Goal: Contribute content: Contribute content

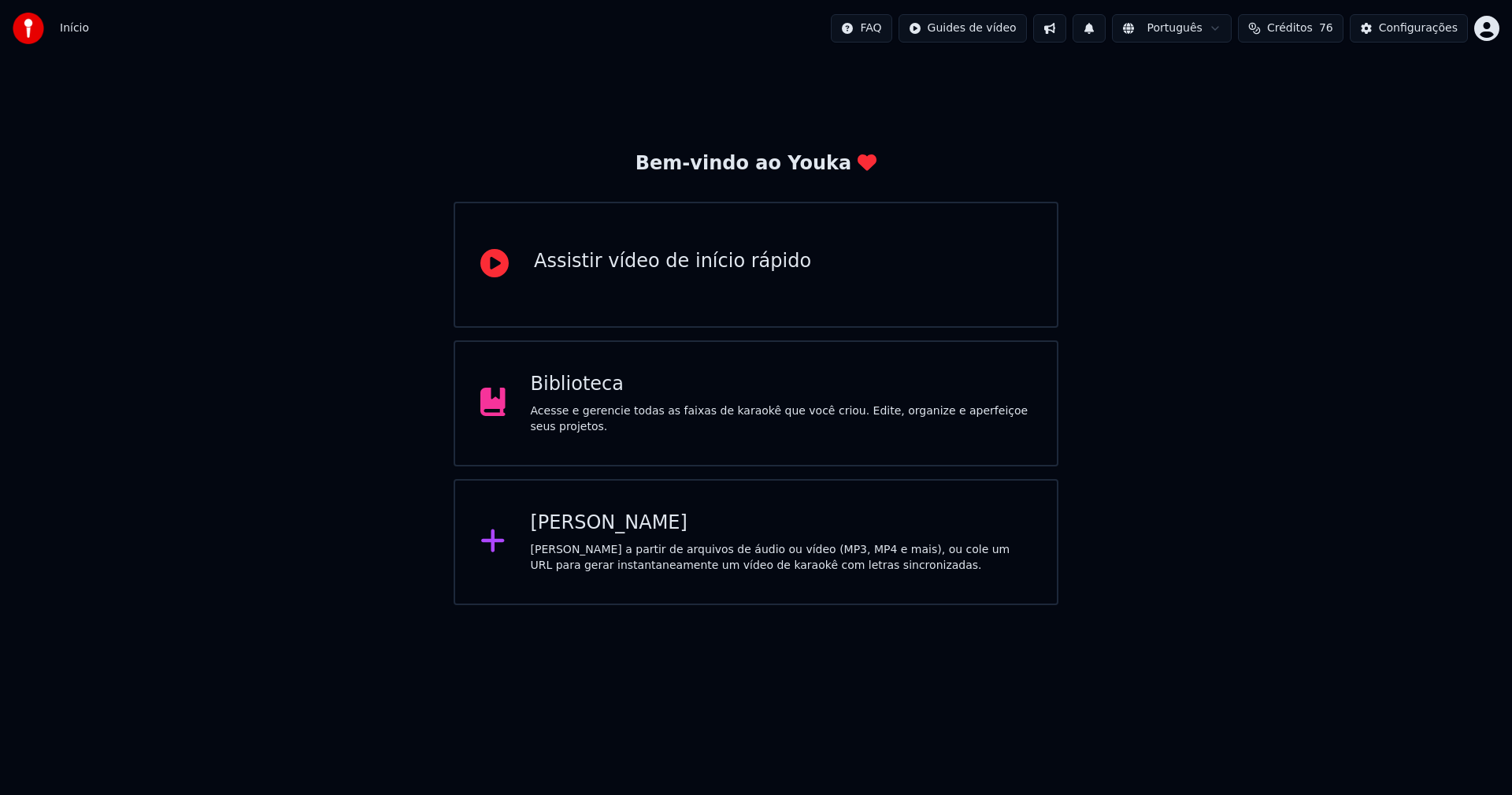
click at [600, 397] on div "Biblioteca" at bounding box center [782, 384] width 502 height 25
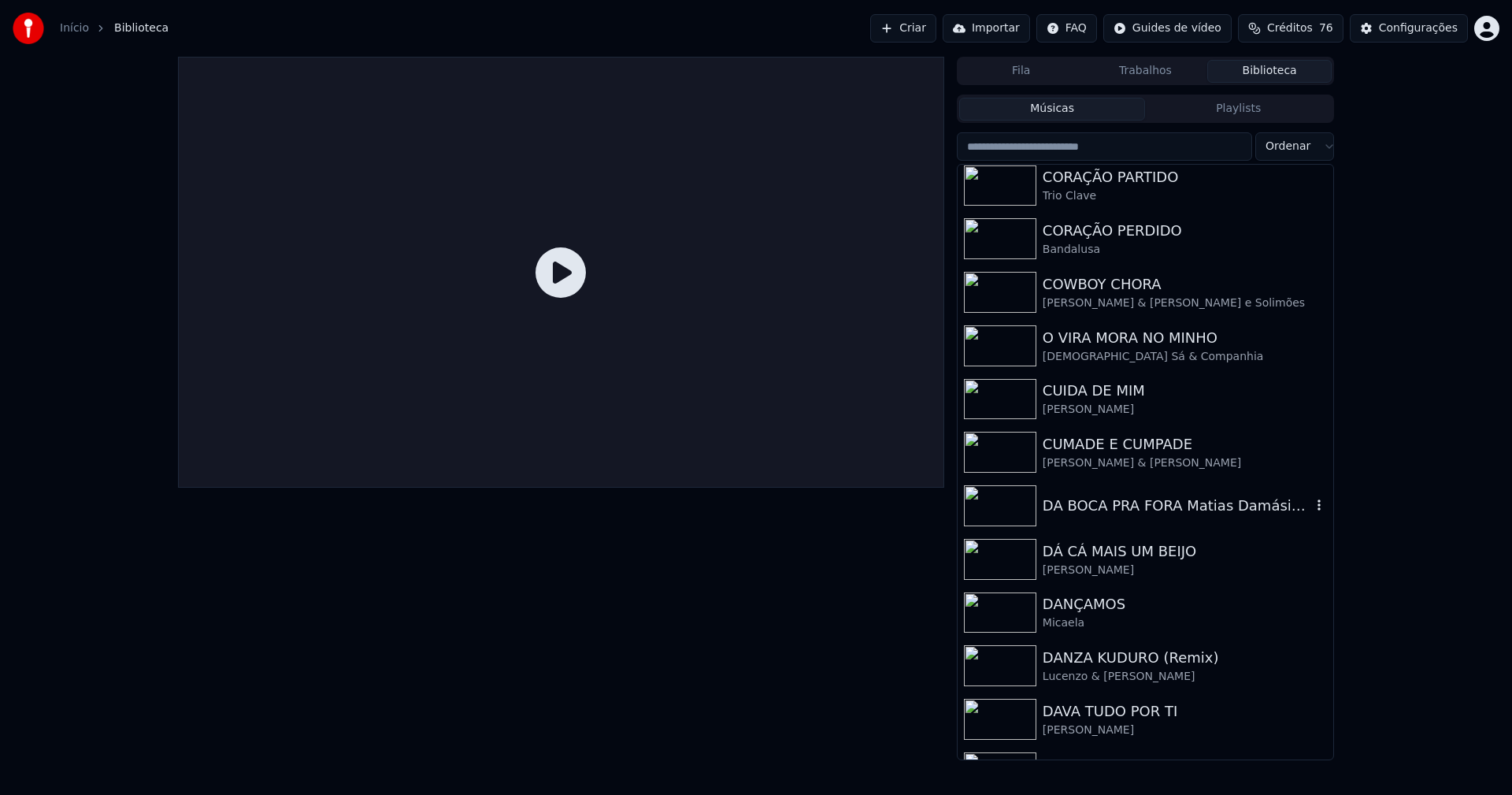
scroll to position [4885, 0]
click at [1115, 652] on div "DANZA KUDURO (Remix)" at bounding box center [1178, 654] width 269 height 22
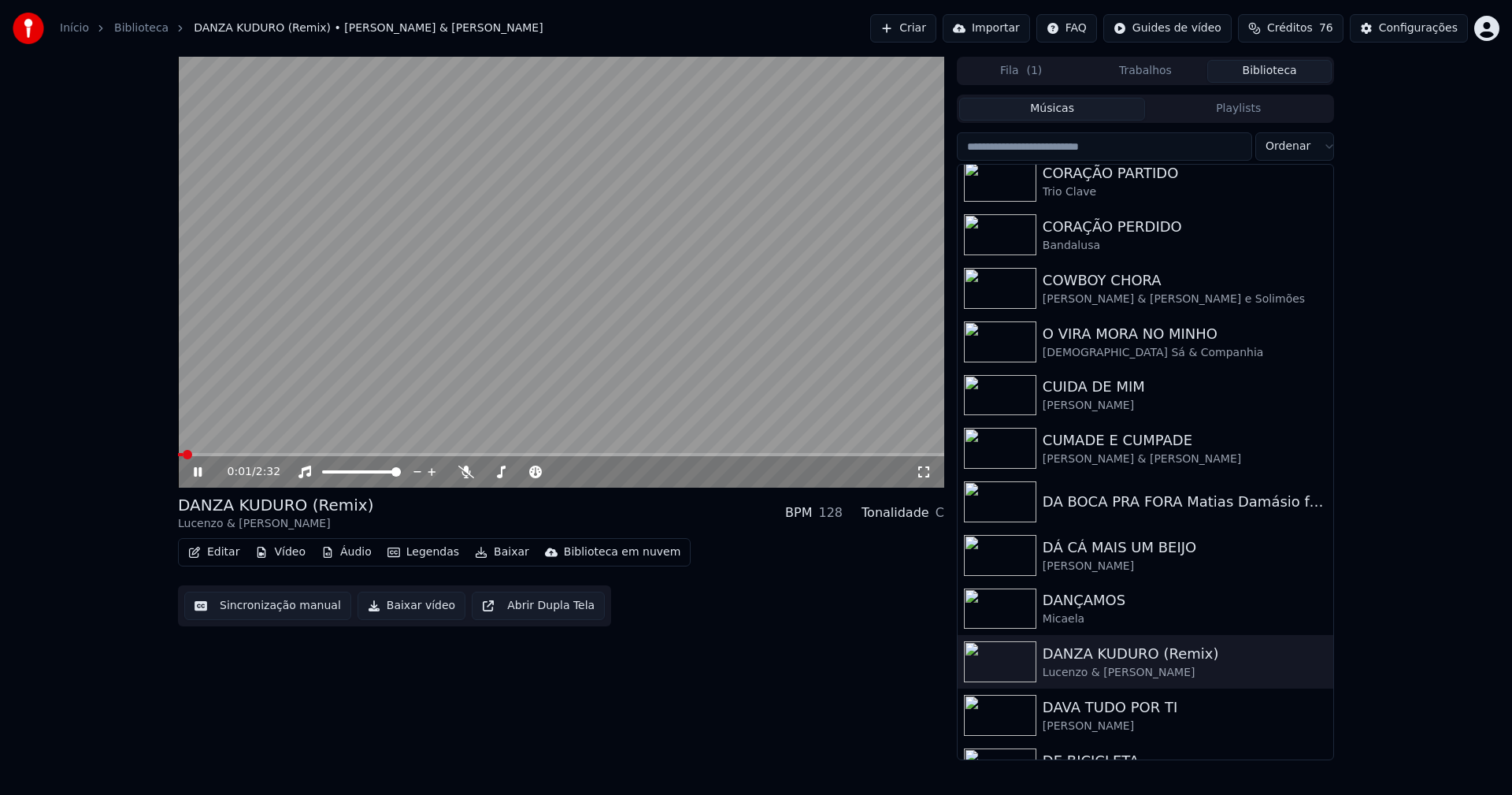
click at [197, 472] on icon at bounding box center [209, 472] width 37 height 13
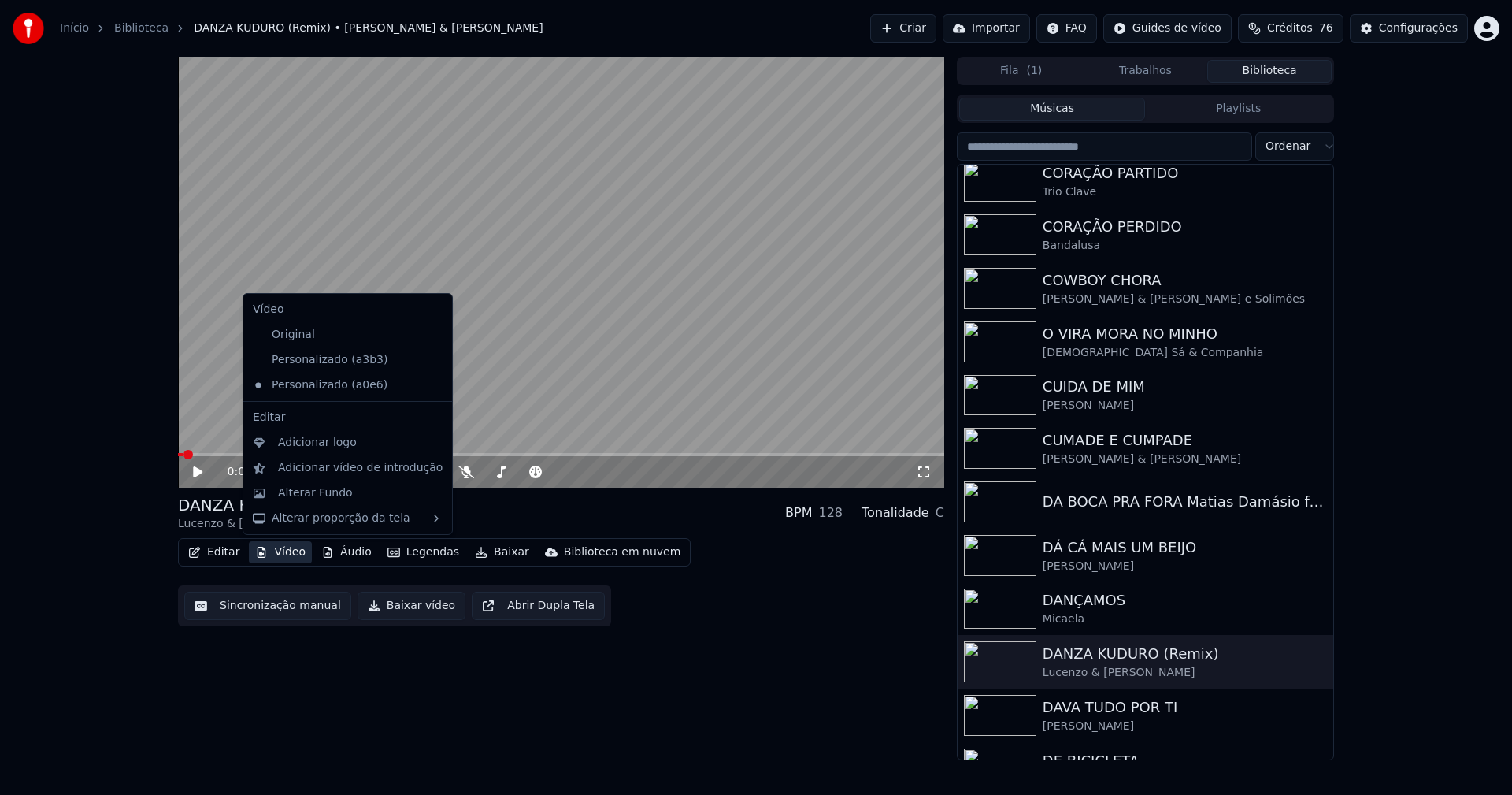
click at [268, 552] on button "Vídeo" at bounding box center [280, 553] width 63 height 22
click at [377, 366] on div "Personalizado (a3b3)" at bounding box center [335, 360] width 178 height 25
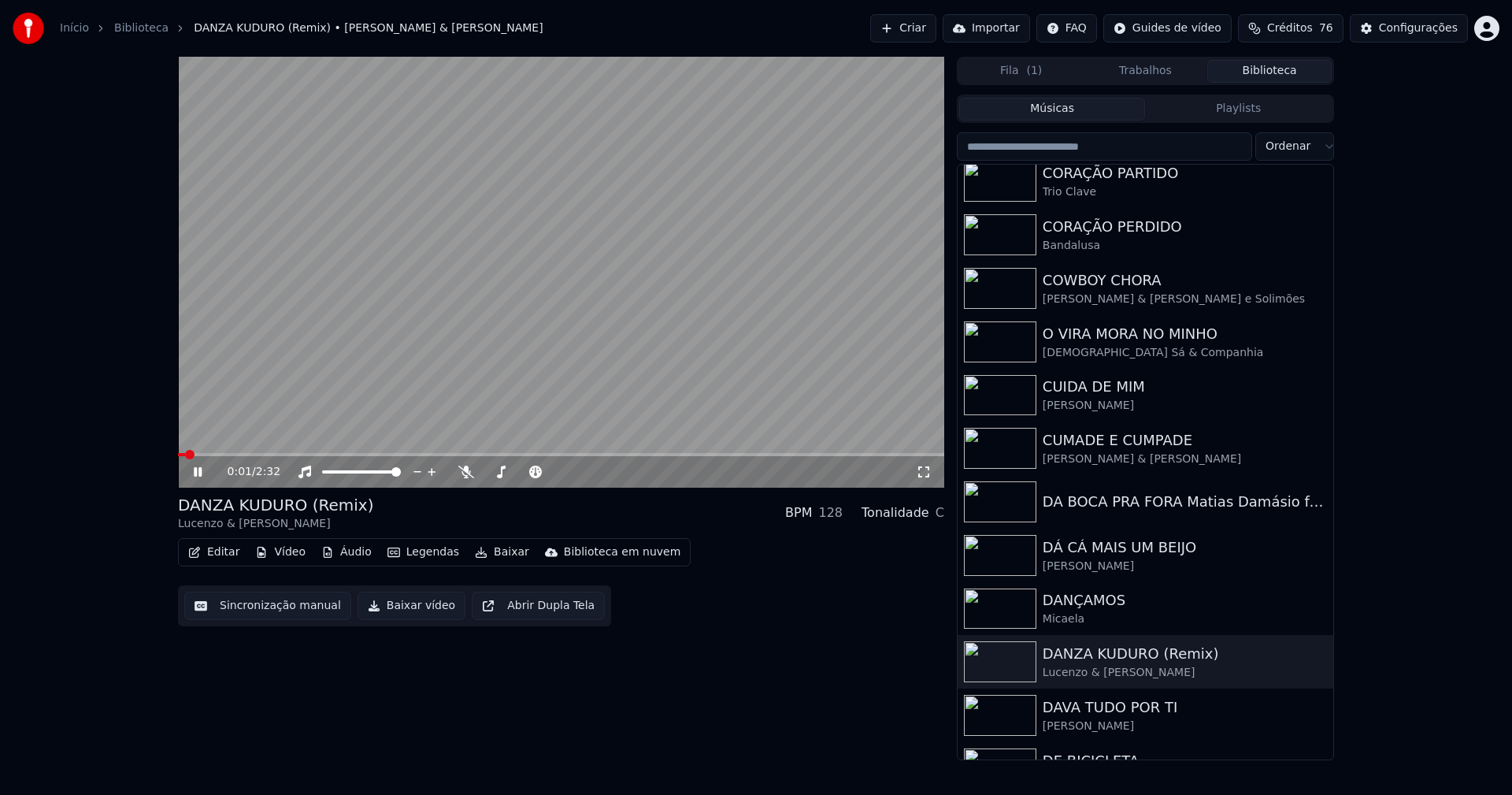
drag, startPoint x: 203, startPoint y: 473, endPoint x: 253, endPoint y: 509, distance: 61.6
click at [202, 472] on icon at bounding box center [209, 472] width 37 height 13
click at [300, 551] on button "Vídeo" at bounding box center [280, 553] width 63 height 22
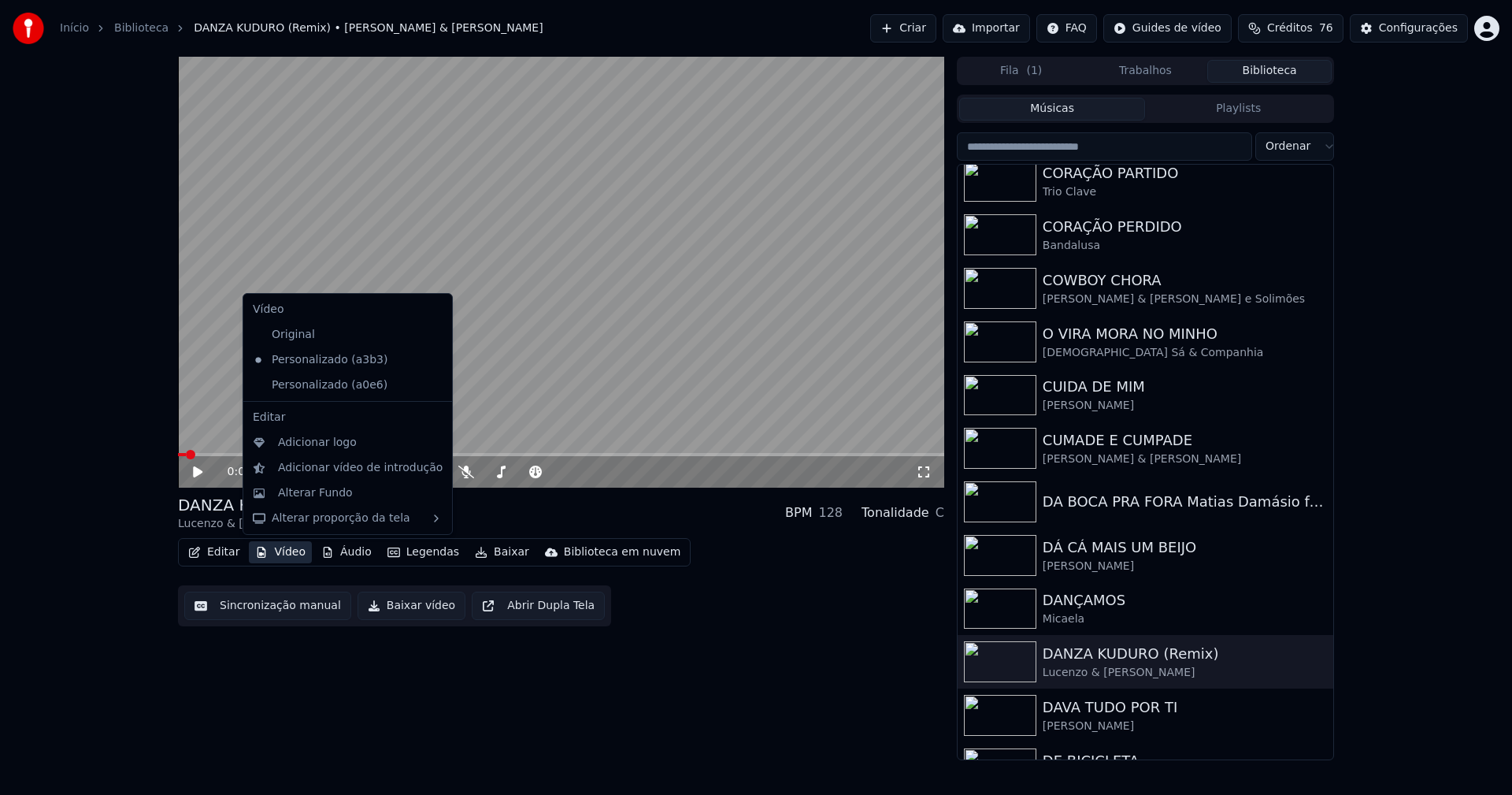
click at [432, 389] on icon at bounding box center [440, 385] width 17 height 13
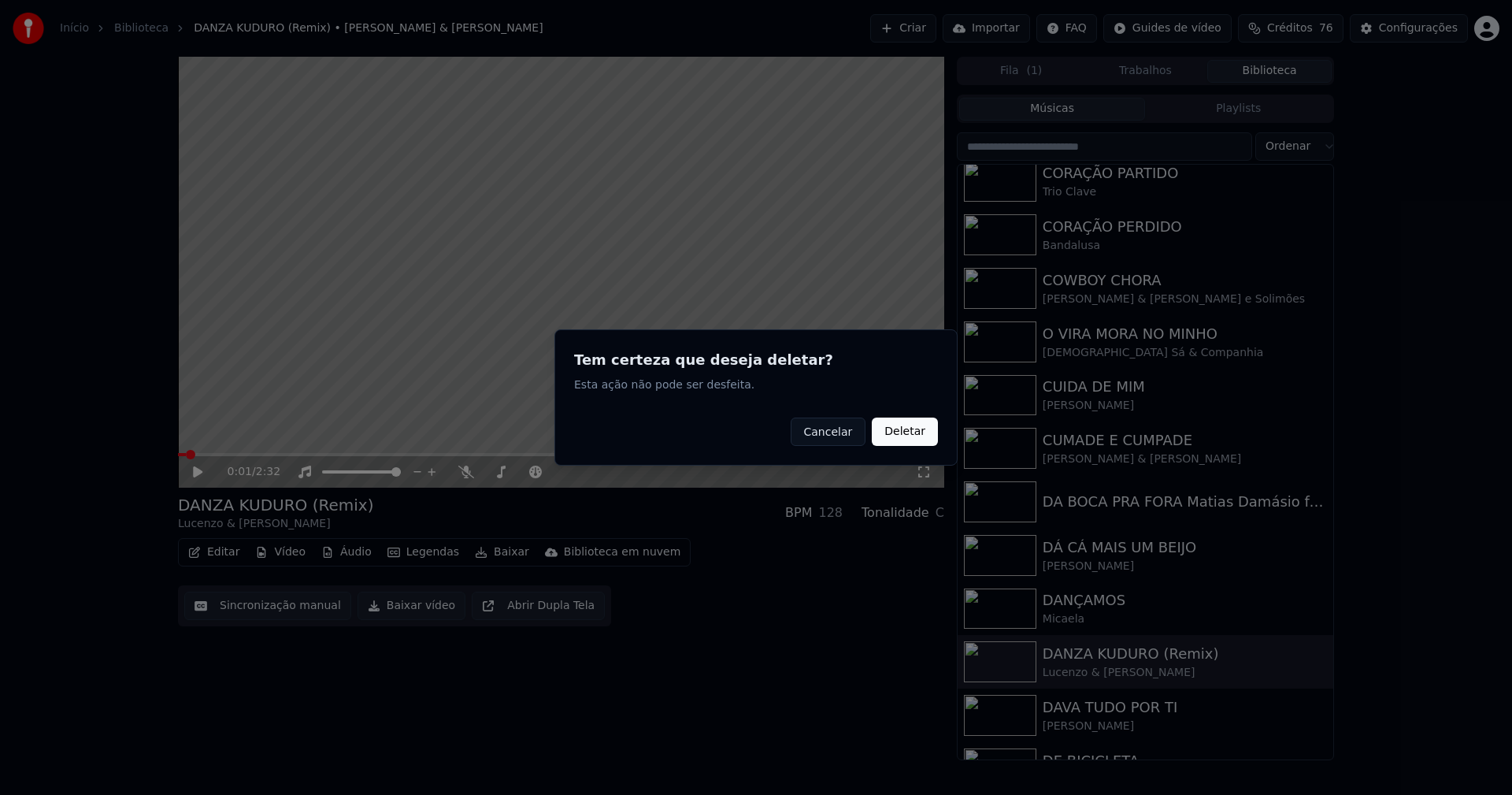
drag, startPoint x: 908, startPoint y: 438, endPoint x: 260, endPoint y: 513, distance: 652.3
click at [906, 437] on button "Deletar" at bounding box center [904, 431] width 66 height 28
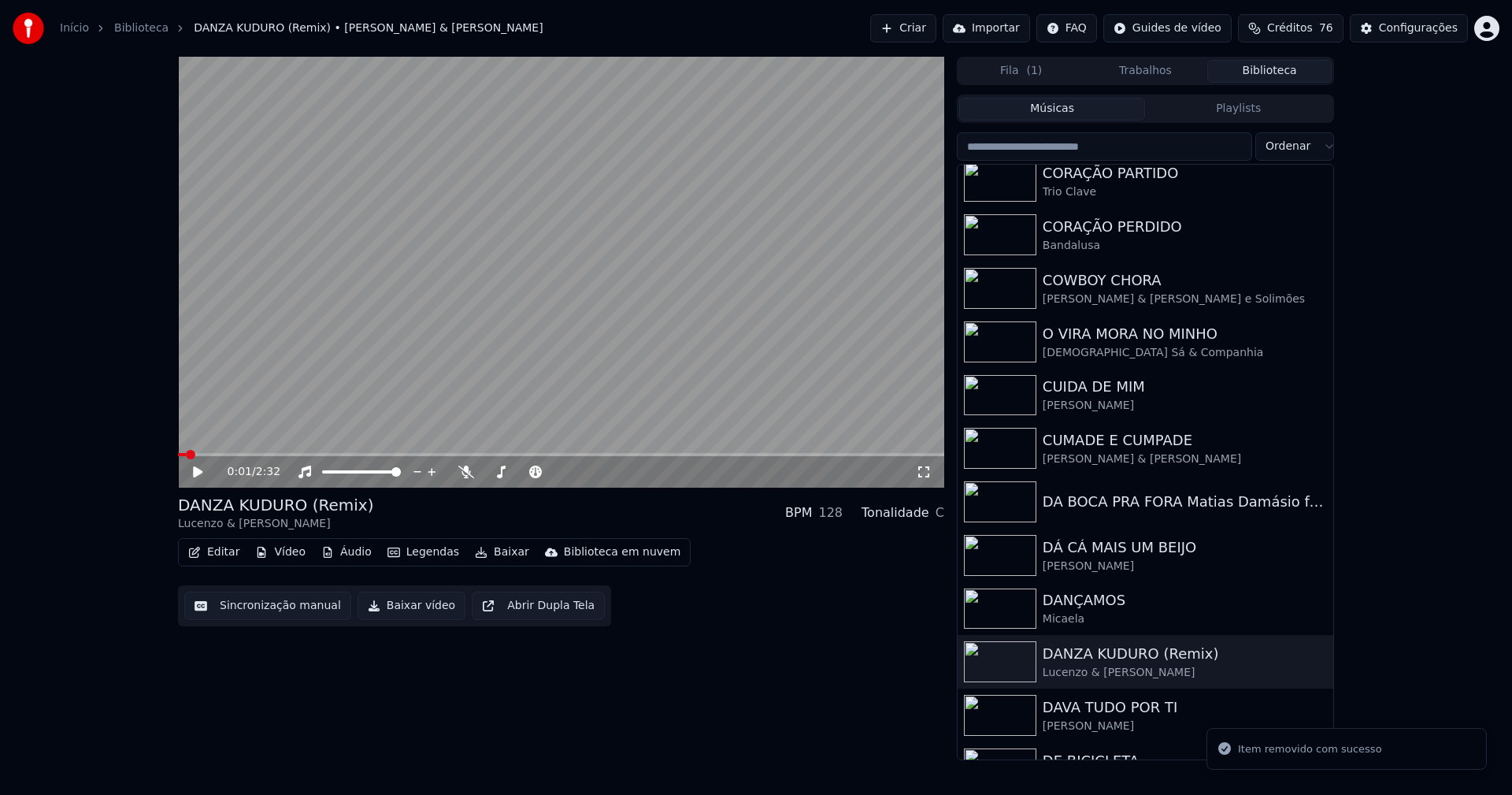
click at [290, 550] on button "Vídeo" at bounding box center [280, 553] width 63 height 22
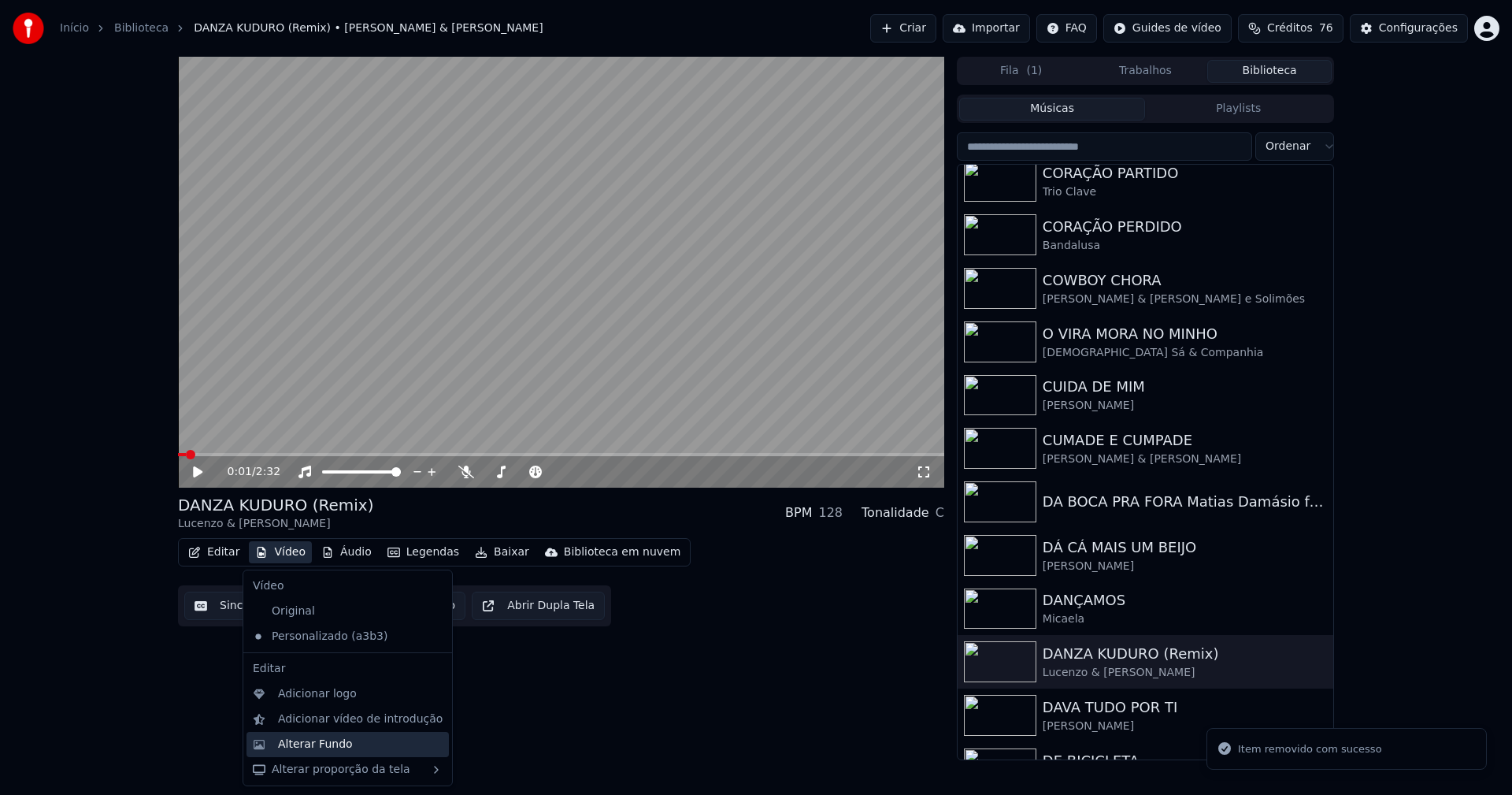
click at [318, 753] on div "Alterar Fundo" at bounding box center [347, 744] width 203 height 25
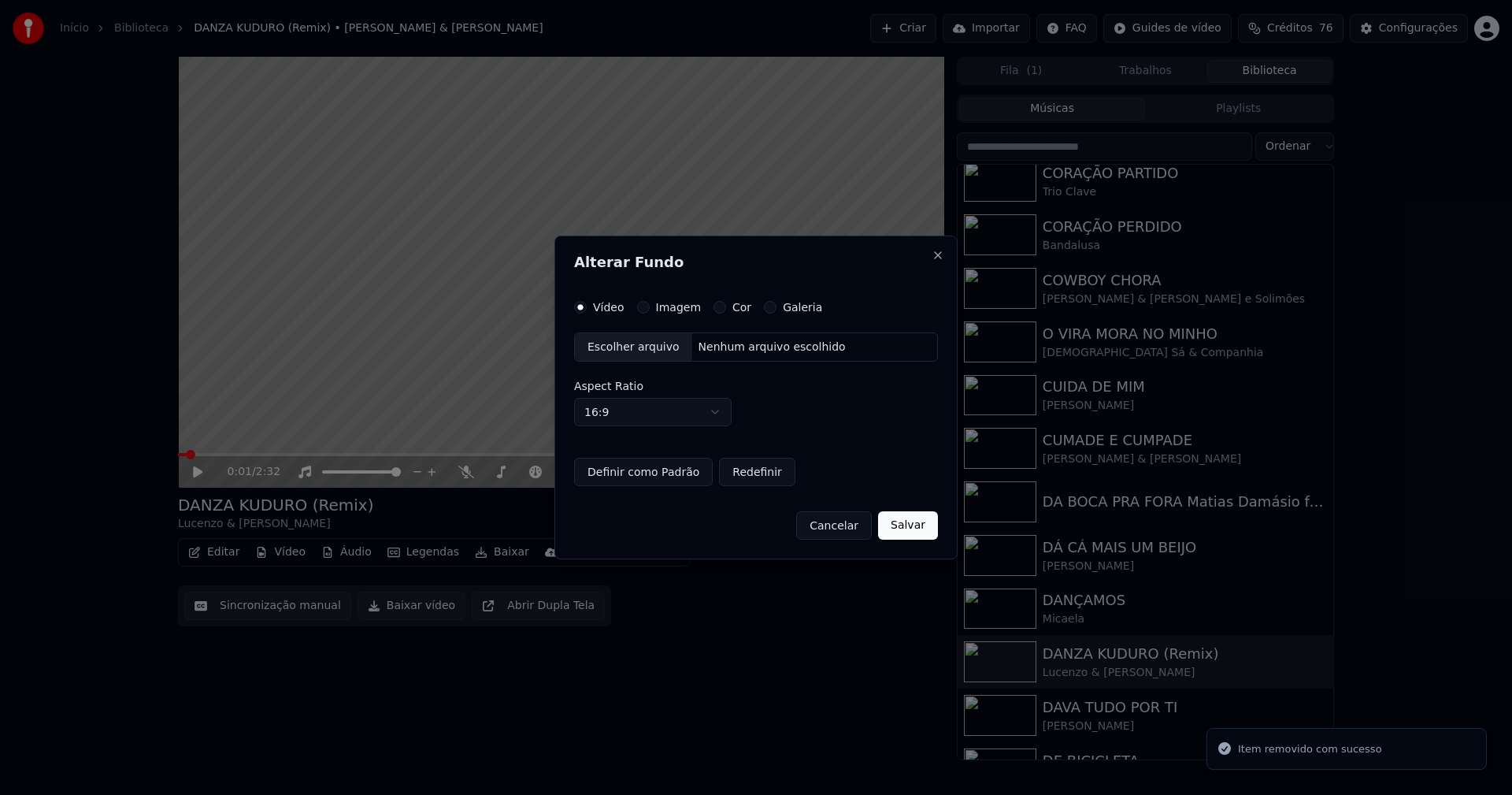
click at [628, 350] on div "Escolher arquivo" at bounding box center [634, 347] width 117 height 28
click at [638, 305] on button "Imagem" at bounding box center [643, 307] width 13 height 13
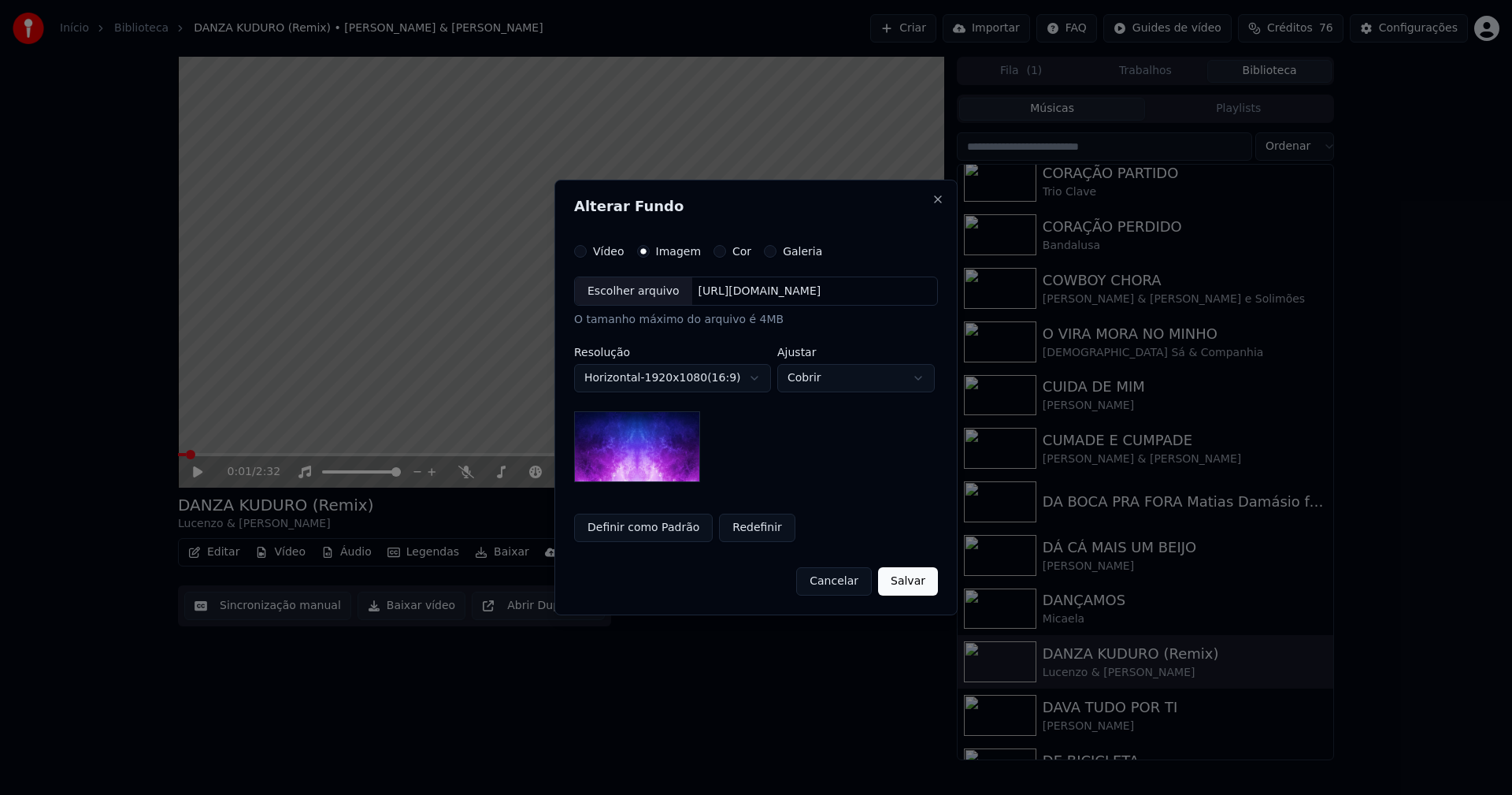
click at [620, 293] on div "Escolher arquivo" at bounding box center [634, 291] width 117 height 28
click at [906, 582] on button "Salvar" at bounding box center [908, 581] width 59 height 28
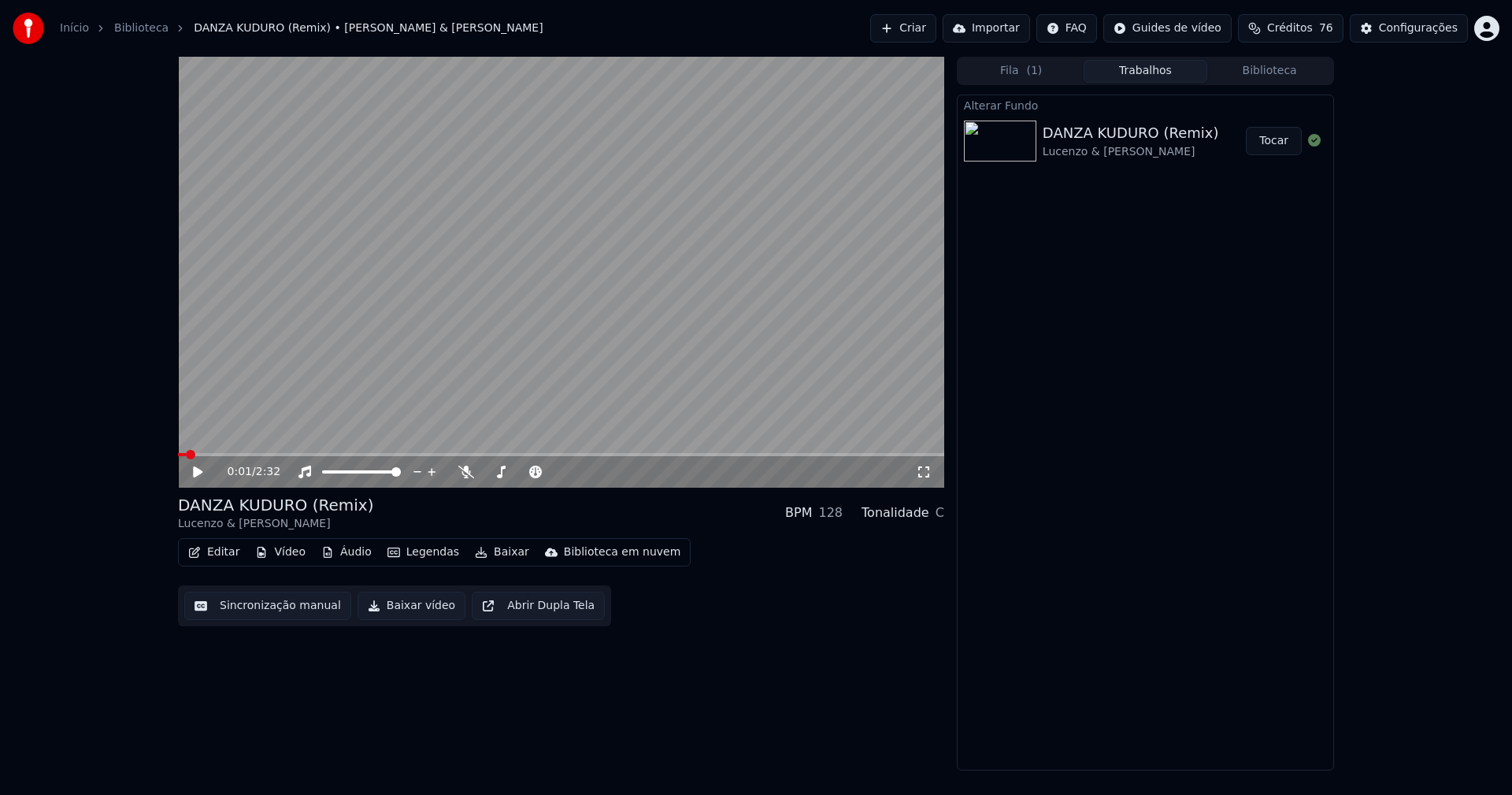
drag, startPoint x: 1278, startPoint y: 142, endPoint x: 647, endPoint y: 199, distance: 633.6
click at [1278, 141] on button "Tocar" at bounding box center [1273, 141] width 56 height 28
click at [273, 552] on button "Vídeo" at bounding box center [280, 553] width 63 height 22
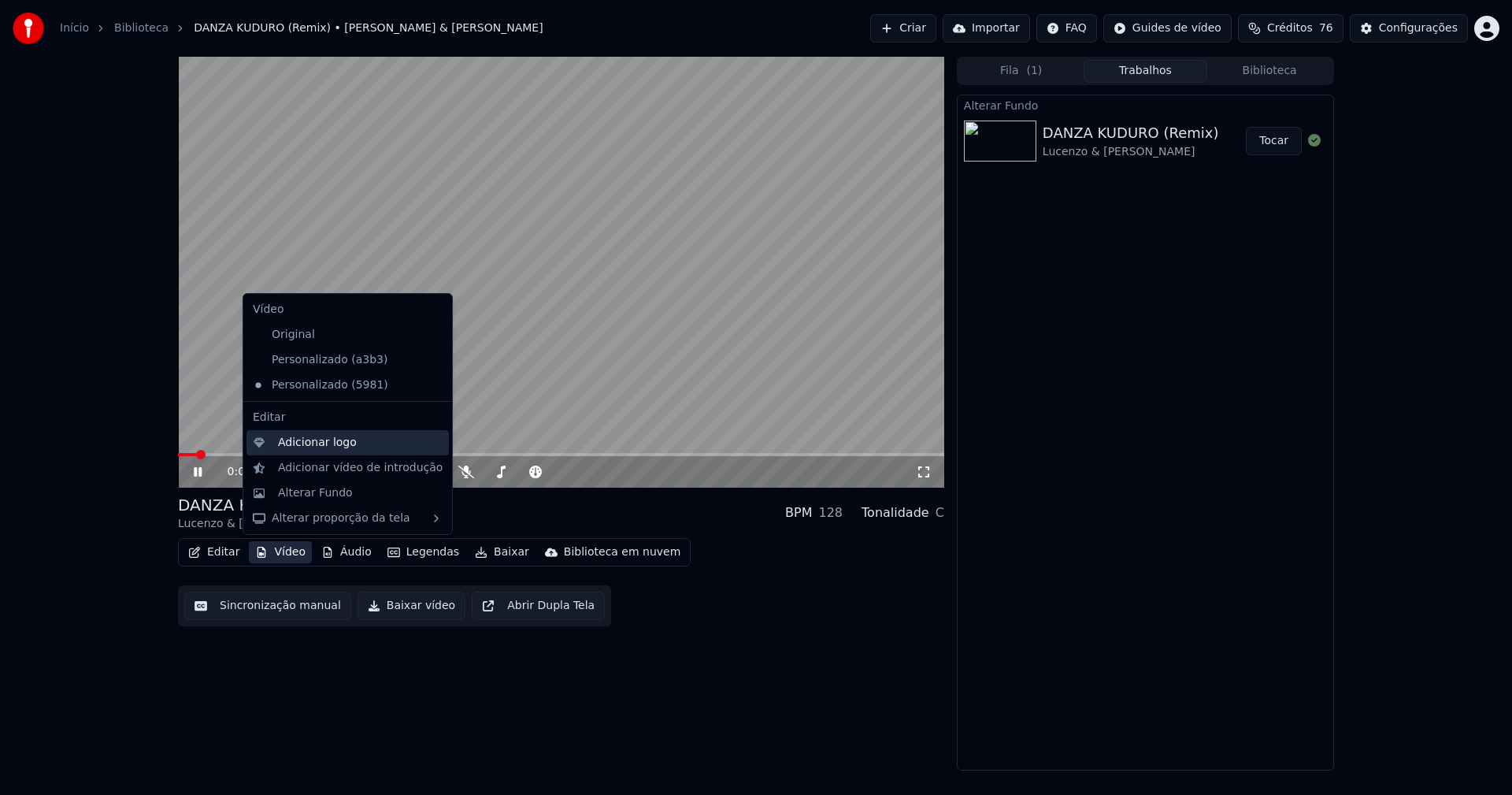
click at [318, 441] on div "Adicionar logo" at bounding box center [317, 442] width 78 height 16
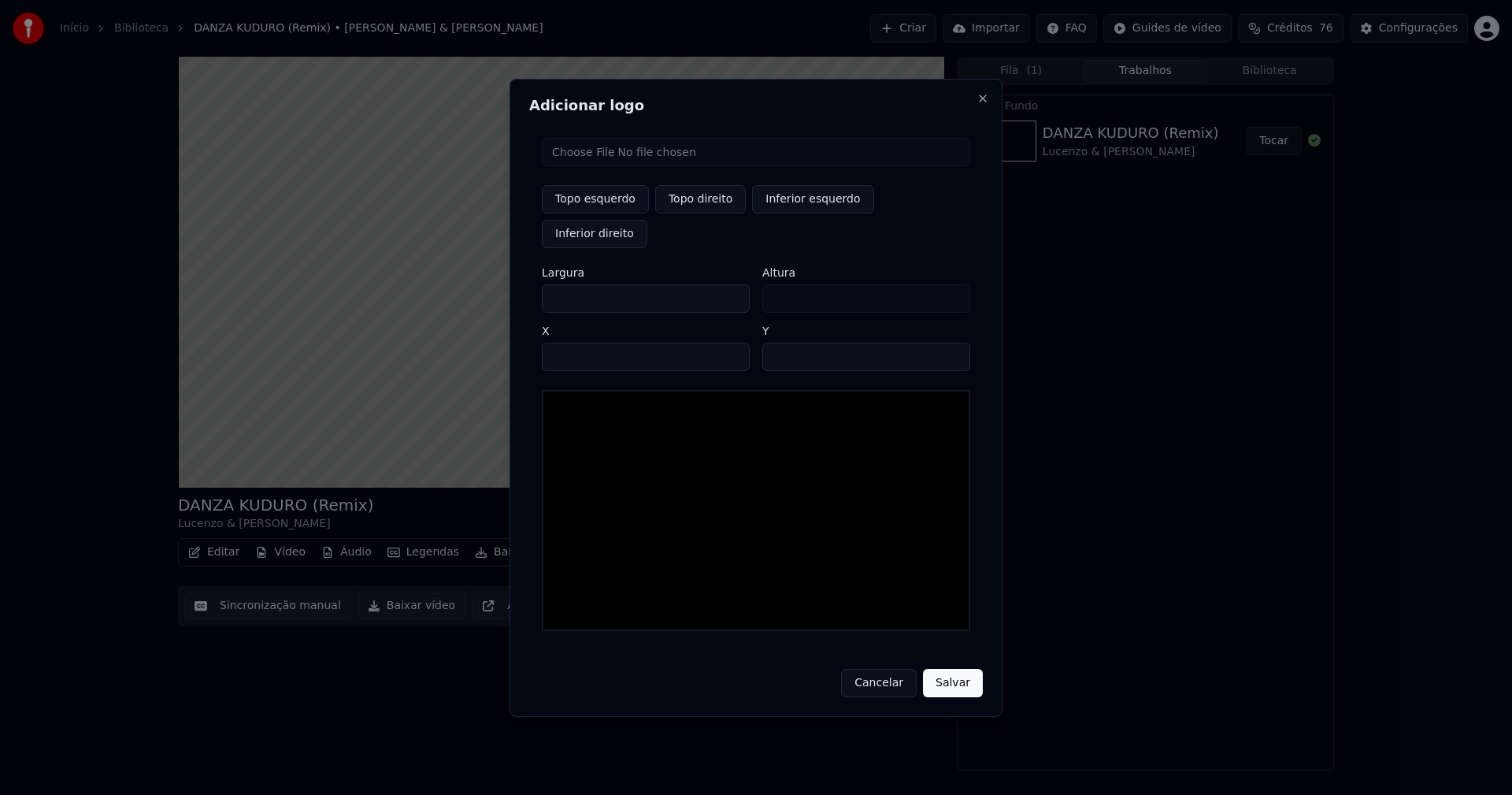
click at [603, 166] on input "file" at bounding box center [756, 152] width 428 height 28
type input "**********"
type input "***"
click at [714, 214] on button "Topo direito" at bounding box center [700, 199] width 91 height 28
type input "****"
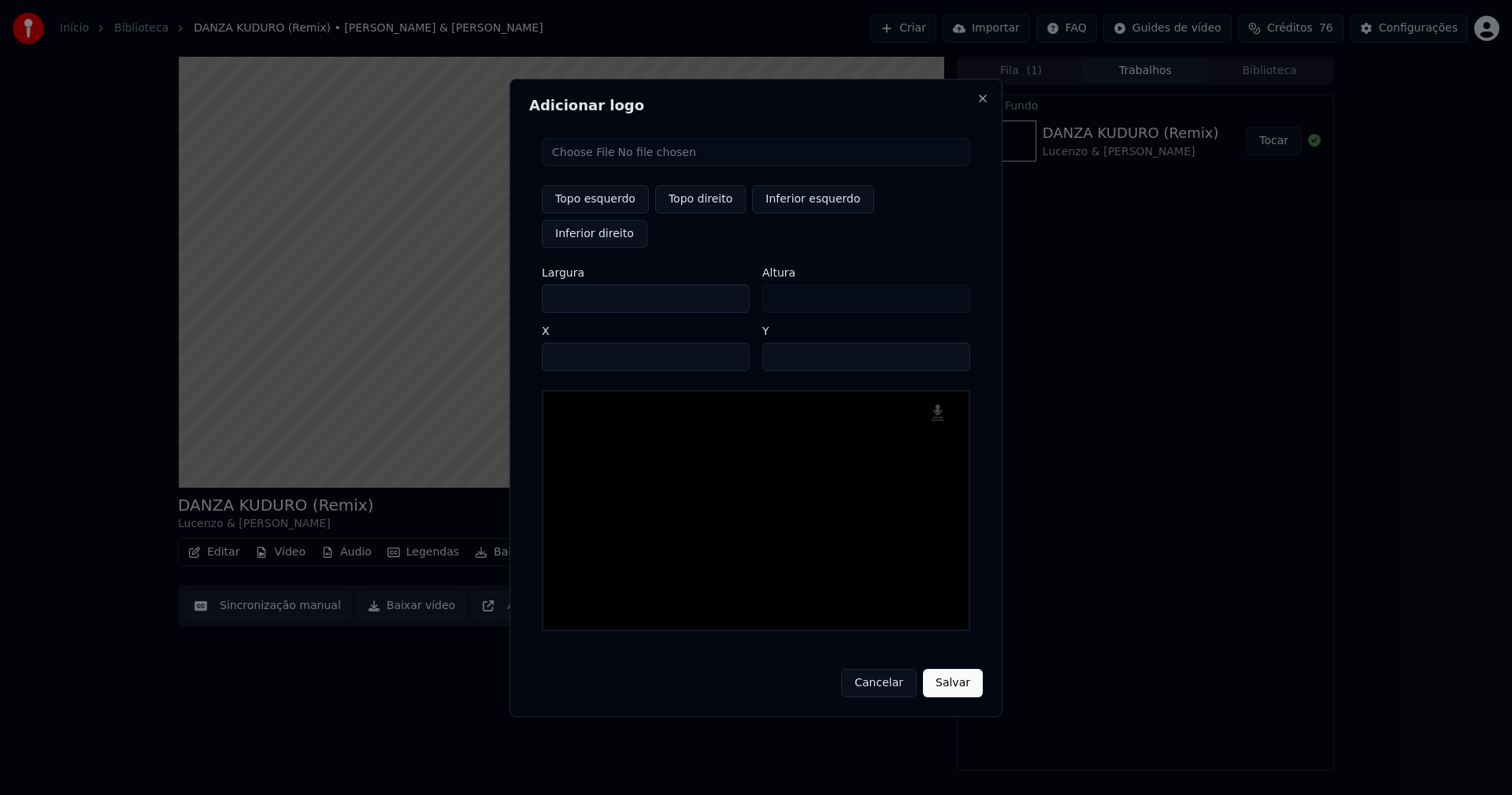
drag, startPoint x: 569, startPoint y: 283, endPoint x: 485, endPoint y: 286, distance: 84.1
click at [485, 286] on body "Início Biblioteca DANZA KUDURO (Remix) • Lucenzo & [PERSON_NAME] Importar FAQ G…" at bounding box center [756, 398] width 1512 height 795
type input "**"
type input "***"
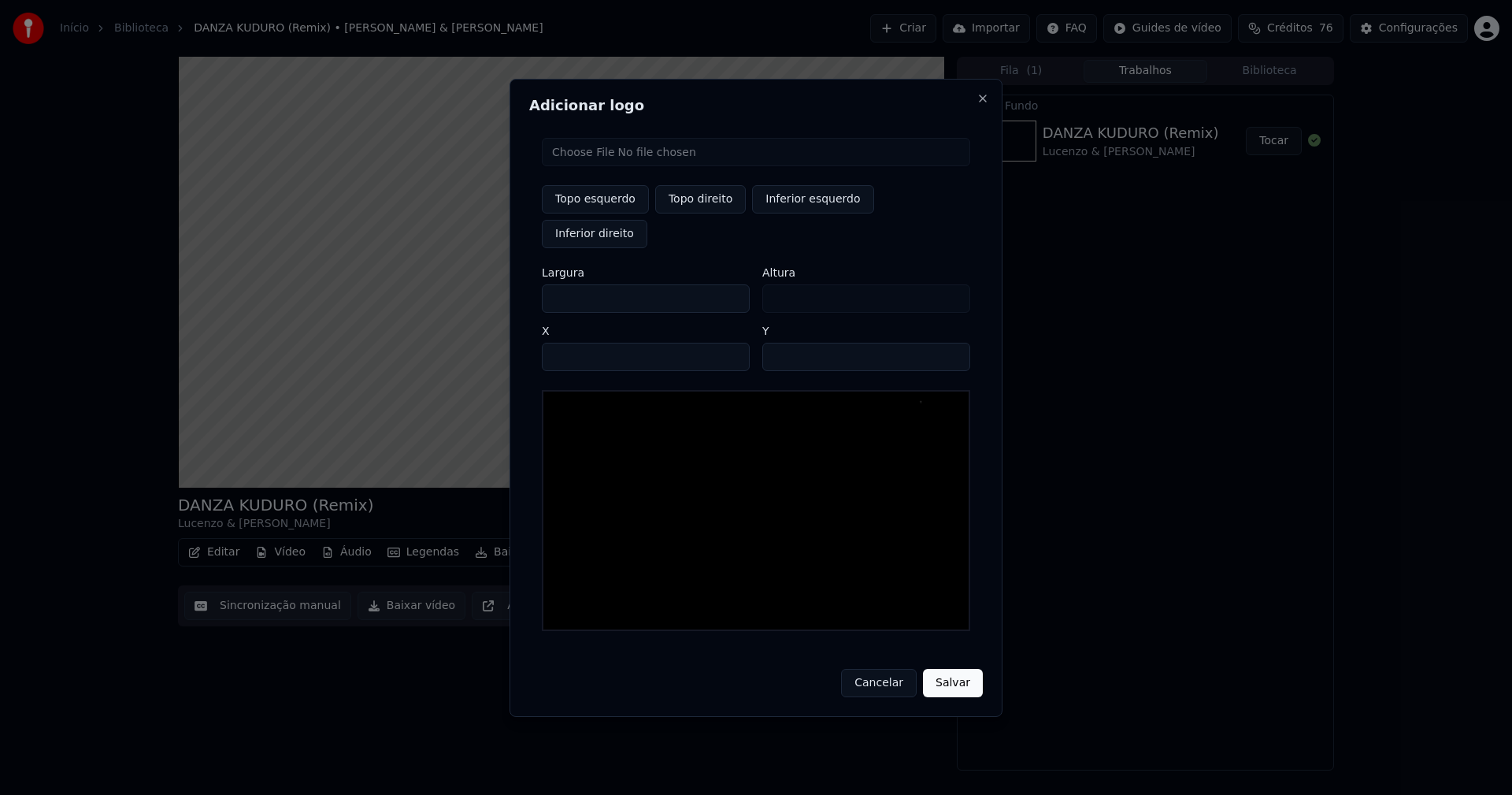
type input "***"
click at [573, 342] on input "****" at bounding box center [646, 356] width 208 height 28
type input "****"
click at [950, 342] on input "**" at bounding box center [865, 356] width 208 height 28
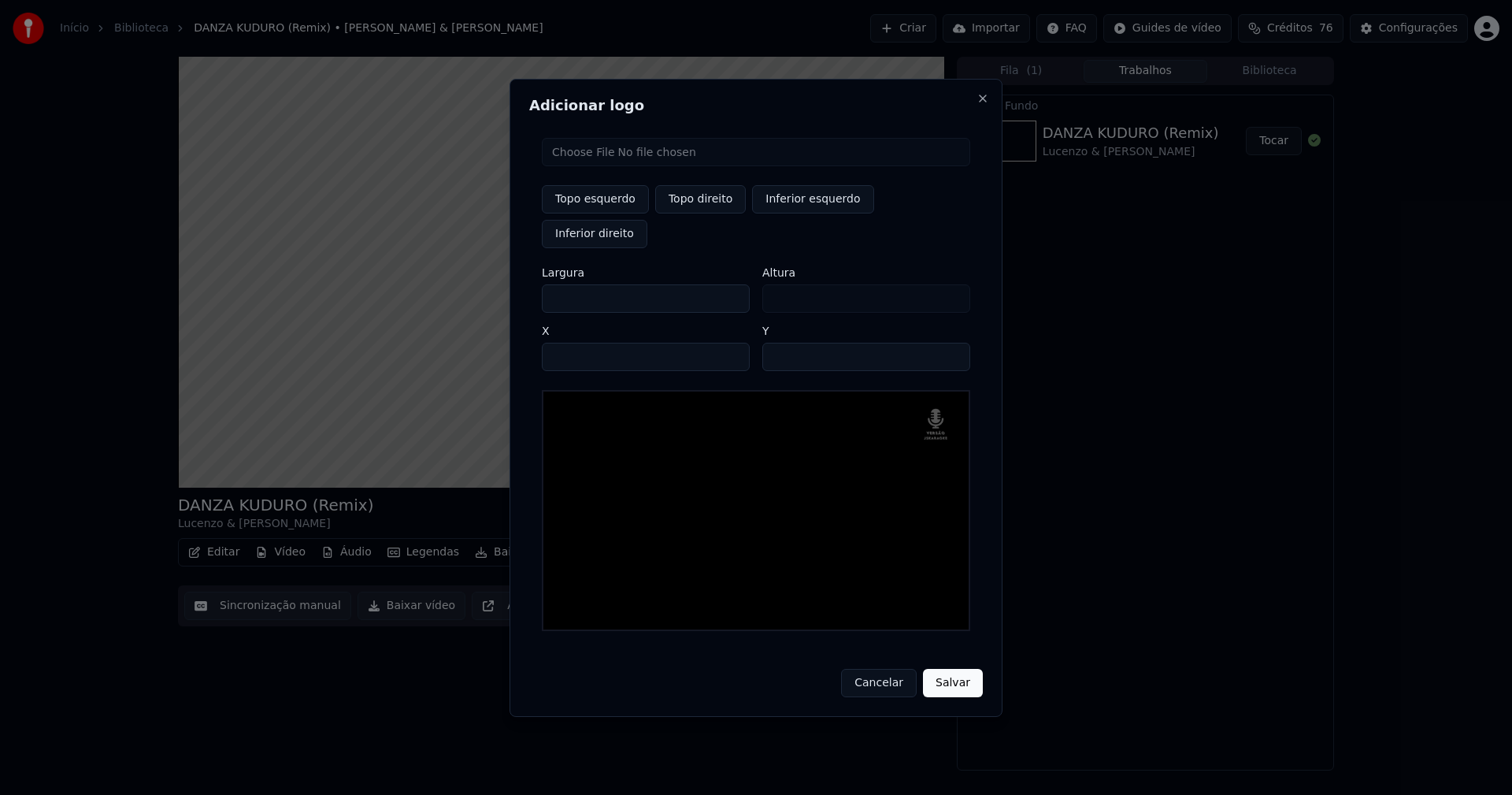
click at [950, 342] on input "**" at bounding box center [865, 356] width 208 height 28
type input "**"
click at [949, 342] on input "**" at bounding box center [865, 356] width 208 height 28
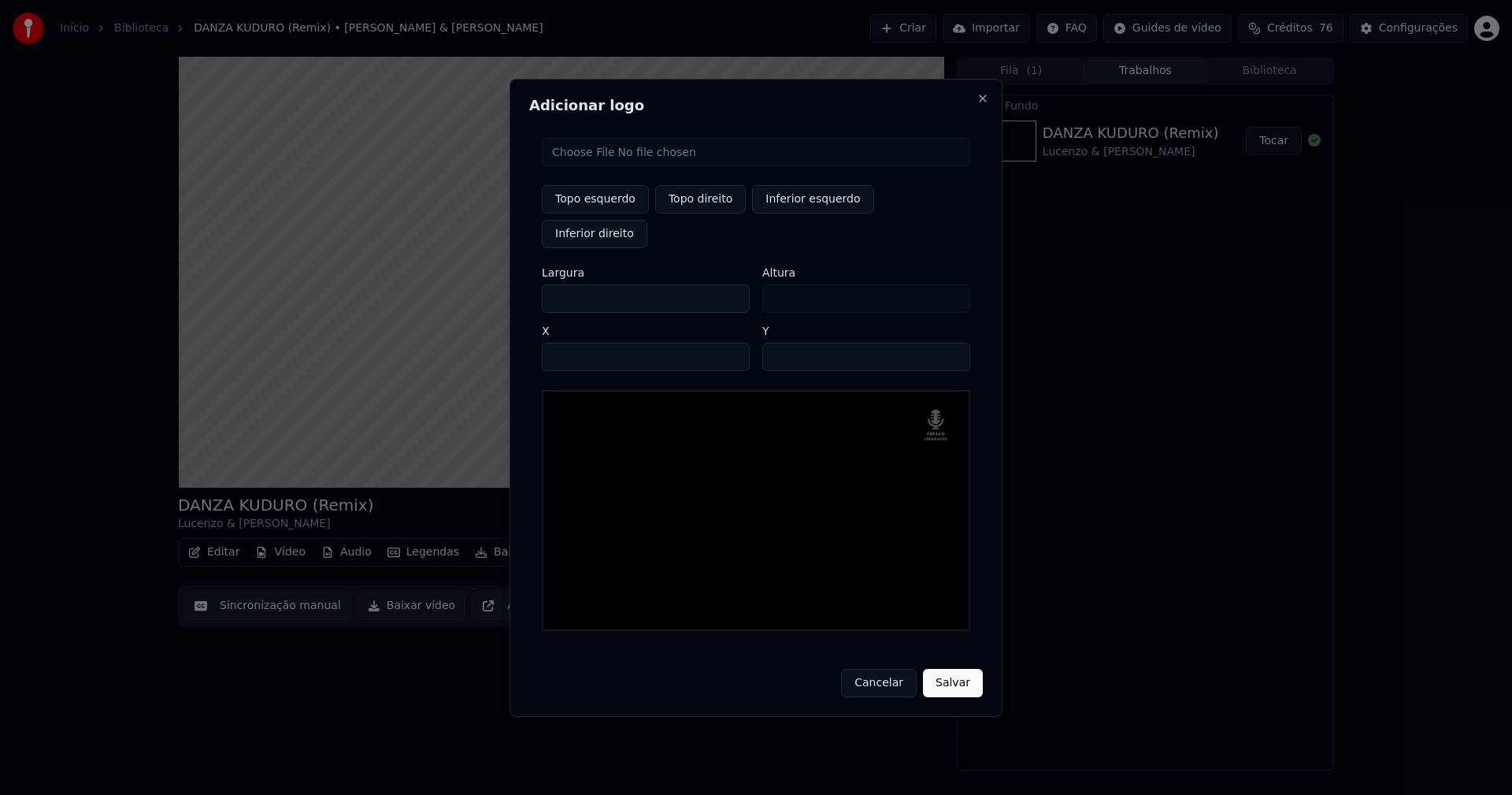
click at [958, 669] on button "Salvar" at bounding box center [953, 683] width 59 height 28
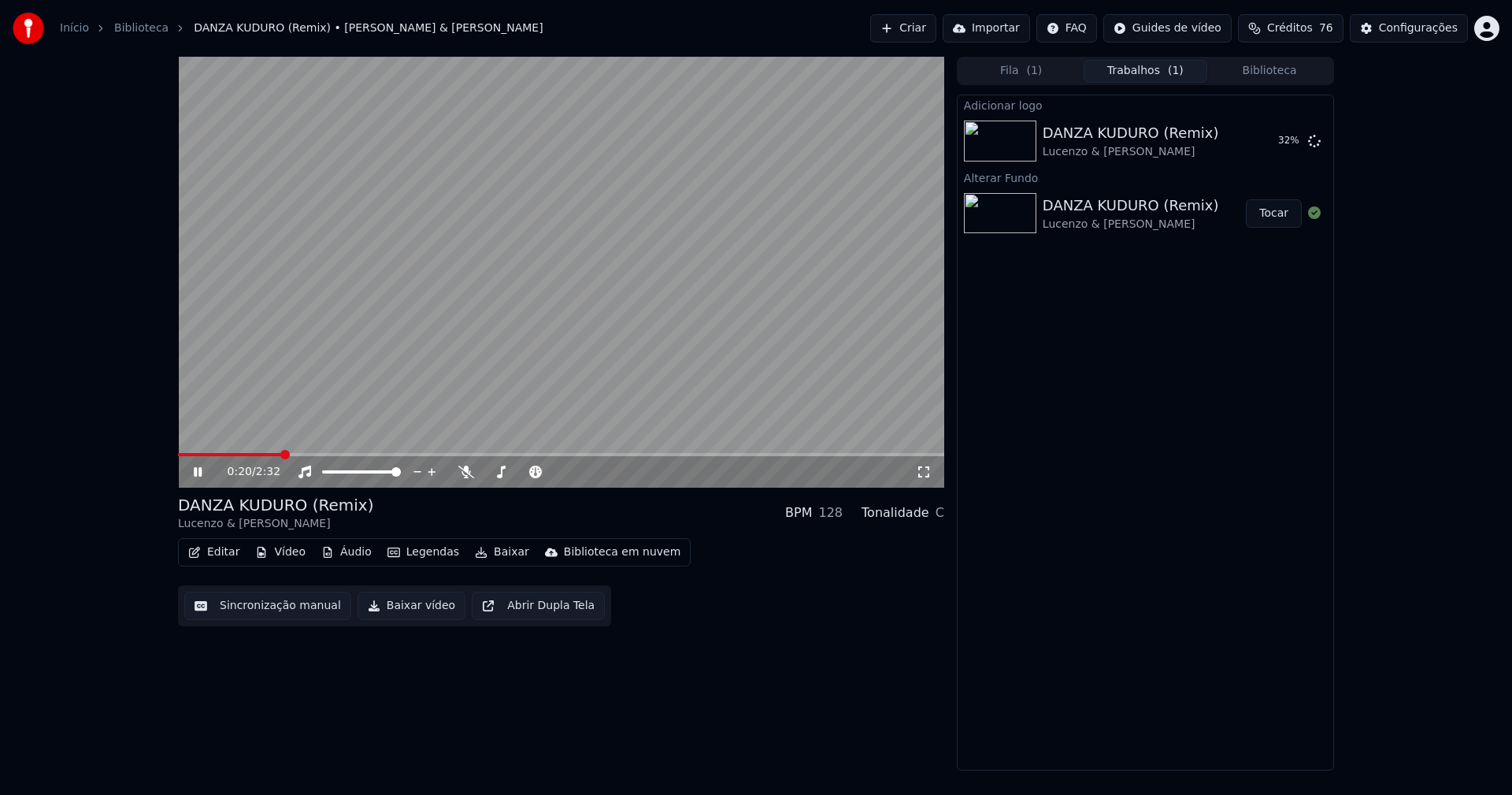
click at [226, 553] on button "Editar" at bounding box center [214, 553] width 64 height 22
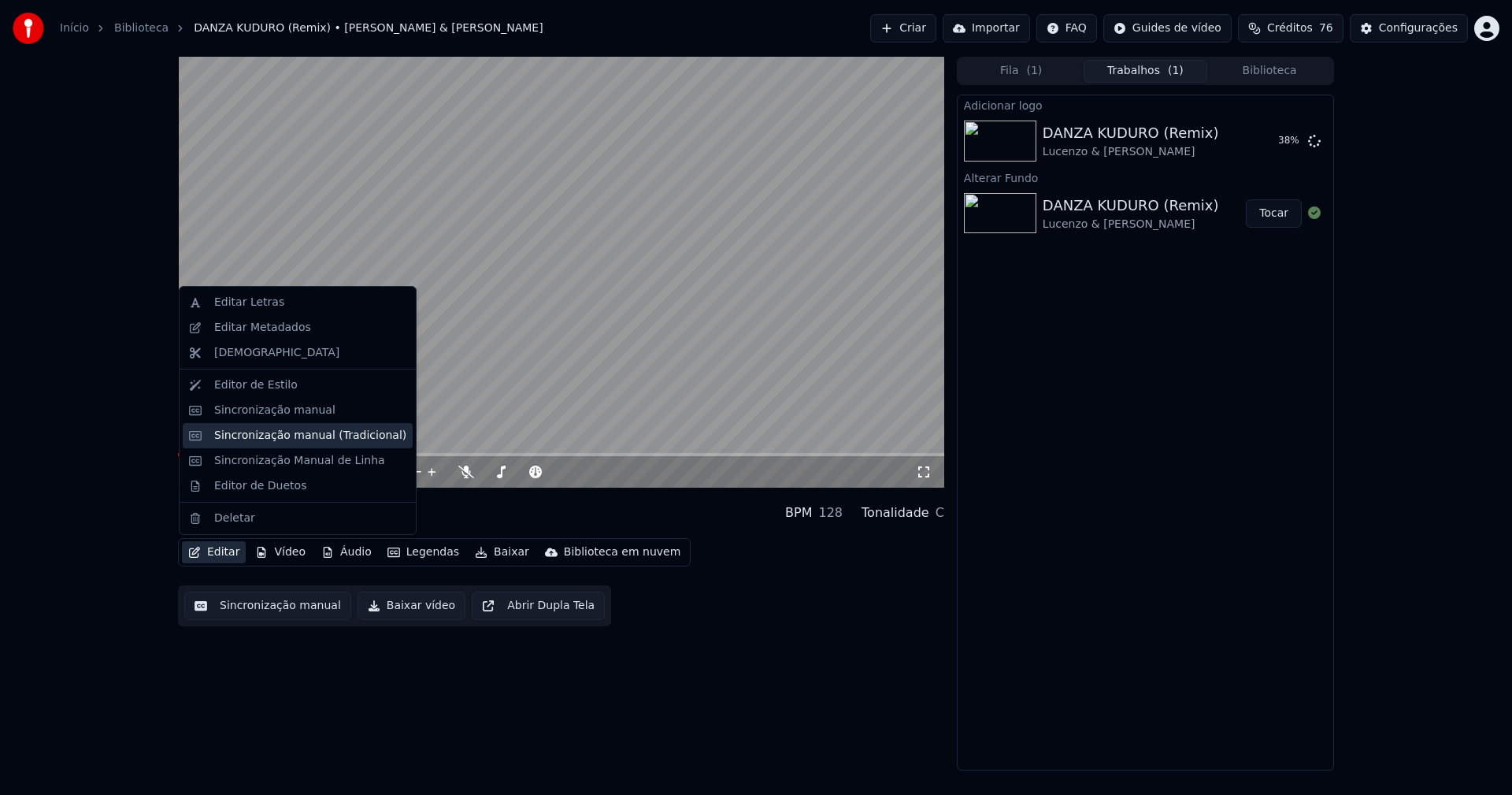
click at [280, 443] on div "Sincronização manual (Tradicional)" at bounding box center [297, 435] width 230 height 25
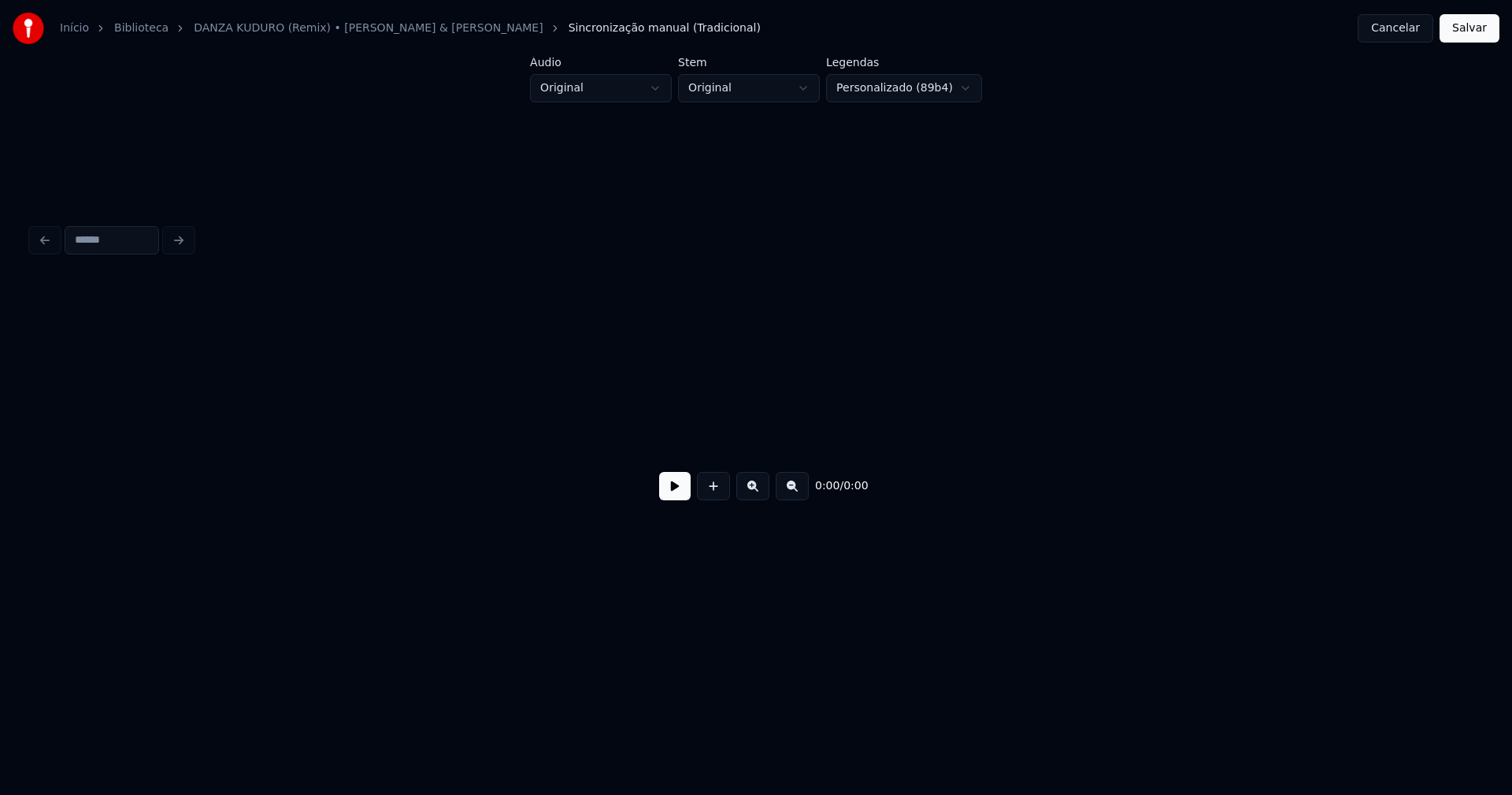
scroll to position [0, 1919]
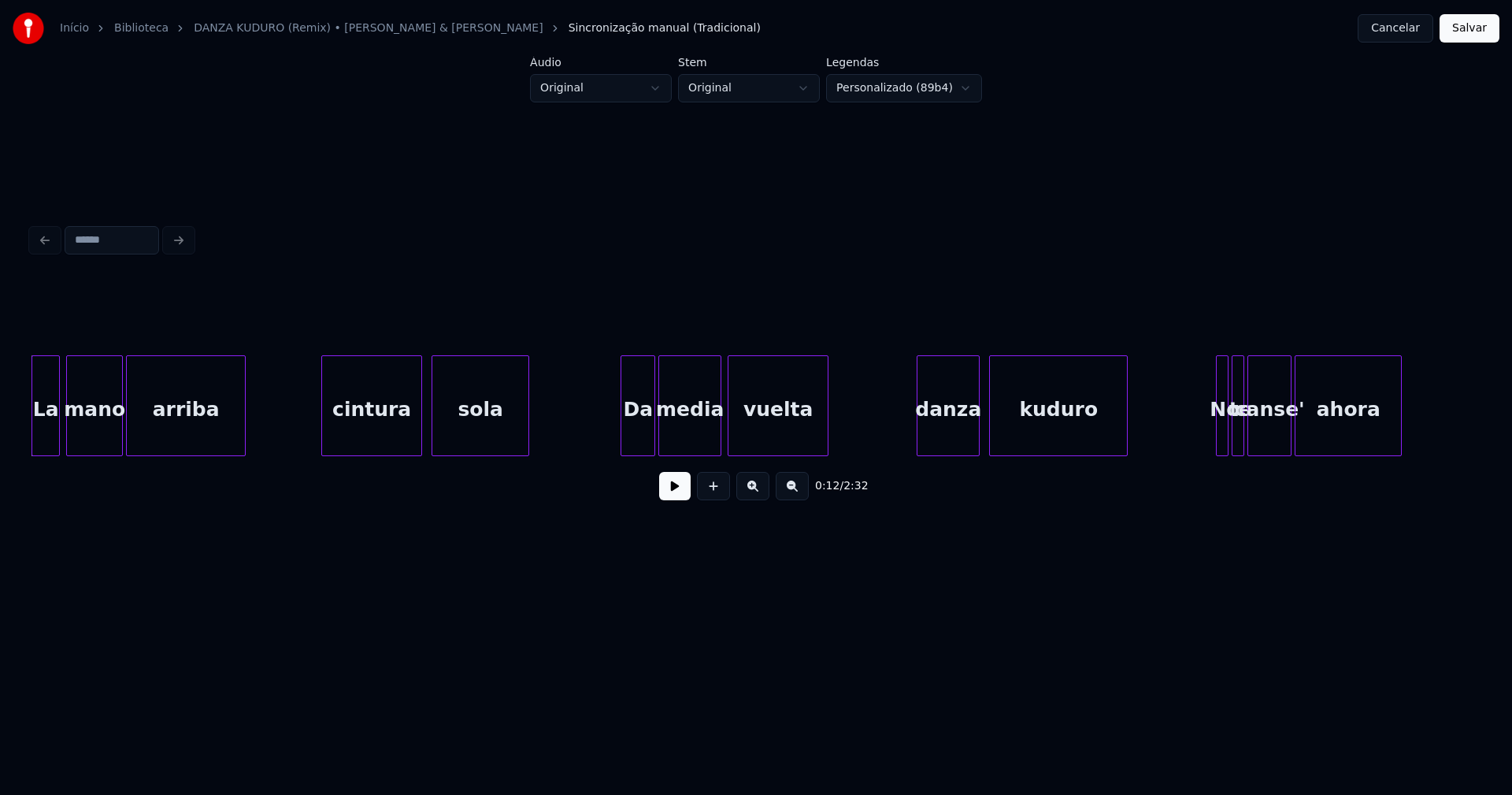
drag, startPoint x: 221, startPoint y: 462, endPoint x: 184, endPoint y: 468, distance: 37.5
click at [184, 468] on div "0:12 / 2:32" at bounding box center [756, 397] width 1449 height 240
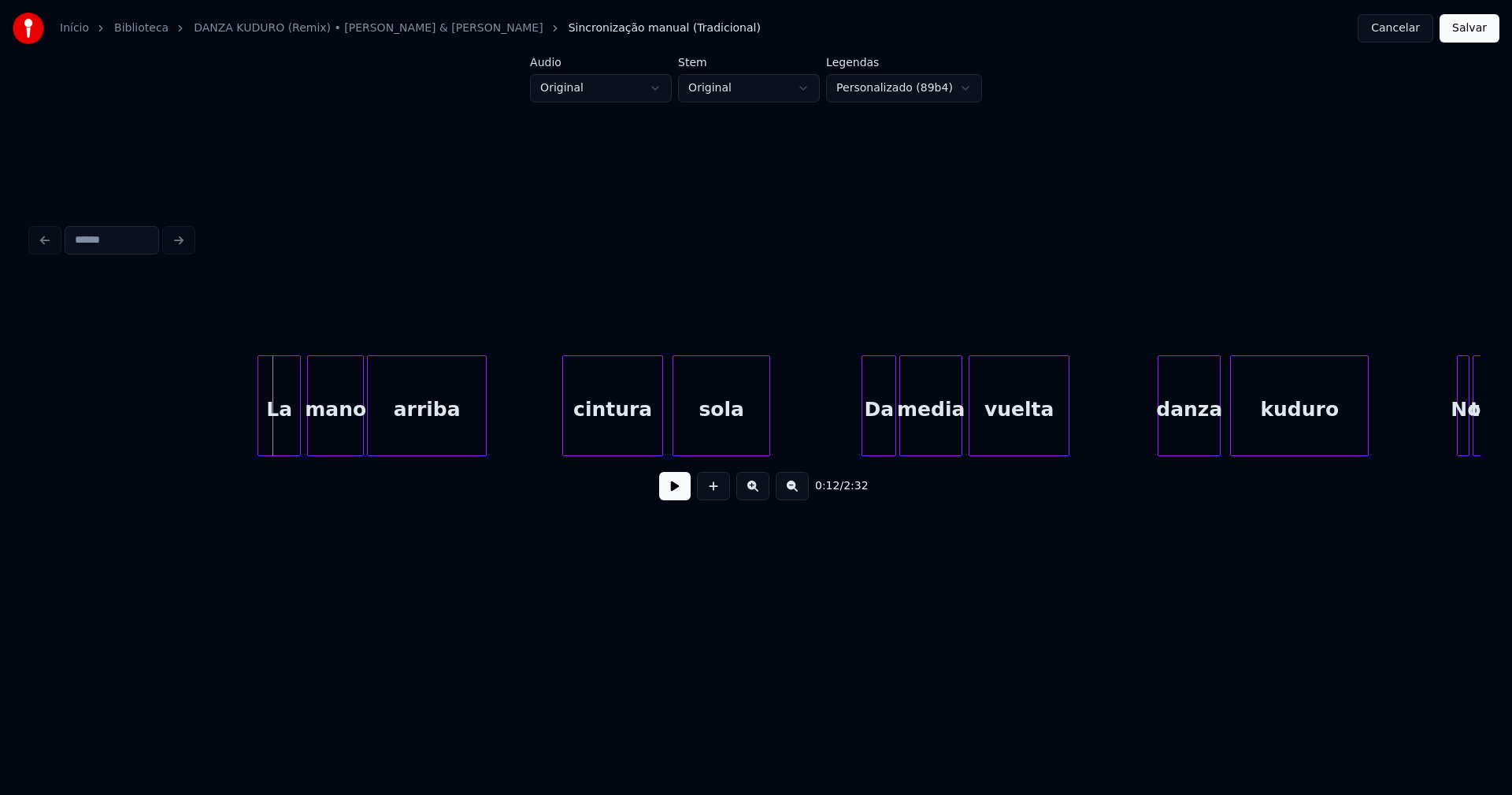
click at [260, 443] on div at bounding box center [260, 405] width 4 height 99
click at [584, 434] on div "cintura" at bounding box center [593, 410] width 99 height 107
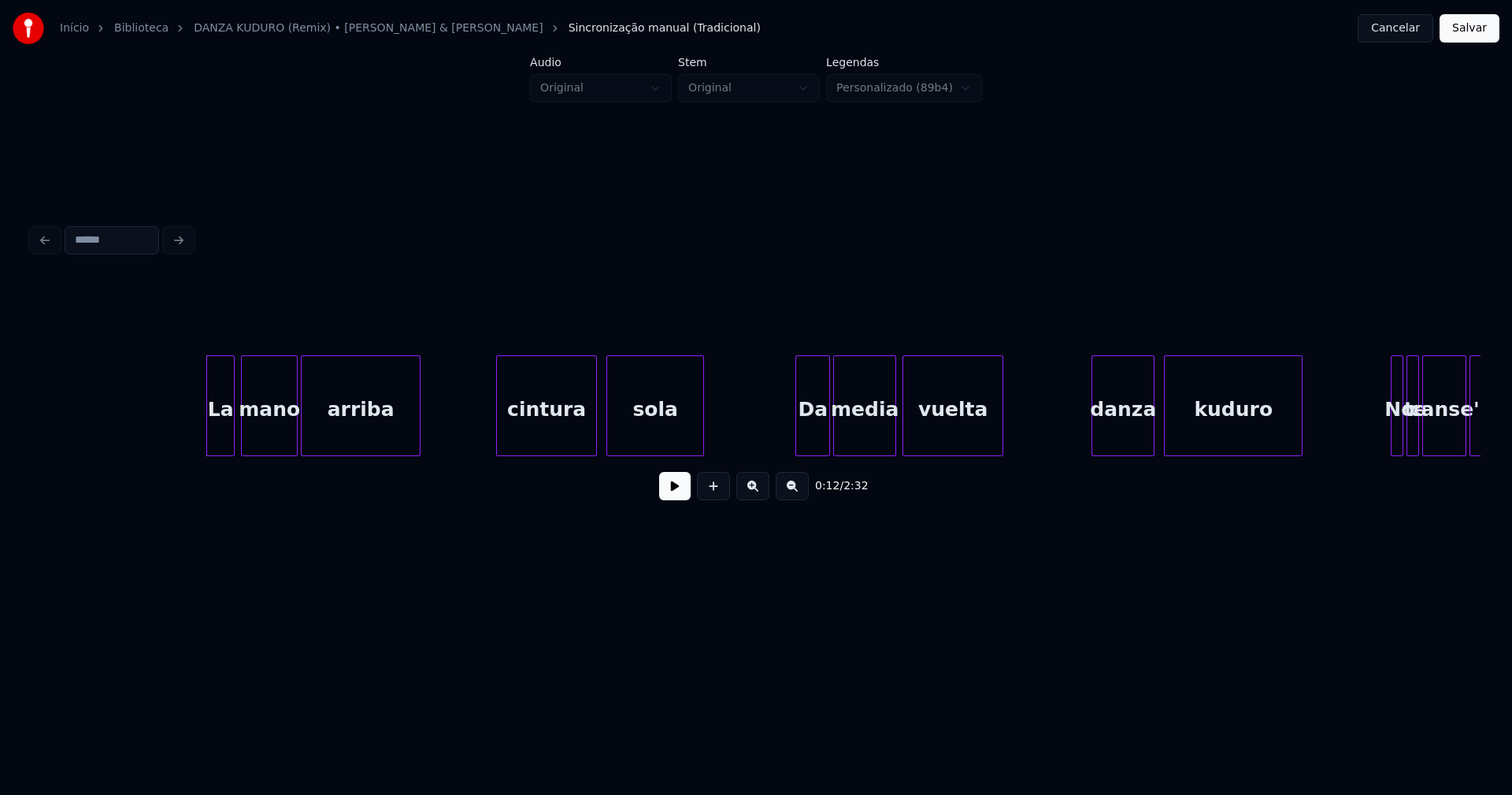
scroll to position [0, 1718]
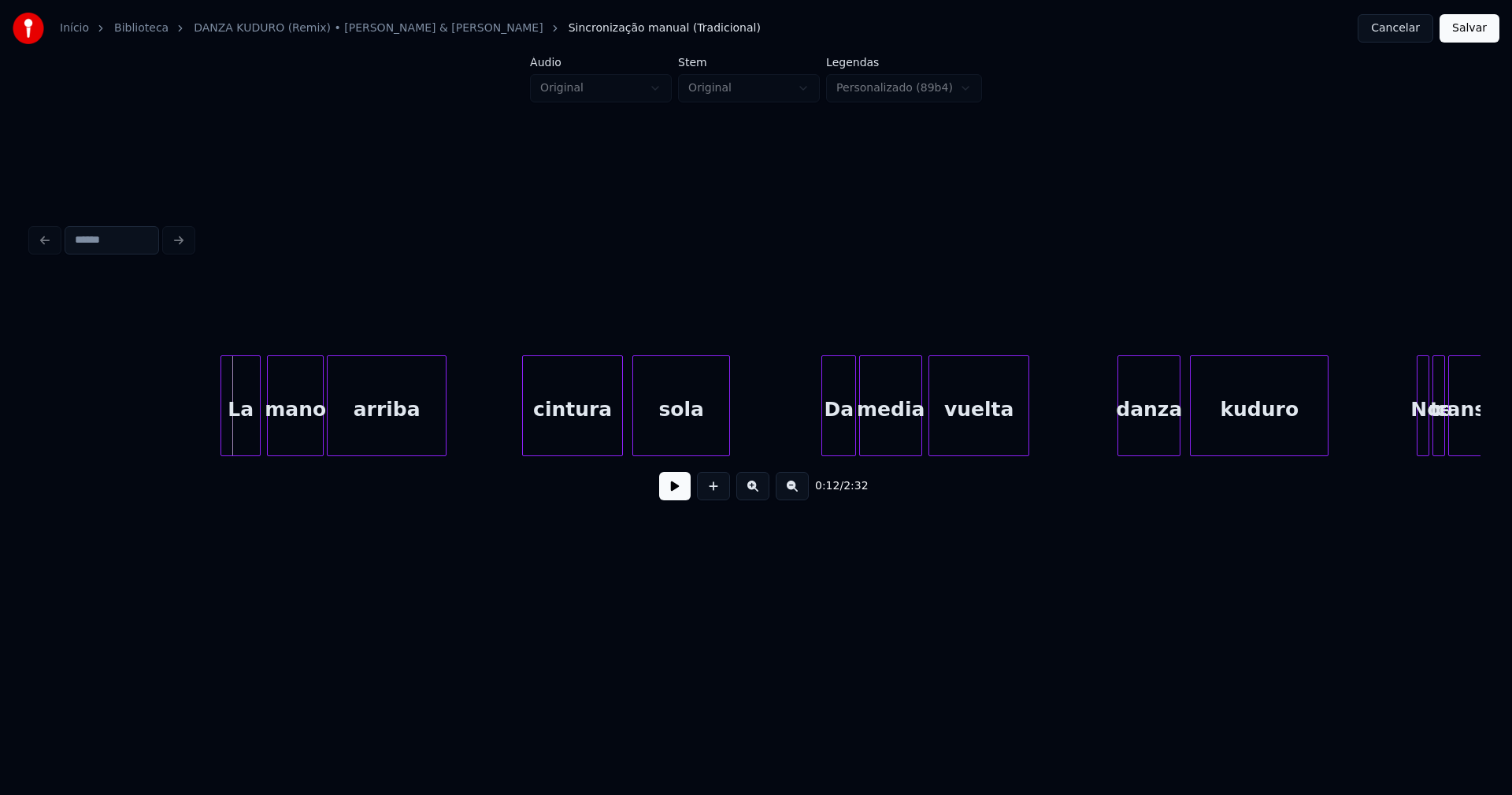
click at [222, 443] on div at bounding box center [223, 405] width 4 height 99
click at [581, 427] on div "cintura" at bounding box center [560, 410] width 99 height 107
click at [506, 424] on div at bounding box center [505, 405] width 4 height 99
click at [617, 429] on div at bounding box center [618, 405] width 4 height 99
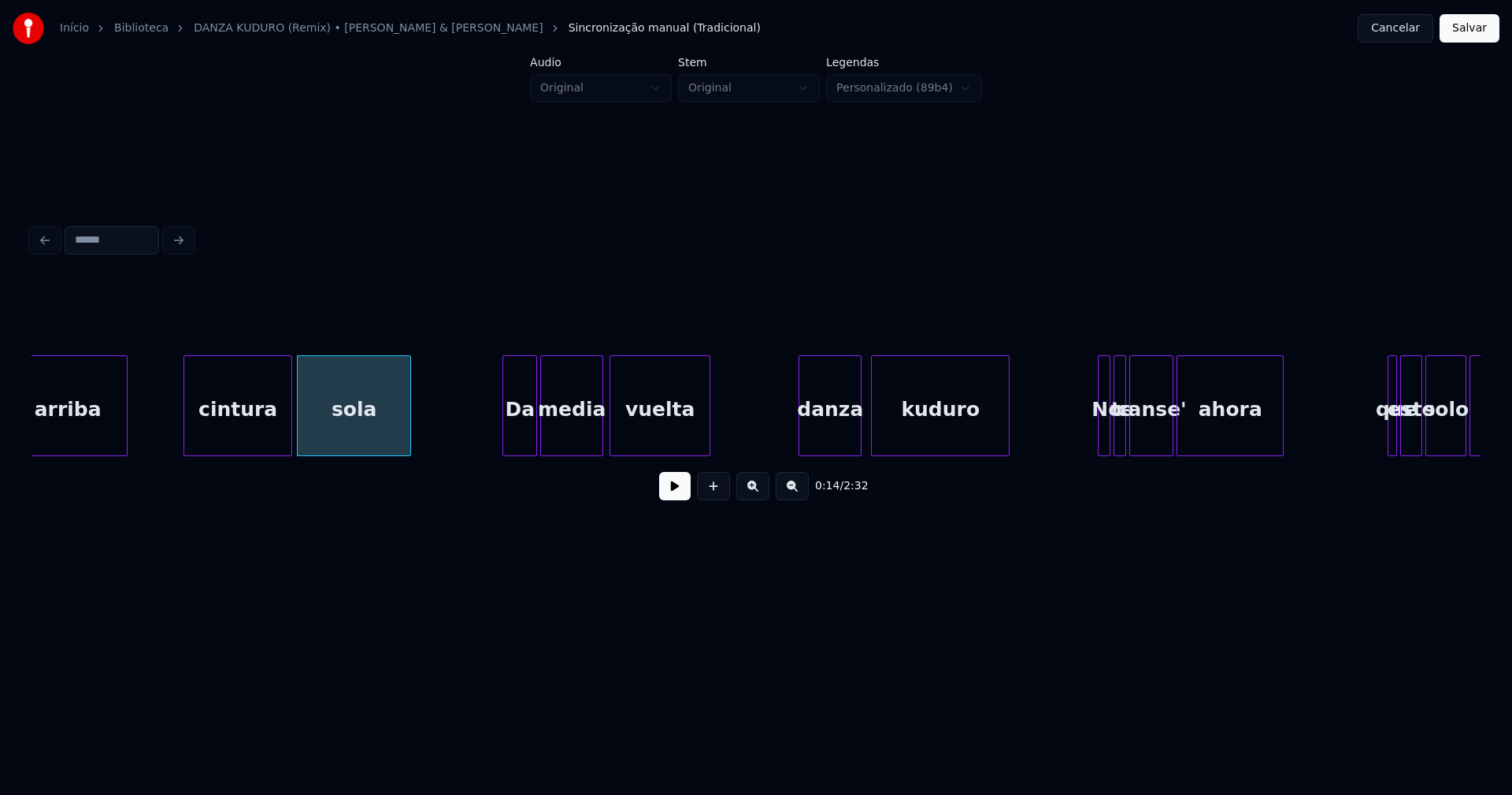
scroll to position [0, 2196]
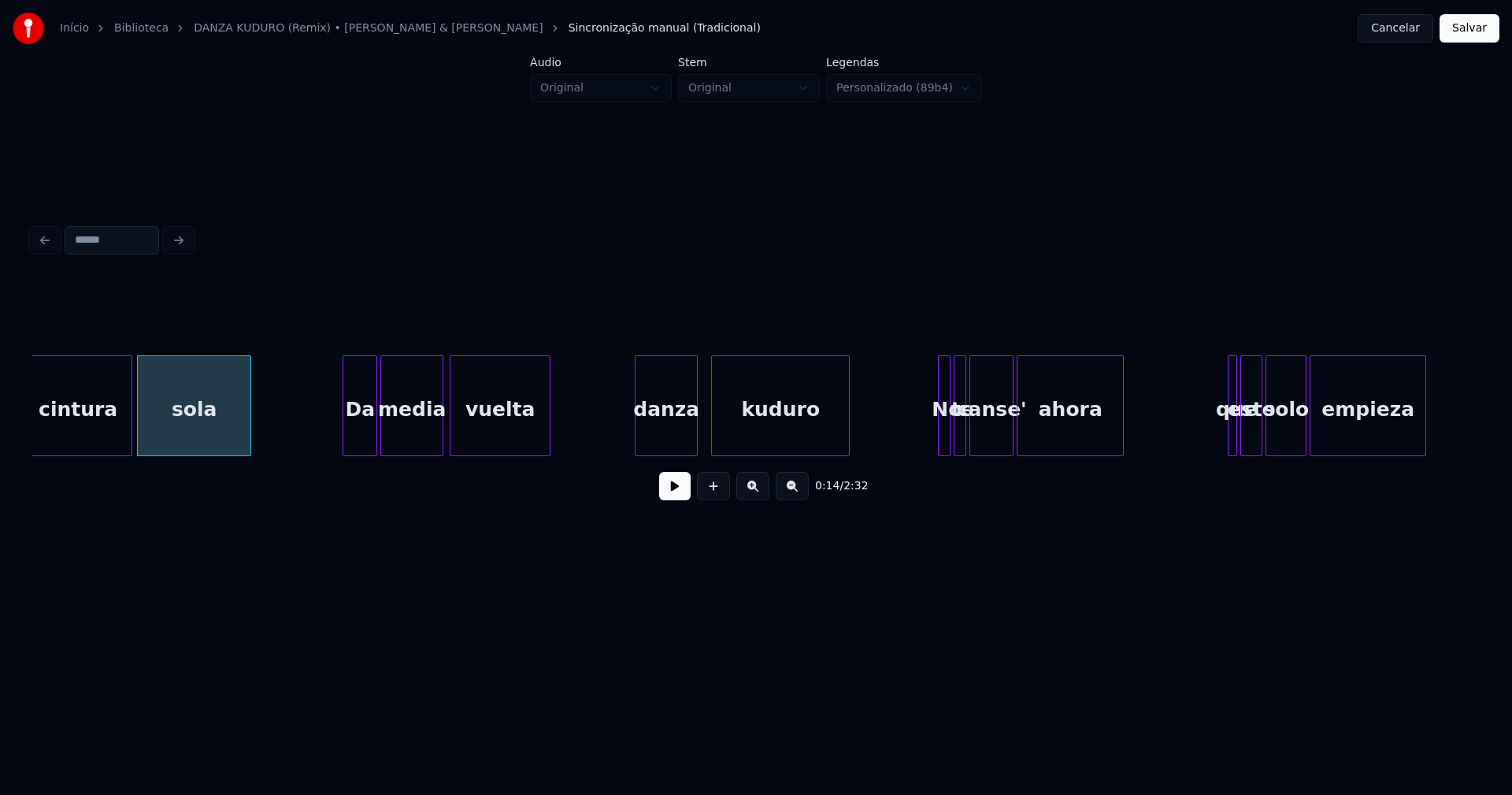
click at [674, 427] on div "danza" at bounding box center [665, 410] width 61 height 107
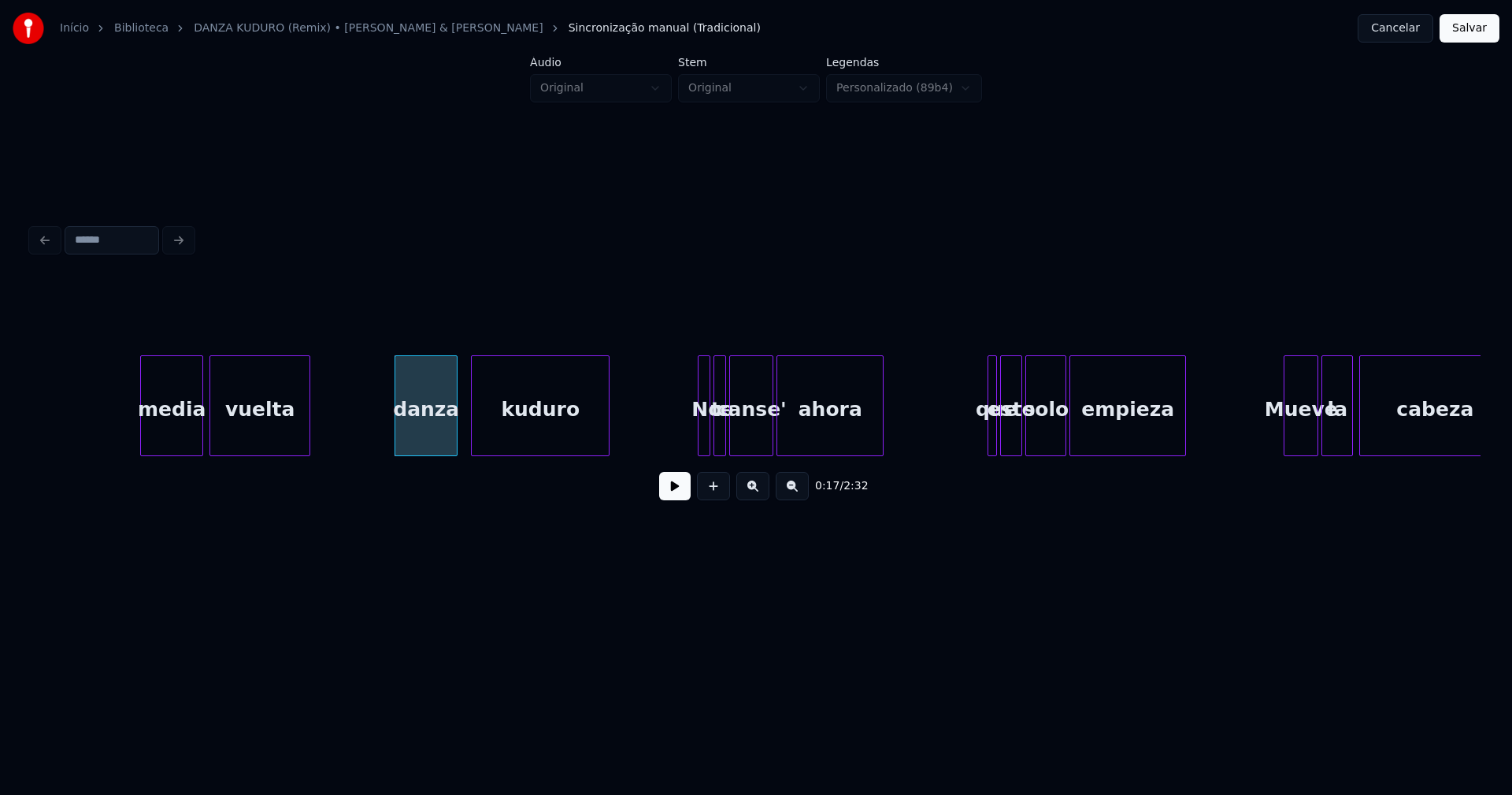
scroll to position [0, 2716]
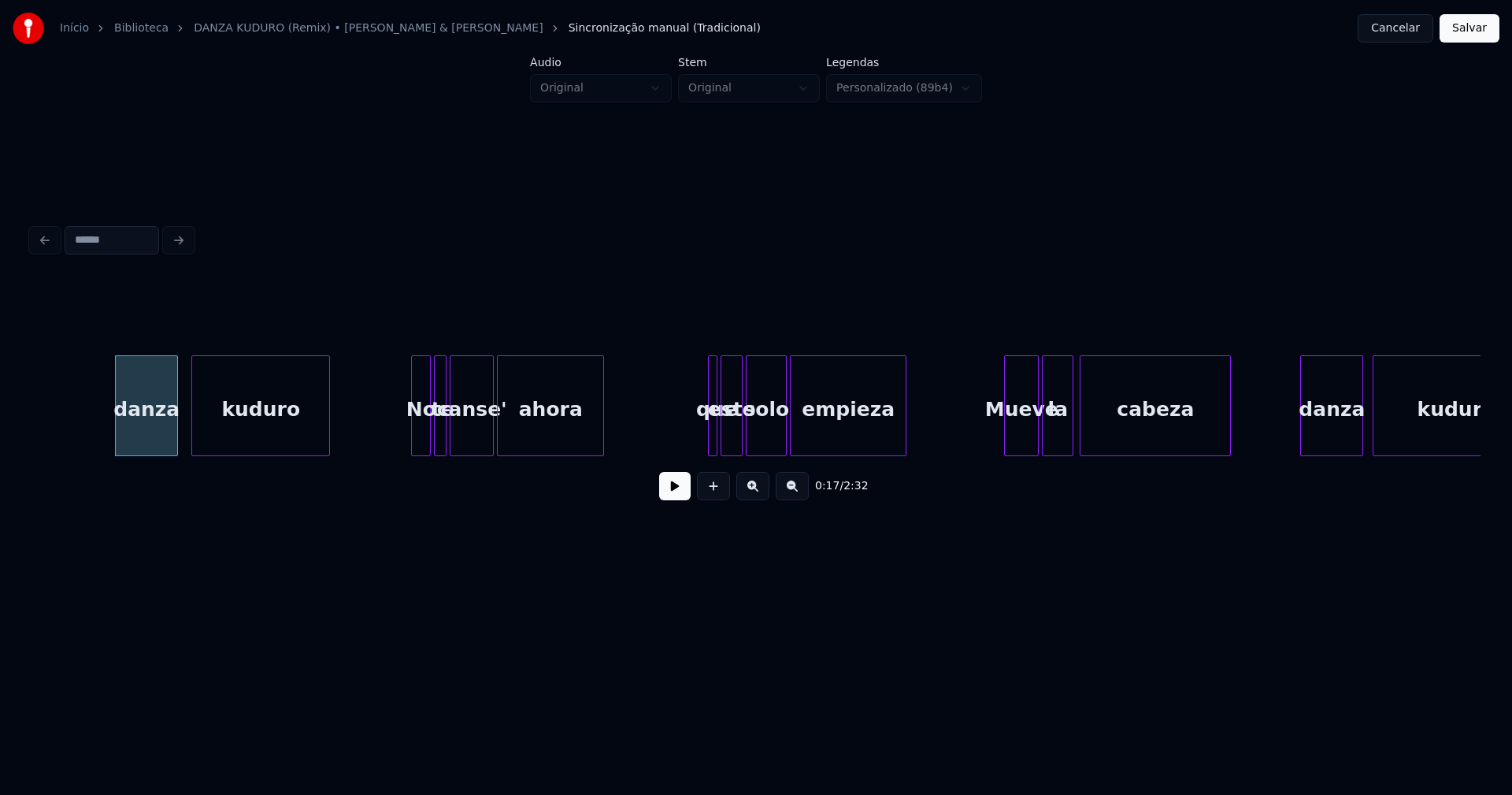
click at [414, 437] on div at bounding box center [414, 405] width 4 height 99
click at [704, 432] on div at bounding box center [705, 405] width 4 height 99
click at [713, 437] on div at bounding box center [714, 405] width 4 height 99
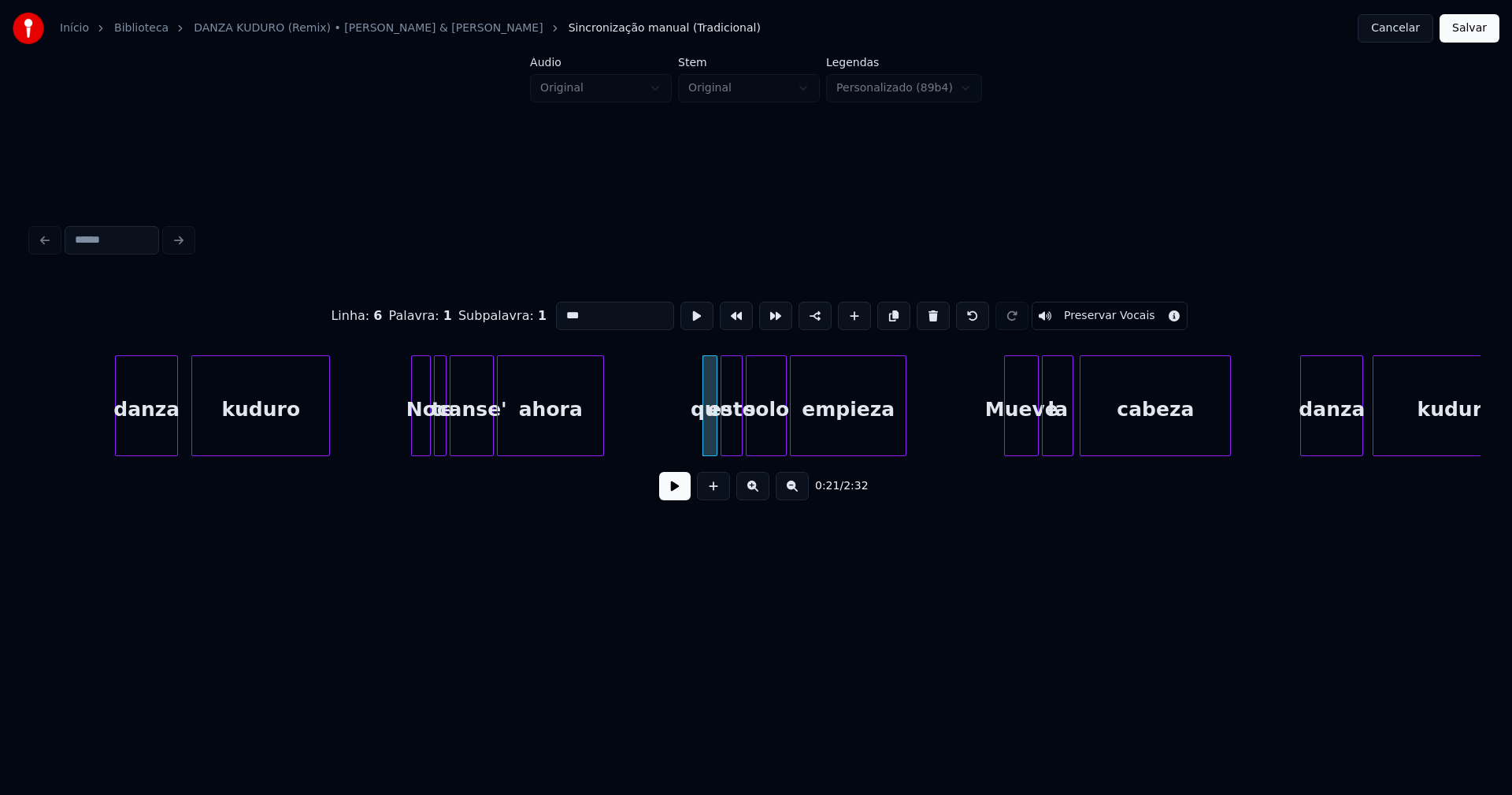
drag, startPoint x: 561, startPoint y: 308, endPoint x: 533, endPoint y: 315, distance: 28.9
click at [533, 315] on div "Linha : 6 Palavra : 1 Subpalavra : 1 *** Preservar Vocais" at bounding box center [756, 316] width 1449 height 78
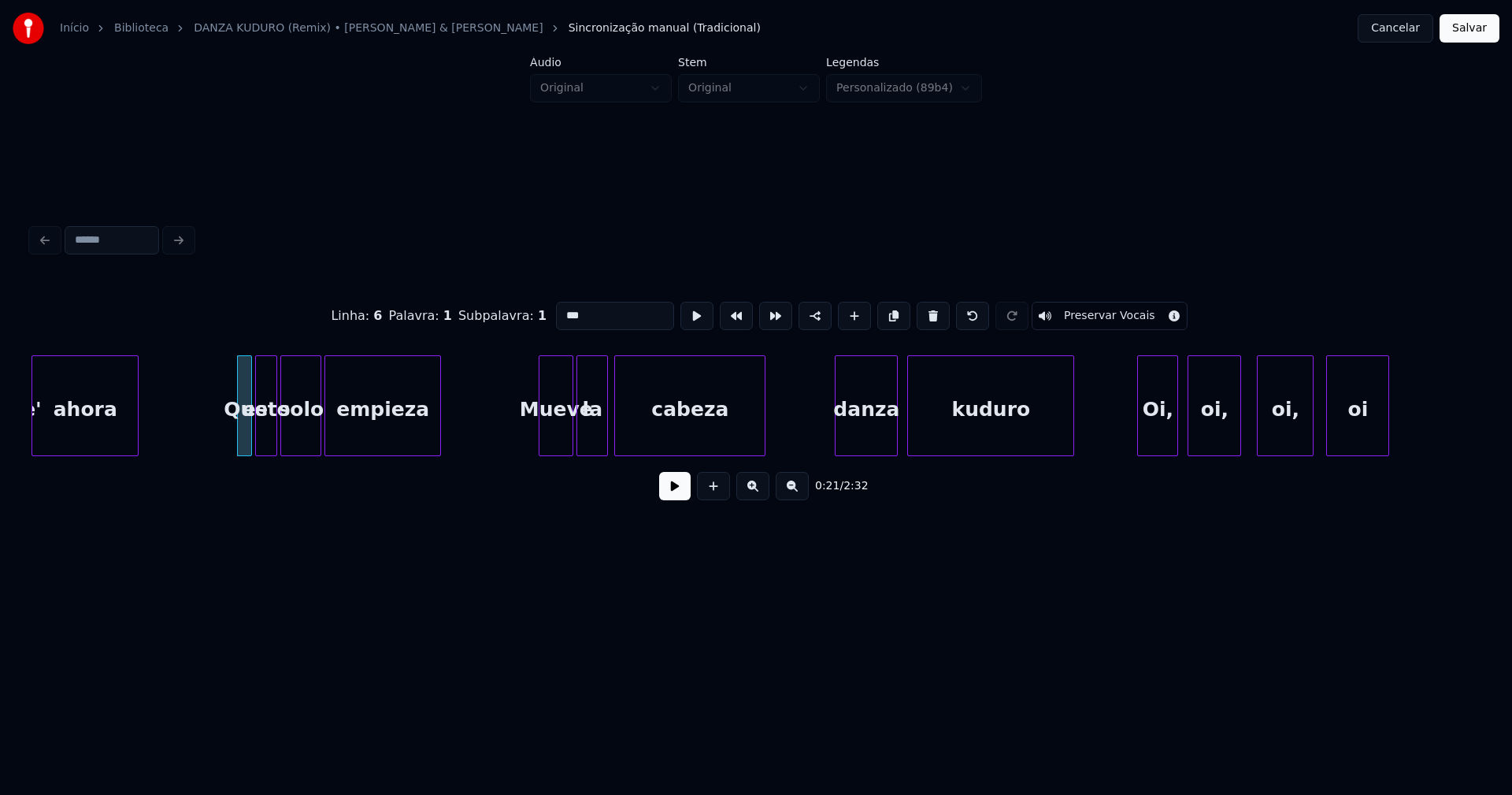
scroll to position [0, 3208]
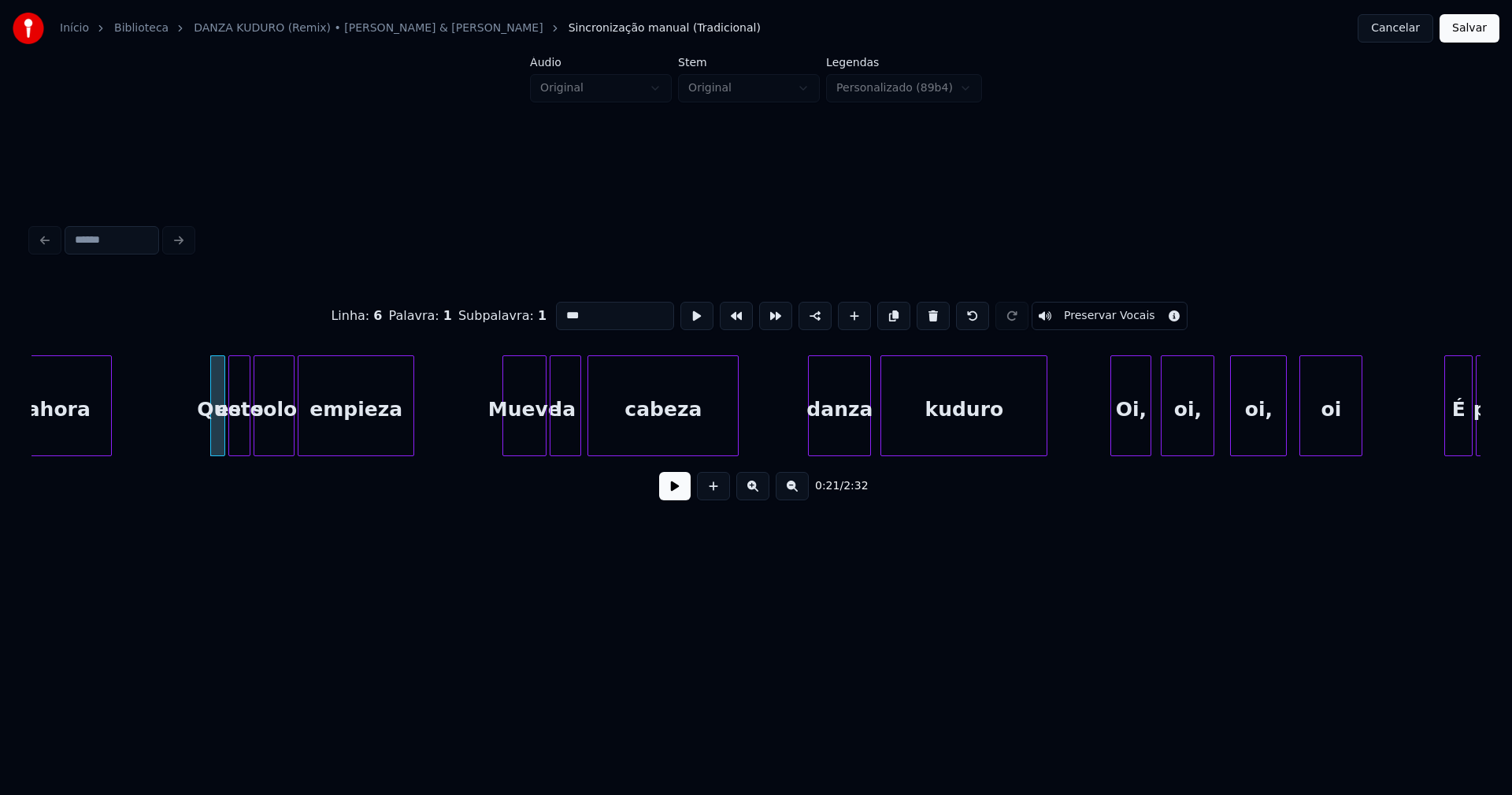
click at [505, 448] on div at bounding box center [505, 405] width 4 height 99
click at [829, 434] on div "danza" at bounding box center [836, 410] width 61 height 107
click at [836, 436] on div "danza" at bounding box center [836, 410] width 61 height 107
drag, startPoint x: 563, startPoint y: 306, endPoint x: 534, endPoint y: 323, distance: 33.6
click at [534, 323] on div "Linha : 8 Palavra : 1 Subpalavra : 1 ***** Preservar Vocais" at bounding box center [756, 316] width 1449 height 78
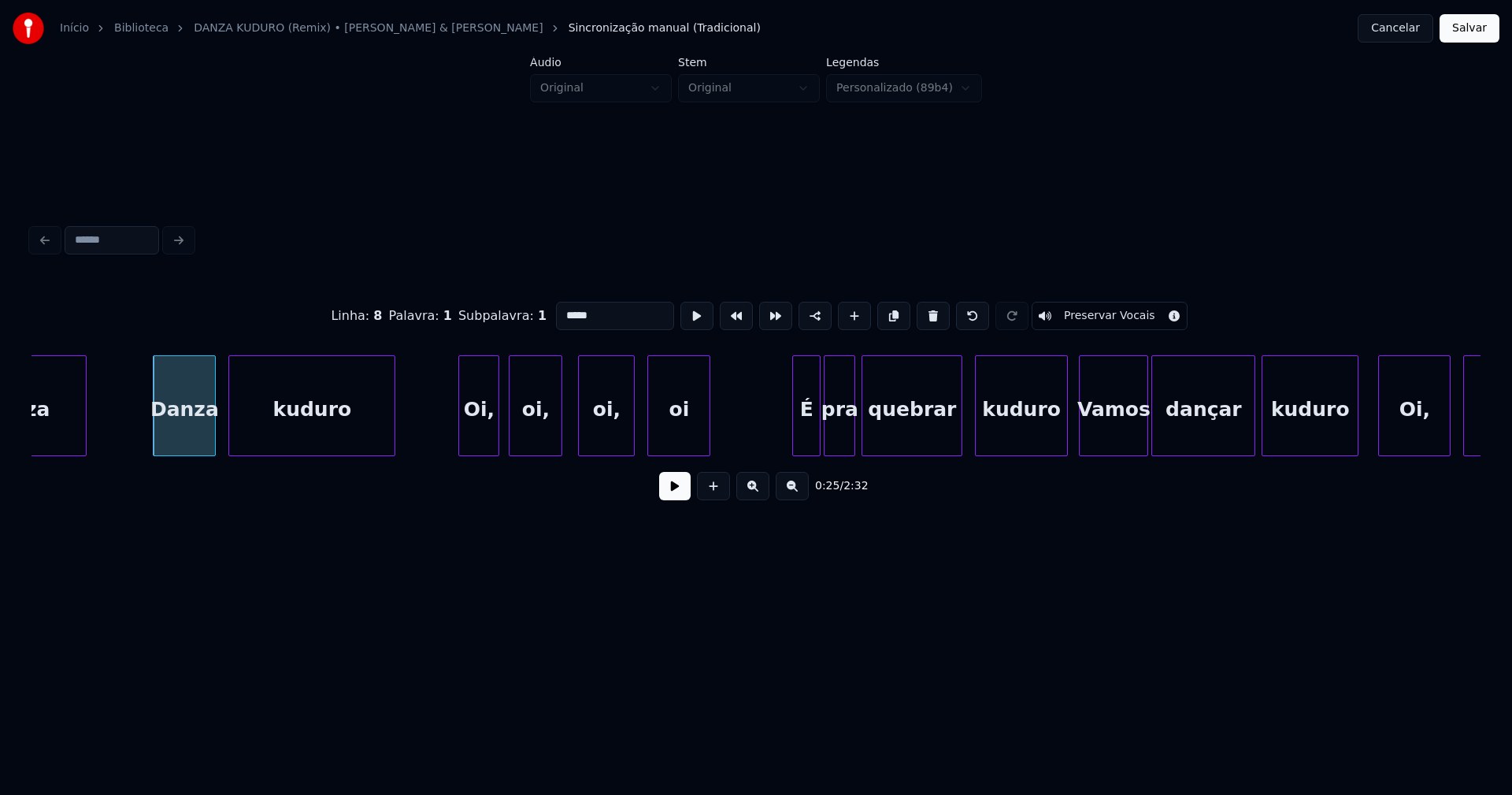
scroll to position [0, 3874]
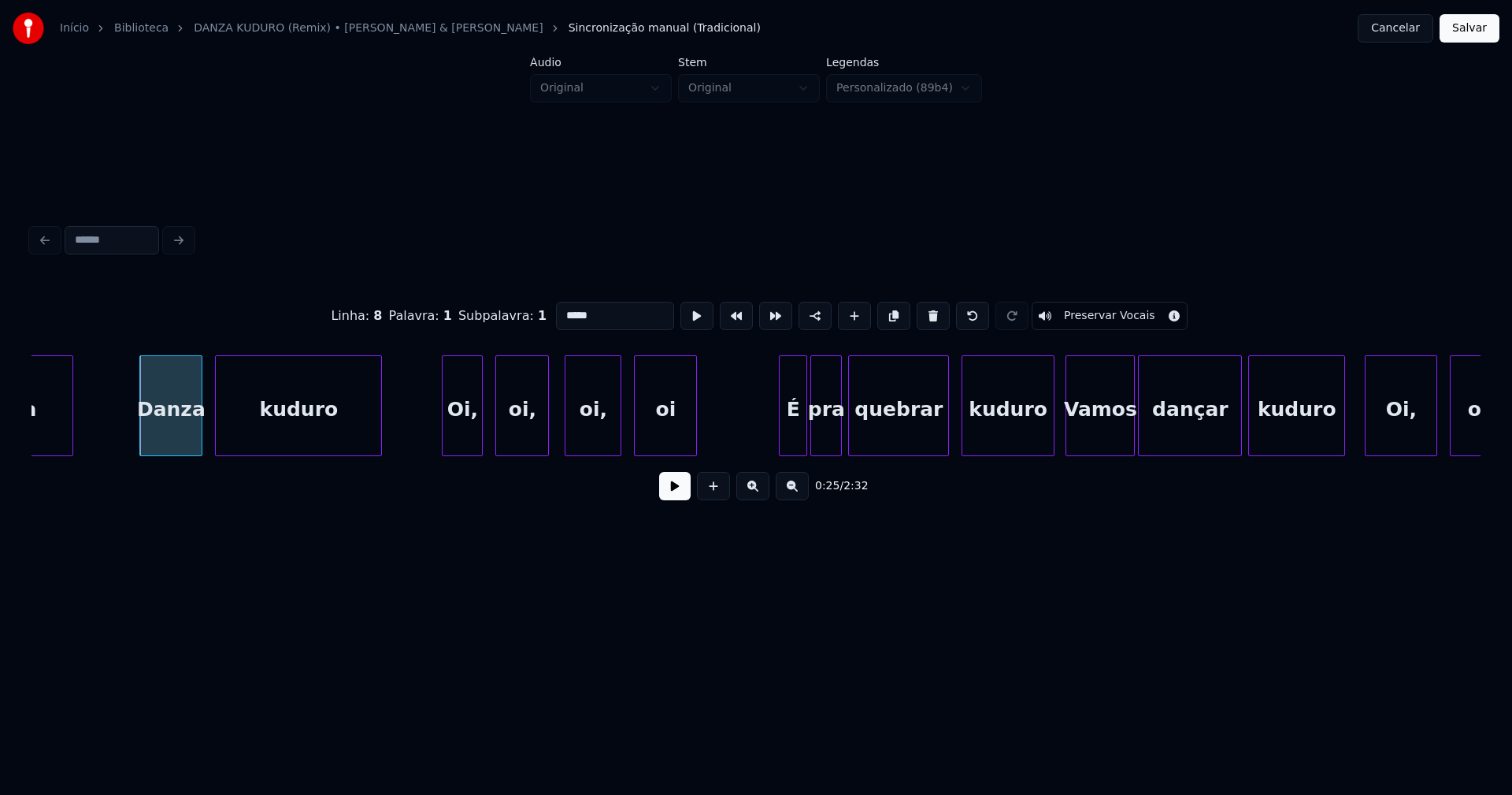
click at [465, 429] on div "Oi," at bounding box center [462, 410] width 40 height 107
click at [515, 440] on div "oi," at bounding box center [515, 410] width 52 height 107
click at [597, 443] on div "oi," at bounding box center [589, 410] width 55 height 107
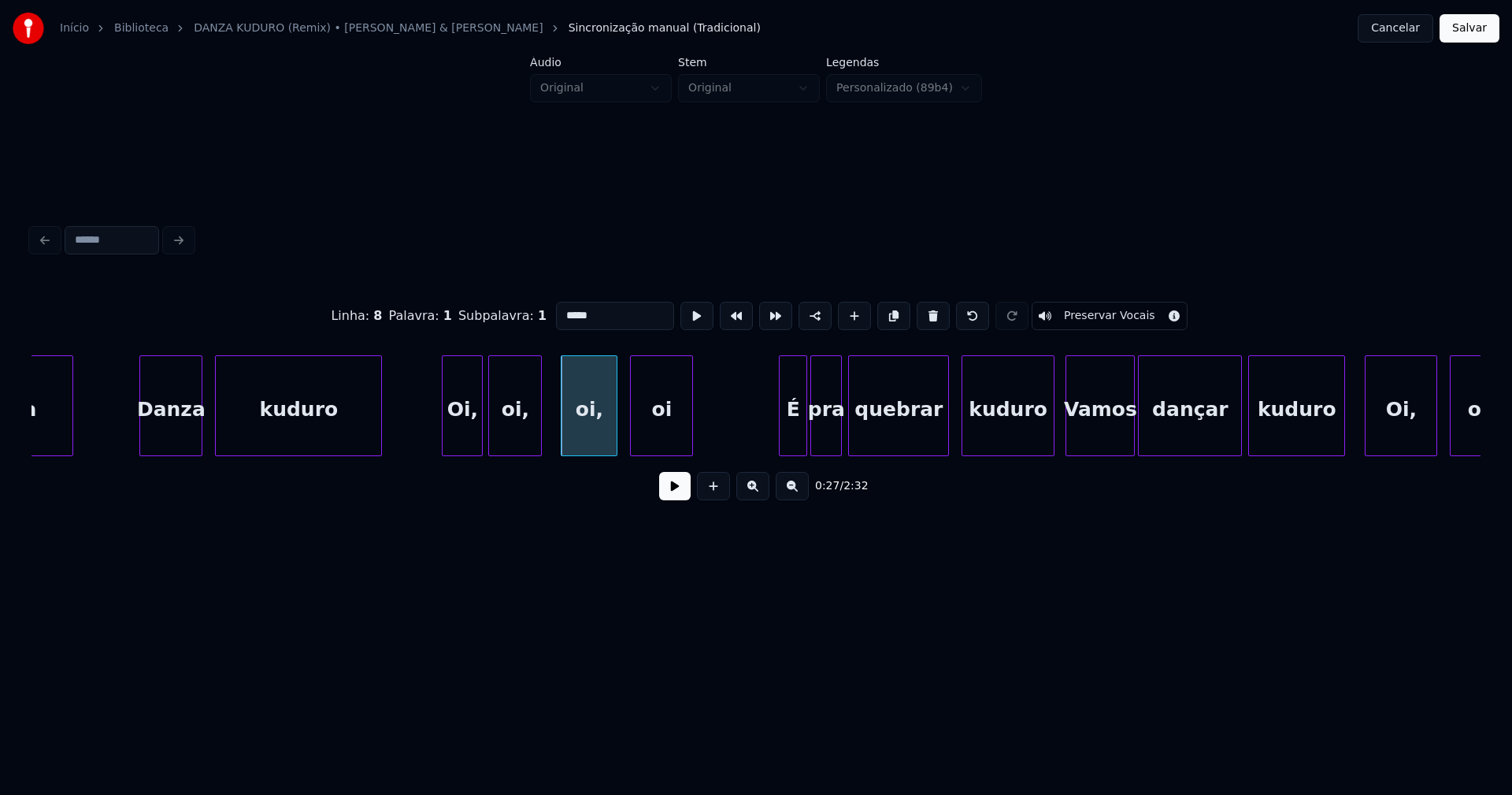
click at [654, 438] on div "oi" at bounding box center [661, 410] width 61 height 107
click at [787, 455] on div "cabeza Danza kuduro Oi, oi, oi, oi É pra quebrar kuduro Vamos dançar kuduro Oi,…" at bounding box center [756, 405] width 1449 height 101
click at [822, 445] on div "pra" at bounding box center [822, 410] width 30 height 107
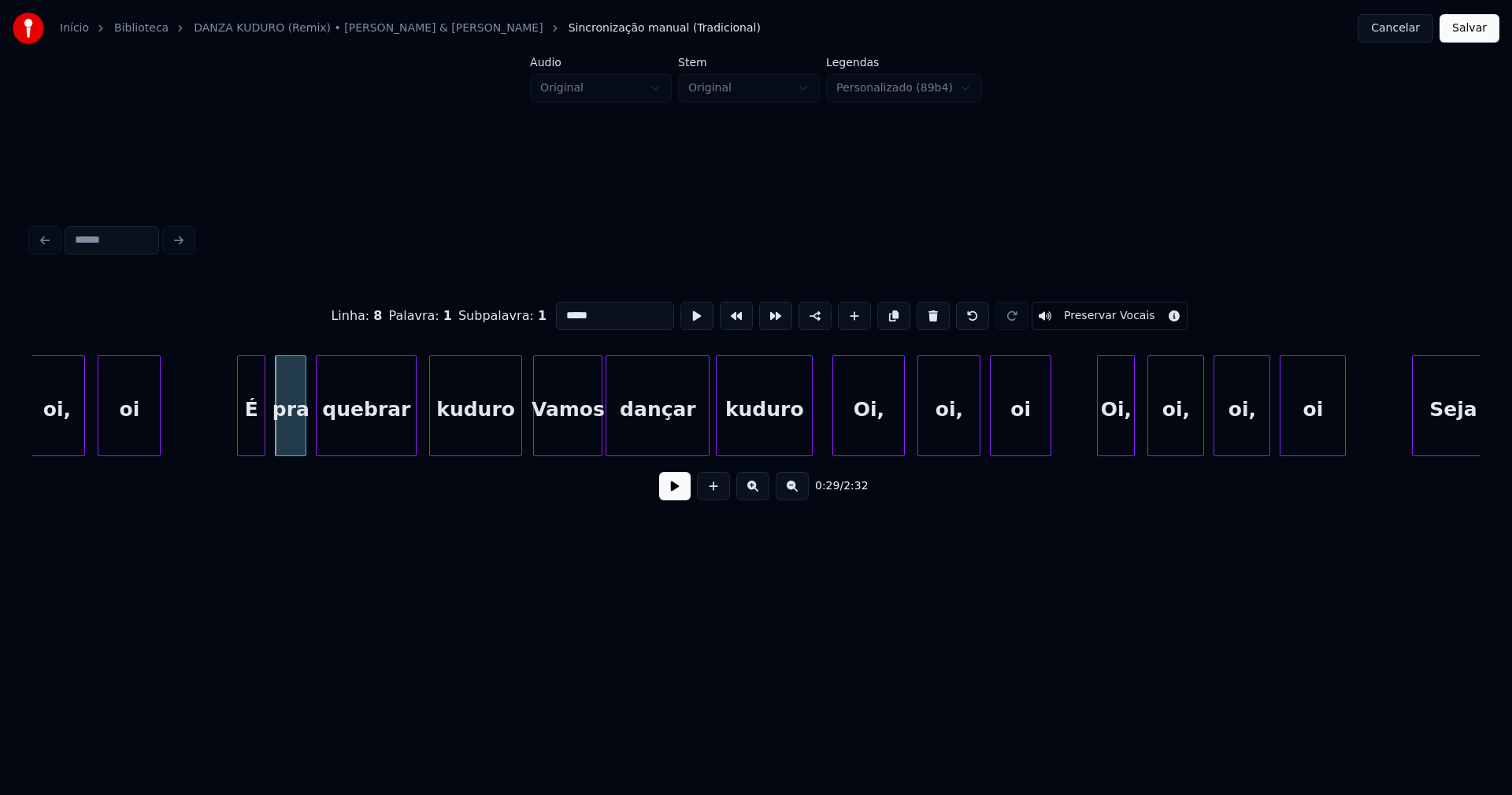
scroll to position [0, 4460]
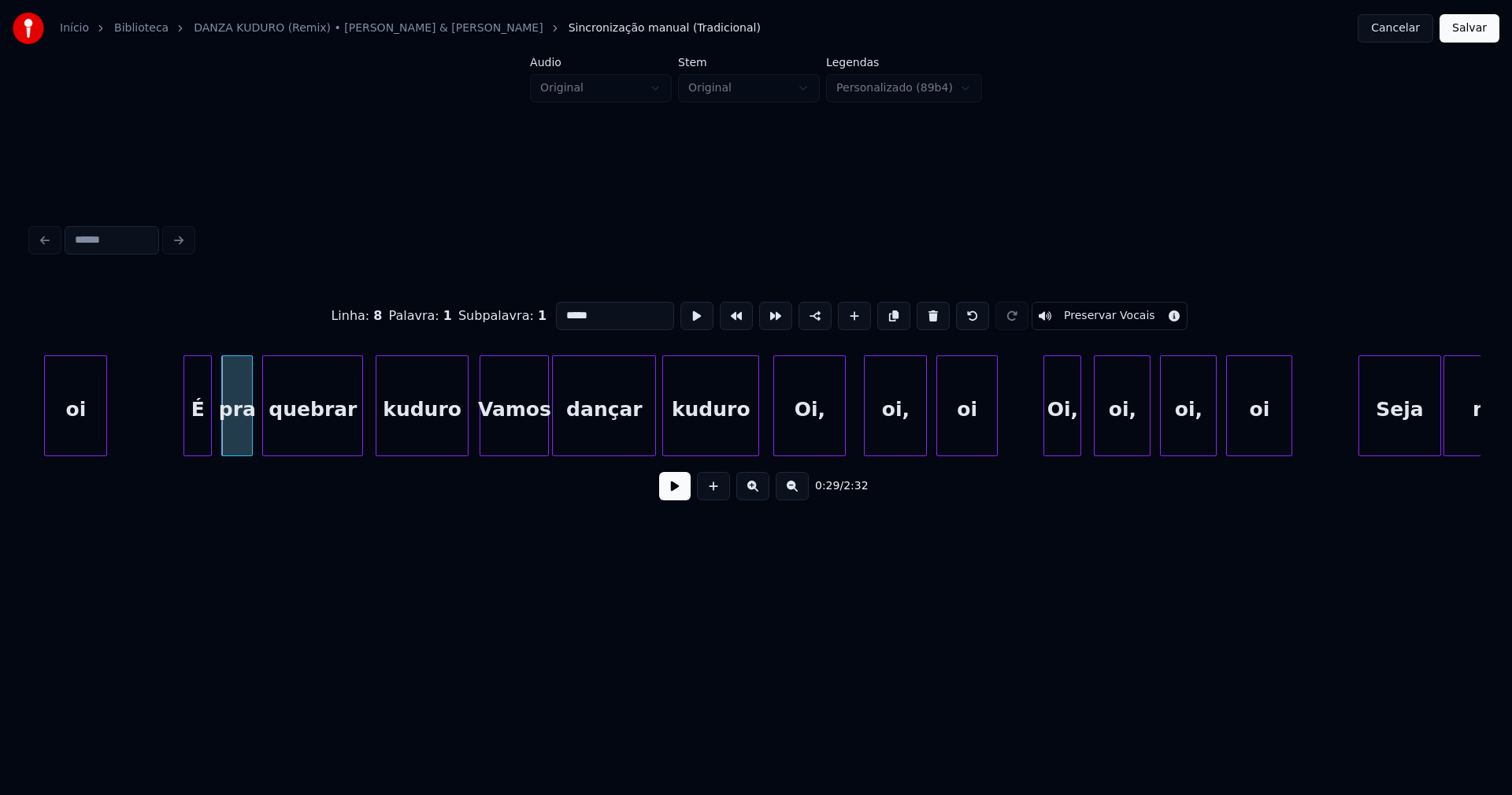
click at [803, 440] on div "Oi," at bounding box center [809, 410] width 71 height 107
click at [900, 436] on div "oi," at bounding box center [892, 410] width 61 height 107
click at [1052, 441] on div "Oi," at bounding box center [1058, 410] width 36 height 107
click at [1111, 439] on div "oi," at bounding box center [1115, 410] width 55 height 107
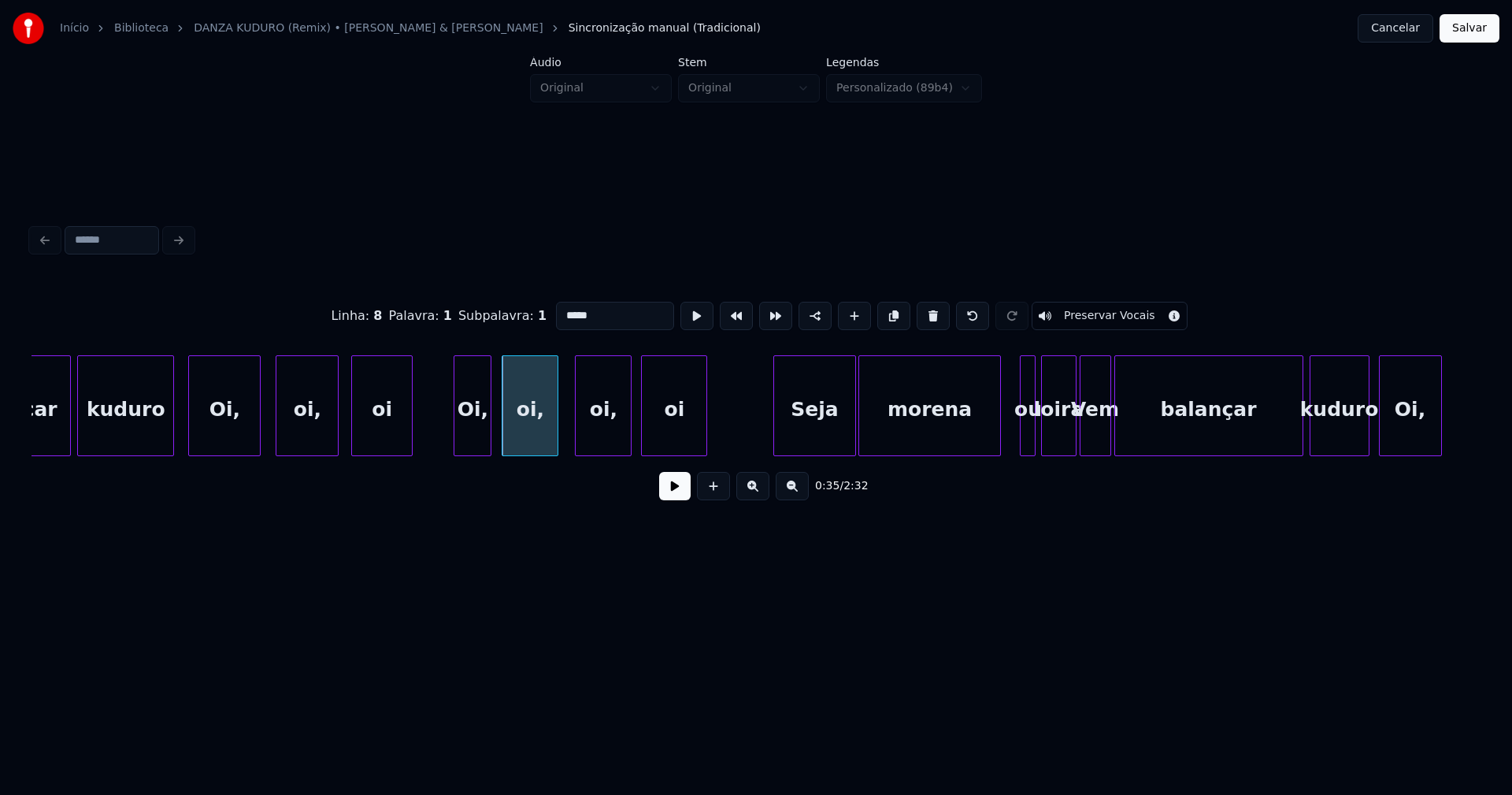
scroll to position [0, 5100]
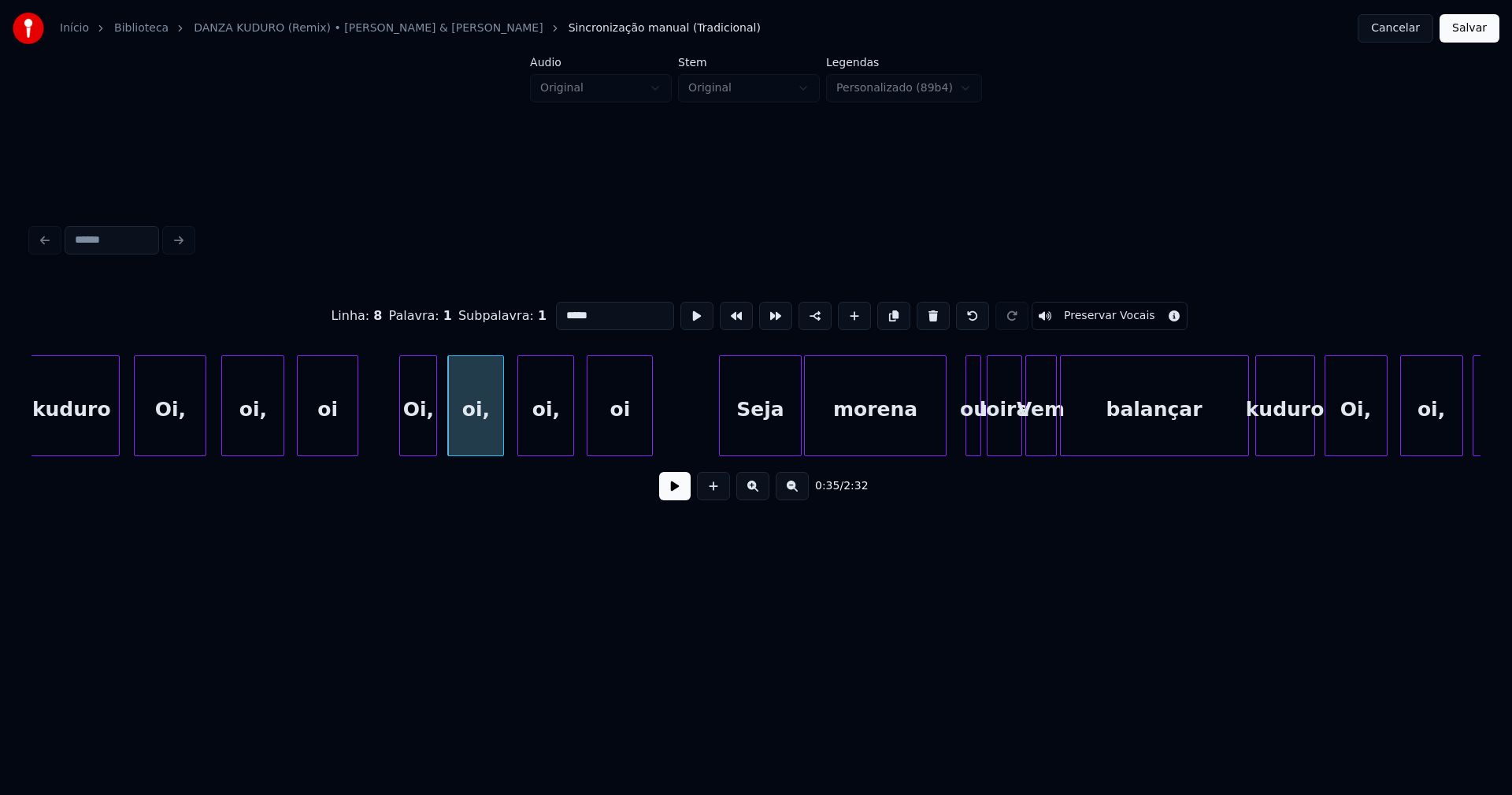
click at [540, 428] on div "oi," at bounding box center [546, 410] width 55 height 107
click at [759, 436] on div "Seja" at bounding box center [750, 410] width 80 height 107
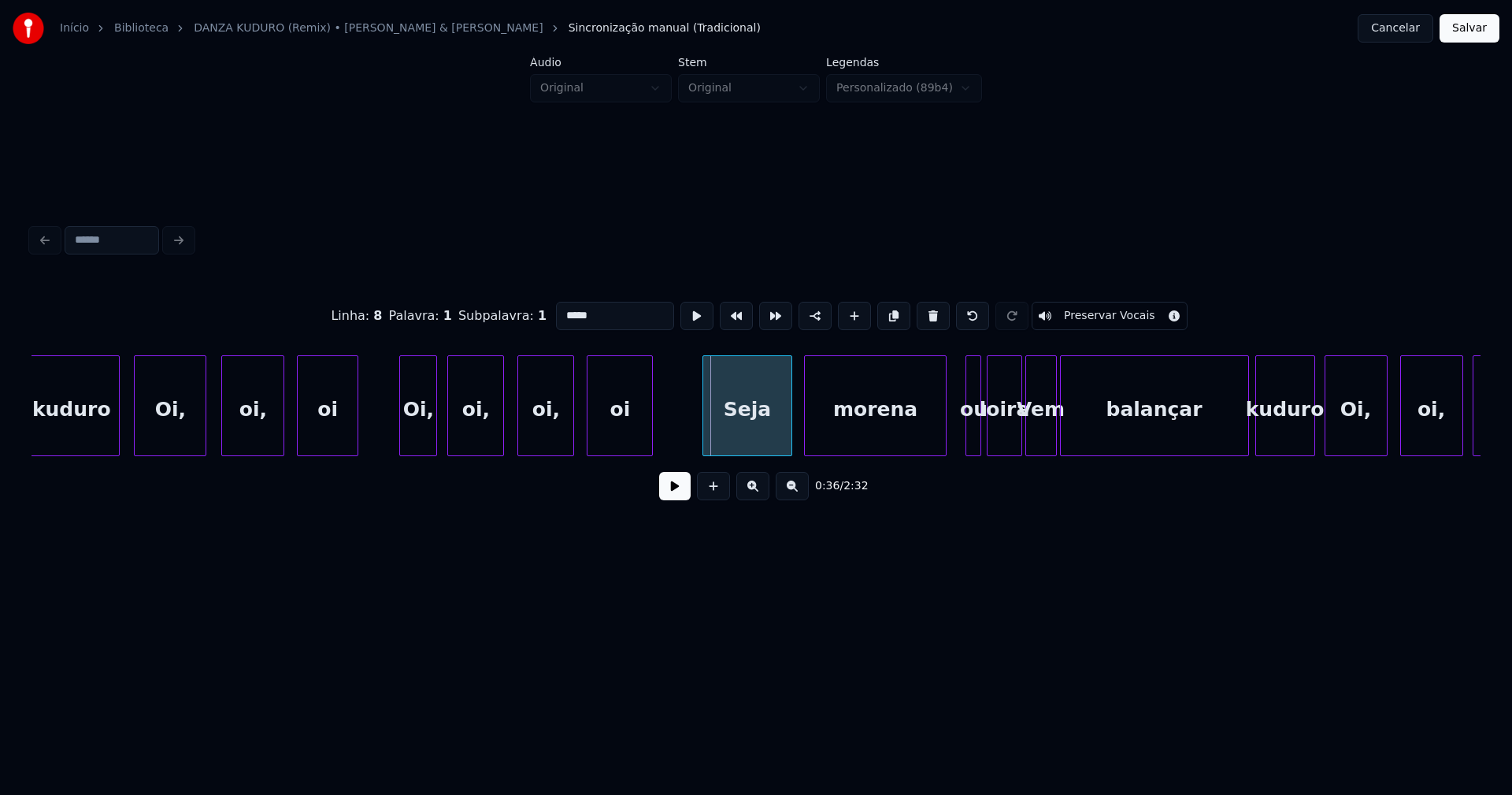
click at [705, 429] on div at bounding box center [705, 405] width 4 height 99
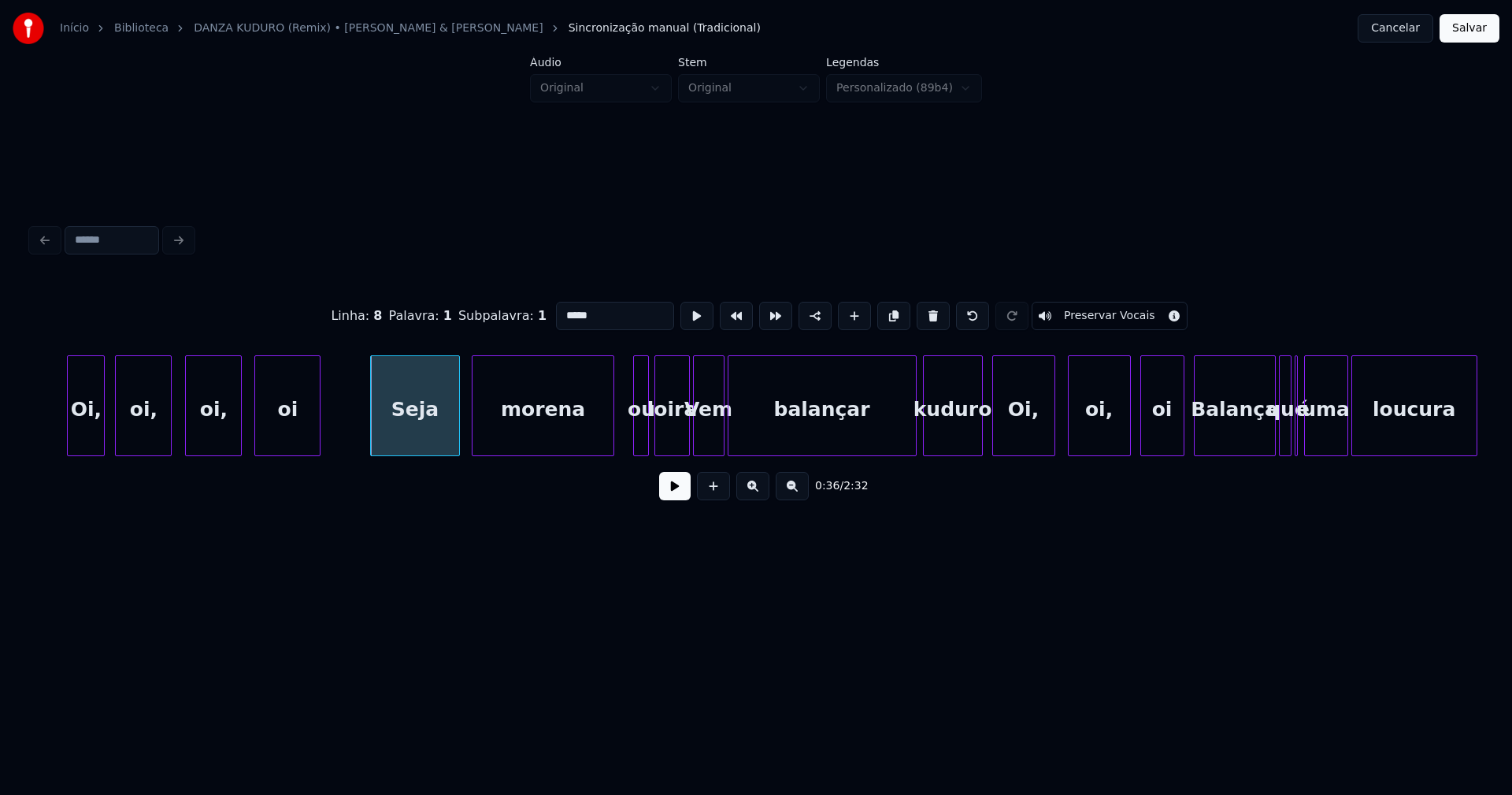
scroll to position [0, 5445]
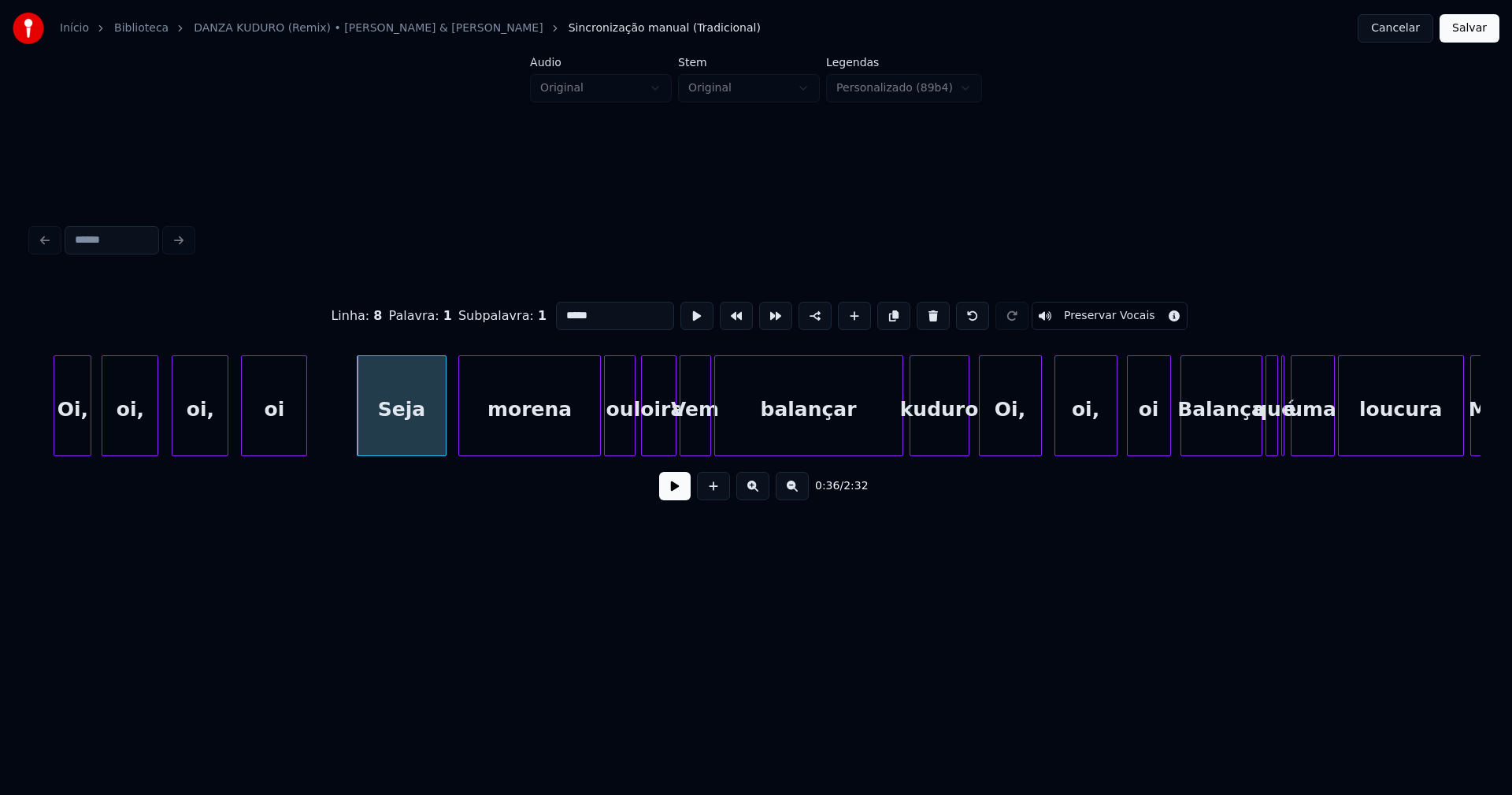
click at [607, 442] on div at bounding box center [607, 405] width 4 height 99
click at [663, 445] on div at bounding box center [663, 405] width 4 height 99
click at [624, 448] on div at bounding box center [625, 405] width 4 height 99
click at [634, 446] on div at bounding box center [634, 405] width 4 height 99
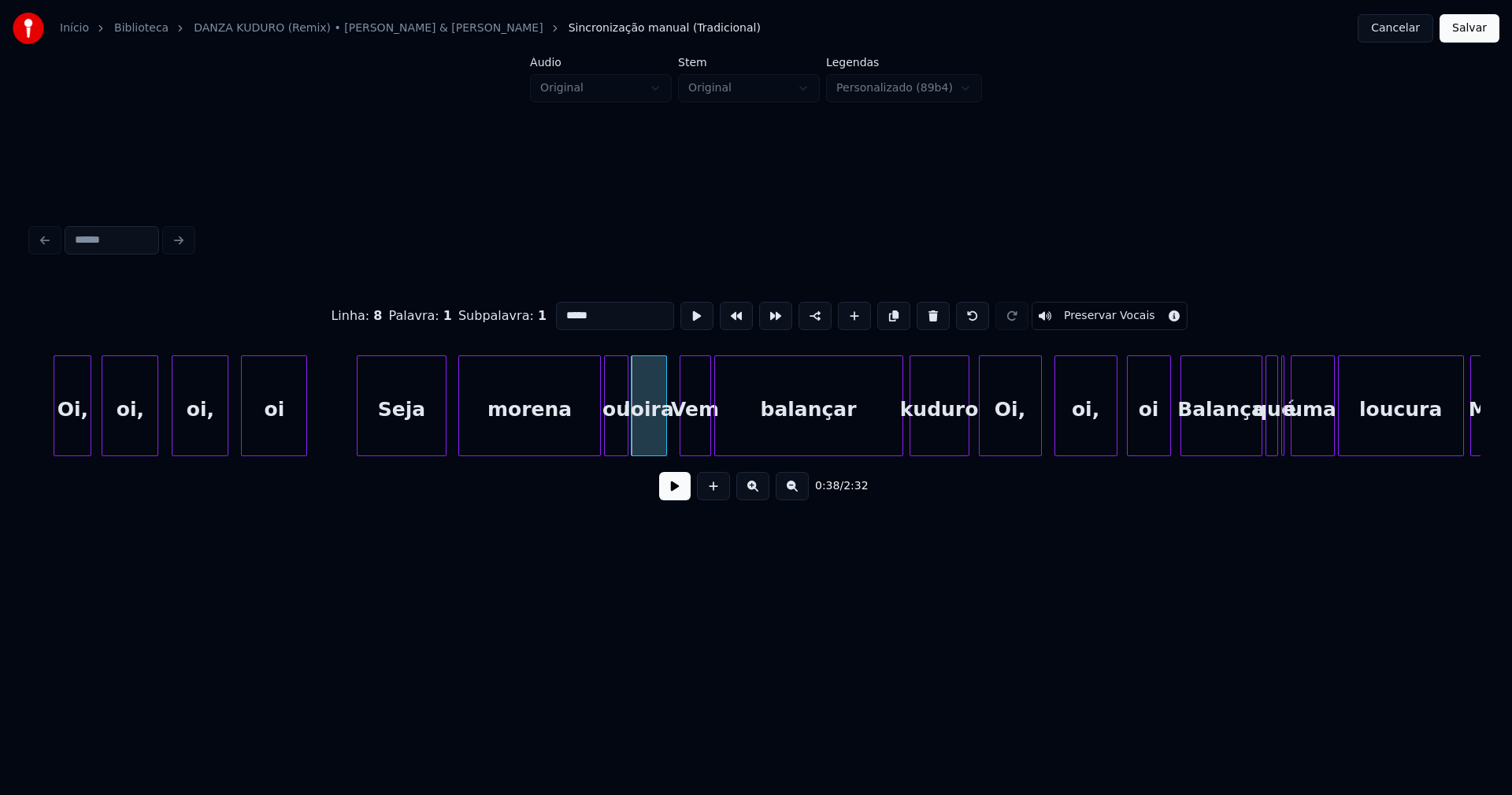
type input "*****"
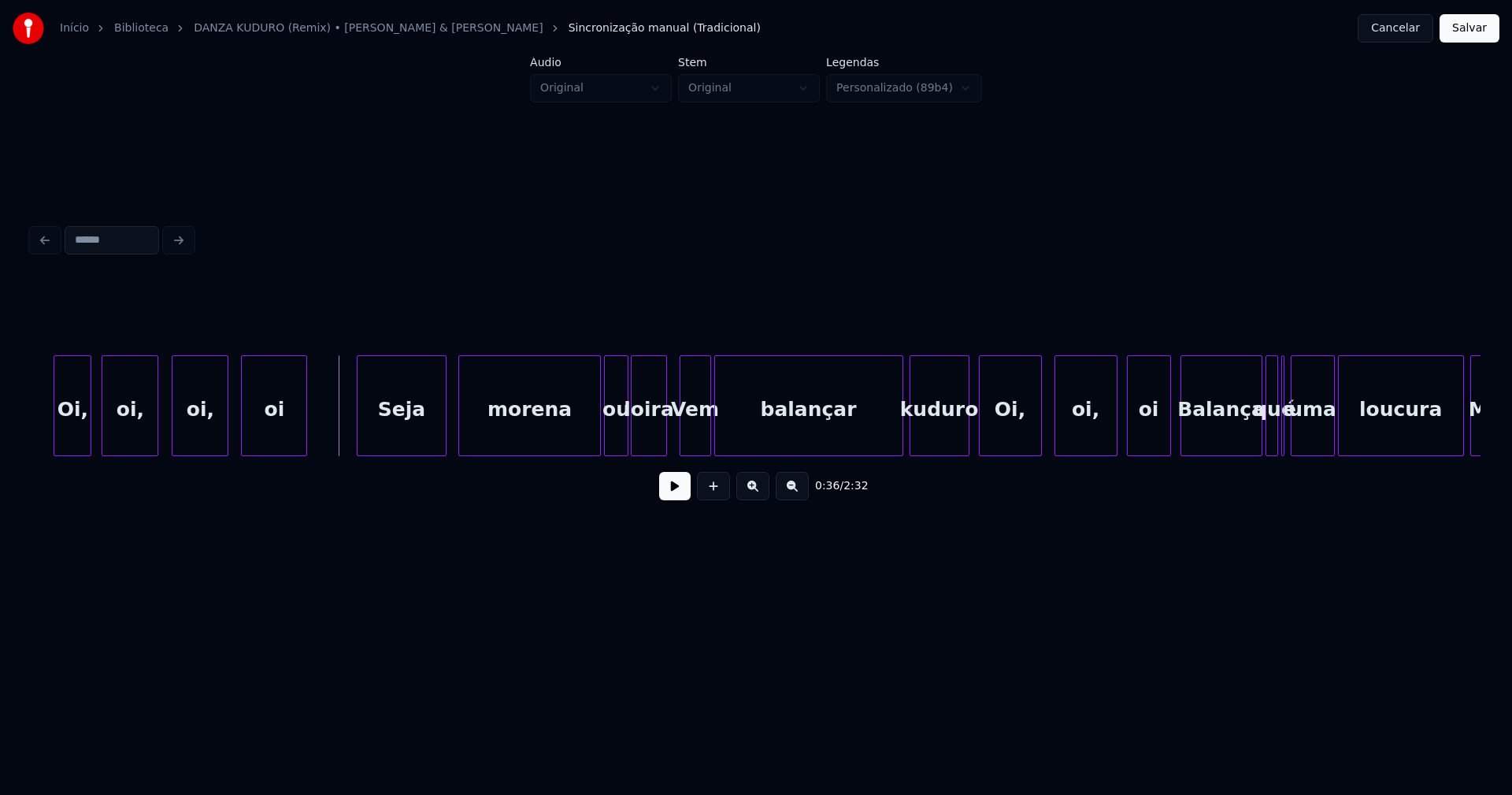
click at [668, 500] on button at bounding box center [675, 485] width 32 height 28
click at [678, 499] on button at bounding box center [675, 485] width 32 height 28
click at [959, 441] on div at bounding box center [958, 405] width 4 height 99
click at [1002, 429] on div "Oi," at bounding box center [1004, 410] width 61 height 107
click at [1084, 437] on div "oi," at bounding box center [1080, 410] width 61 height 107
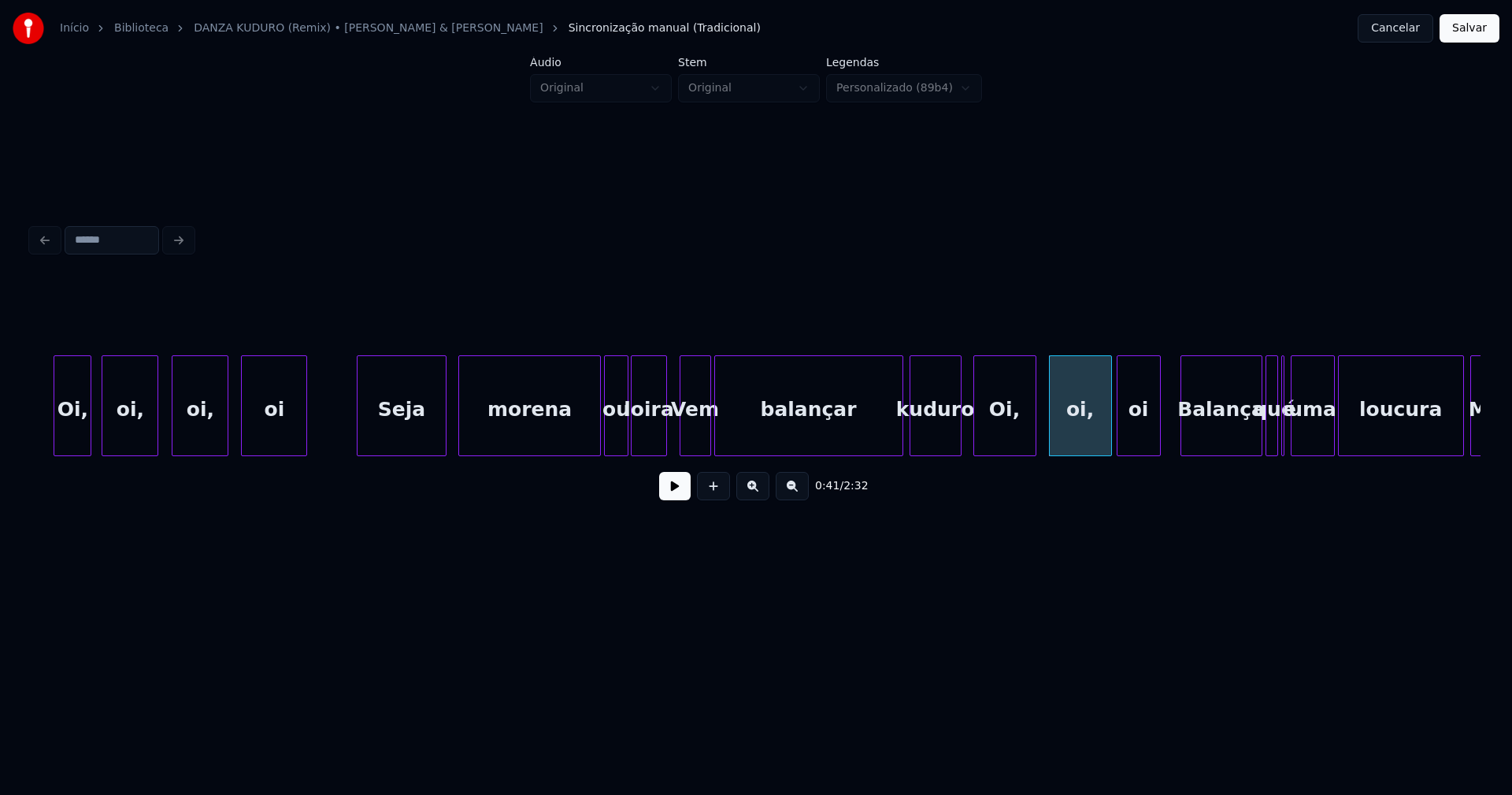
click at [1130, 447] on div "oi" at bounding box center [1138, 410] width 42 height 107
click at [1207, 449] on div "Balança" at bounding box center [1215, 410] width 80 height 107
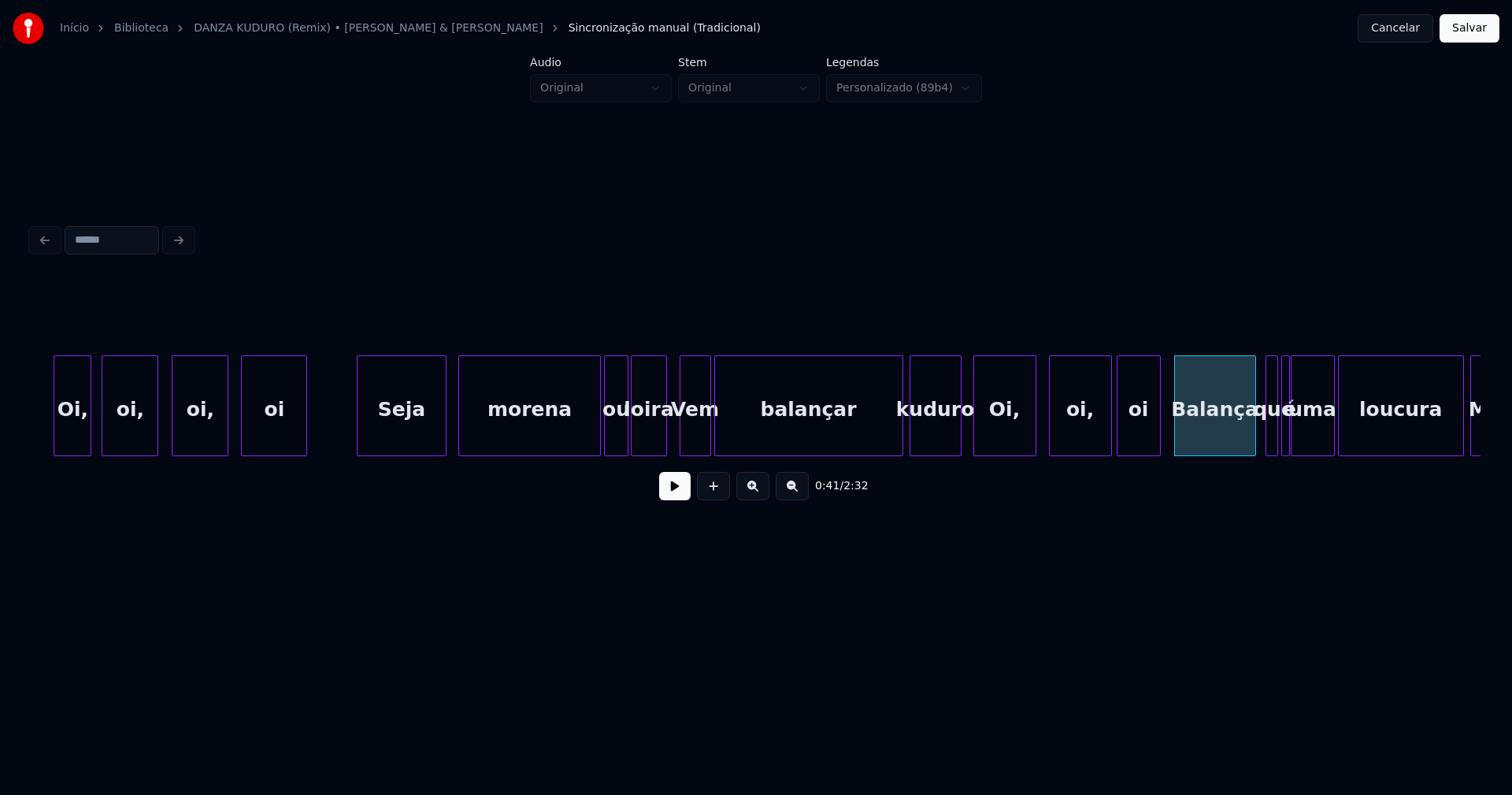
click at [1289, 447] on div at bounding box center [1286, 405] width 4 height 99
click at [1306, 435] on div at bounding box center [1304, 405] width 4 height 99
click at [1296, 438] on div at bounding box center [1295, 405] width 4 height 99
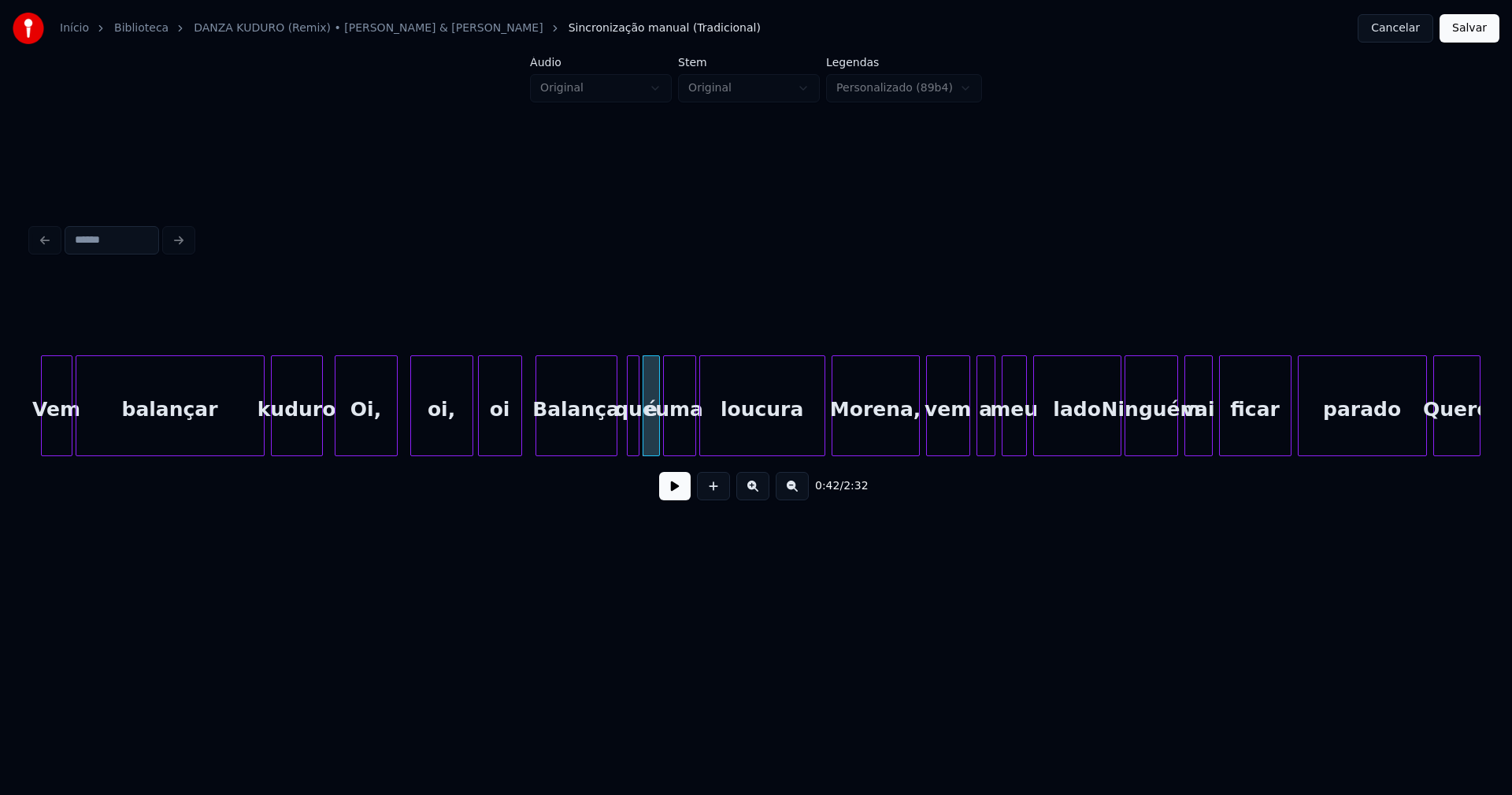
scroll to position [0, 6085]
click at [813, 452] on div "Vem balançar kuduro Oi, oi, oi Balança que é uma loucura Morena, vem a meu lado…" at bounding box center [756, 405] width 1449 height 101
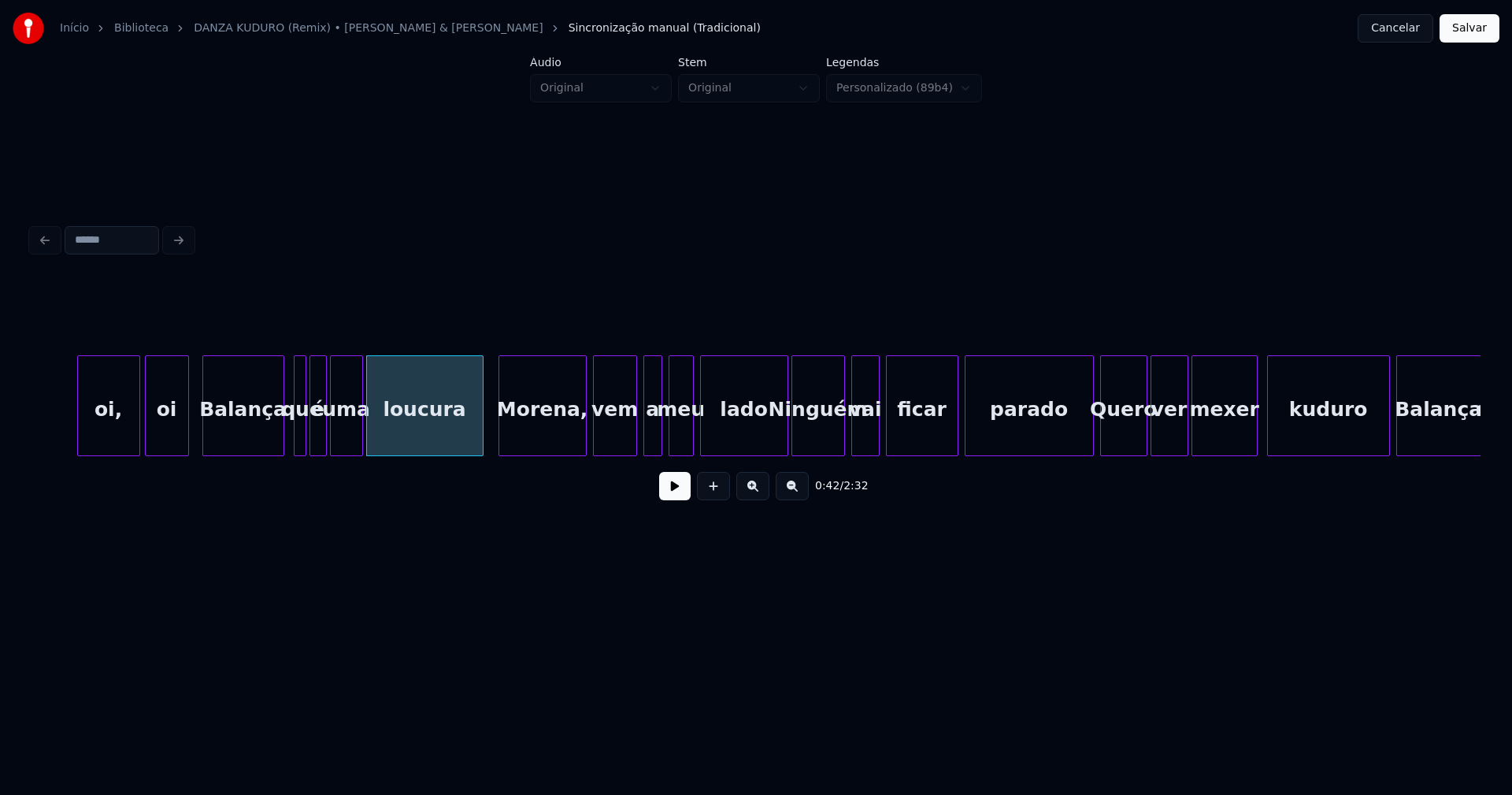
scroll to position [0, 6457]
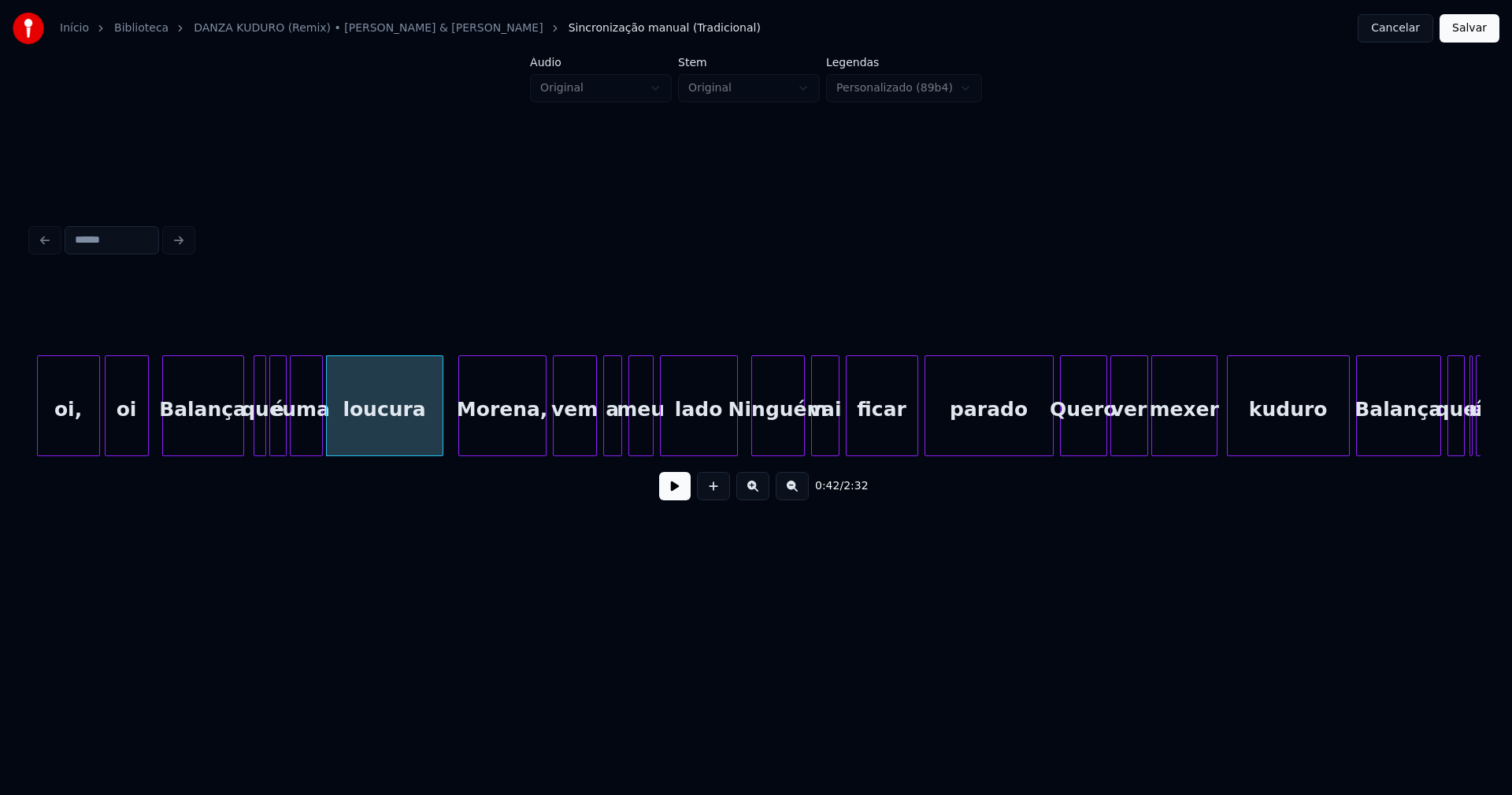
click at [732, 449] on div "lado" at bounding box center [699, 405] width 78 height 101
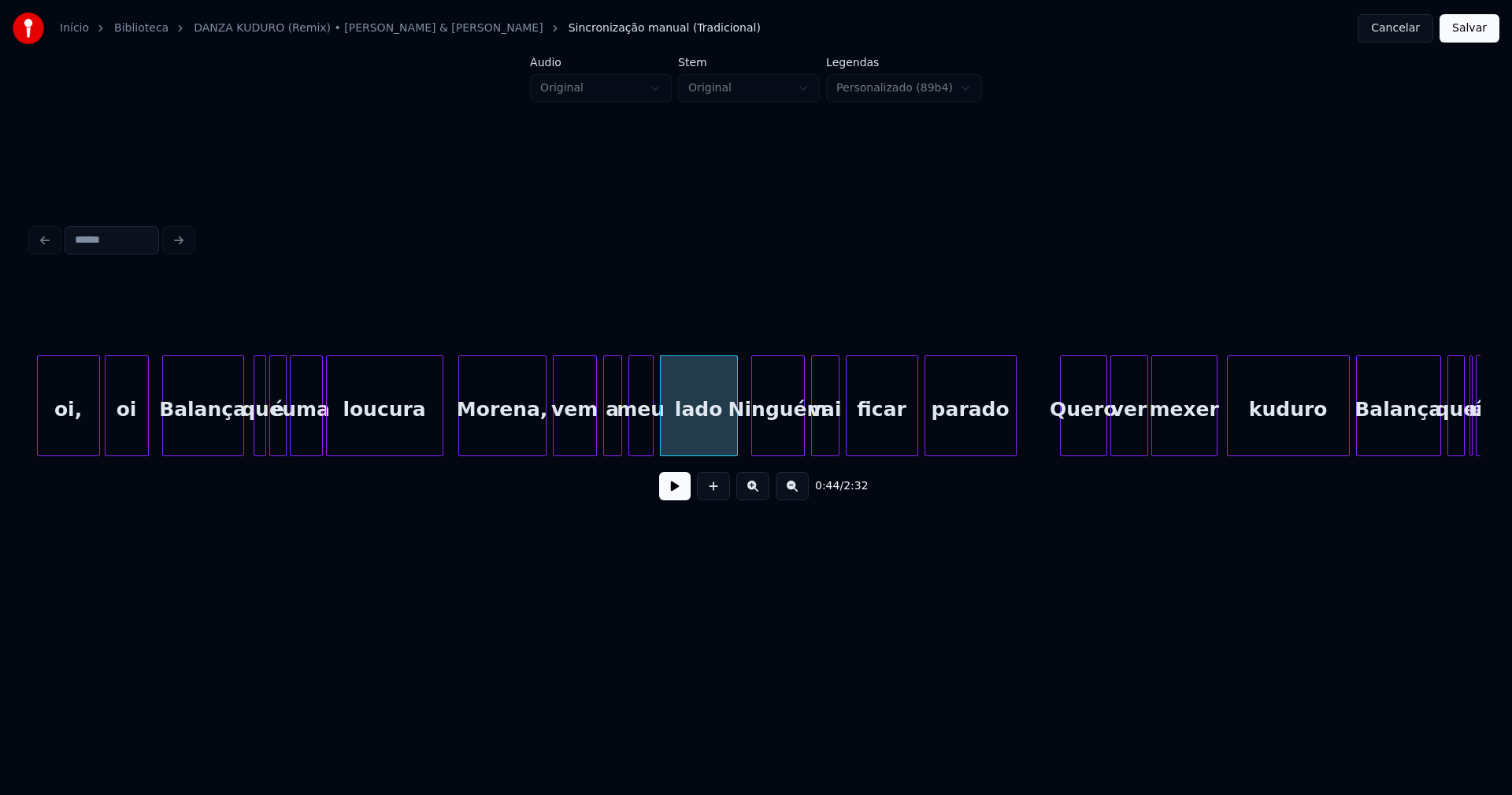
click at [1013, 470] on div "0:44 / 2:32" at bounding box center [756, 397] width 1449 height 240
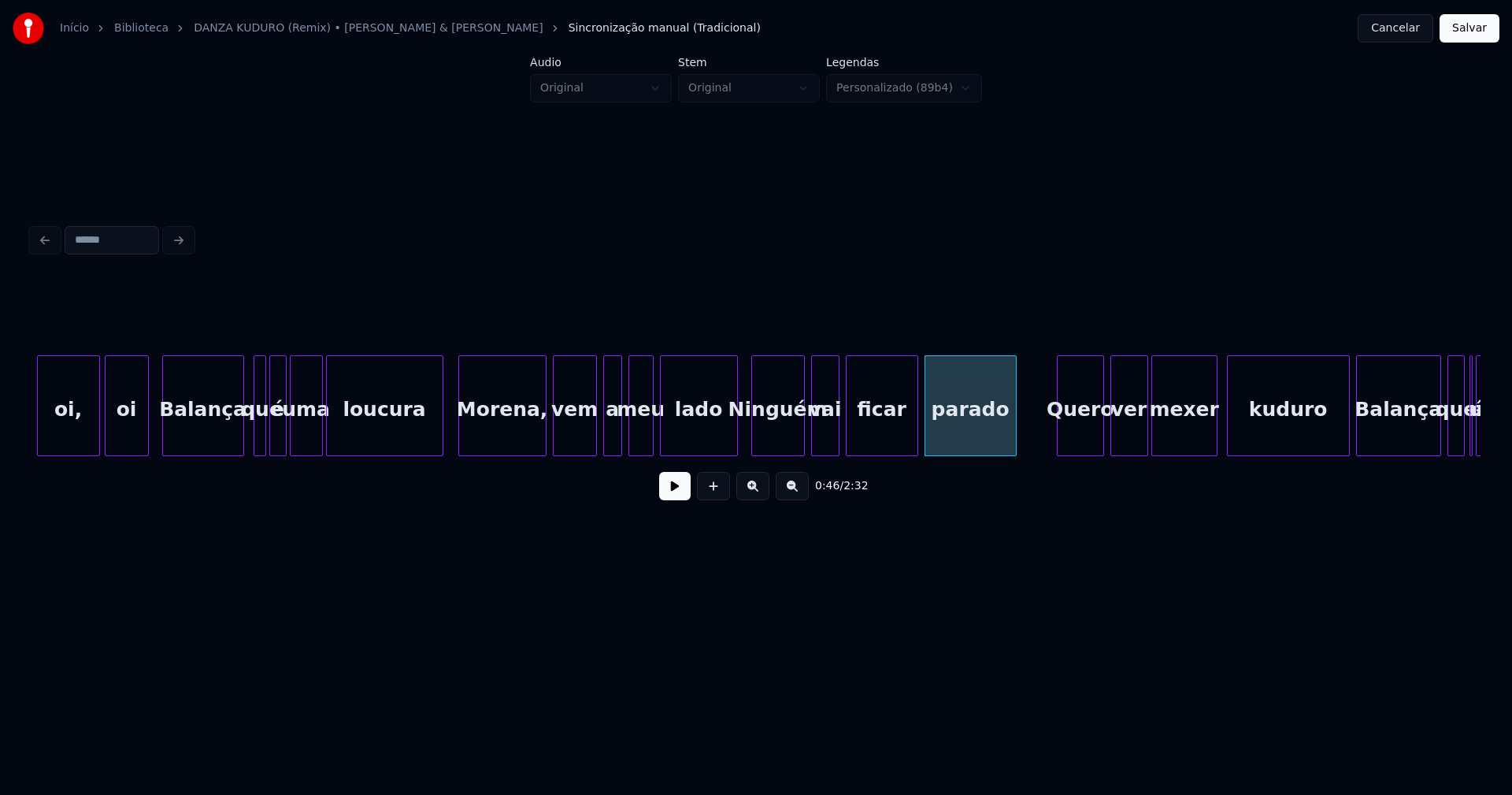
click at [1078, 441] on div "Quero" at bounding box center [1080, 410] width 46 height 107
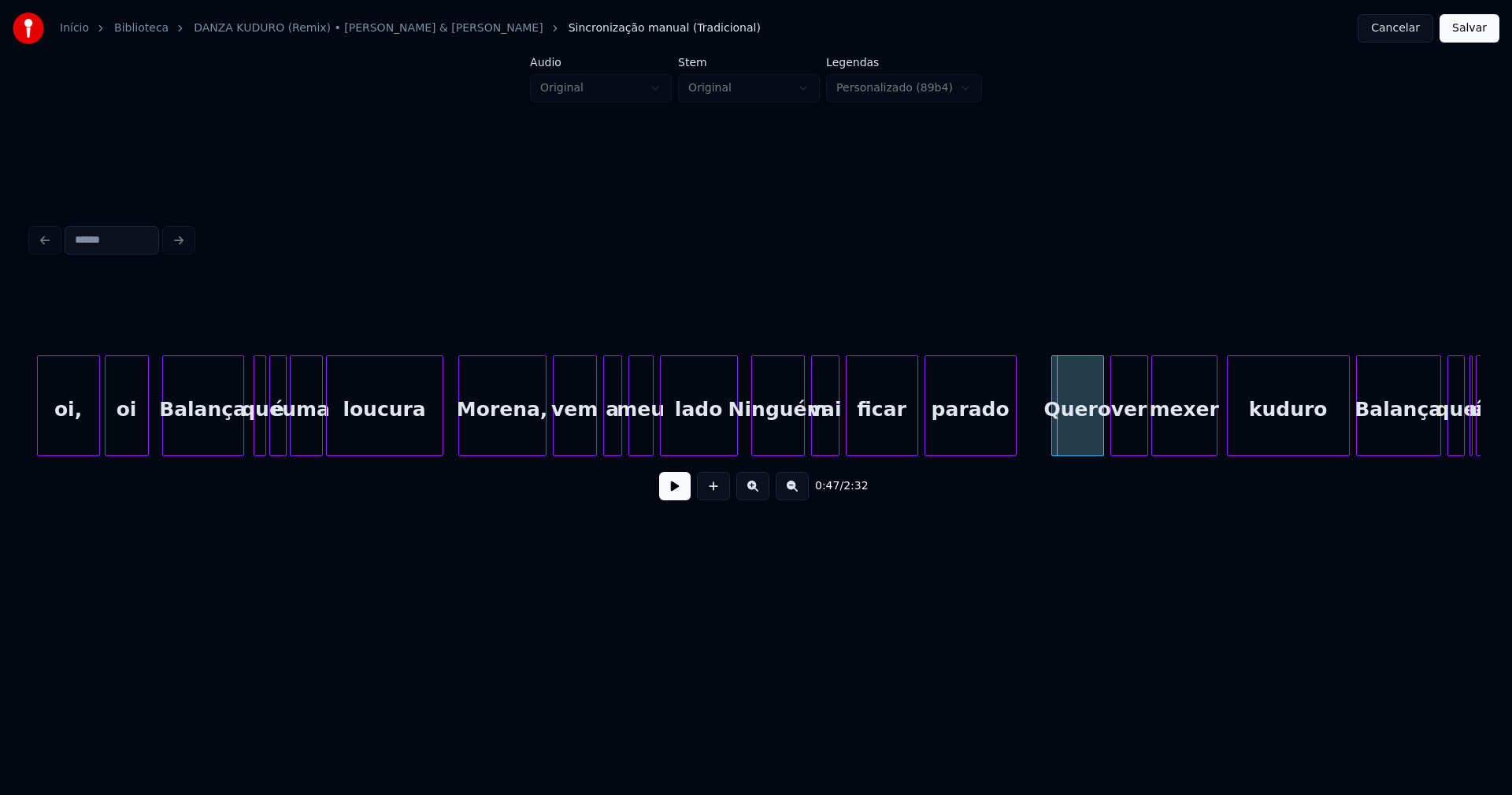
click at [1053, 448] on div at bounding box center [1054, 405] width 4 height 99
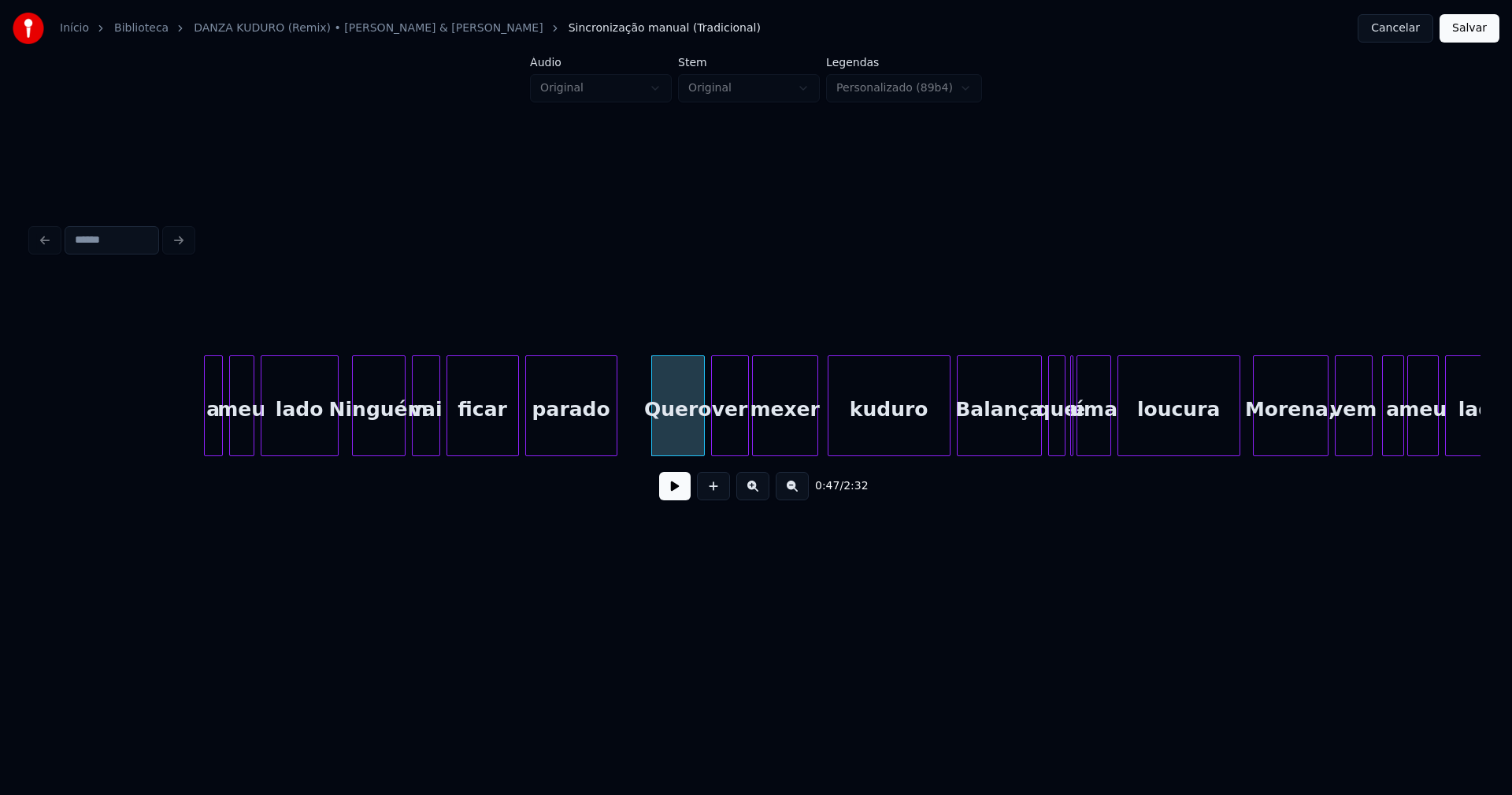
scroll to position [0, 7109]
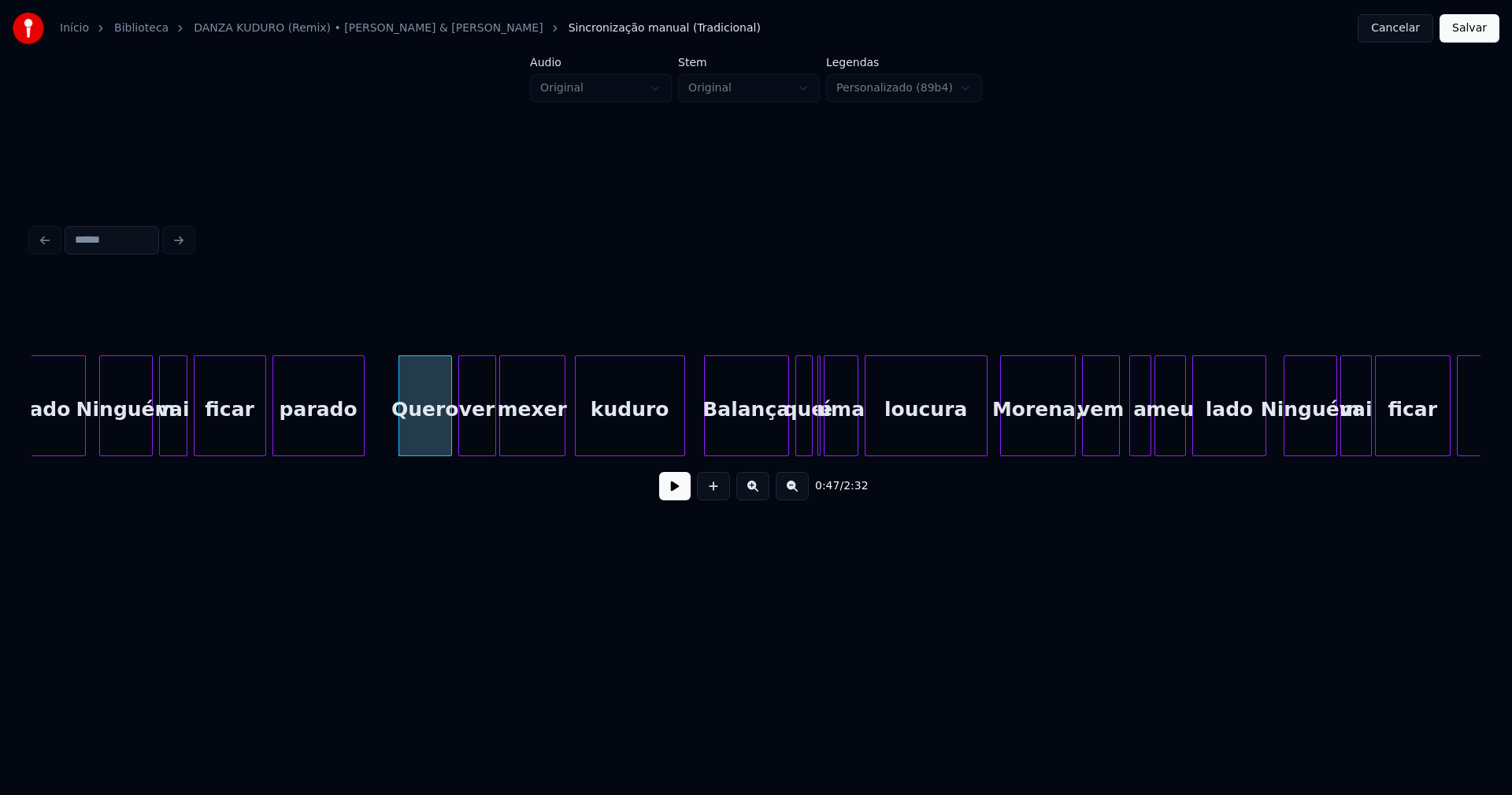
click at [683, 450] on div "lado Ninguém vai ficar parado Quero ver mexer kuduro Balança que é uma loucura …" at bounding box center [756, 405] width 1449 height 101
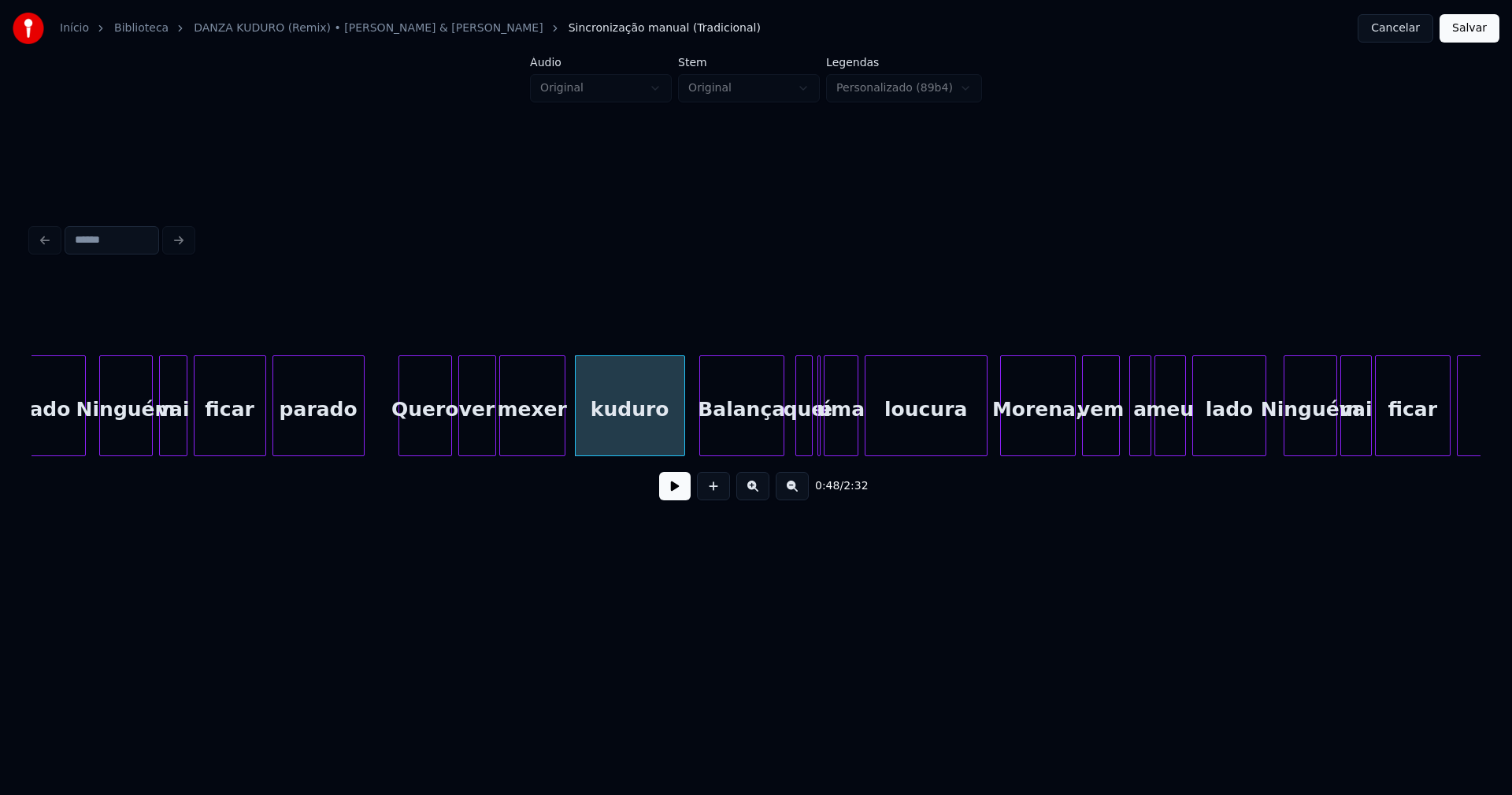
click at [743, 446] on div "Balança" at bounding box center [741, 410] width 84 height 107
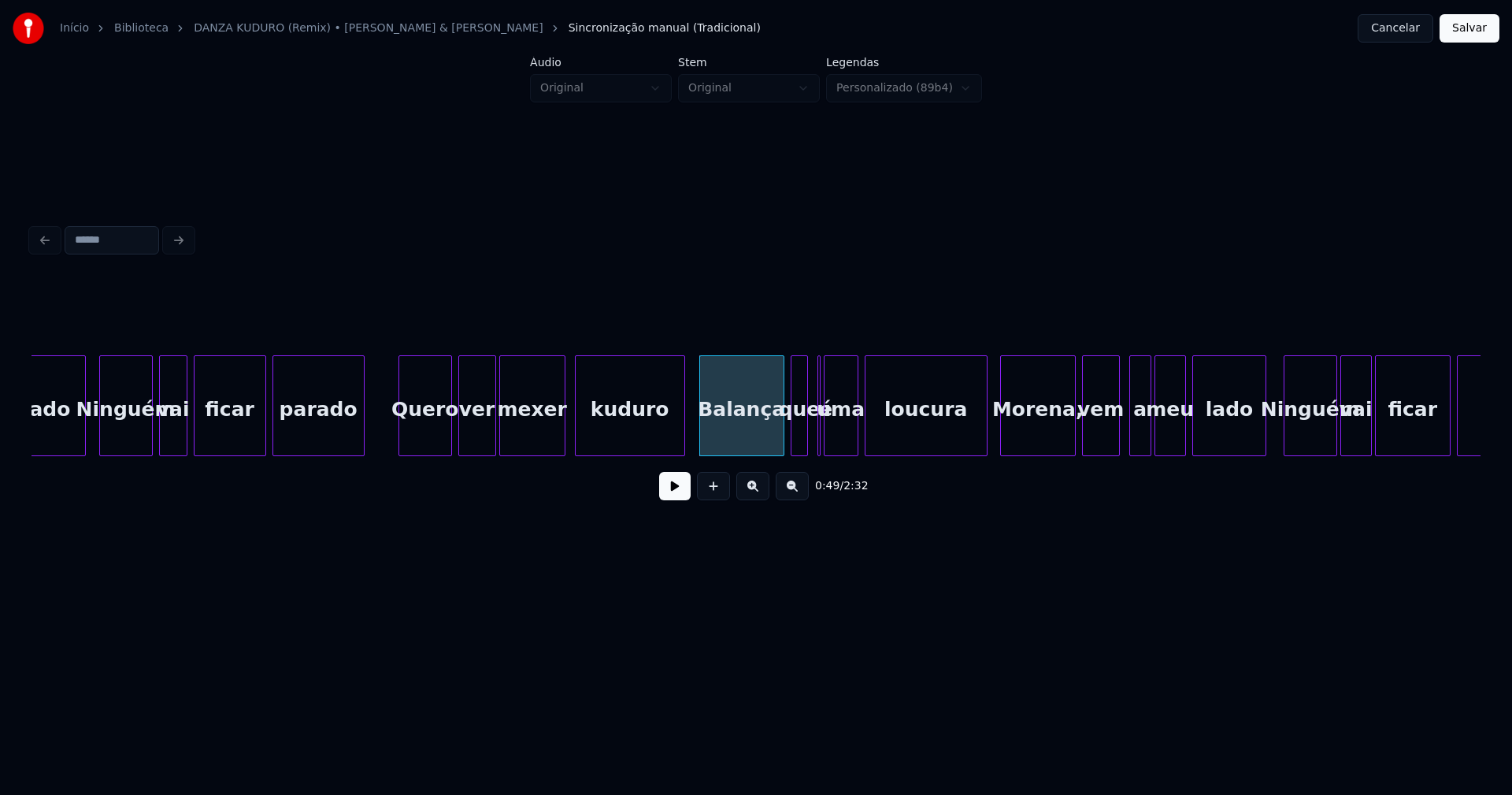
click at [802, 443] on div "que" at bounding box center [799, 410] width 16 height 107
click at [820, 443] on div at bounding box center [820, 405] width 4 height 99
click at [823, 432] on div at bounding box center [825, 405] width 4 height 99
click at [811, 360] on div "é" at bounding box center [816, 405] width 11 height 101
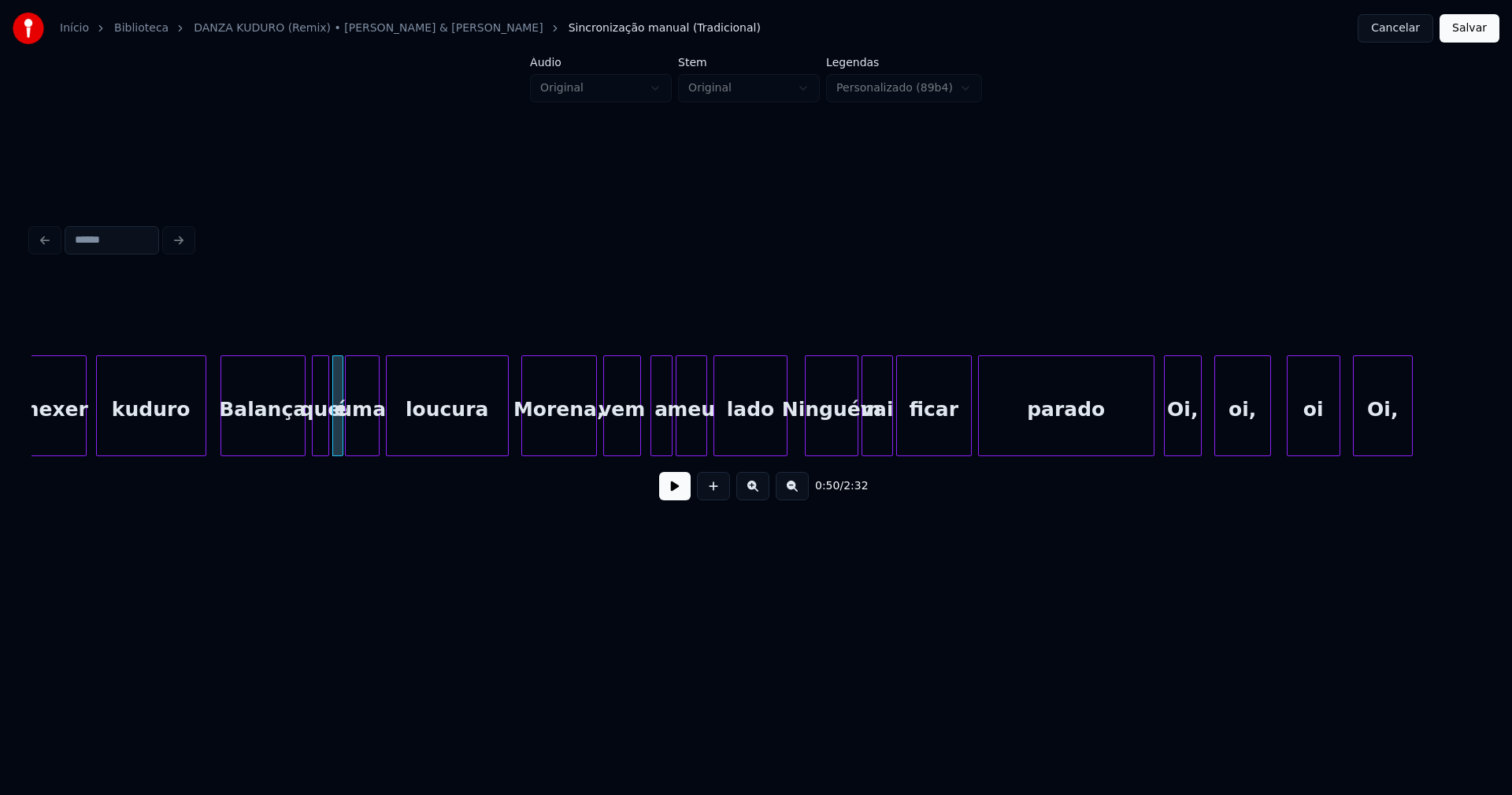
scroll to position [0, 7602]
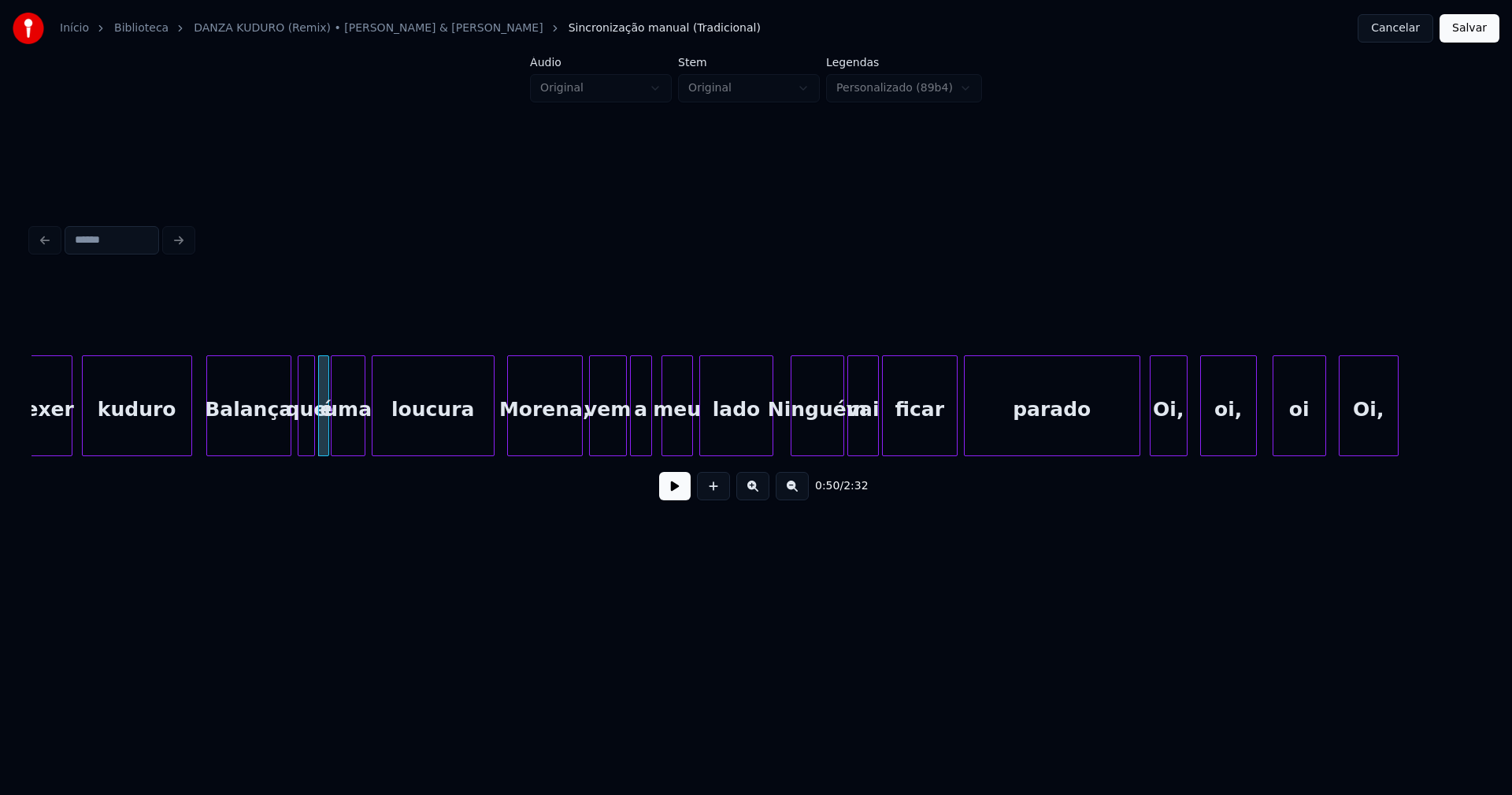
click at [643, 449] on div "a" at bounding box center [641, 410] width 21 height 107
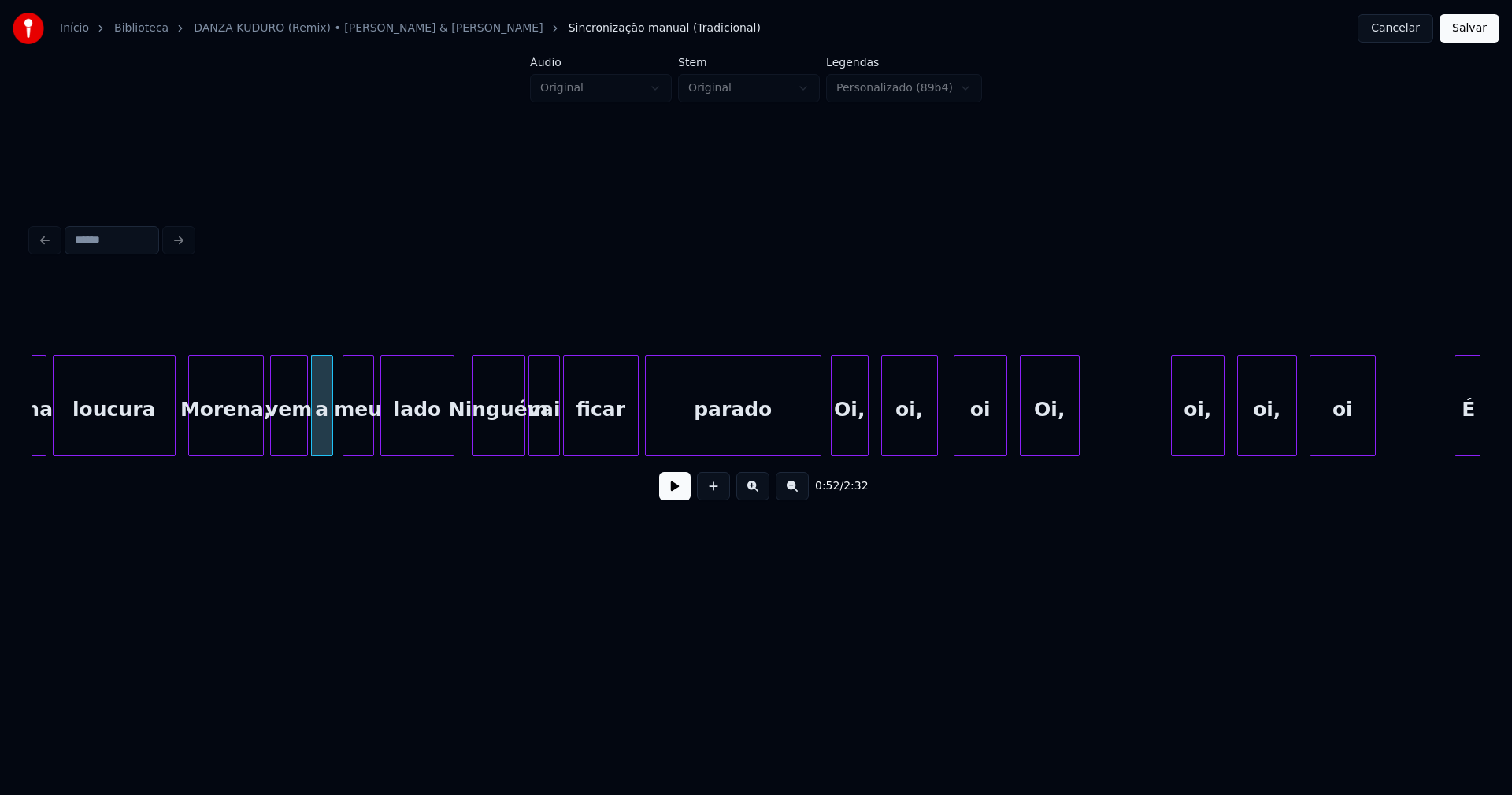
scroll to position [0, 7922]
click at [783, 451] on div "uma loucura Morena, vem a meu lado Ninguém vai ficar parado Oi, oi, oi Oi, oi, …" at bounding box center [756, 405] width 1449 height 101
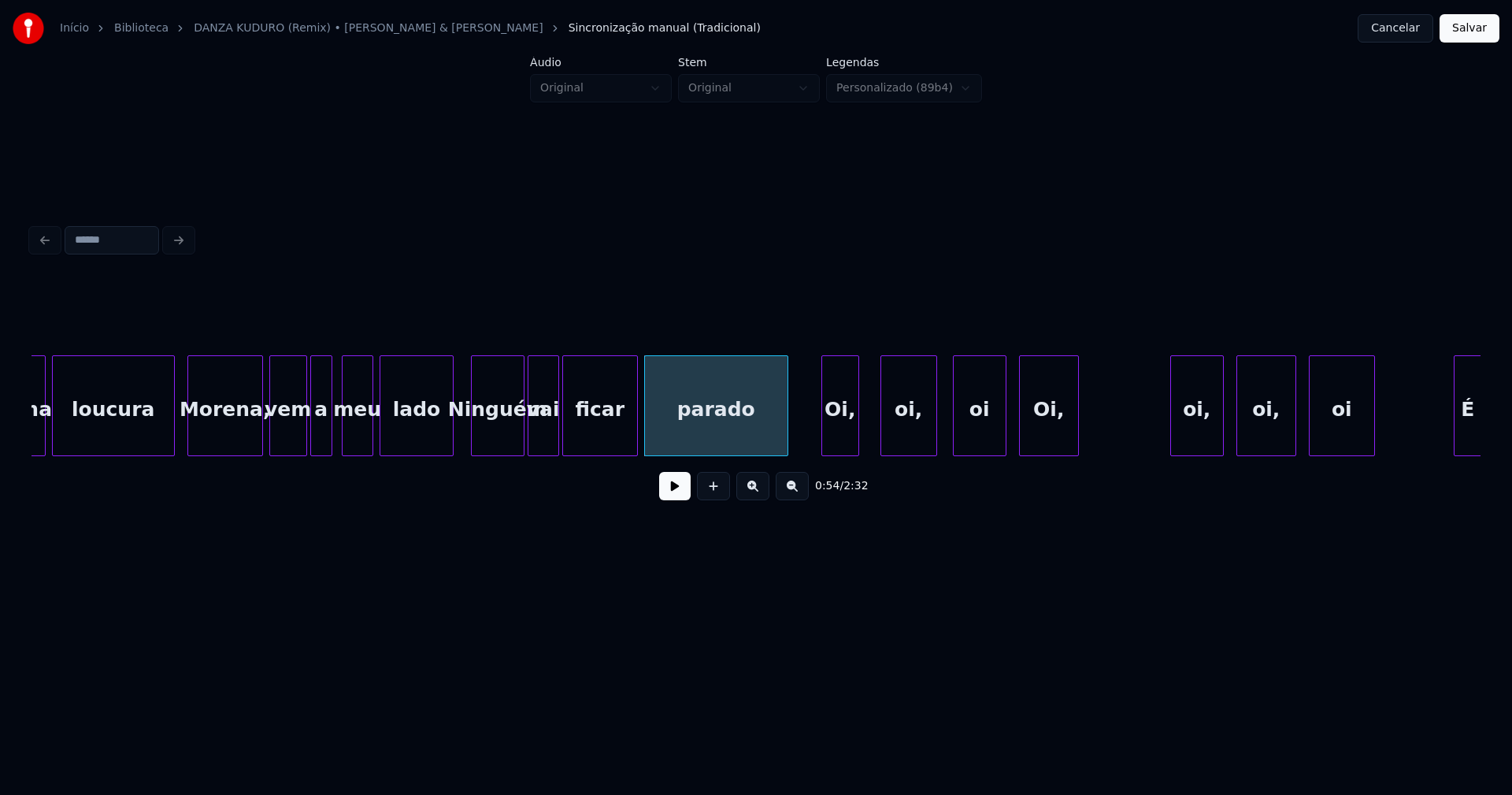
click at [836, 444] on div "Oi," at bounding box center [840, 410] width 36 height 107
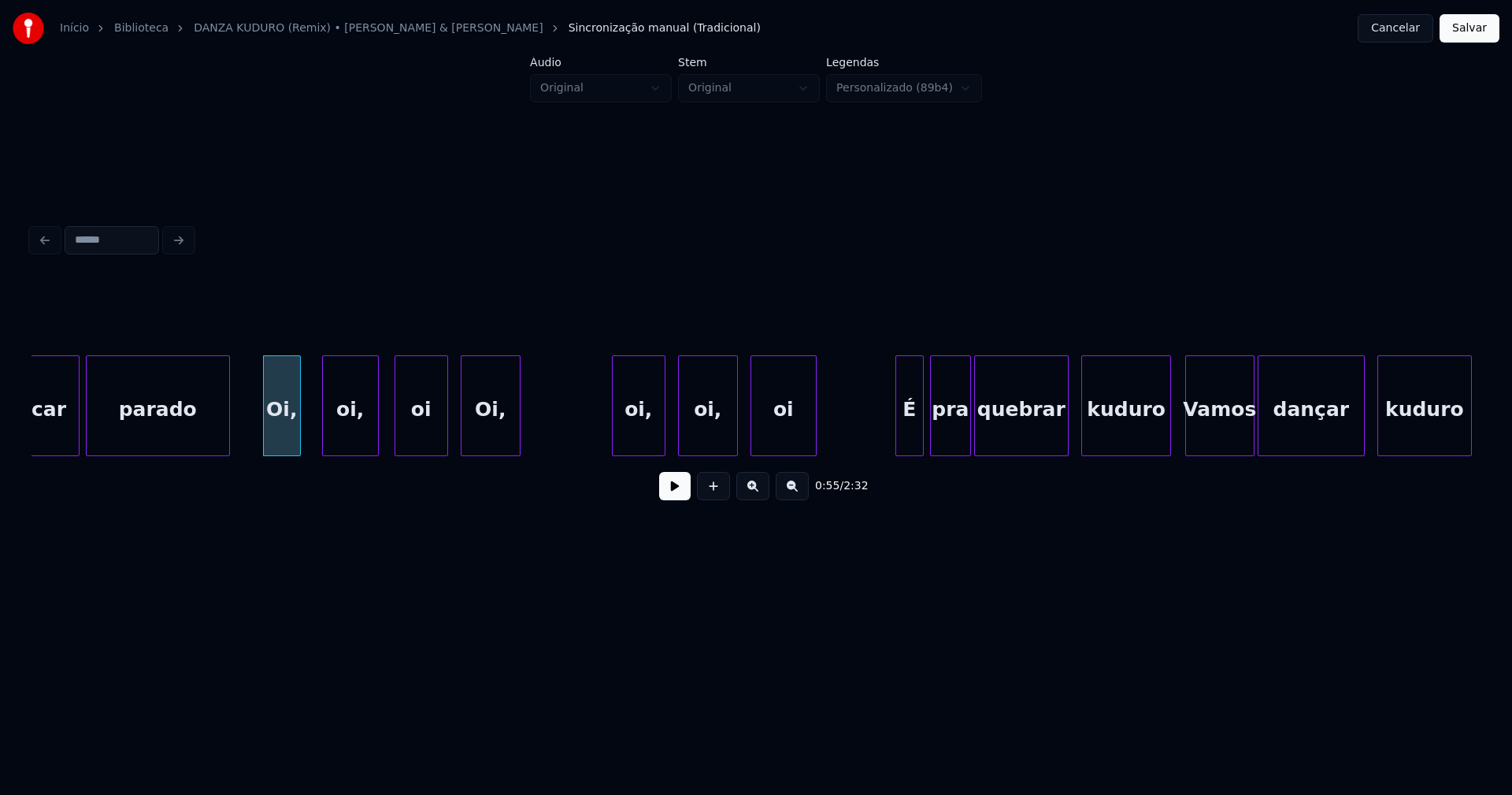
scroll to position [0, 8494]
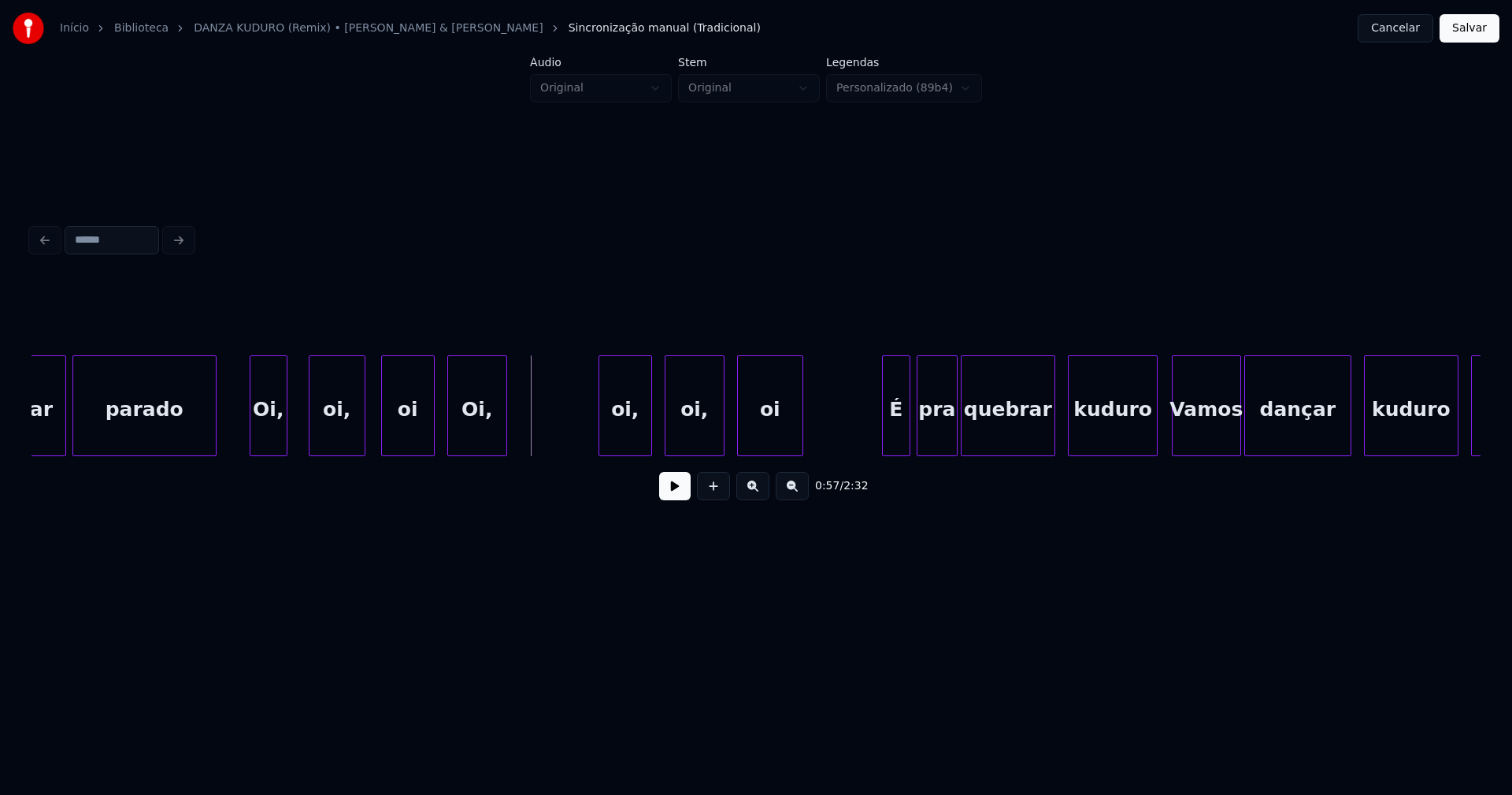
click at [659, 500] on button at bounding box center [675, 485] width 32 height 28
click at [664, 500] on button at bounding box center [675, 485] width 32 height 28
click at [597, 442] on div at bounding box center [596, 405] width 4 height 99
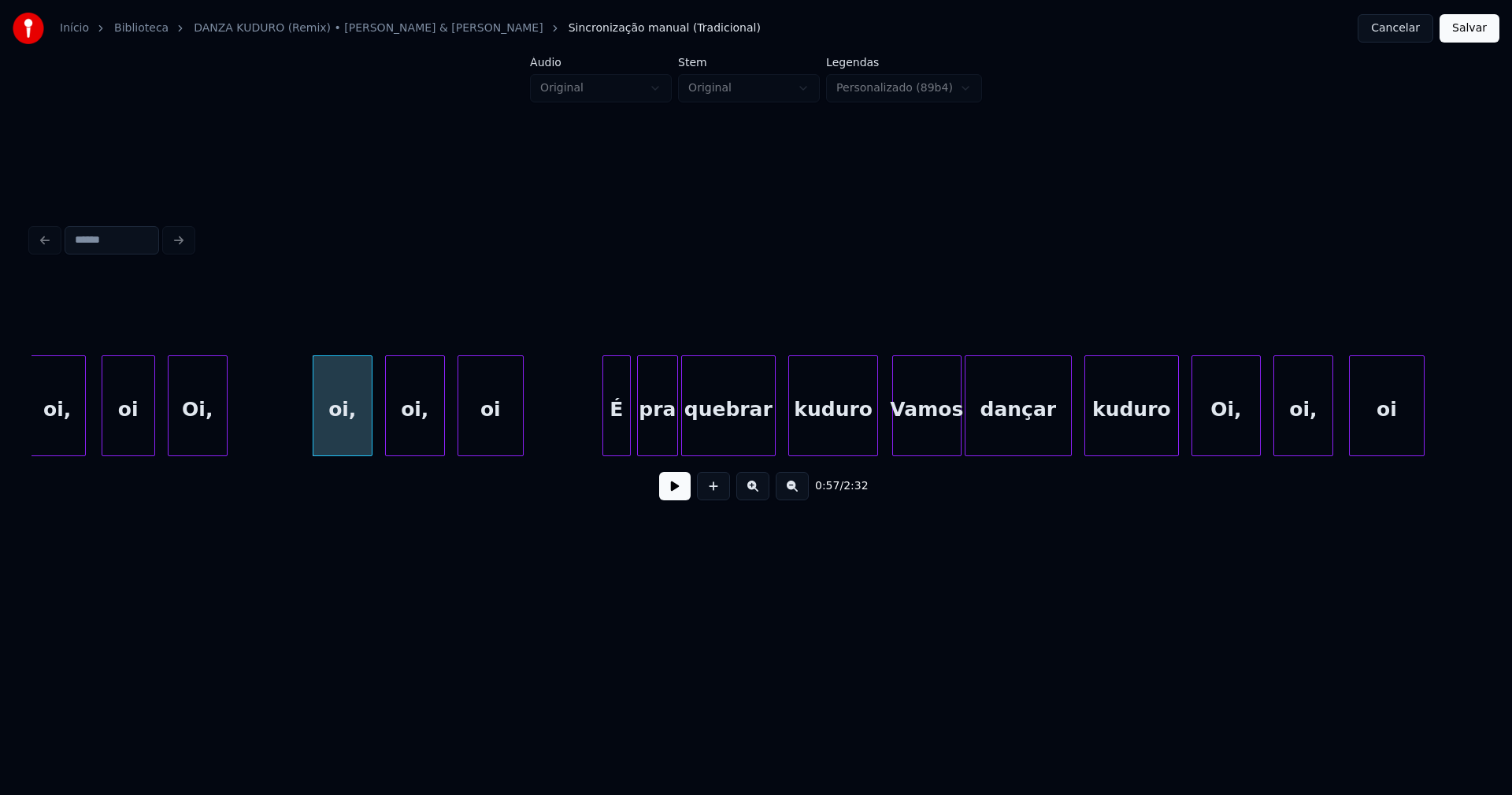
scroll to position [0, 8787]
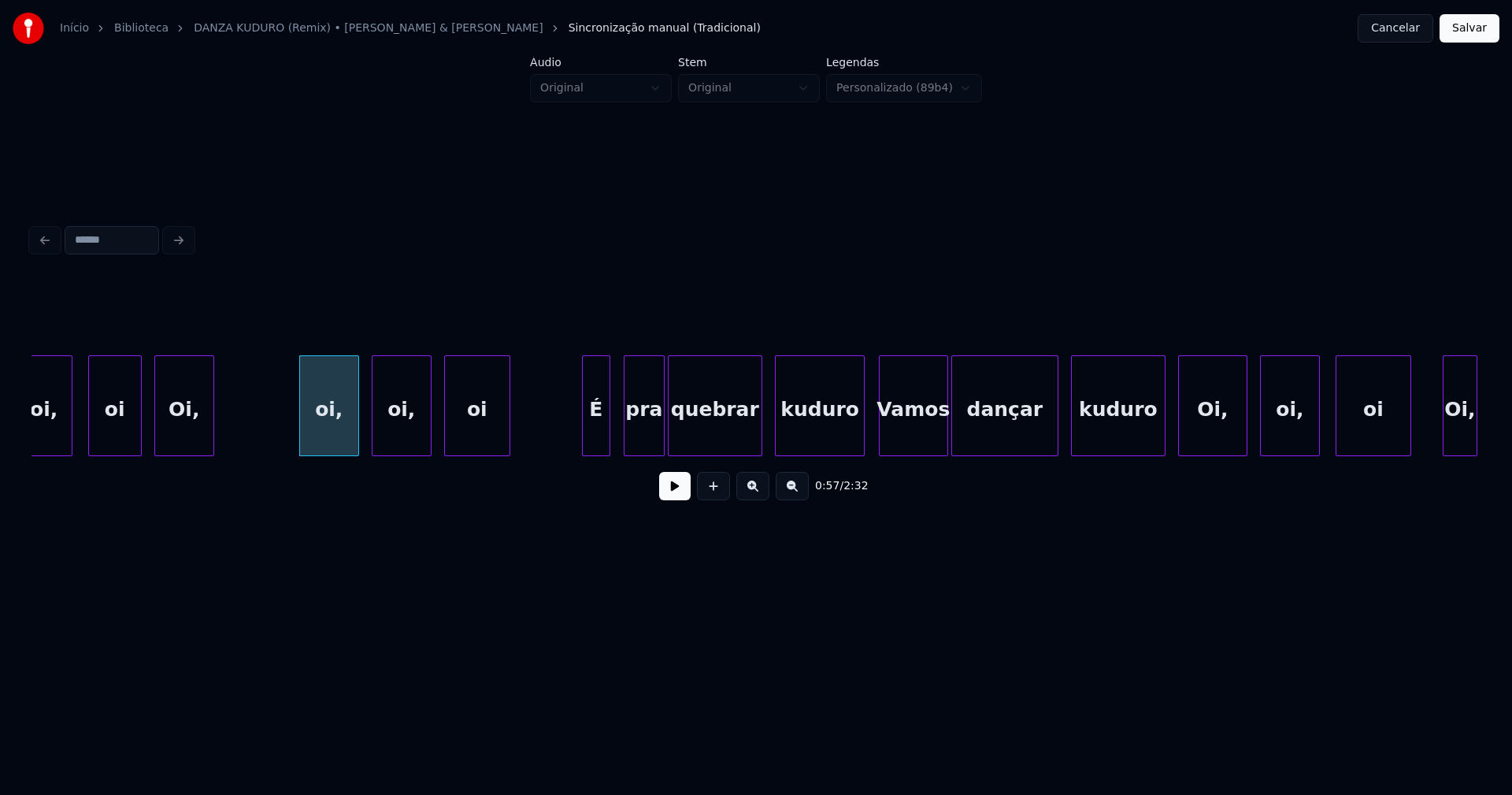
click at [593, 447] on div "É" at bounding box center [596, 410] width 27 height 107
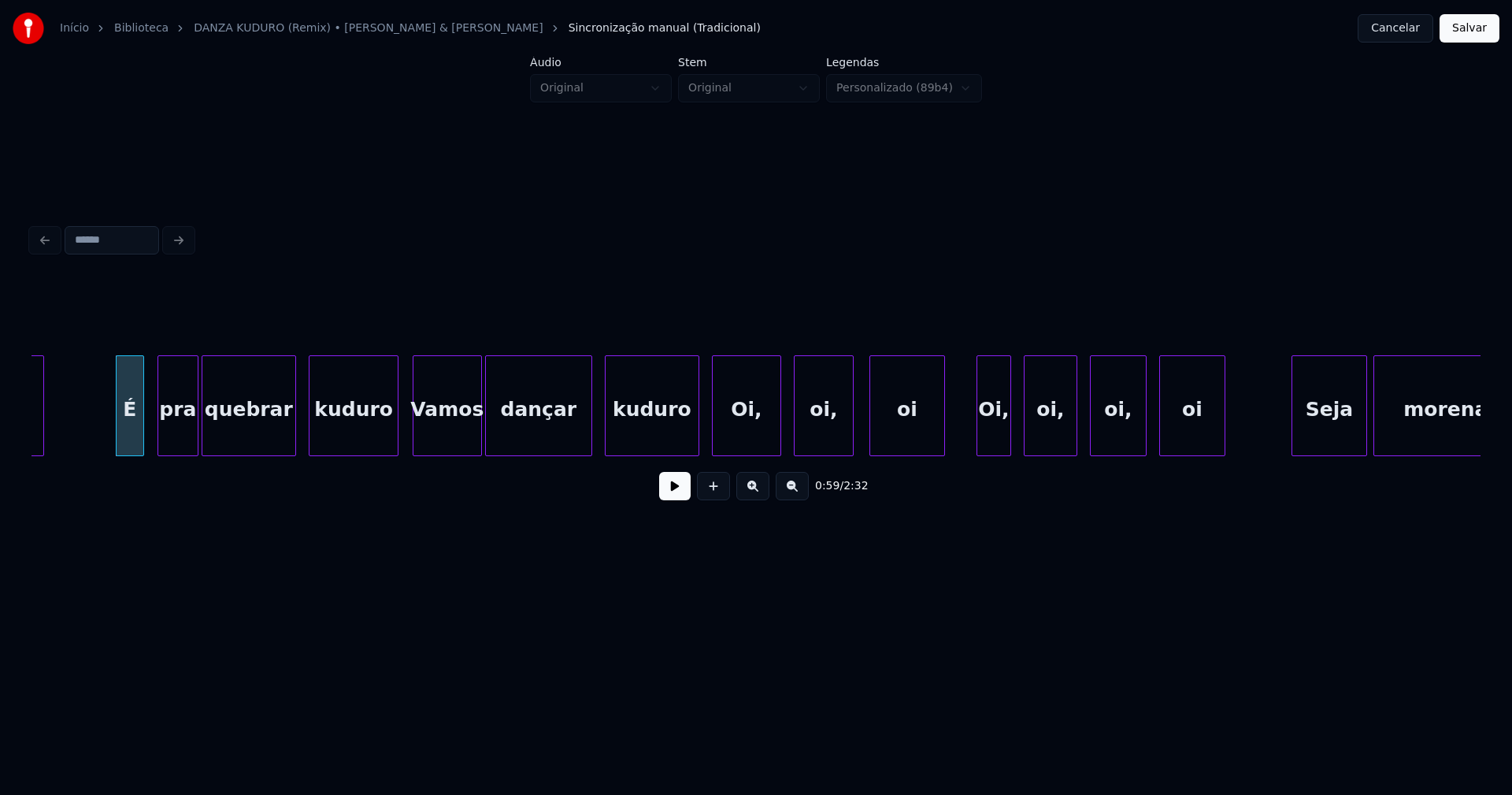
scroll to position [0, 9267]
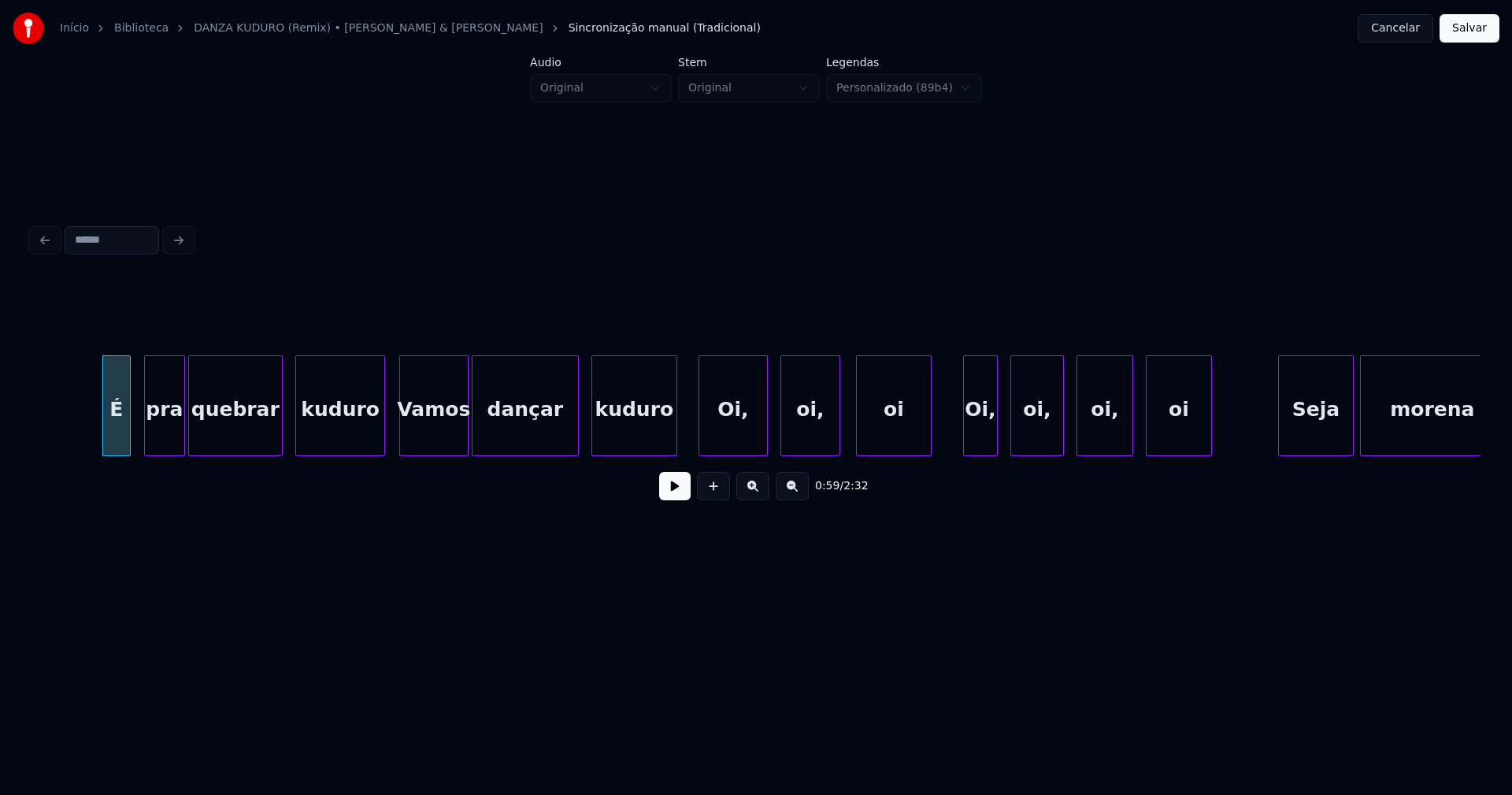
click at [674, 437] on div at bounding box center [673, 405] width 4 height 99
click at [730, 429] on div "Oi," at bounding box center [728, 410] width 68 height 107
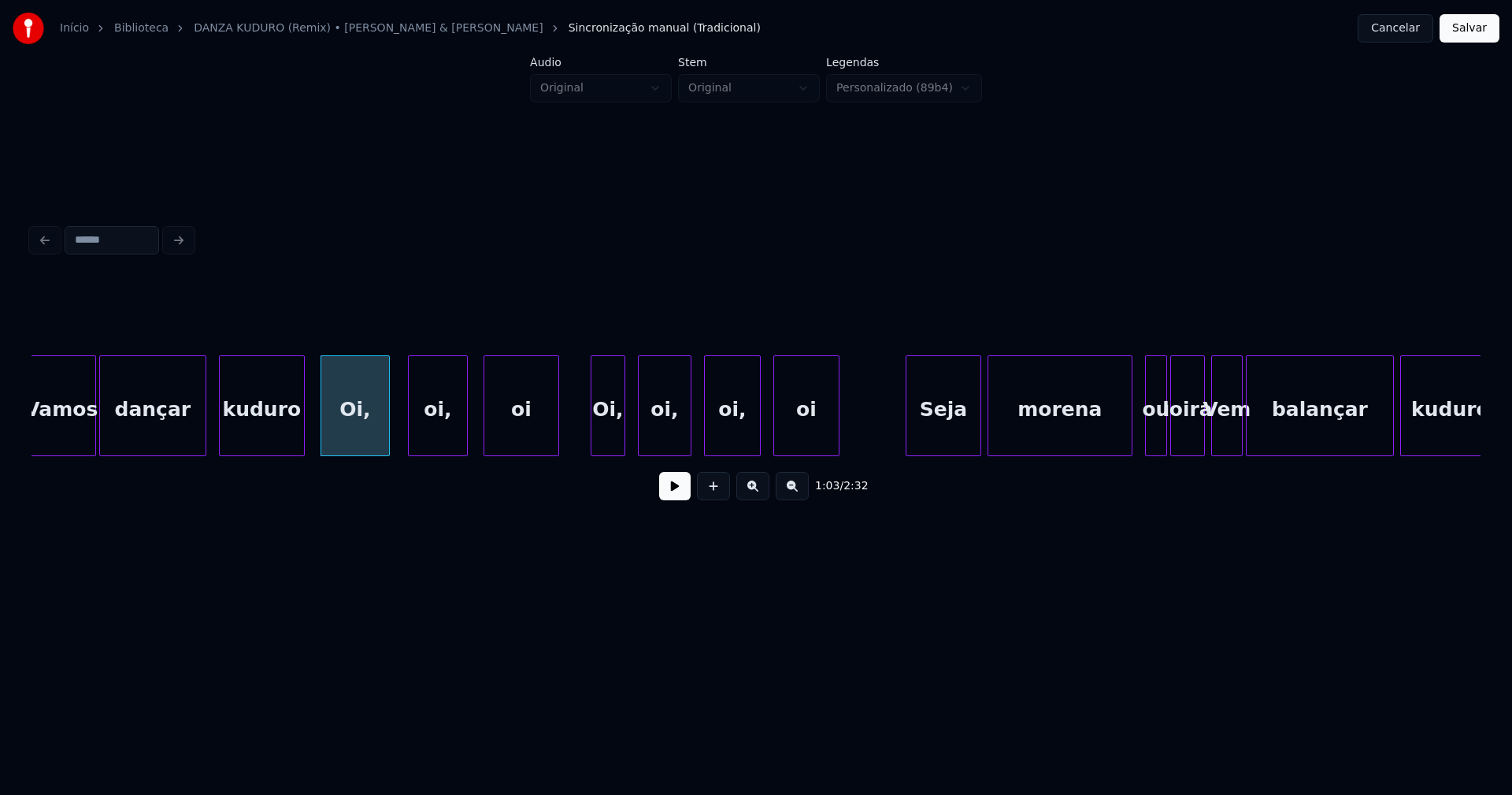
scroll to position [0, 9666]
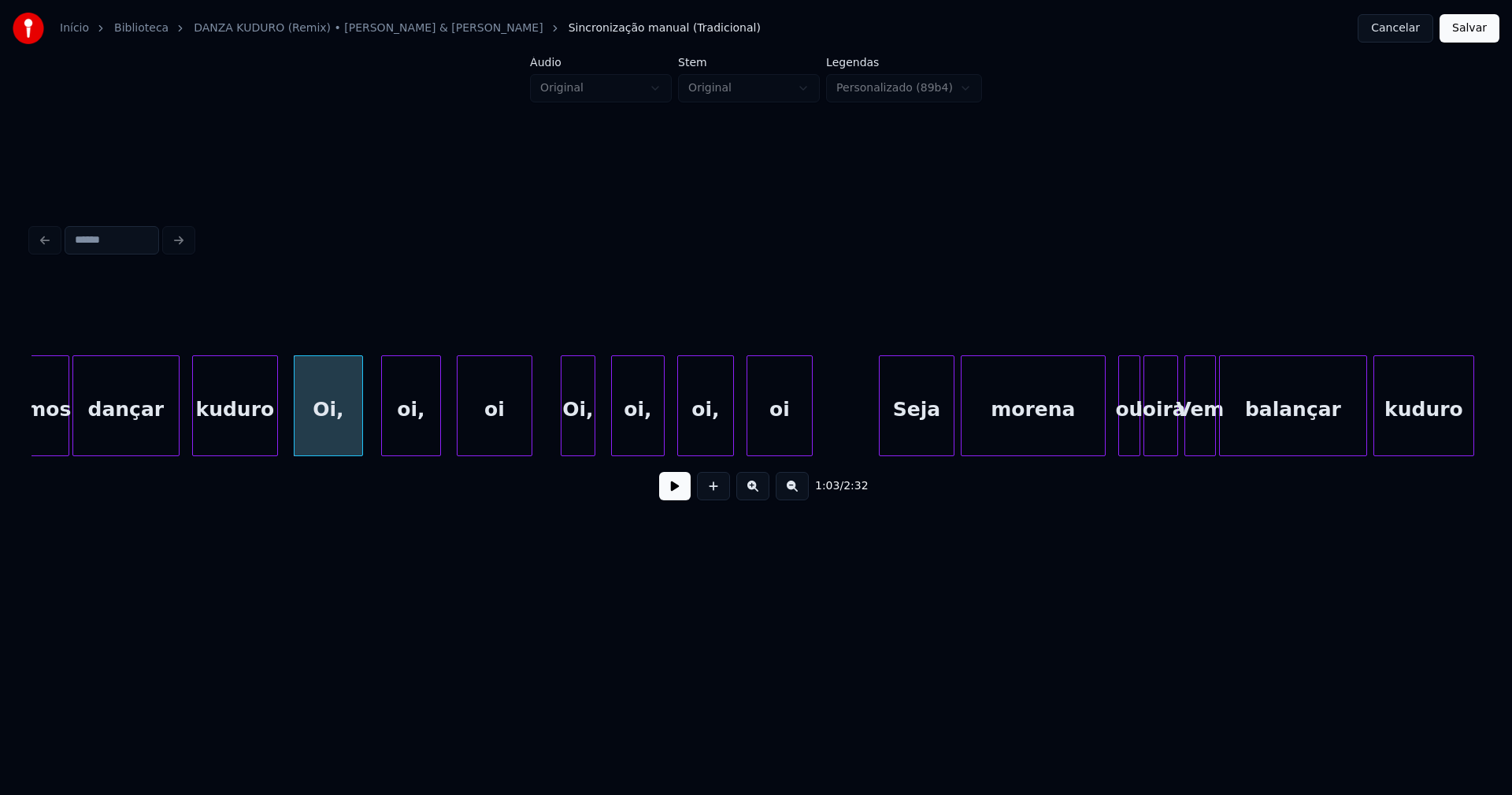
click at [579, 453] on div "Vamos dançar kuduro Oi, oi, oi Oi, oi, oi, oi Seja morena ou loira Vem balançar…" at bounding box center [756, 405] width 1449 height 101
click at [653, 440] on div "oi," at bounding box center [638, 410] width 52 height 107
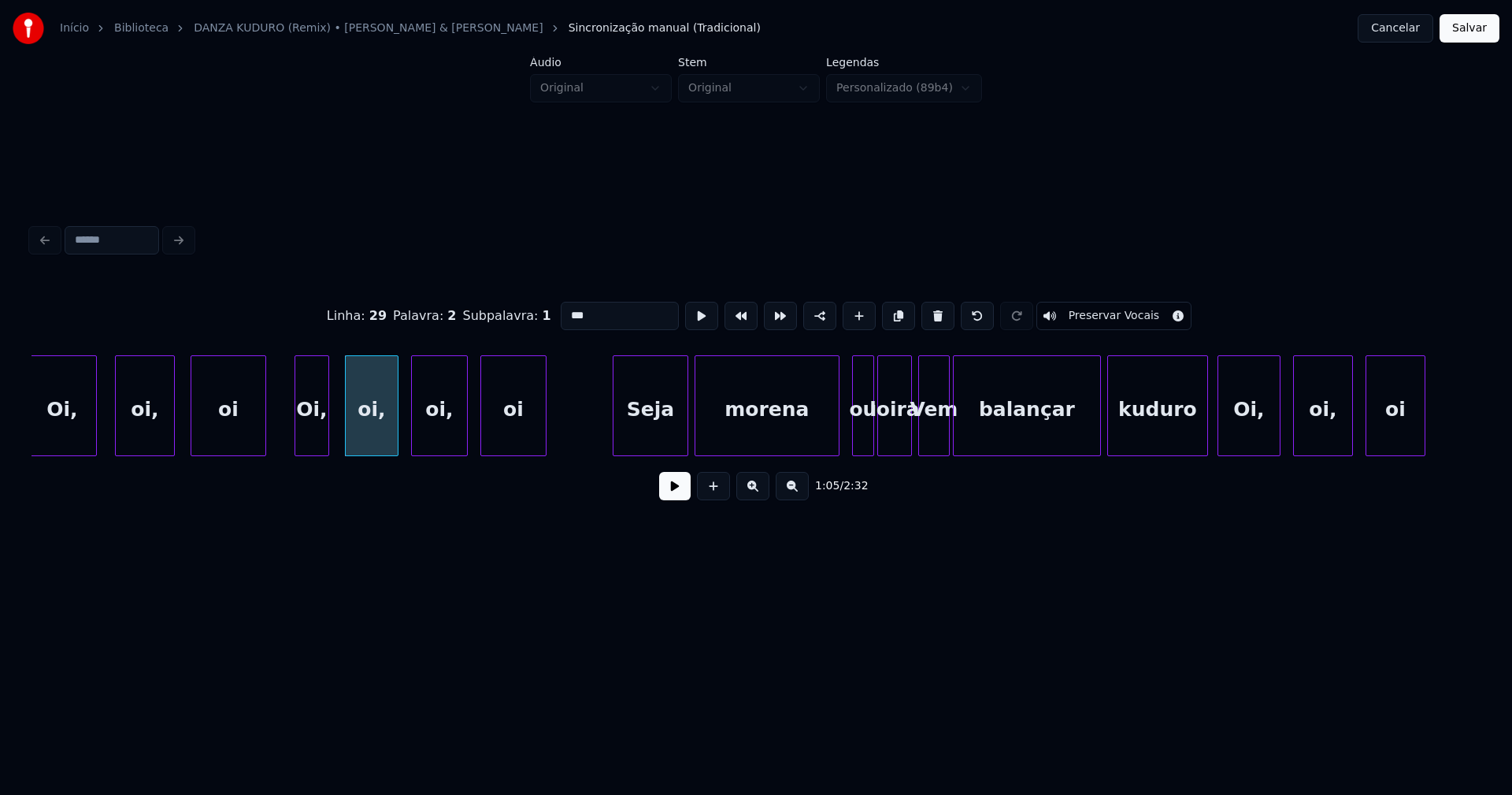
scroll to position [0, 10012]
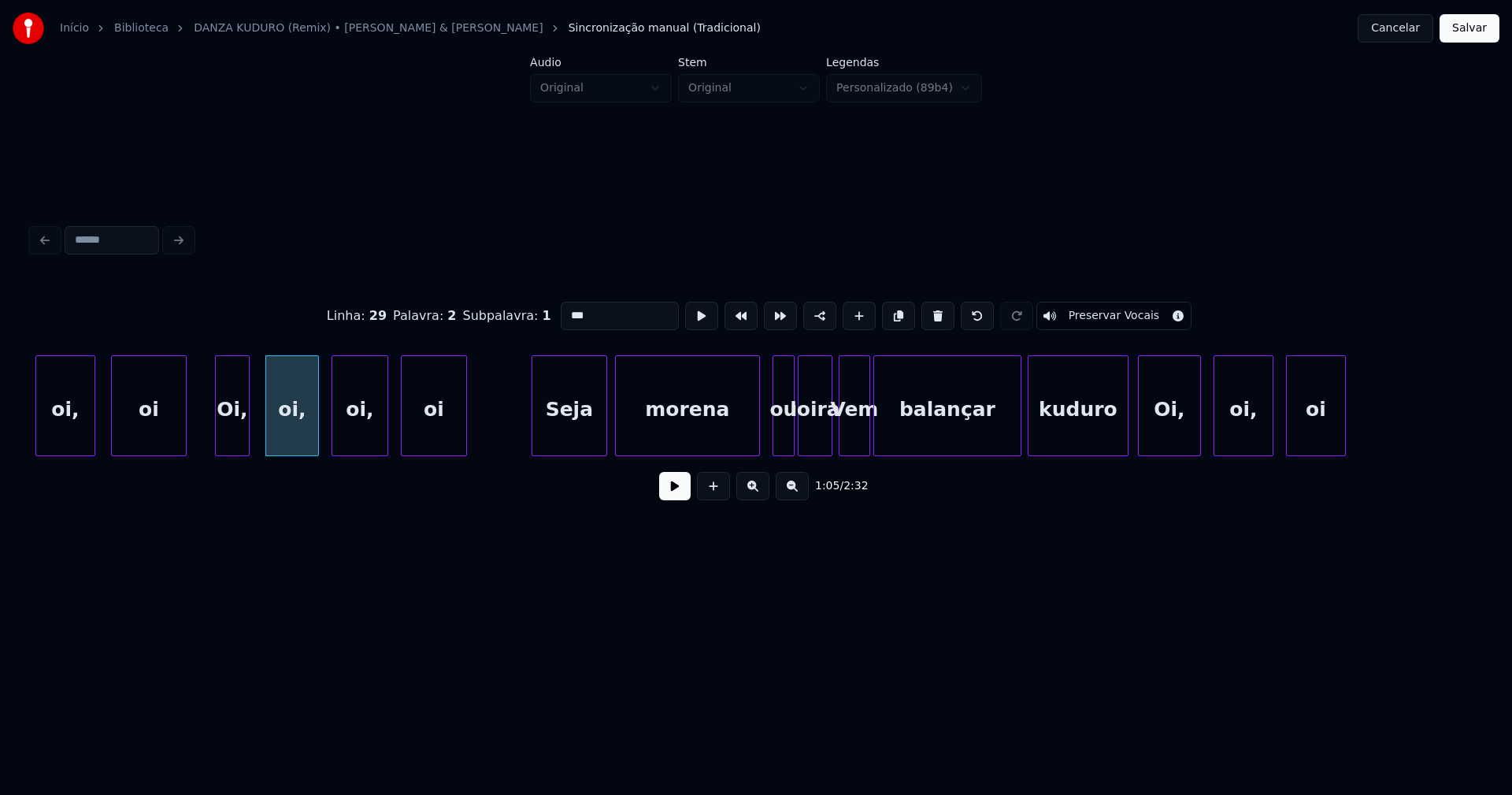
click at [575, 431] on div "Seja" at bounding box center [570, 410] width 74 height 107
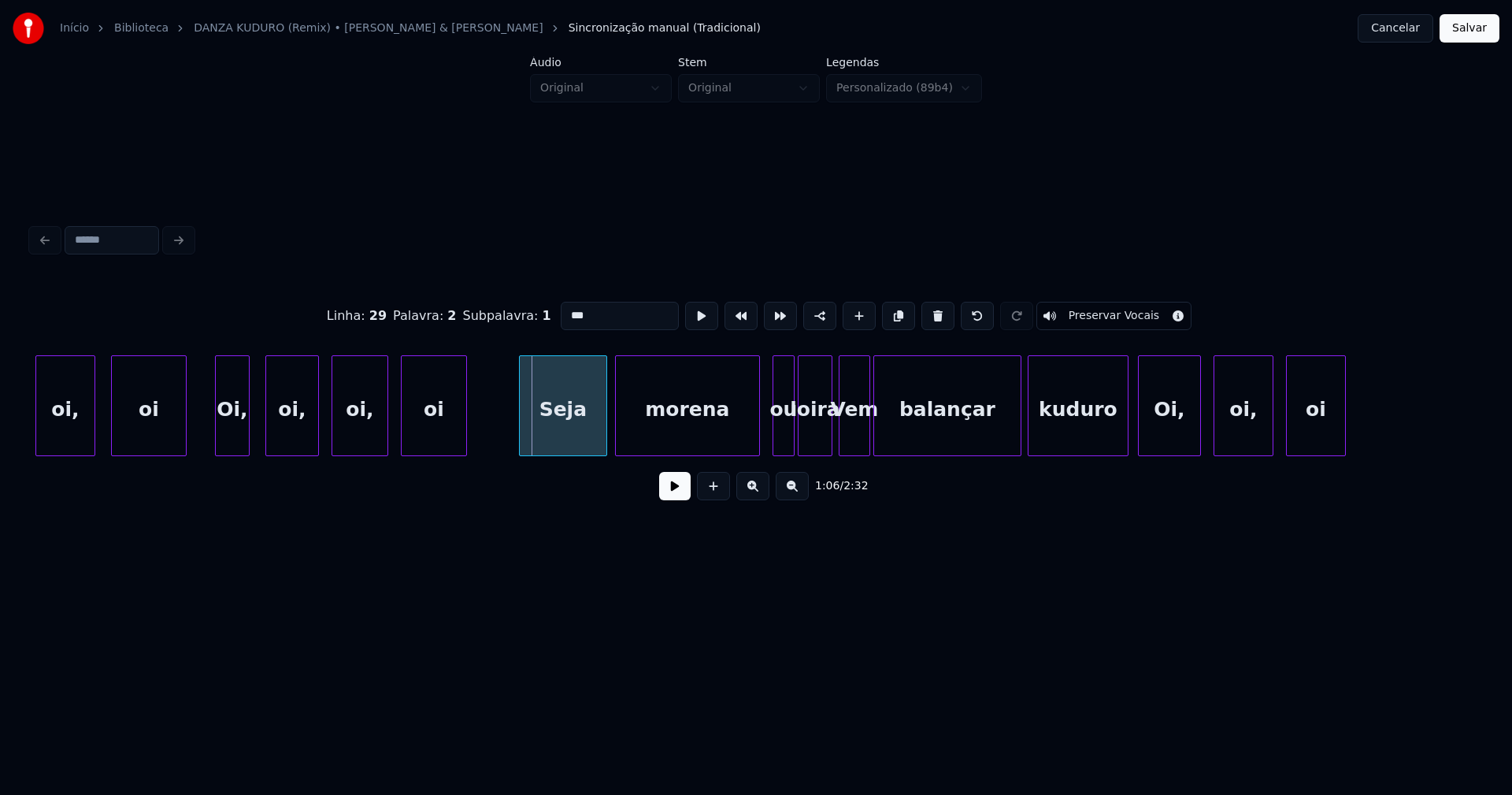
click at [522, 443] on div at bounding box center [522, 405] width 4 height 99
click at [772, 448] on div "ou" at bounding box center [772, 410] width 21 height 107
click at [808, 447] on div "loira" at bounding box center [805, 410] width 33 height 107
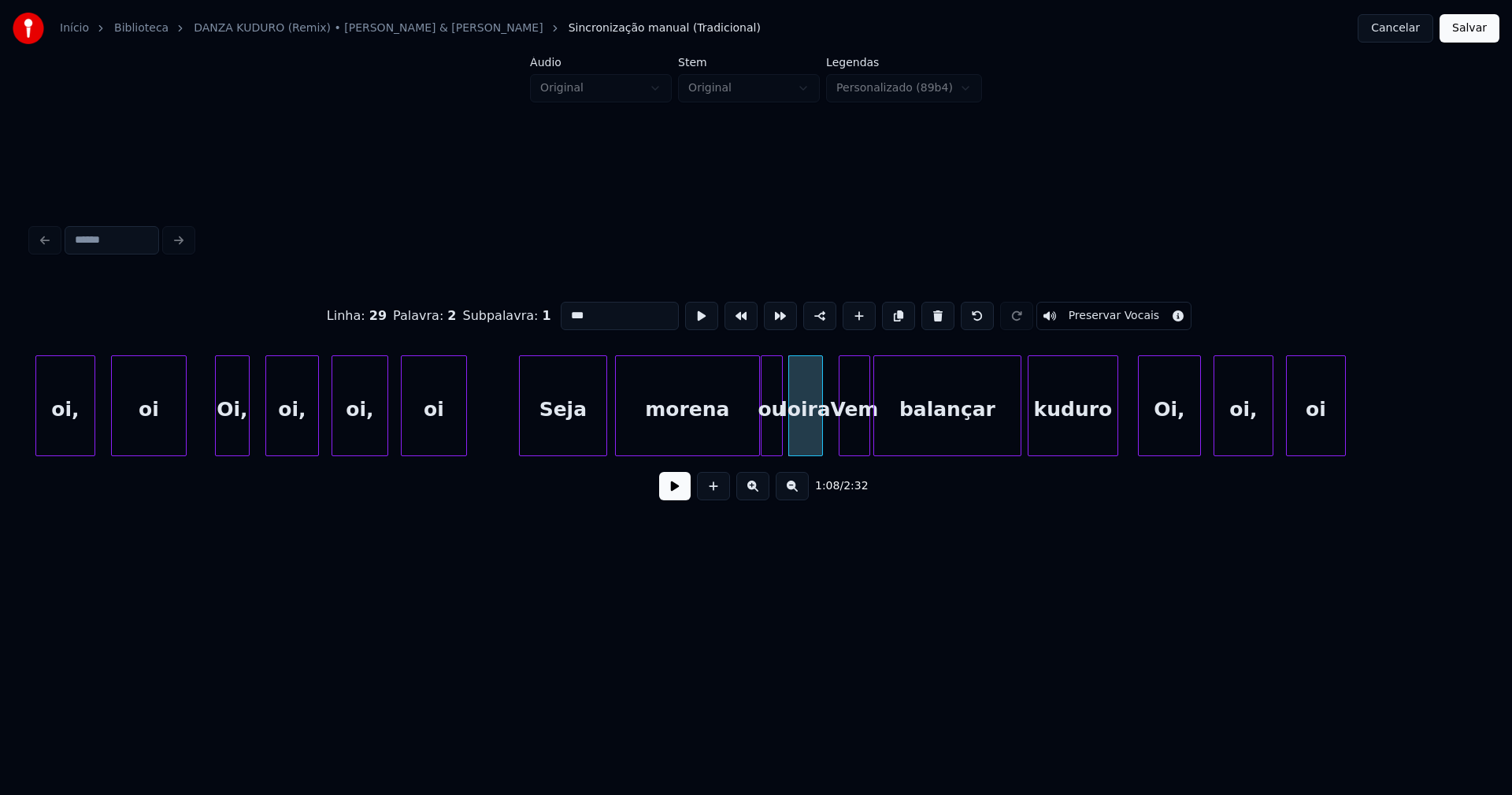
click at [1114, 452] on div "oi, oi Oi, oi, oi, oi Seja morena ou loira Vem balançar kuduro Oi, oi, oi" at bounding box center [756, 405] width 1449 height 101
click at [1171, 437] on div "Oi," at bounding box center [1165, 410] width 61 height 107
click at [1253, 441] on div "oi," at bounding box center [1240, 410] width 59 height 107
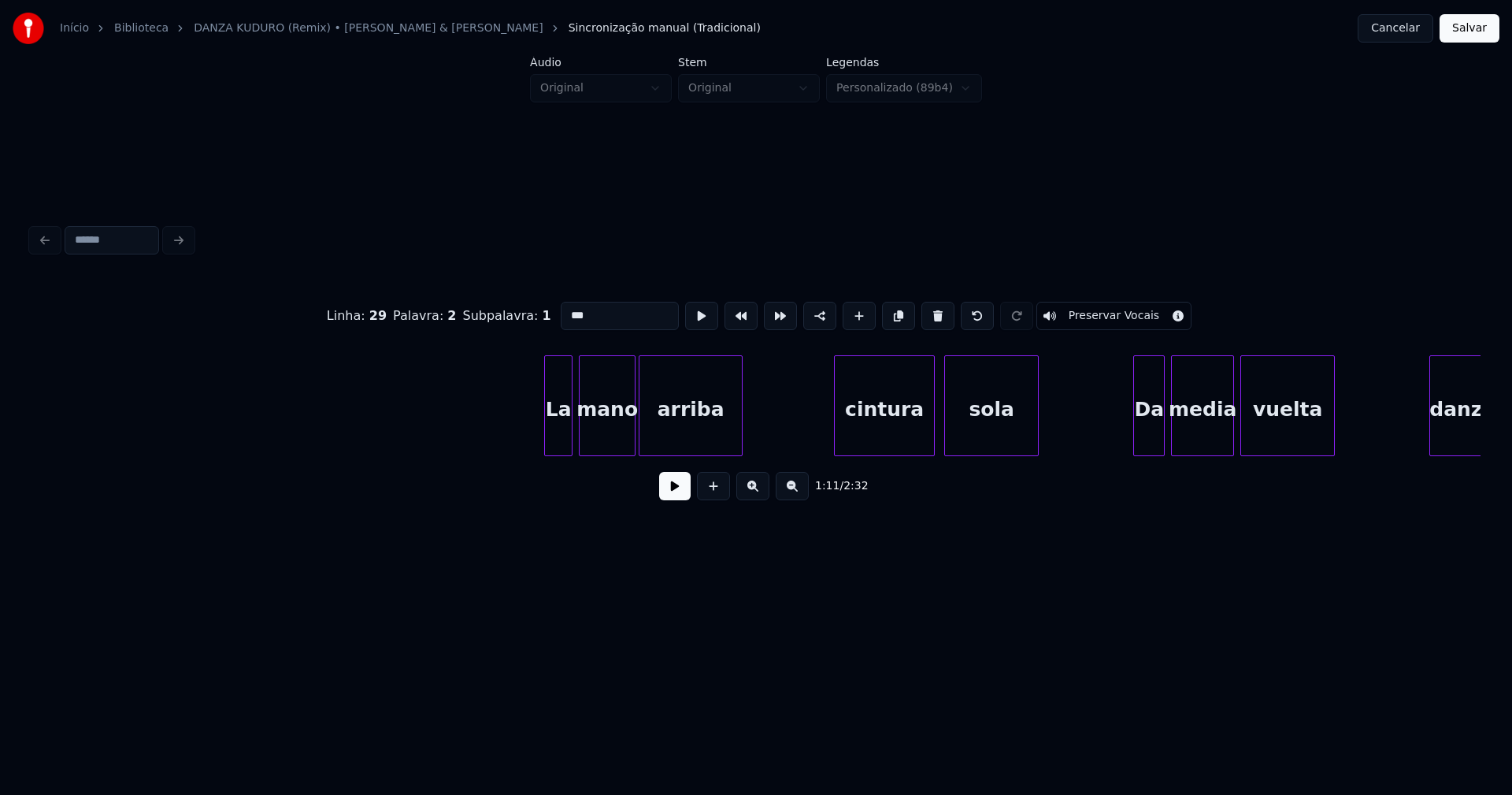
scroll to position [0, 13313]
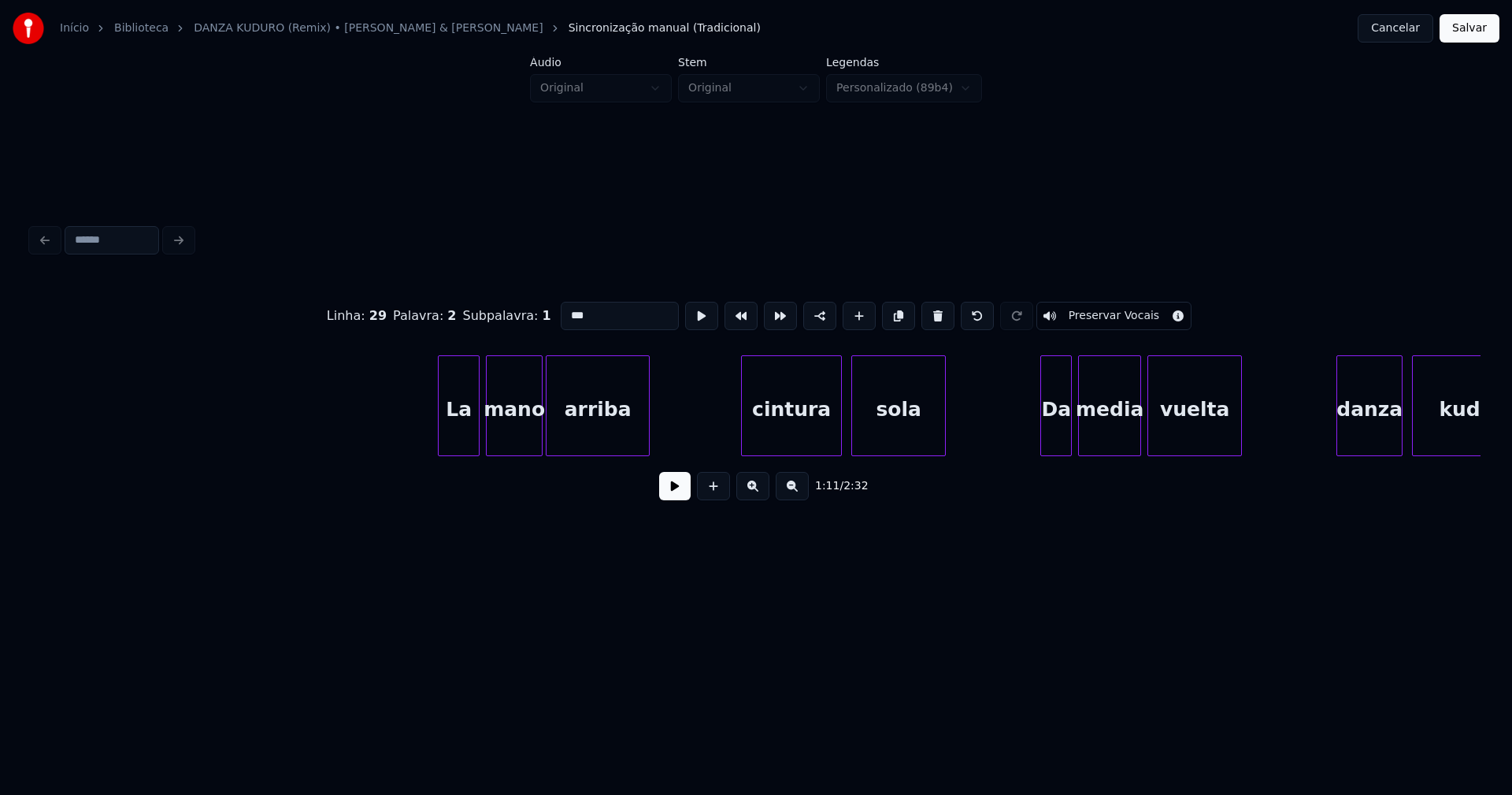
click at [442, 435] on div at bounding box center [440, 405] width 4 height 99
click at [761, 442] on div "cintura" at bounding box center [773, 410] width 99 height 107
click at [884, 429] on div "sola" at bounding box center [890, 410] width 93 height 107
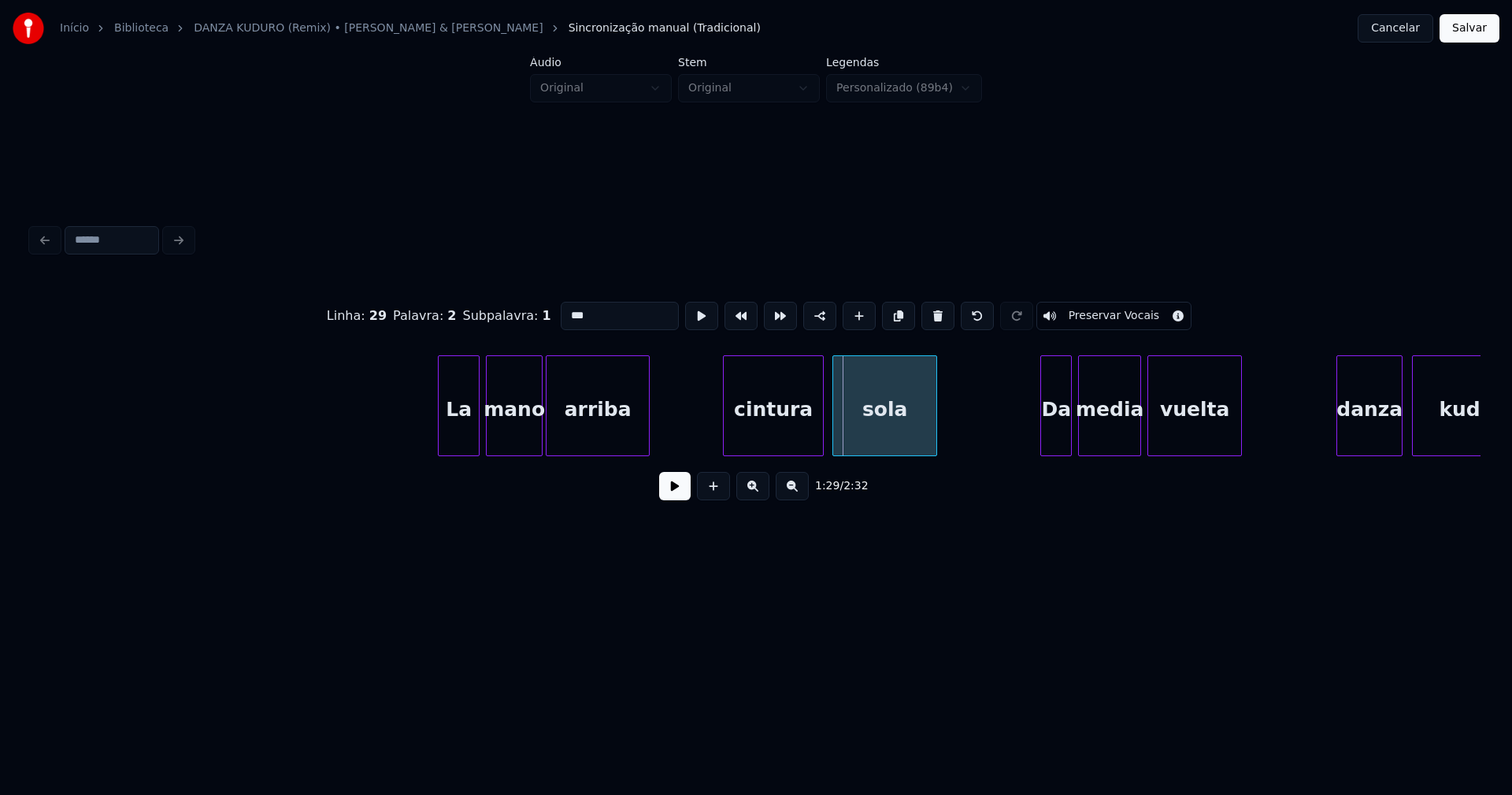
click at [835, 441] on div at bounding box center [835, 405] width 4 height 99
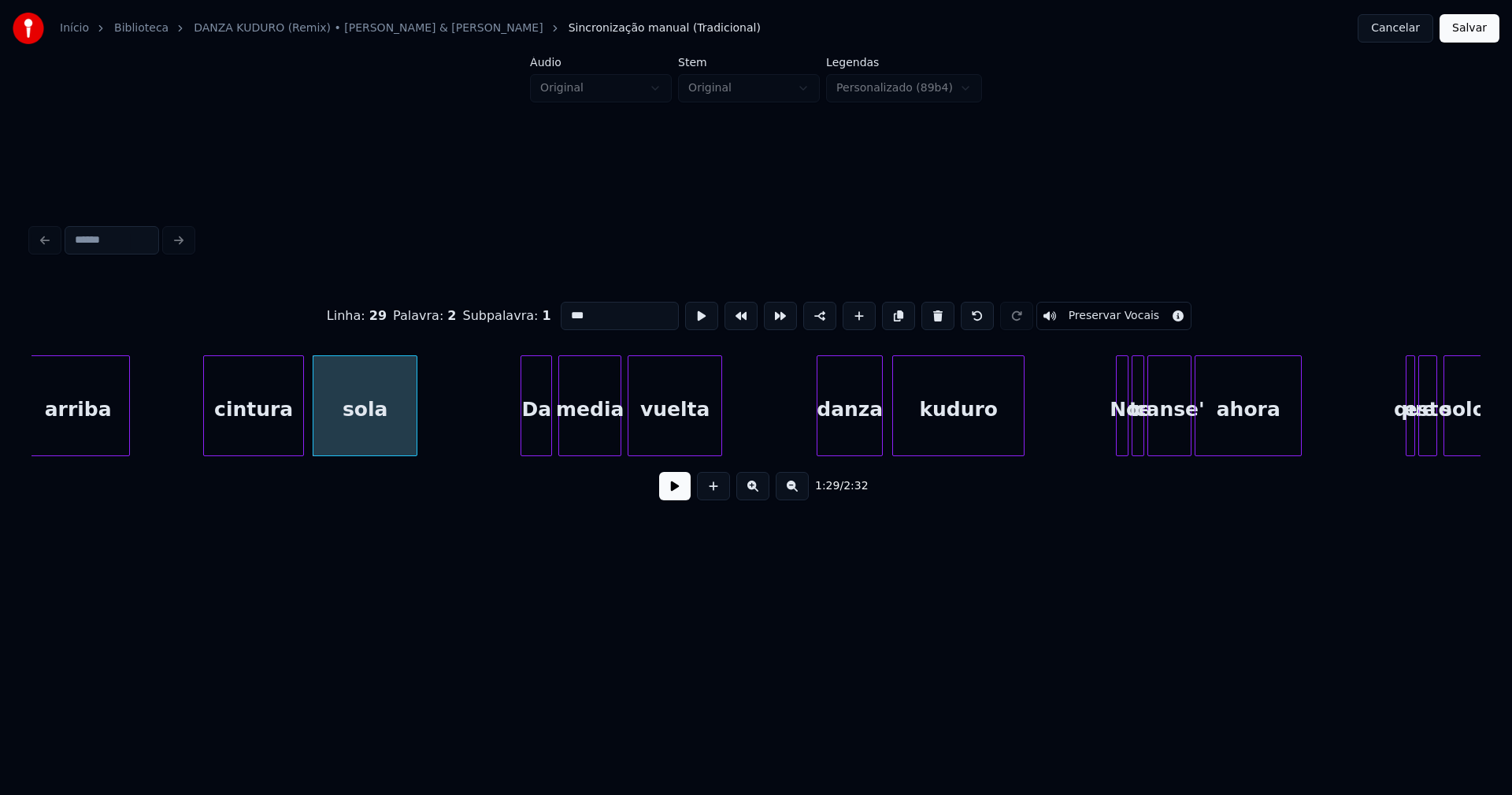
scroll to position [0, 13886]
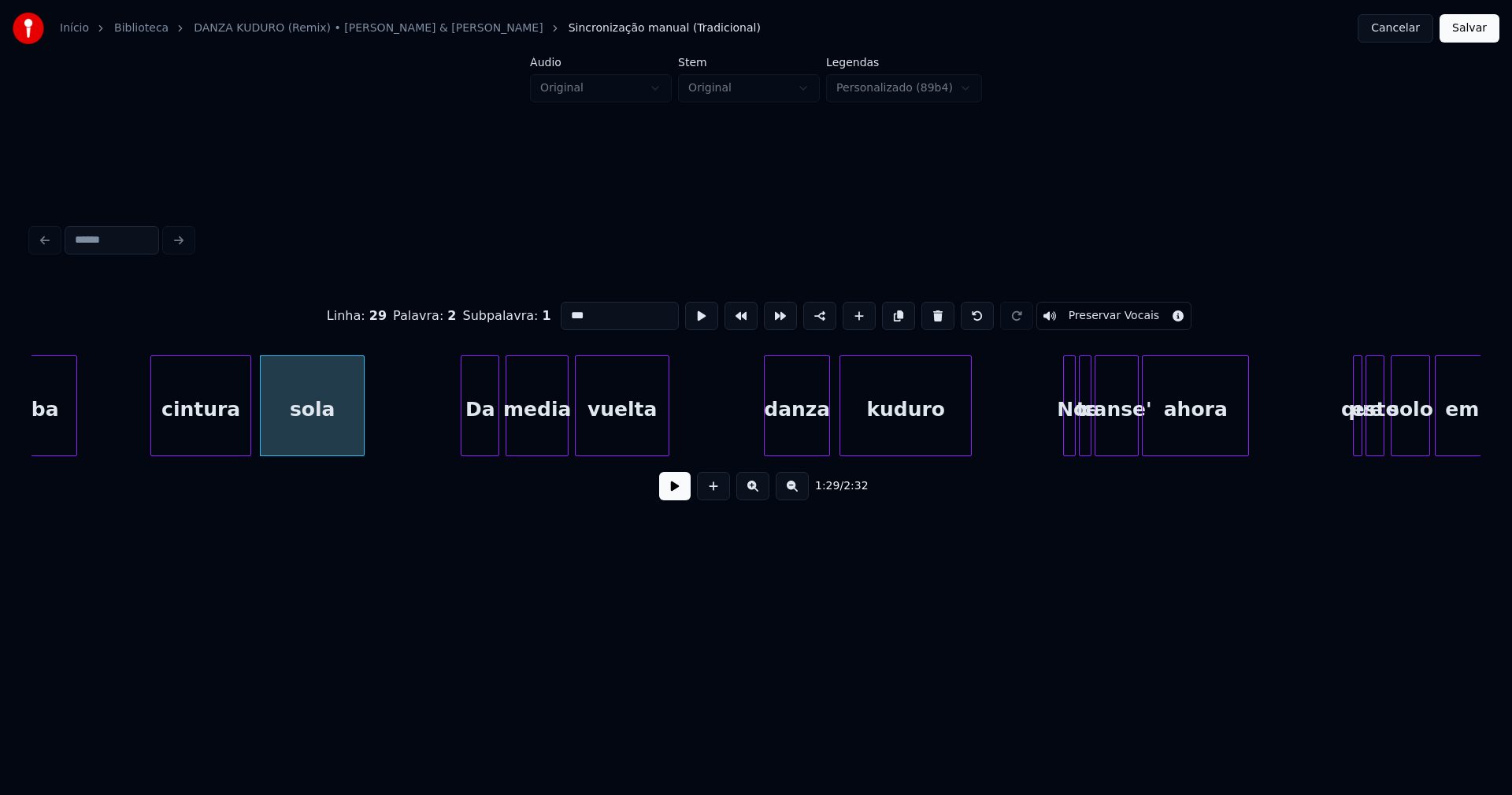
click at [465, 447] on div at bounding box center [463, 405] width 4 height 99
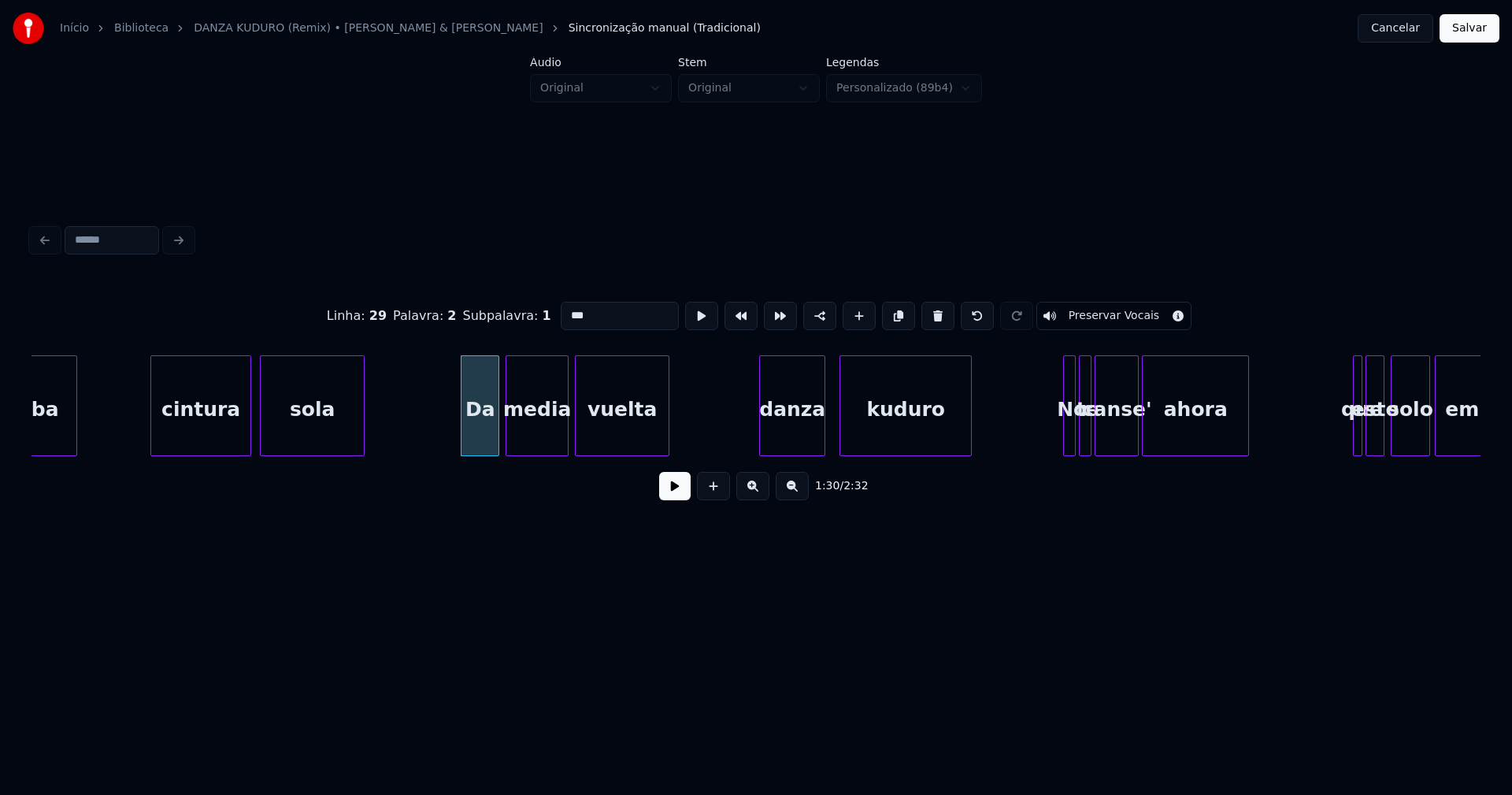
click at [803, 435] on div "danza" at bounding box center [792, 410] width 65 height 107
click at [782, 433] on div "danza" at bounding box center [791, 410] width 65 height 107
drag, startPoint x: 565, startPoint y: 307, endPoint x: 547, endPoint y: 310, distance: 18.2
click at [547, 310] on div "Linha : 36 [GEOGRAPHIC_DATA] : 1 Subpalavra : 1 ***** Preservar Vocais" at bounding box center [756, 316] width 1449 height 78
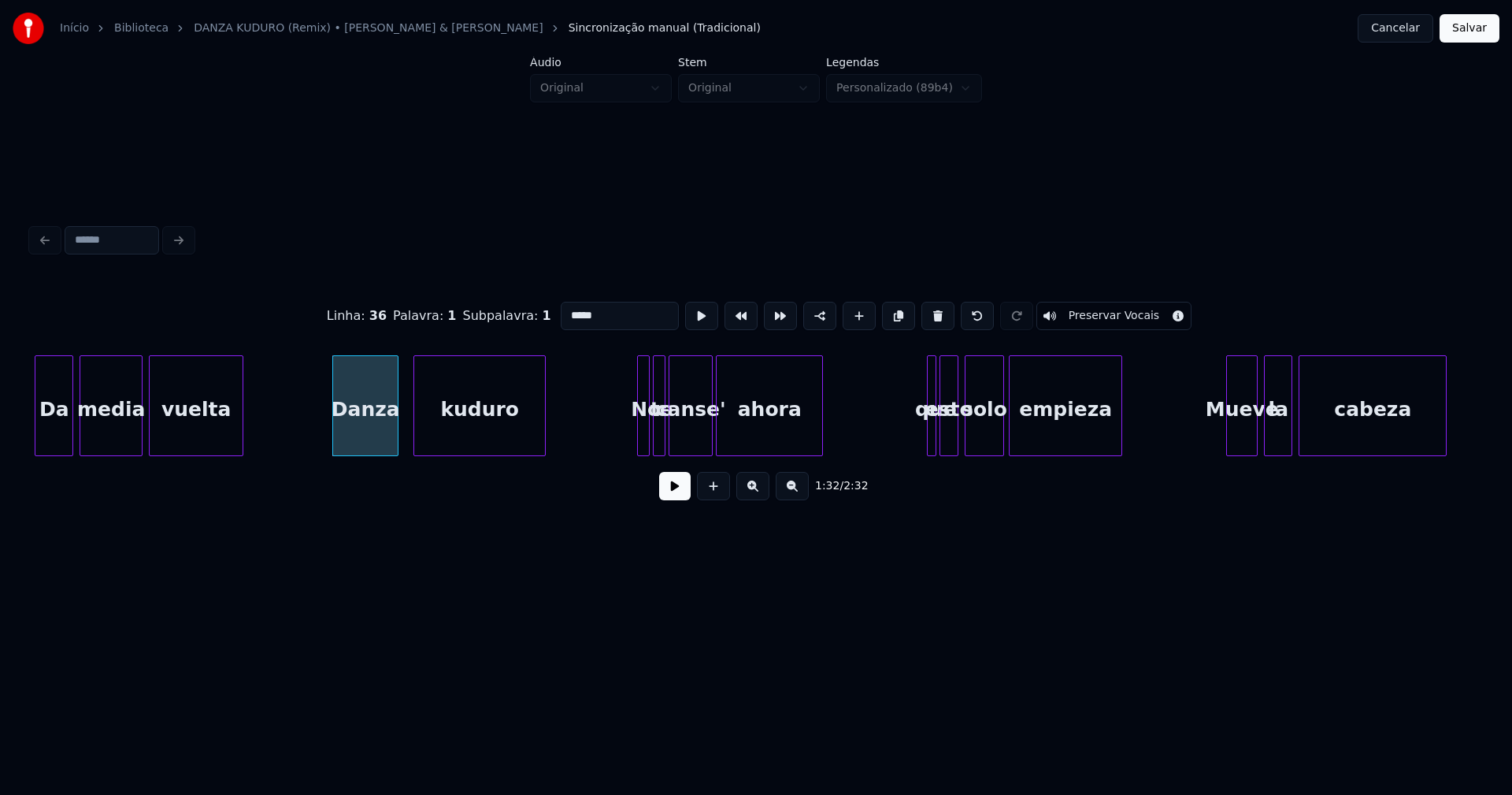
scroll to position [0, 14325]
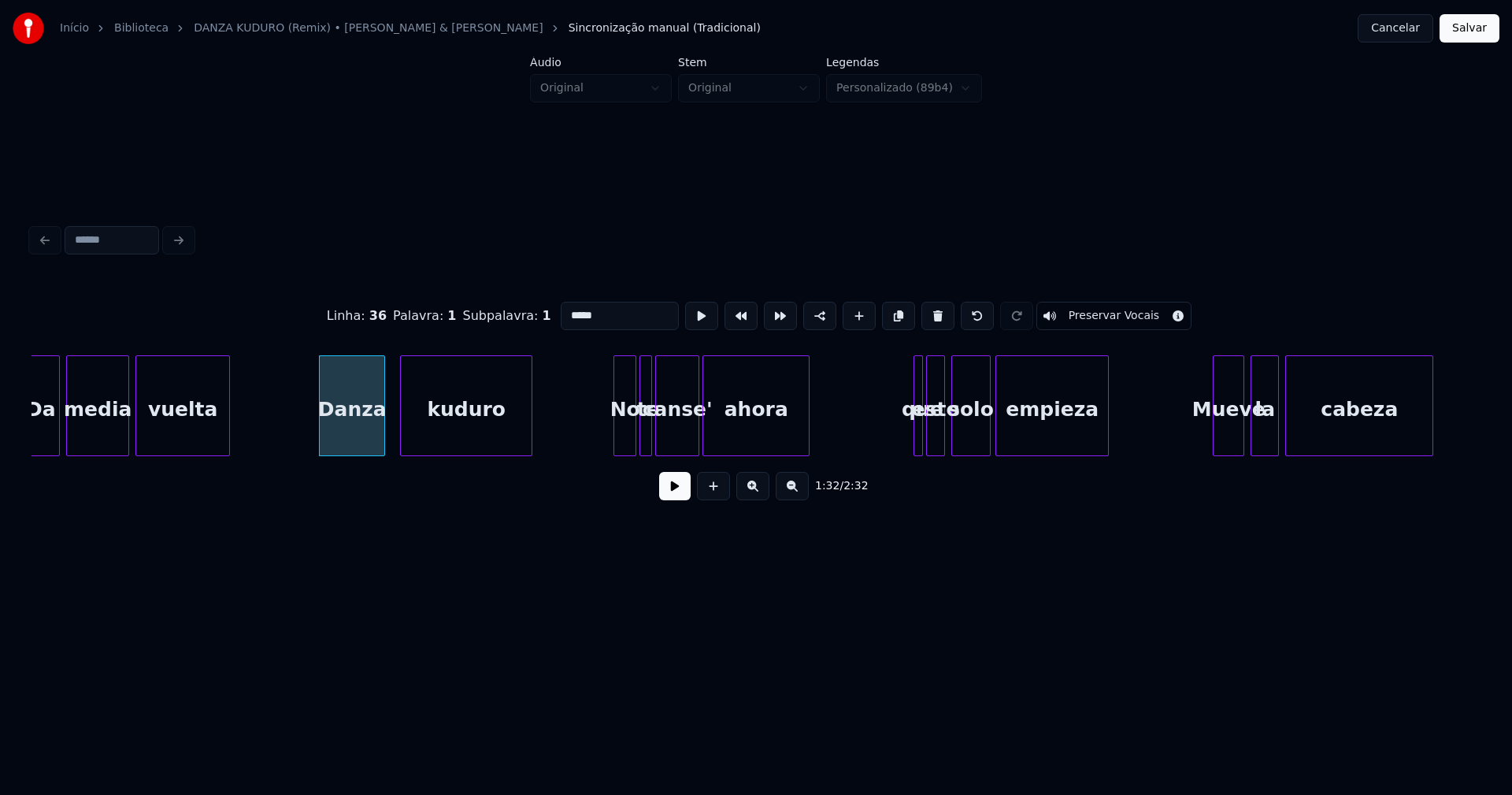
click at [615, 434] on div at bounding box center [616, 405] width 4 height 99
click at [909, 435] on div at bounding box center [909, 405] width 4 height 99
click at [914, 435] on div "que" at bounding box center [915, 410] width 16 height 107
drag, startPoint x: 565, startPoint y: 311, endPoint x: 497, endPoint y: 318, distance: 68.4
click at [497, 318] on div "Linha : 38 [GEOGRAPHIC_DATA] : 1 Subpalavra : 1 *** Preservar Vocais" at bounding box center [756, 316] width 1449 height 78
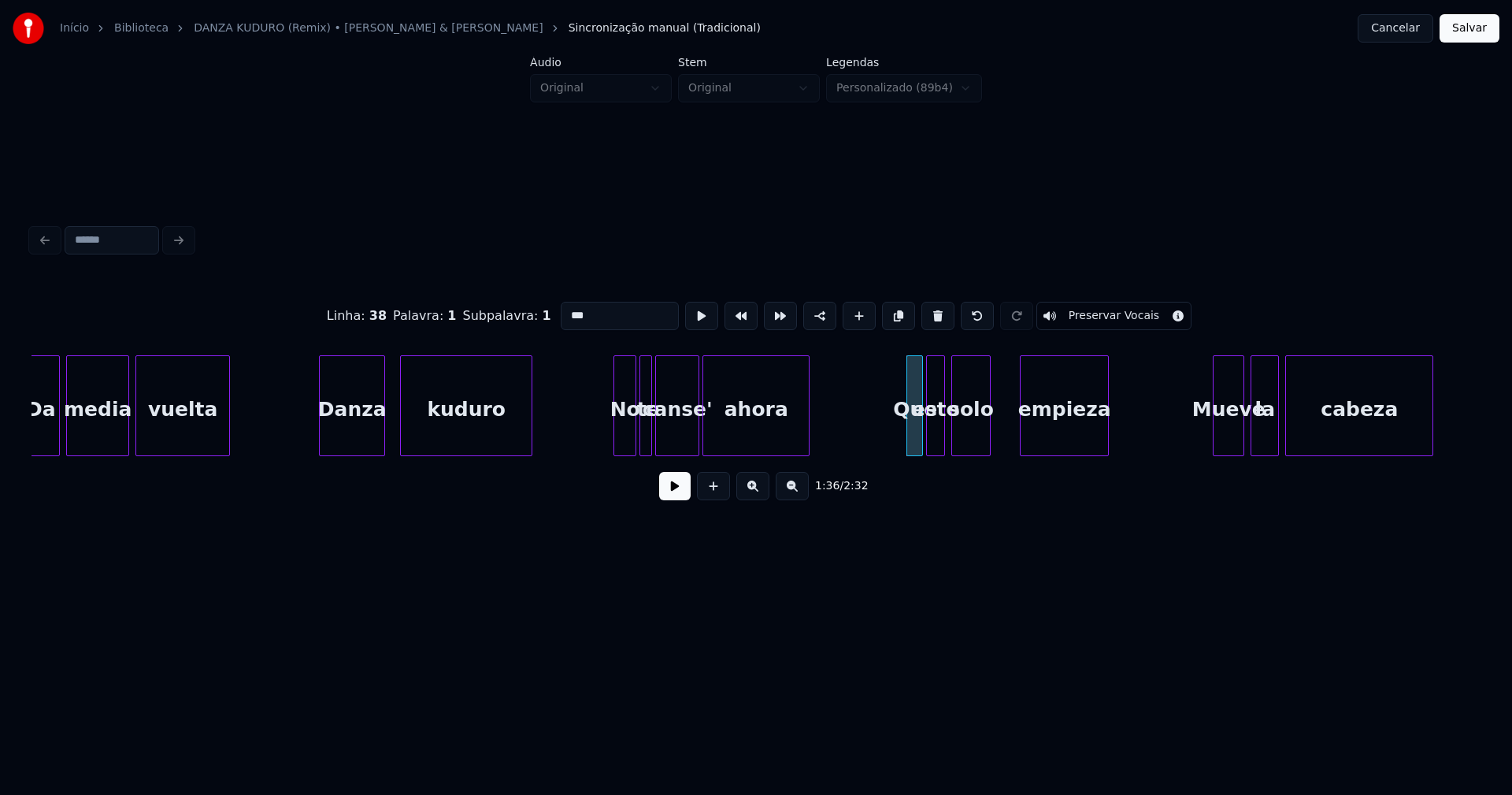
click at [1026, 423] on div at bounding box center [1022, 405] width 4 height 99
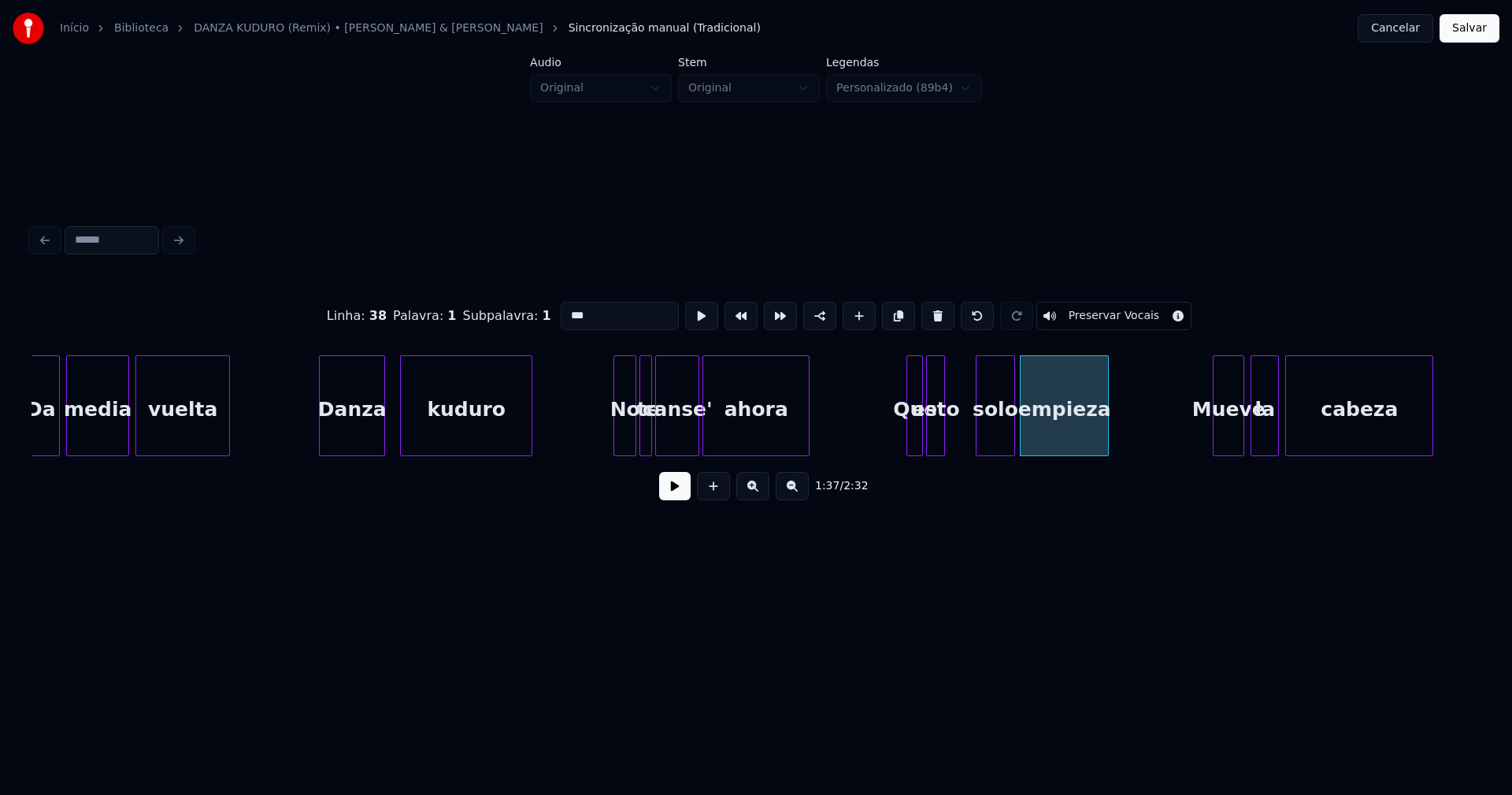
click at [994, 441] on div "solo" at bounding box center [995, 410] width 37 height 107
click at [960, 431] on div at bounding box center [959, 405] width 4 height 99
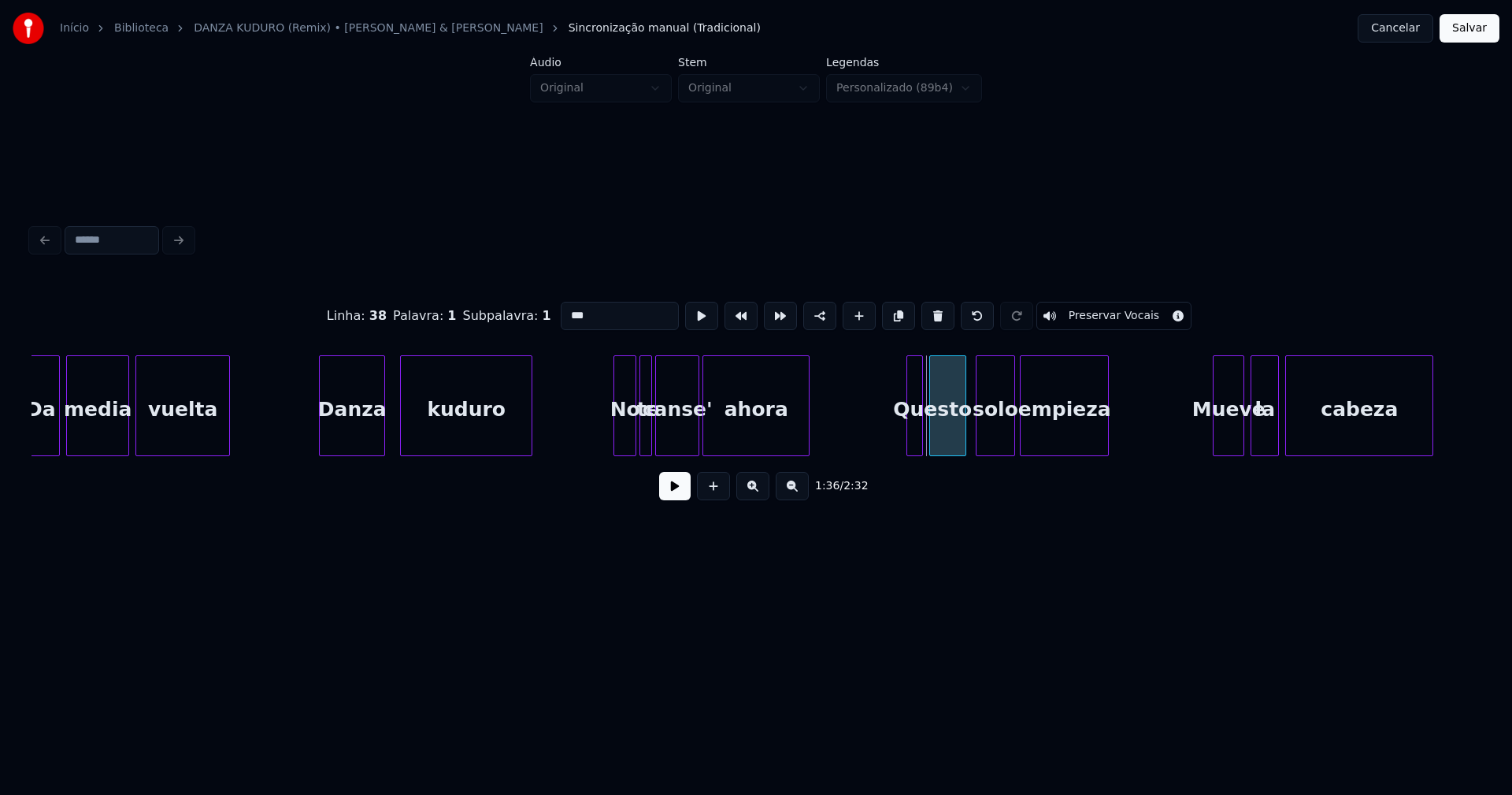
click at [946, 443] on div "esto" at bounding box center [947, 410] width 35 height 107
click at [970, 435] on div at bounding box center [969, 405] width 4 height 99
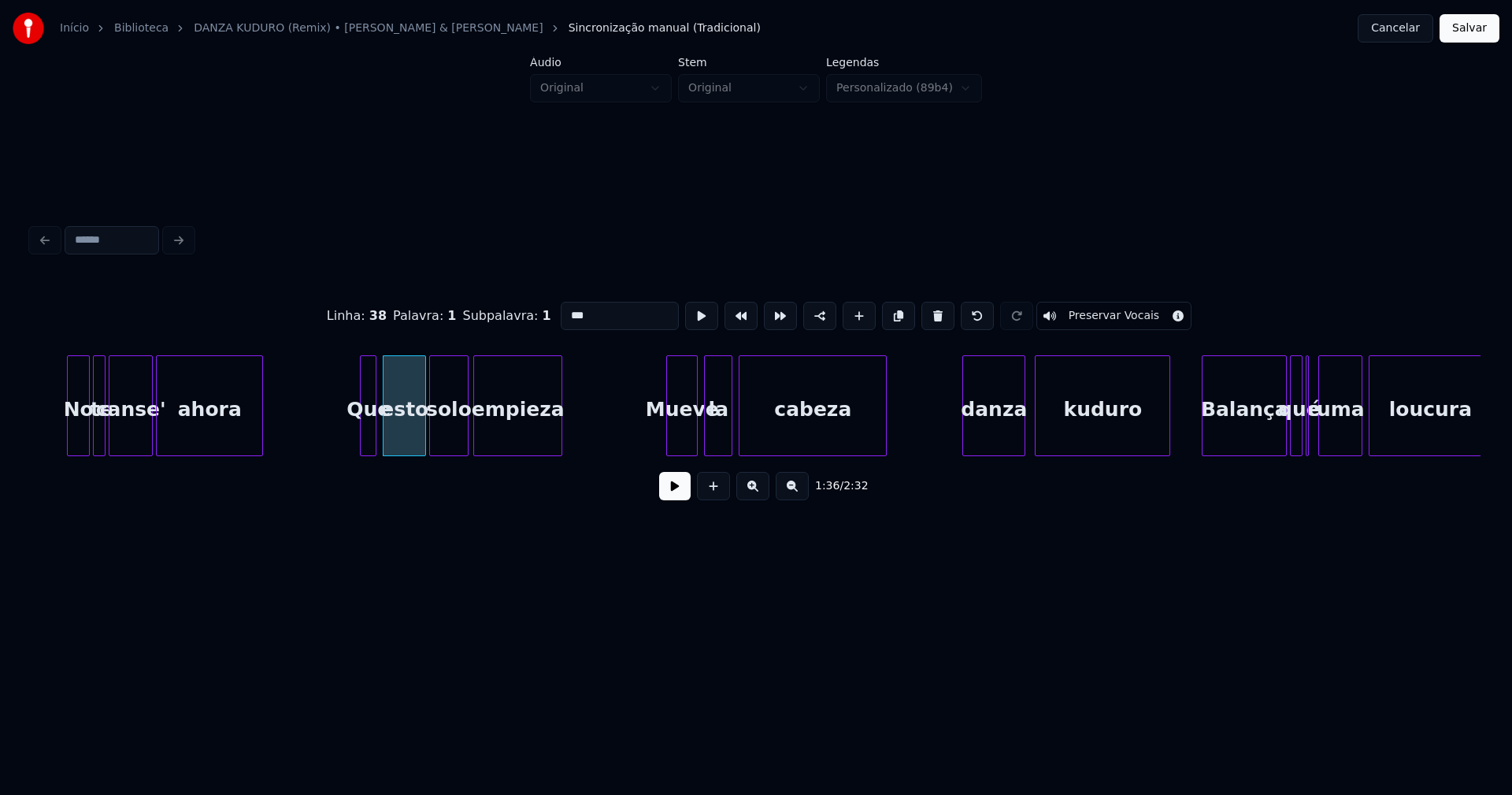
scroll to position [0, 14885]
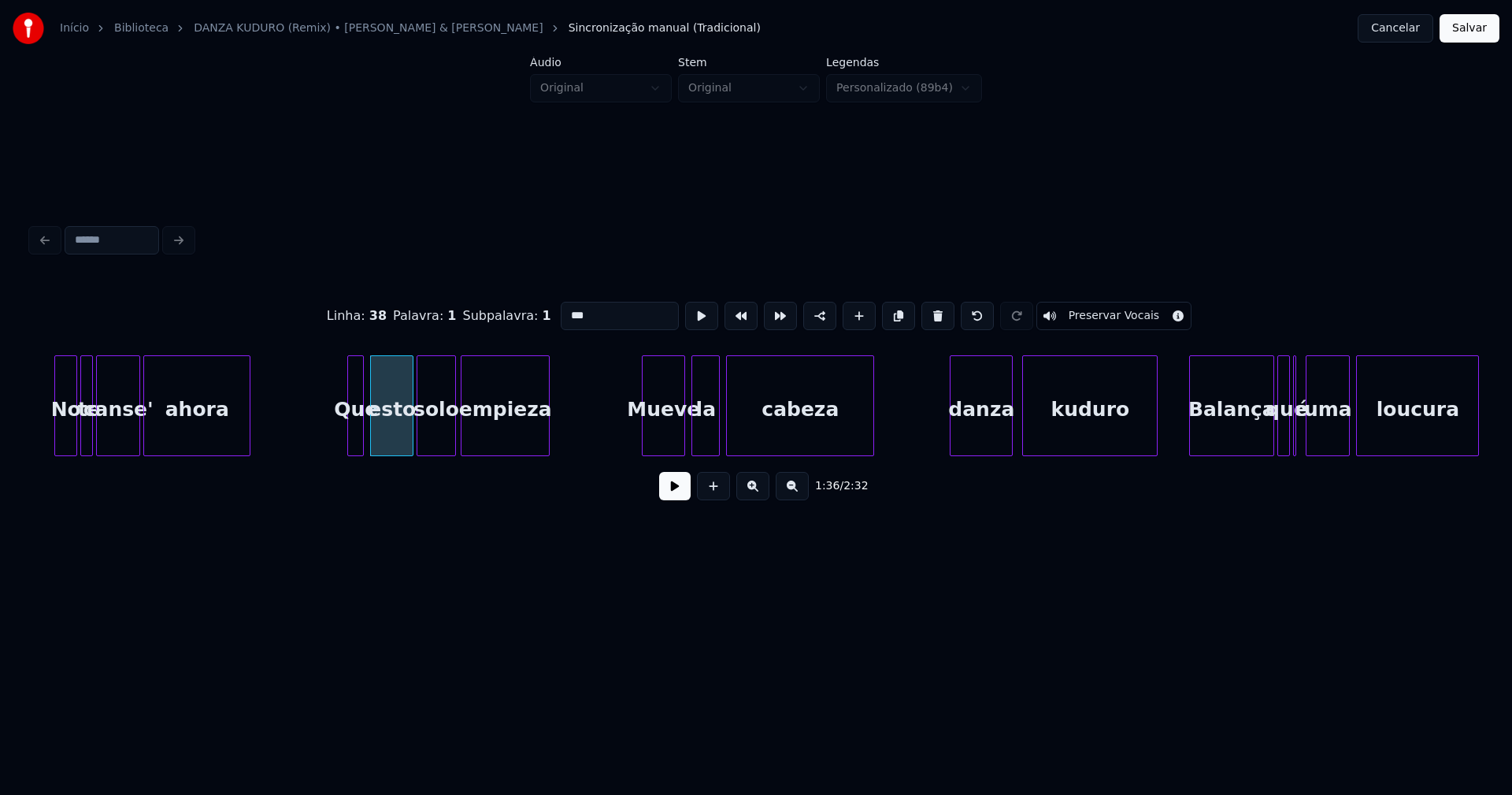
click at [647, 438] on div at bounding box center [645, 405] width 4 height 99
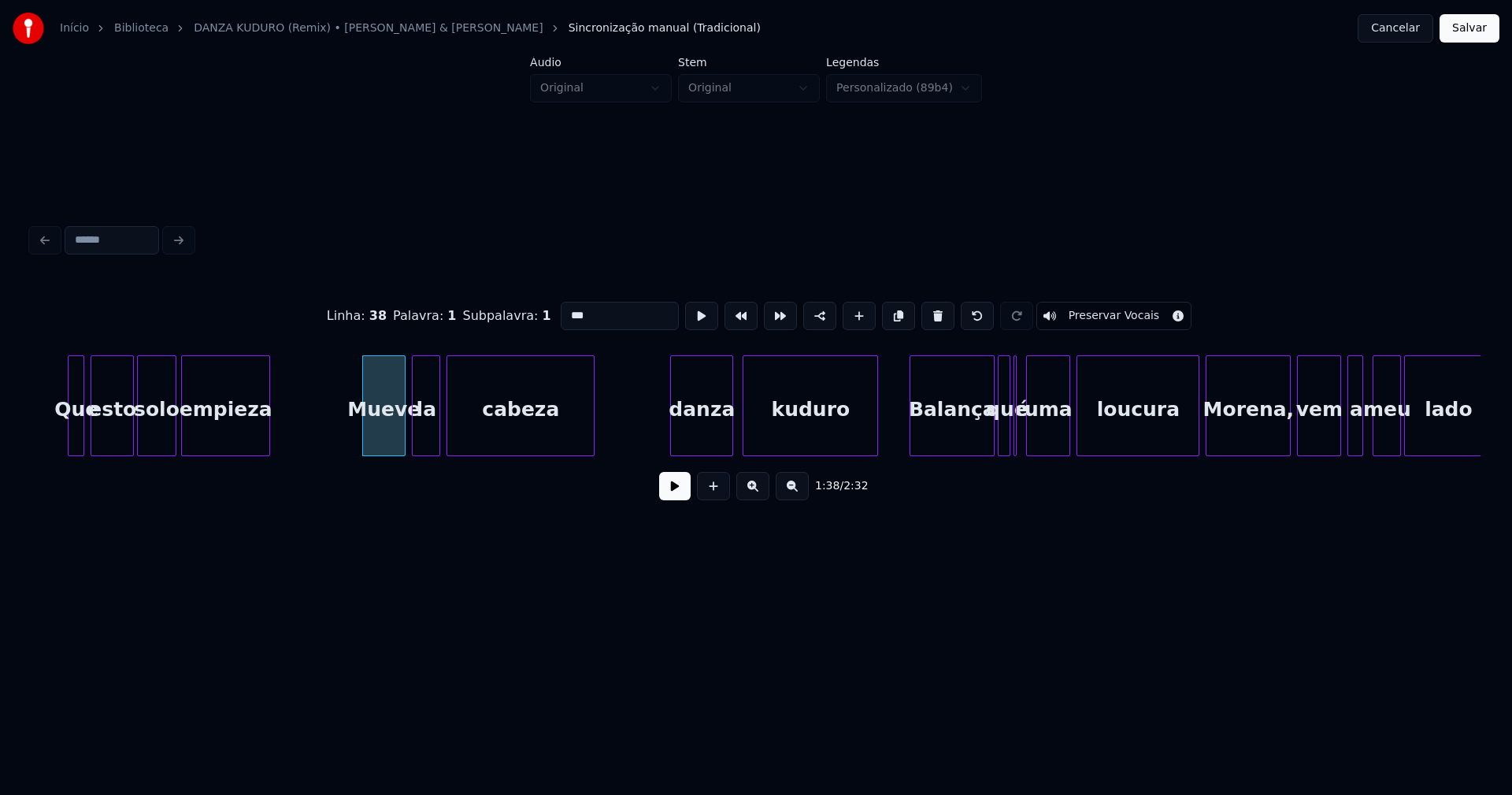
scroll to position [0, 15258]
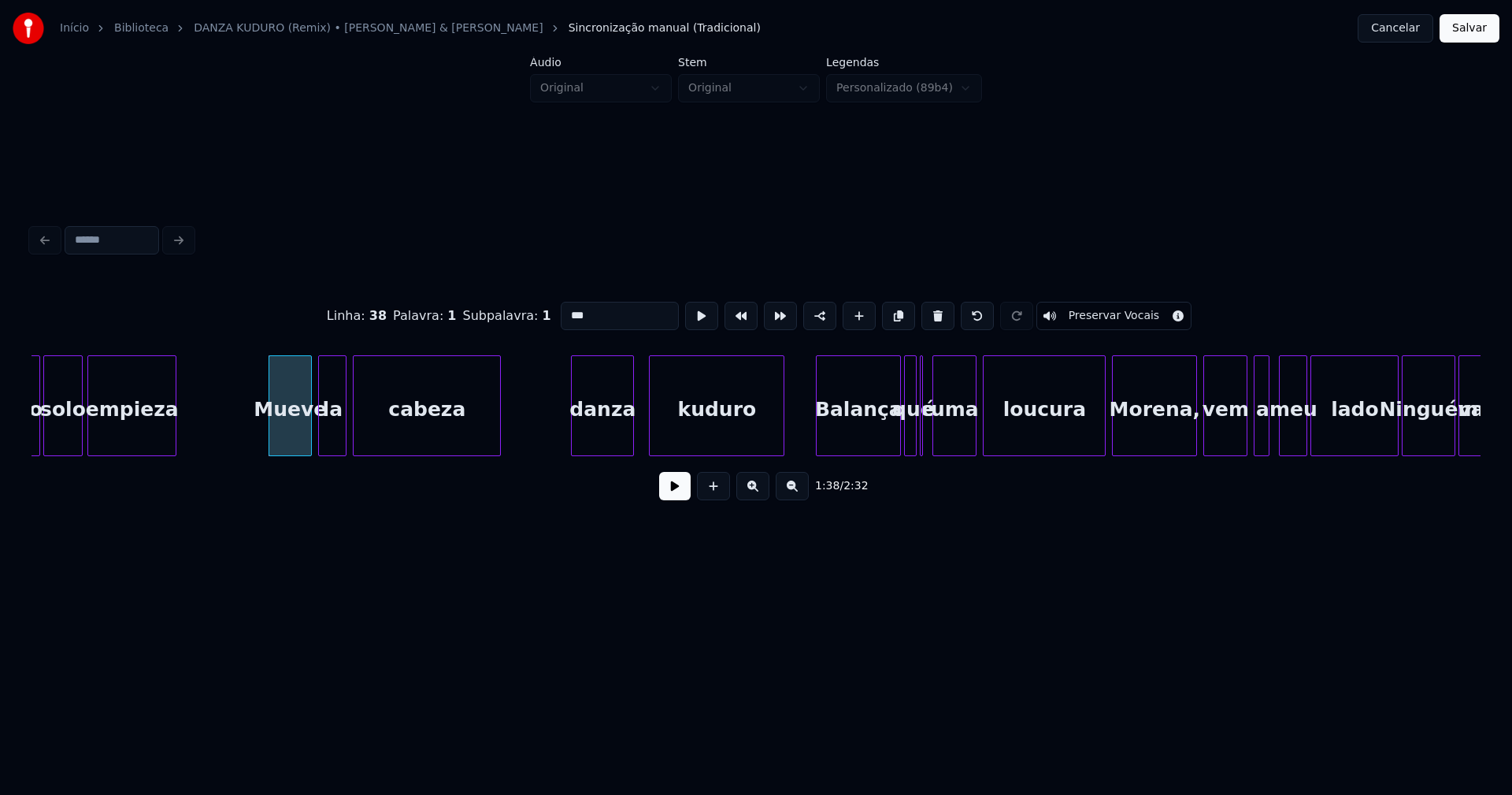
click at [597, 435] on div "danza" at bounding box center [602, 410] width 61 height 107
click at [589, 434] on div "danza" at bounding box center [602, 410] width 61 height 107
drag, startPoint x: 566, startPoint y: 307, endPoint x: 524, endPoint y: 322, distance: 44.6
click at [524, 322] on div "Linha : 40 [GEOGRAPHIC_DATA] : 1 Subpalavra : 1 ***** Preservar Vocais" at bounding box center [756, 316] width 1449 height 78
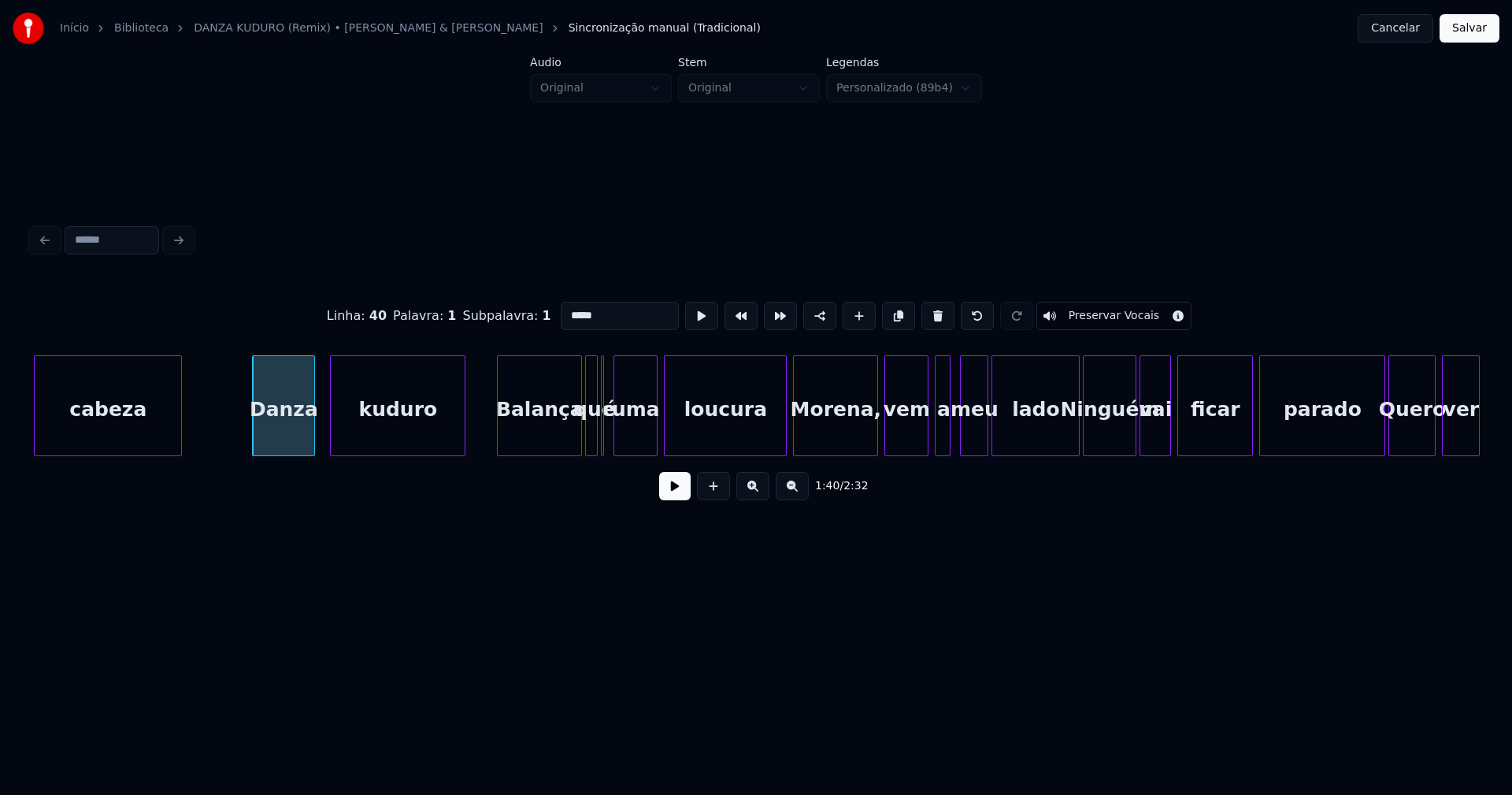
scroll to position [0, 15578]
click at [531, 445] on div "Balança" at bounding box center [533, 410] width 84 height 107
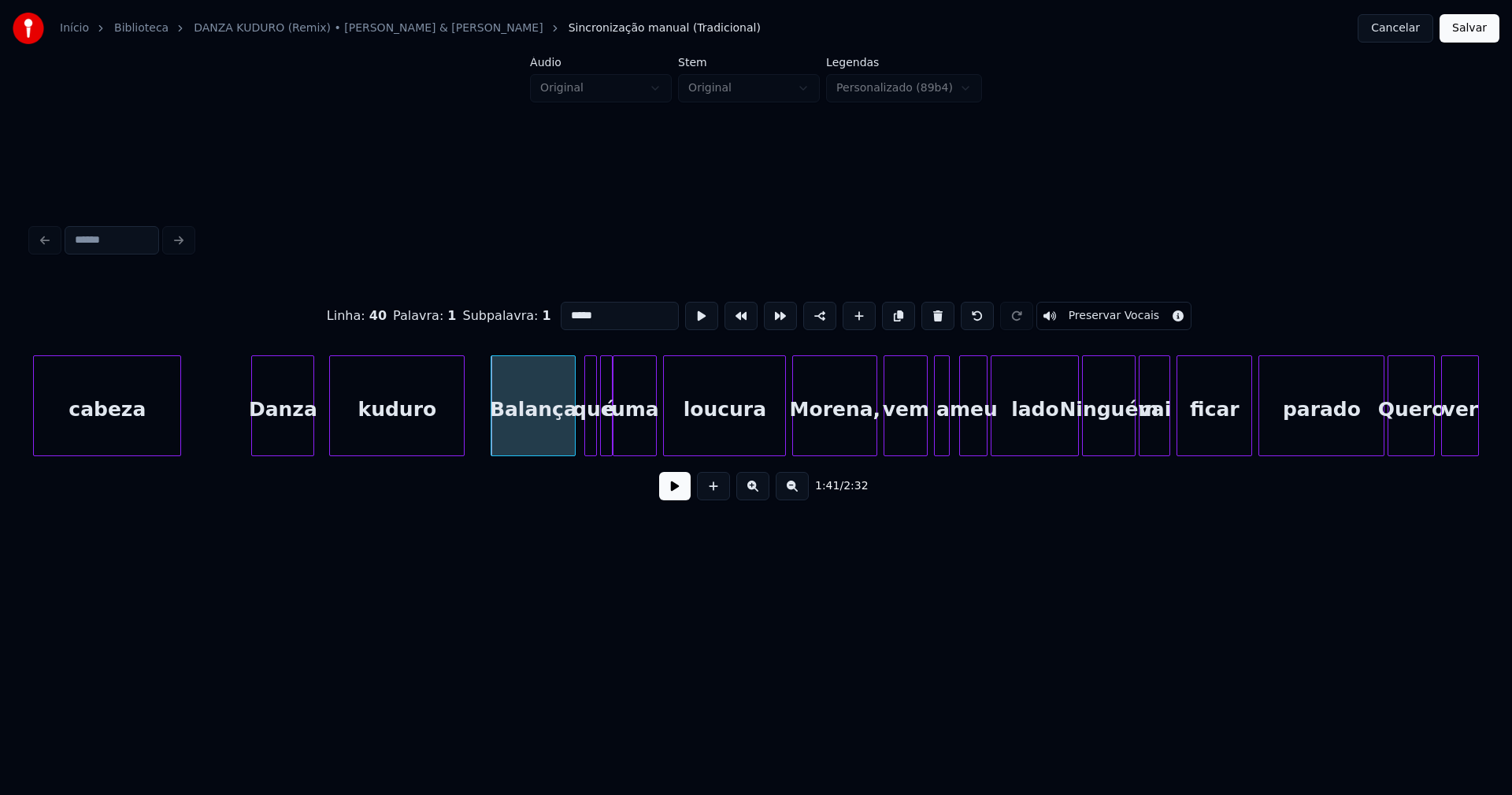
click at [609, 450] on div "cabeza Danza kuduro Balança que é uma loucura [PERSON_NAME], vem a meu lado Nin…" at bounding box center [756, 405] width 1449 height 101
click at [772, 440] on div at bounding box center [773, 405] width 4 height 99
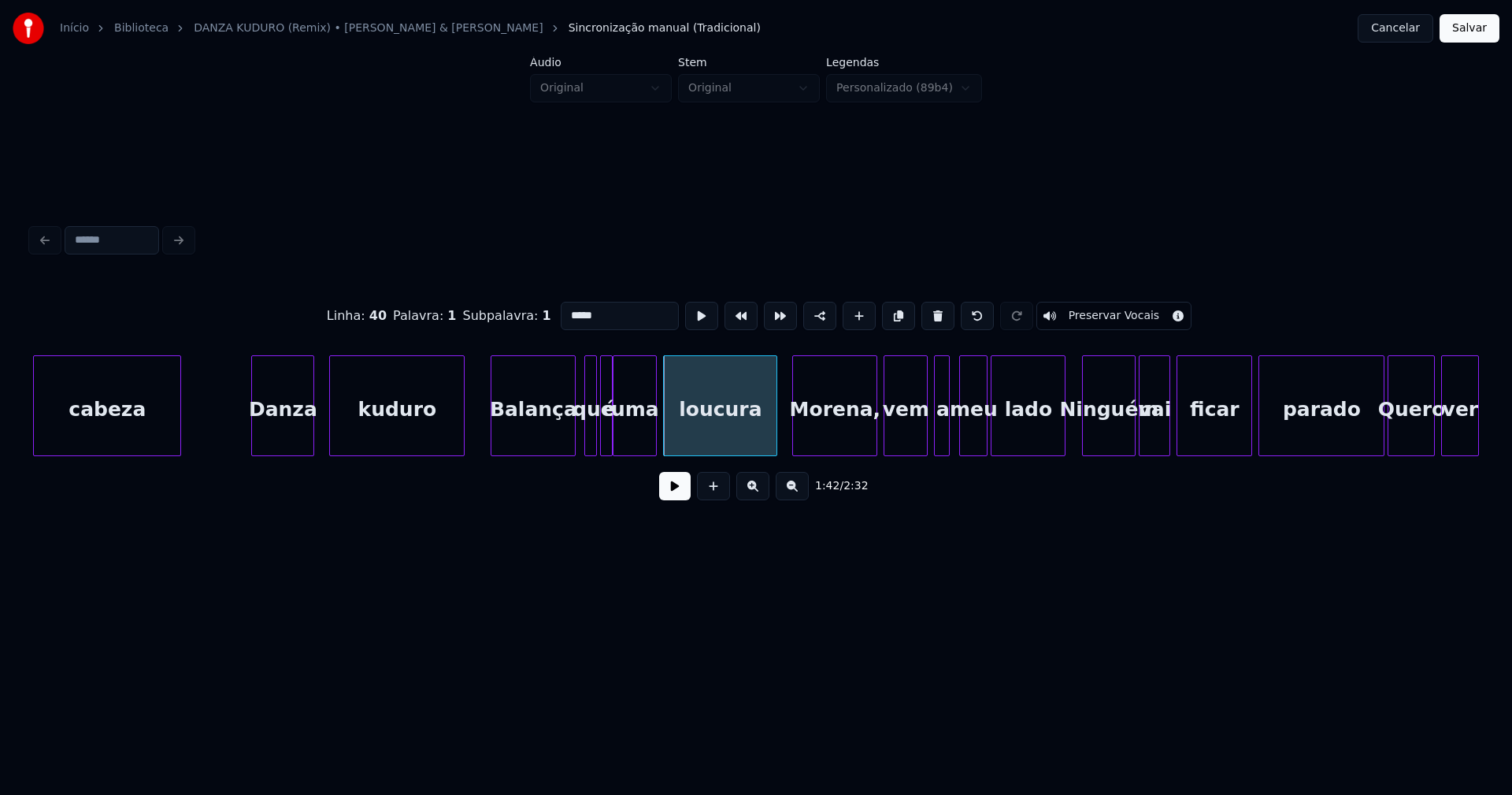
click at [1062, 440] on div at bounding box center [1062, 405] width 4 height 99
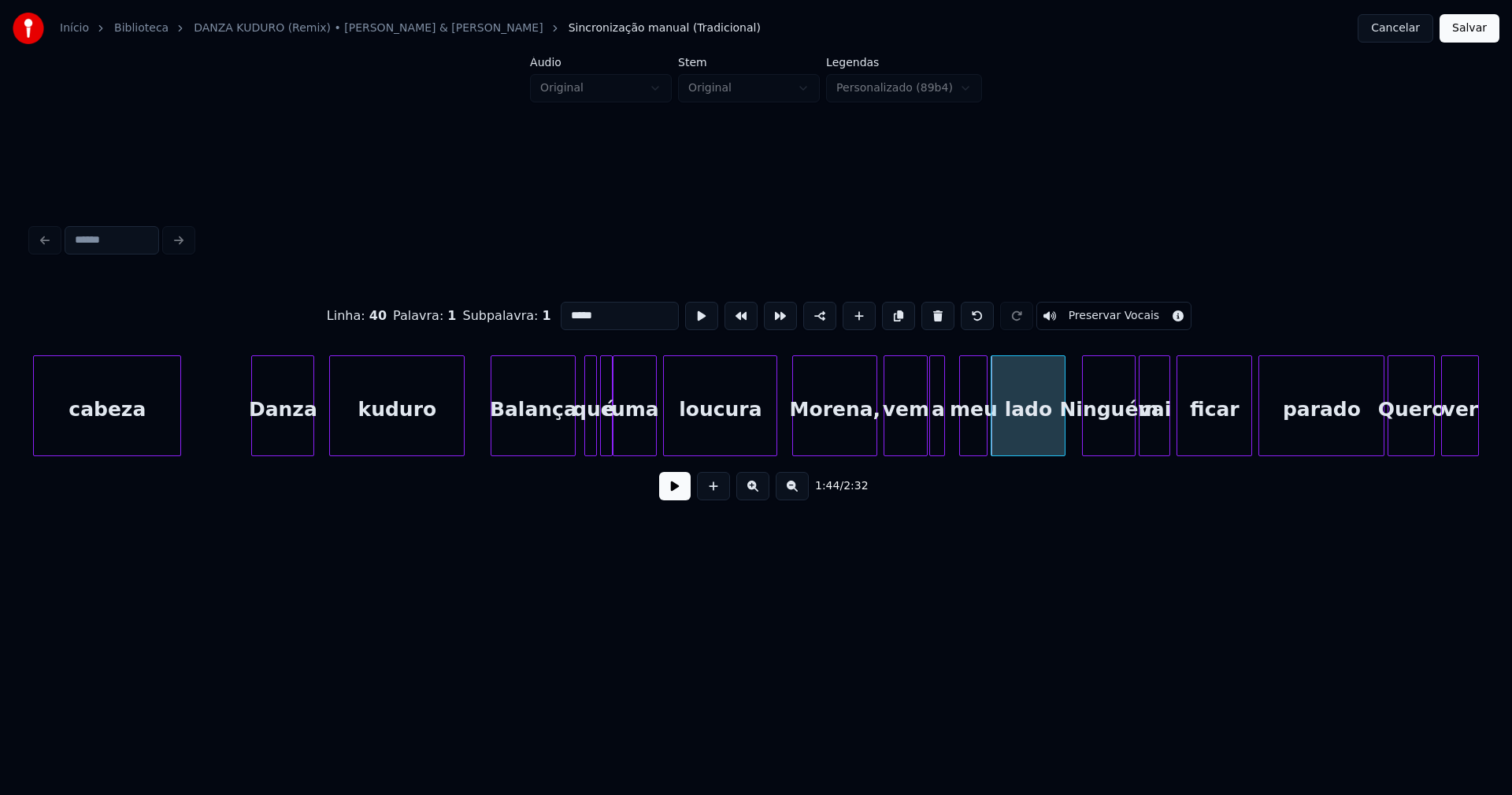
click at [937, 440] on div "a" at bounding box center [938, 410] width 16 height 107
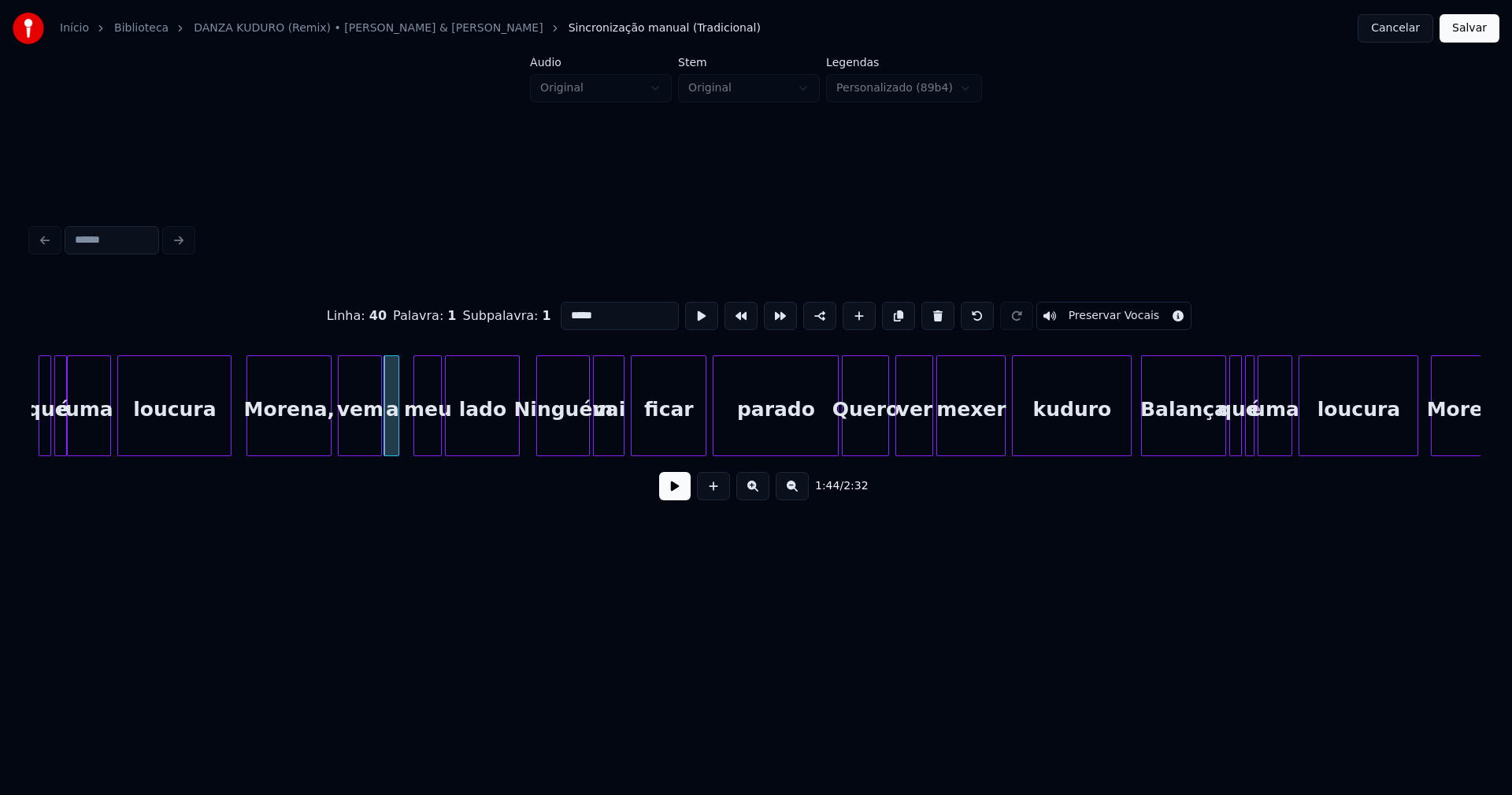
scroll to position [0, 16136]
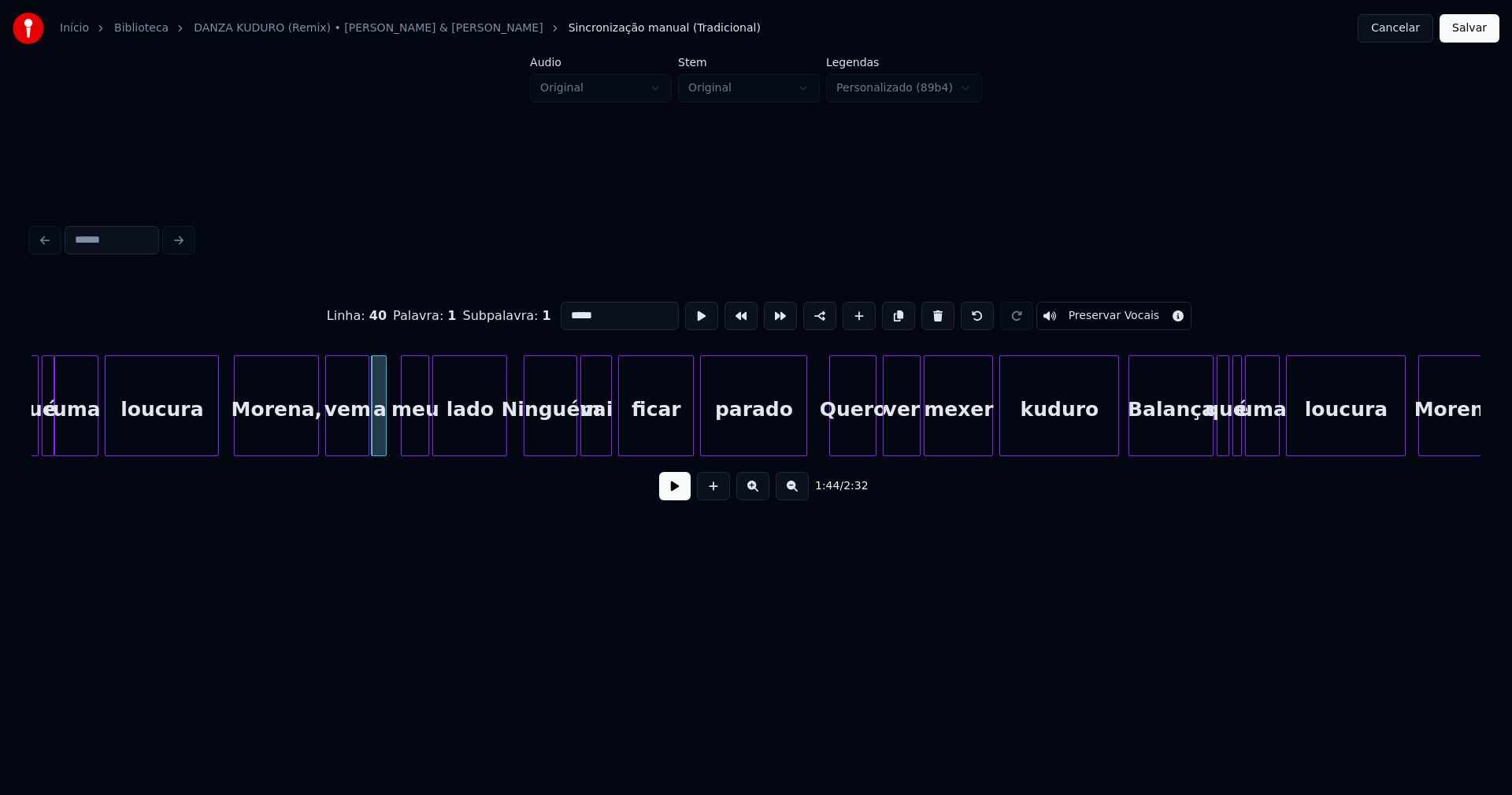
click at [803, 445] on div at bounding box center [803, 405] width 4 height 99
click at [853, 440] on div "Quero" at bounding box center [847, 410] width 46 height 107
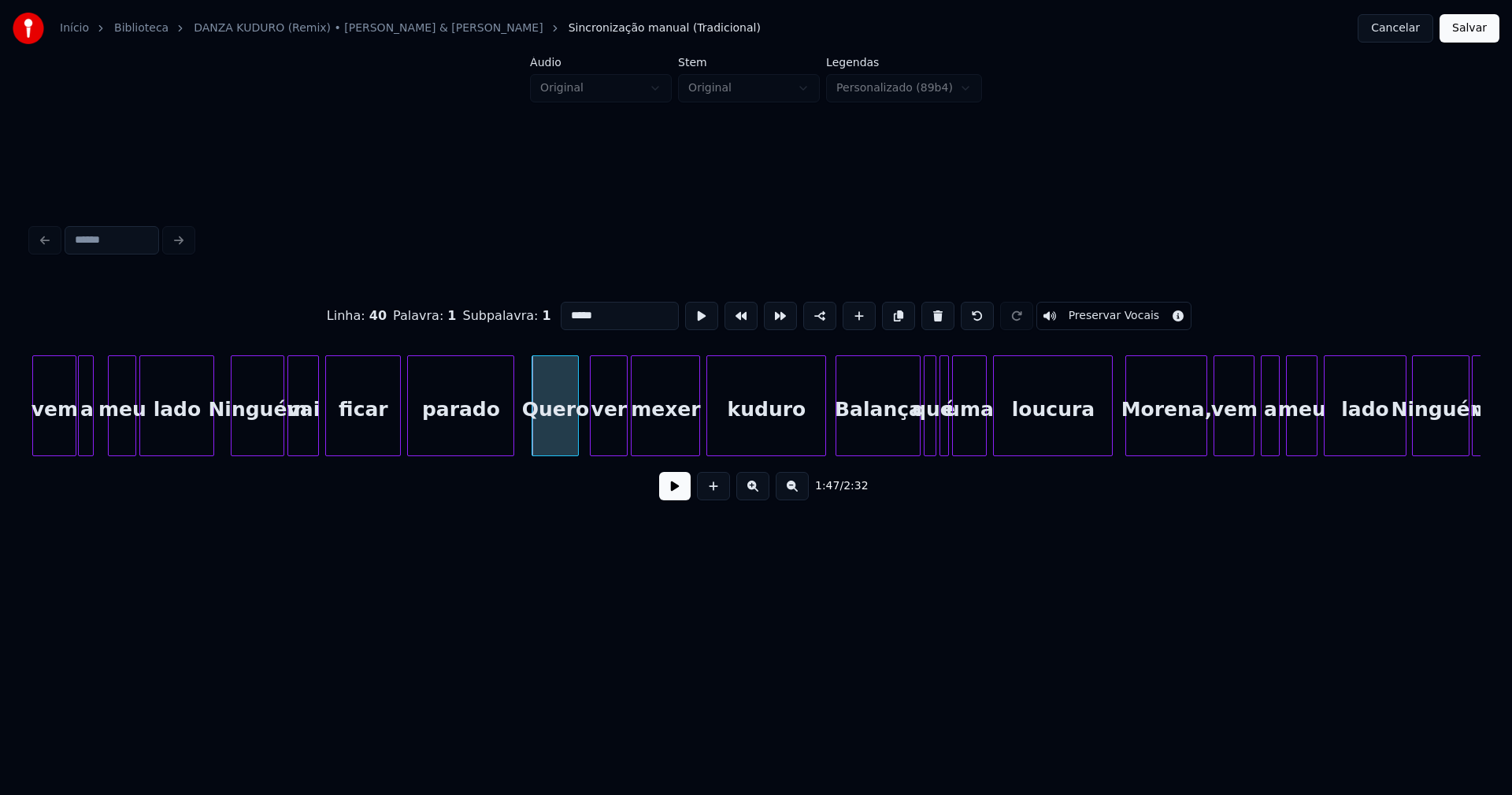
scroll to position [0, 16442]
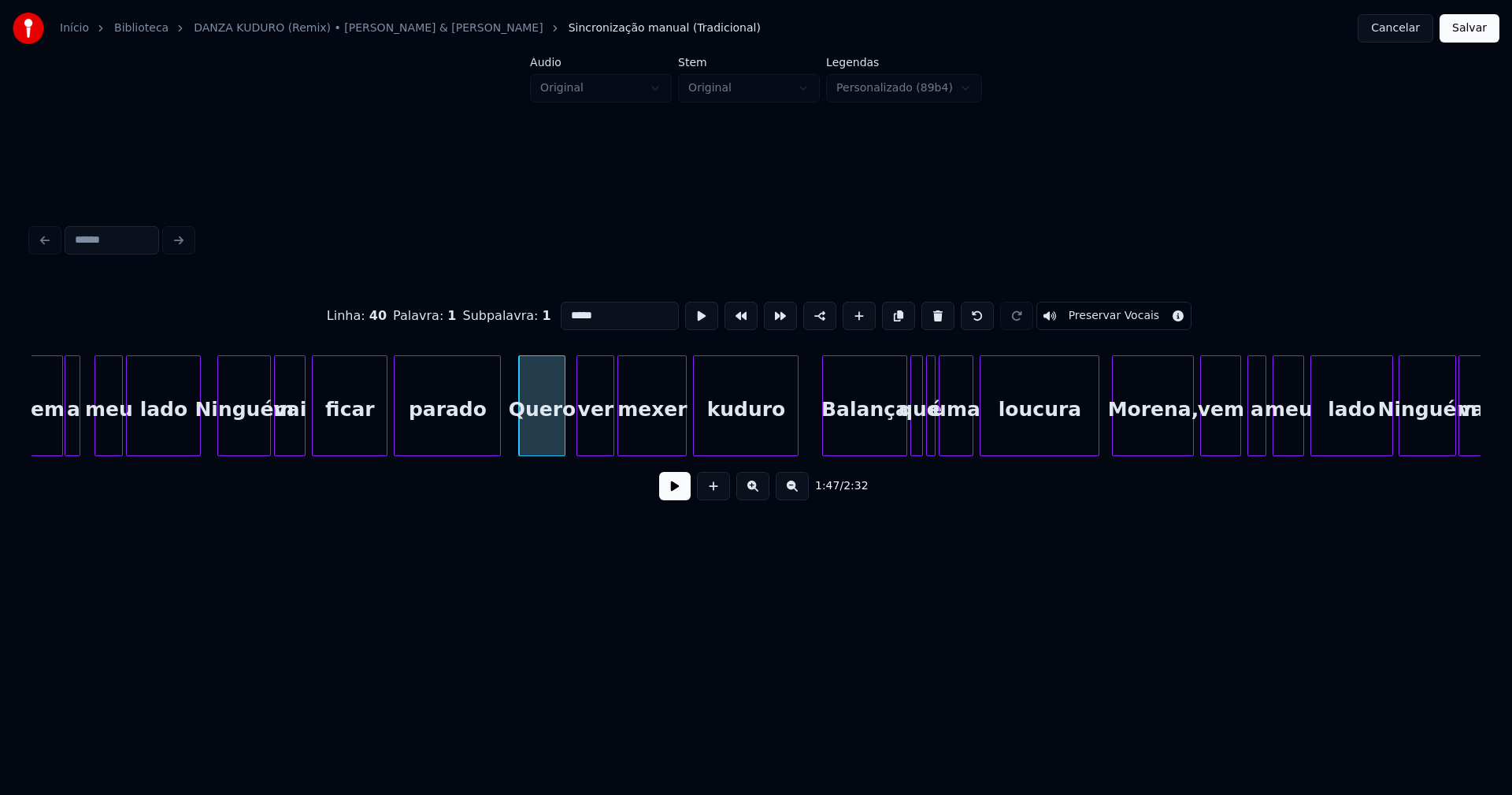
click at [794, 448] on div at bounding box center [795, 405] width 4 height 99
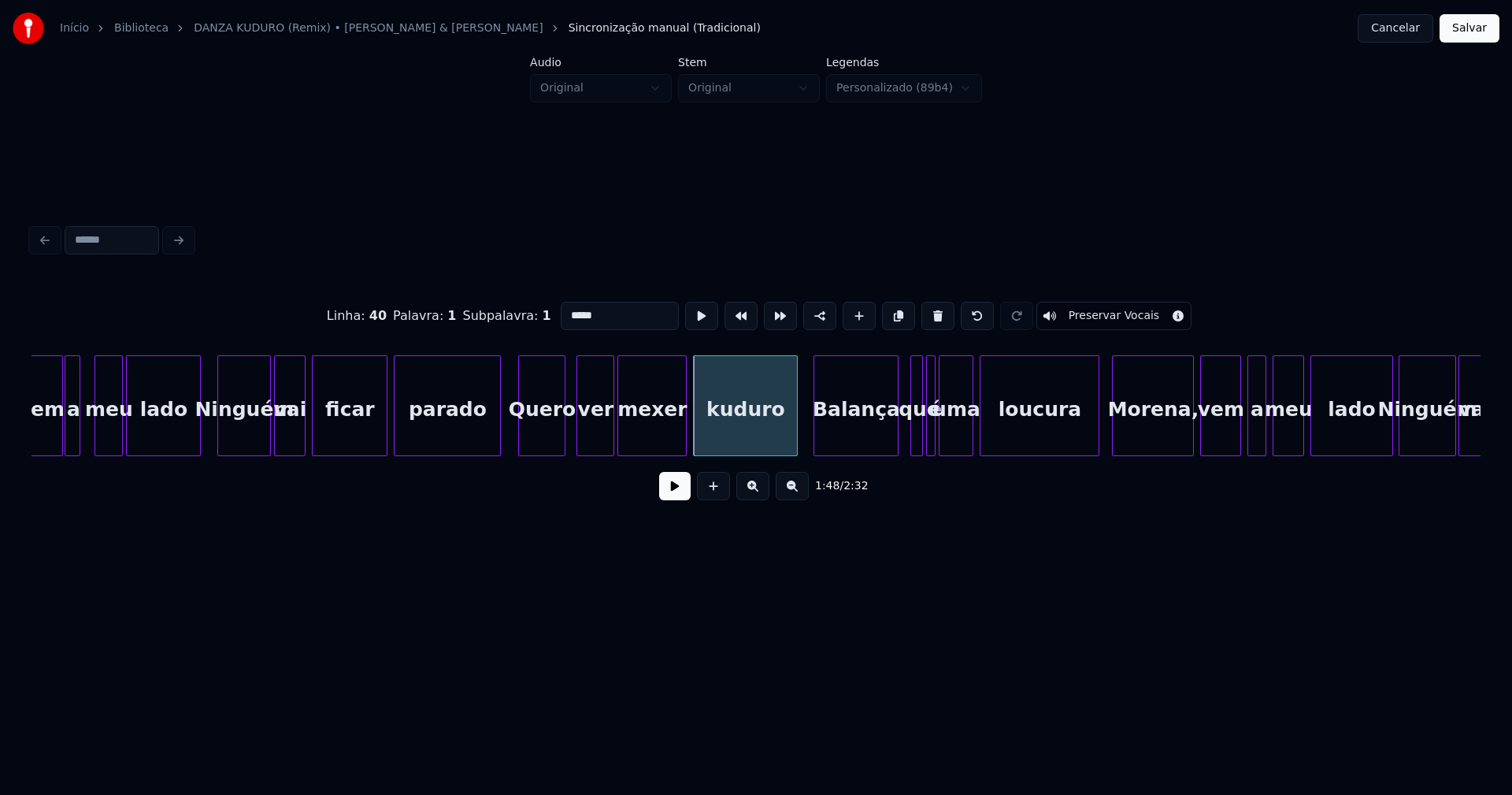
click at [856, 442] on div "Balança" at bounding box center [856, 410] width 84 height 107
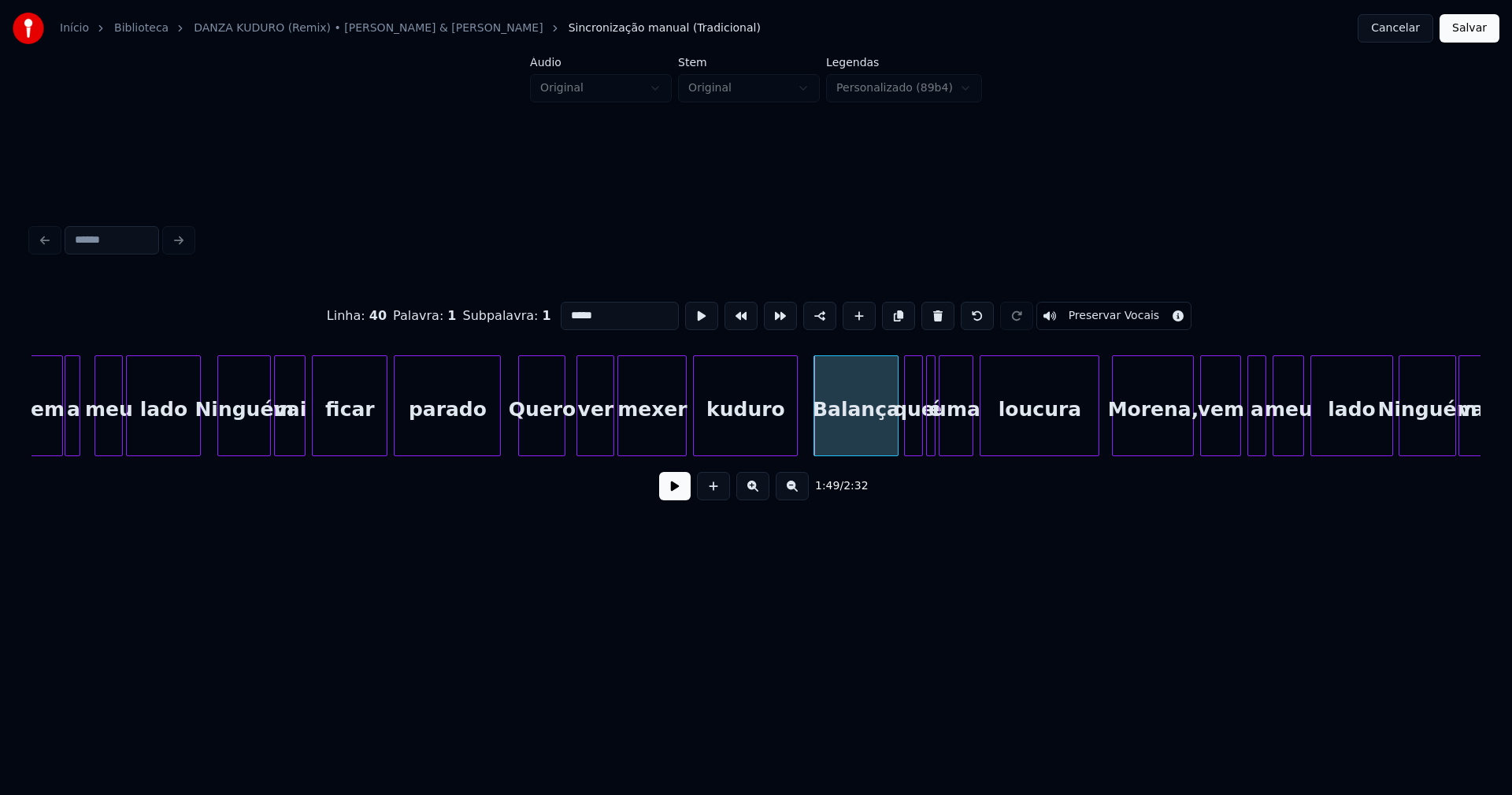
click at [908, 441] on div at bounding box center [907, 405] width 4 height 99
click at [1089, 440] on div at bounding box center [1087, 405] width 4 height 99
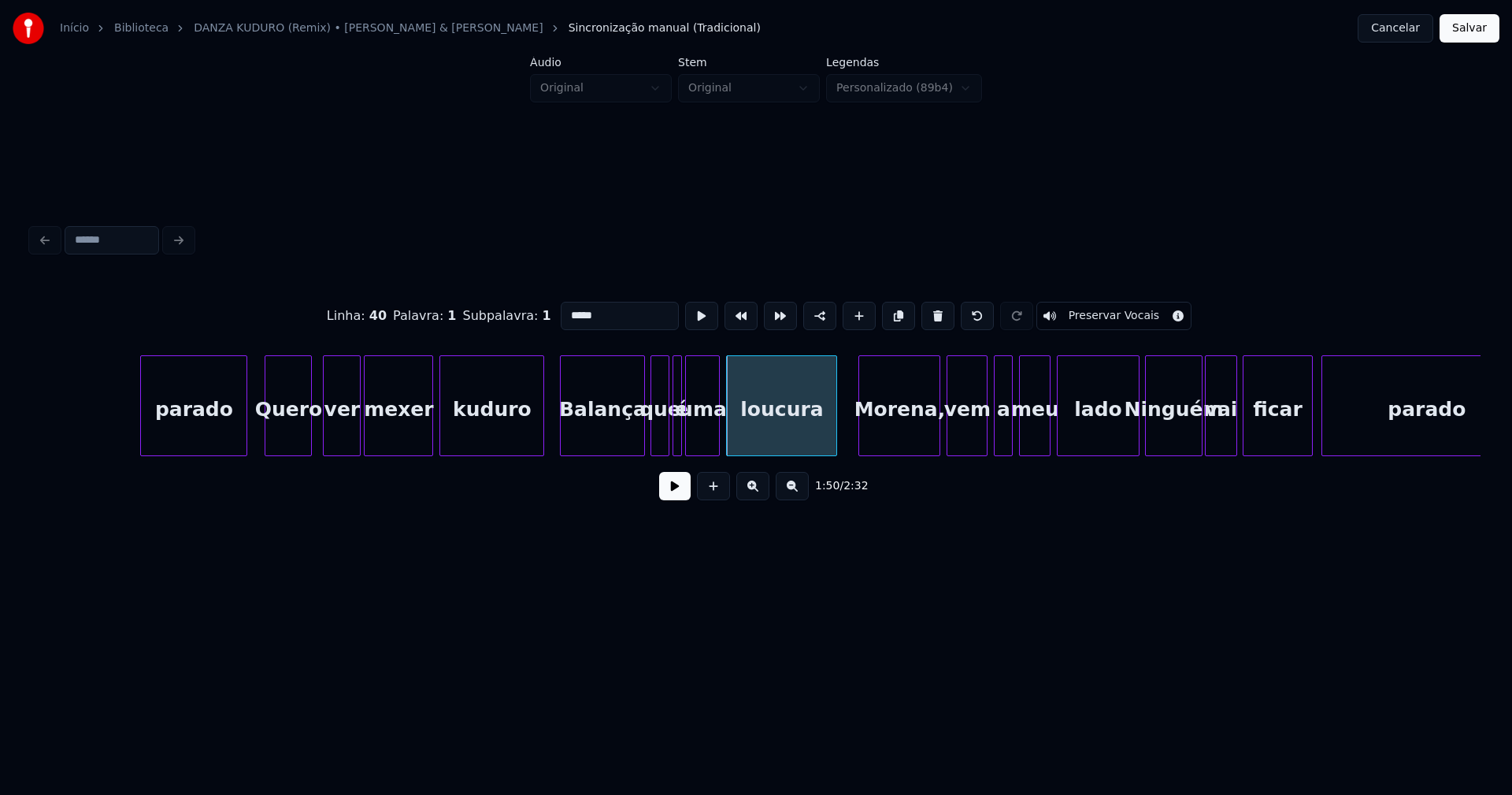
scroll to position [0, 17002]
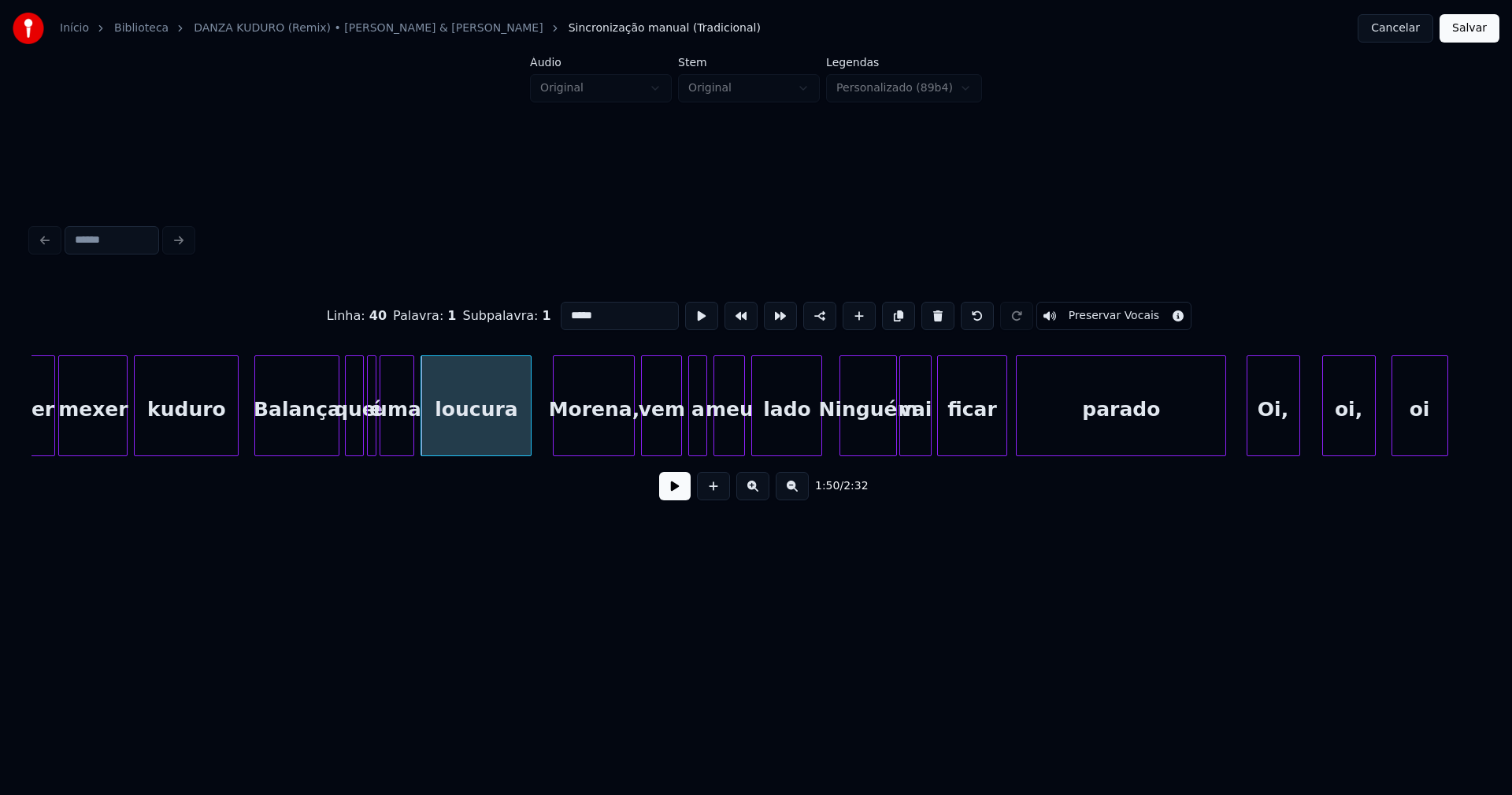
click at [820, 442] on div at bounding box center [818, 405] width 4 height 99
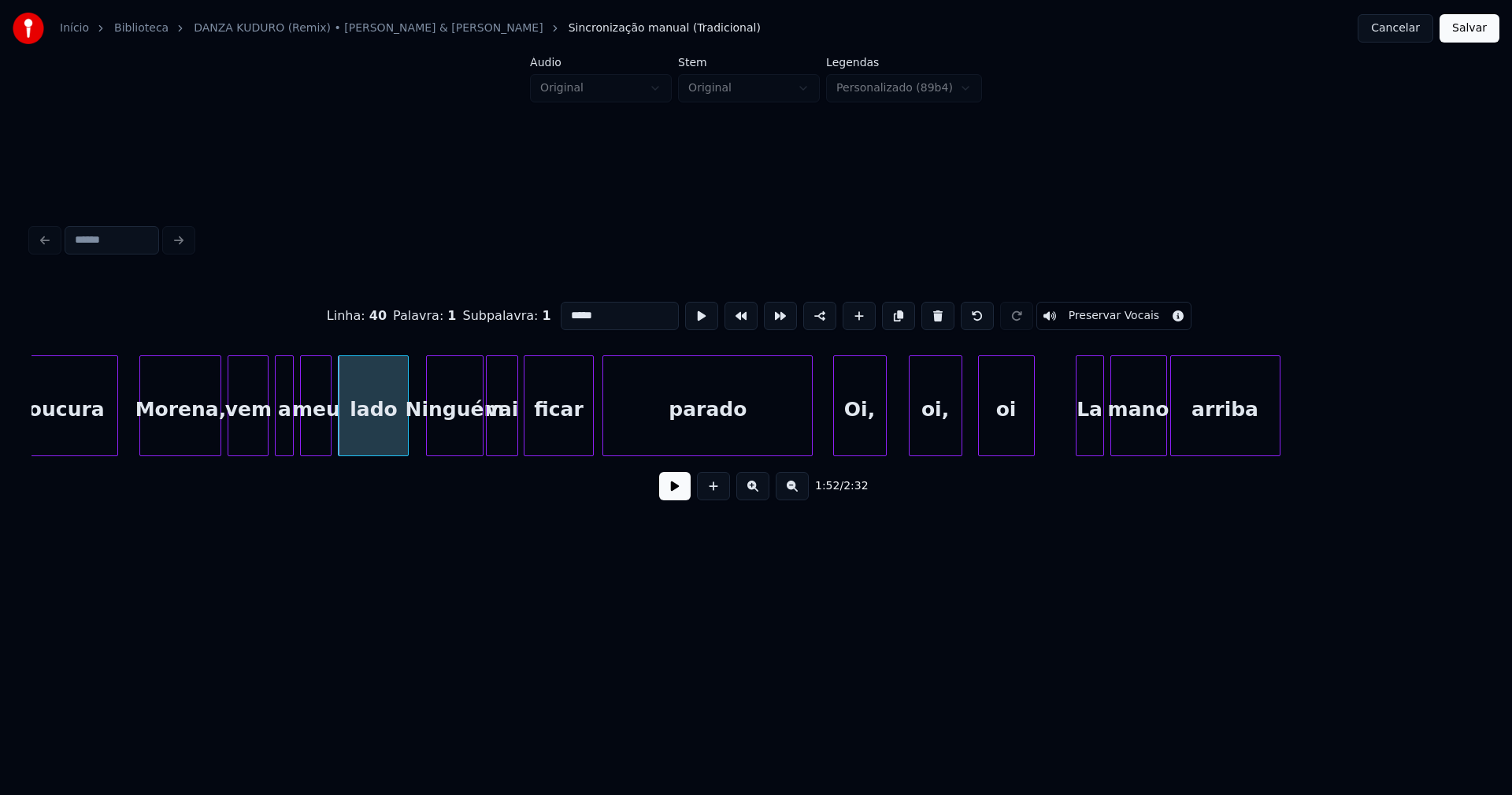
scroll to position [0, 17454]
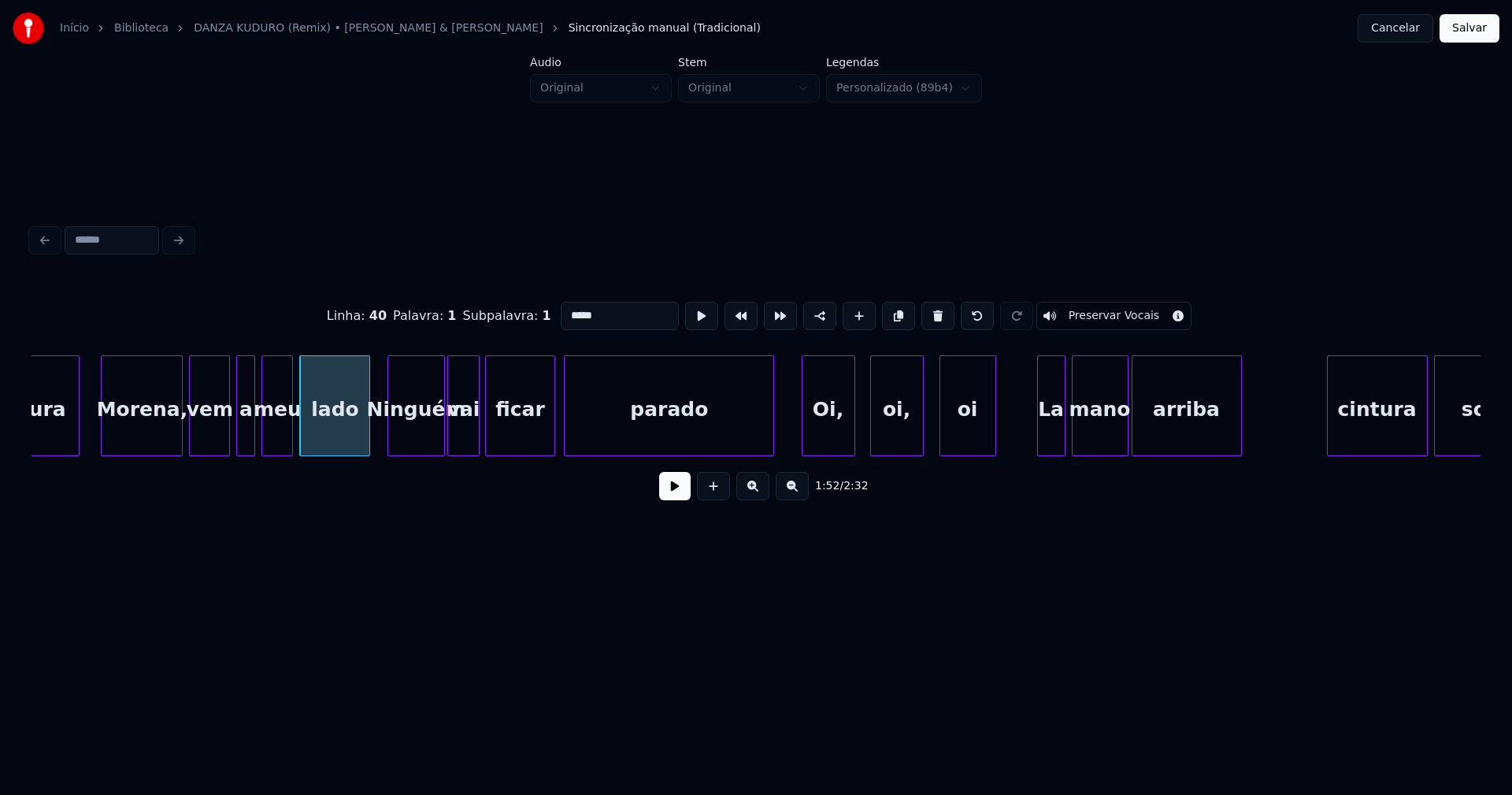
click at [818, 439] on div "Oi," at bounding box center [828, 410] width 52 height 107
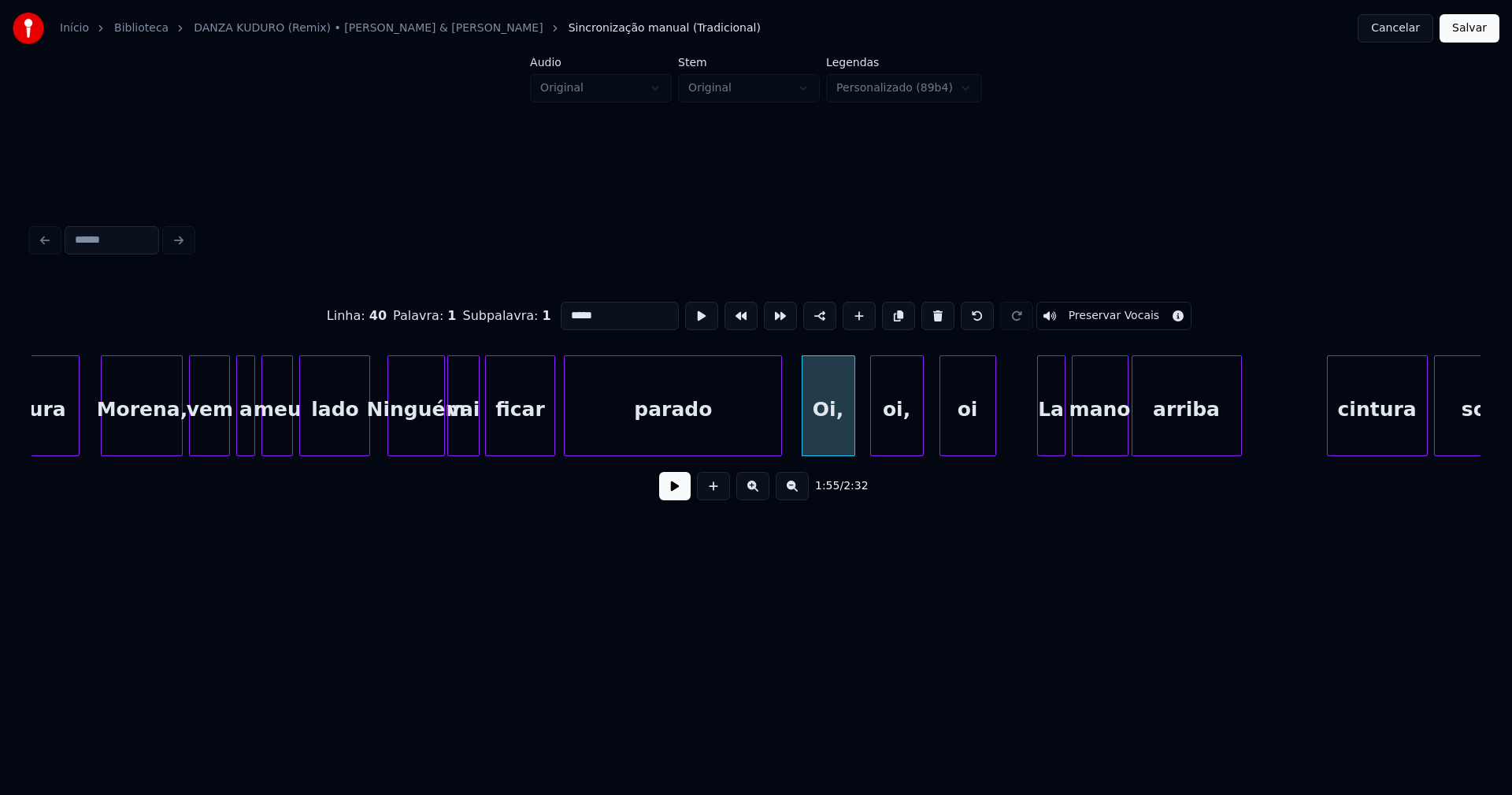
click at [779, 433] on div at bounding box center [778, 405] width 4 height 99
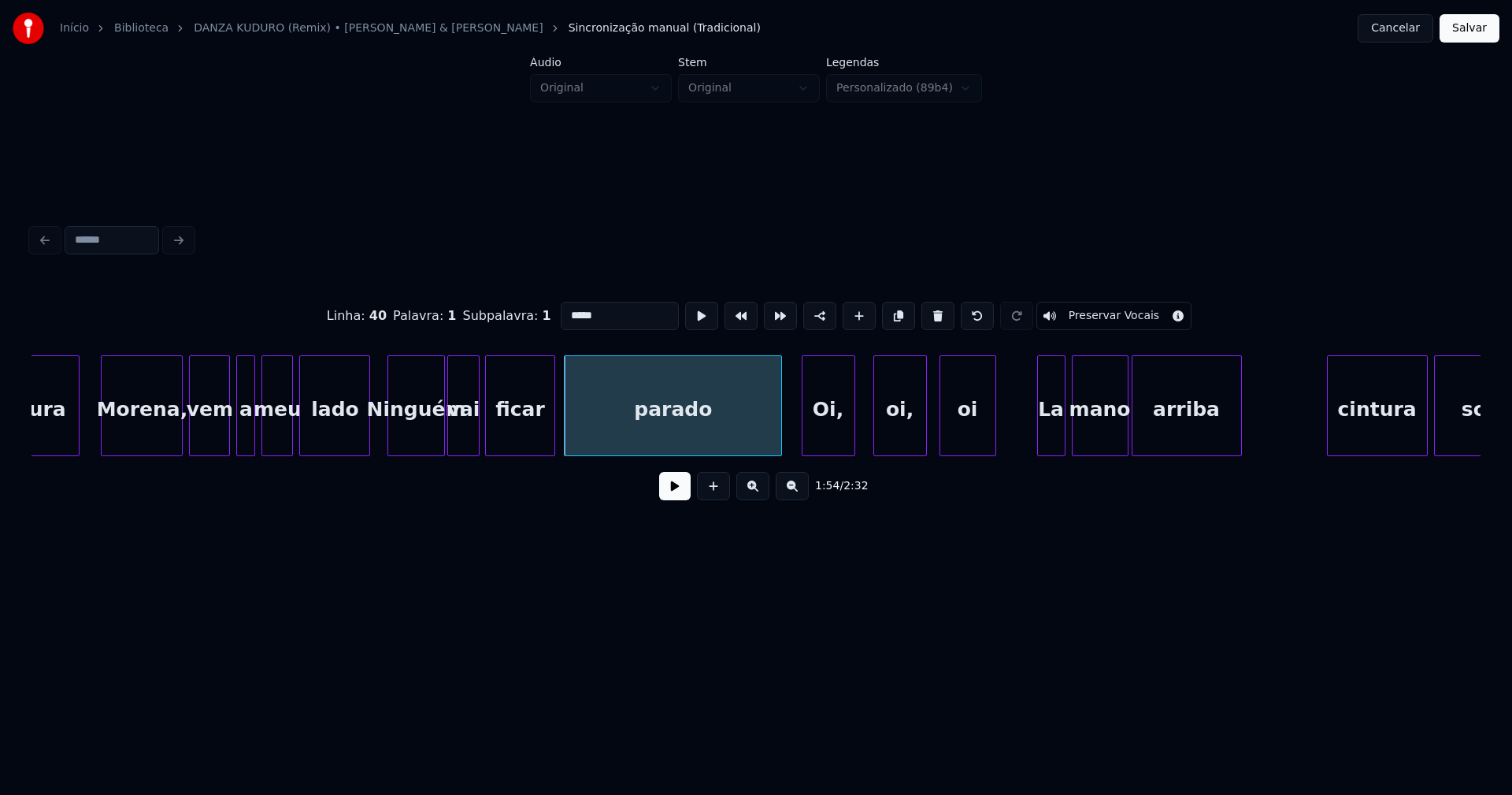
click at [907, 435] on div "oi," at bounding box center [900, 410] width 52 height 107
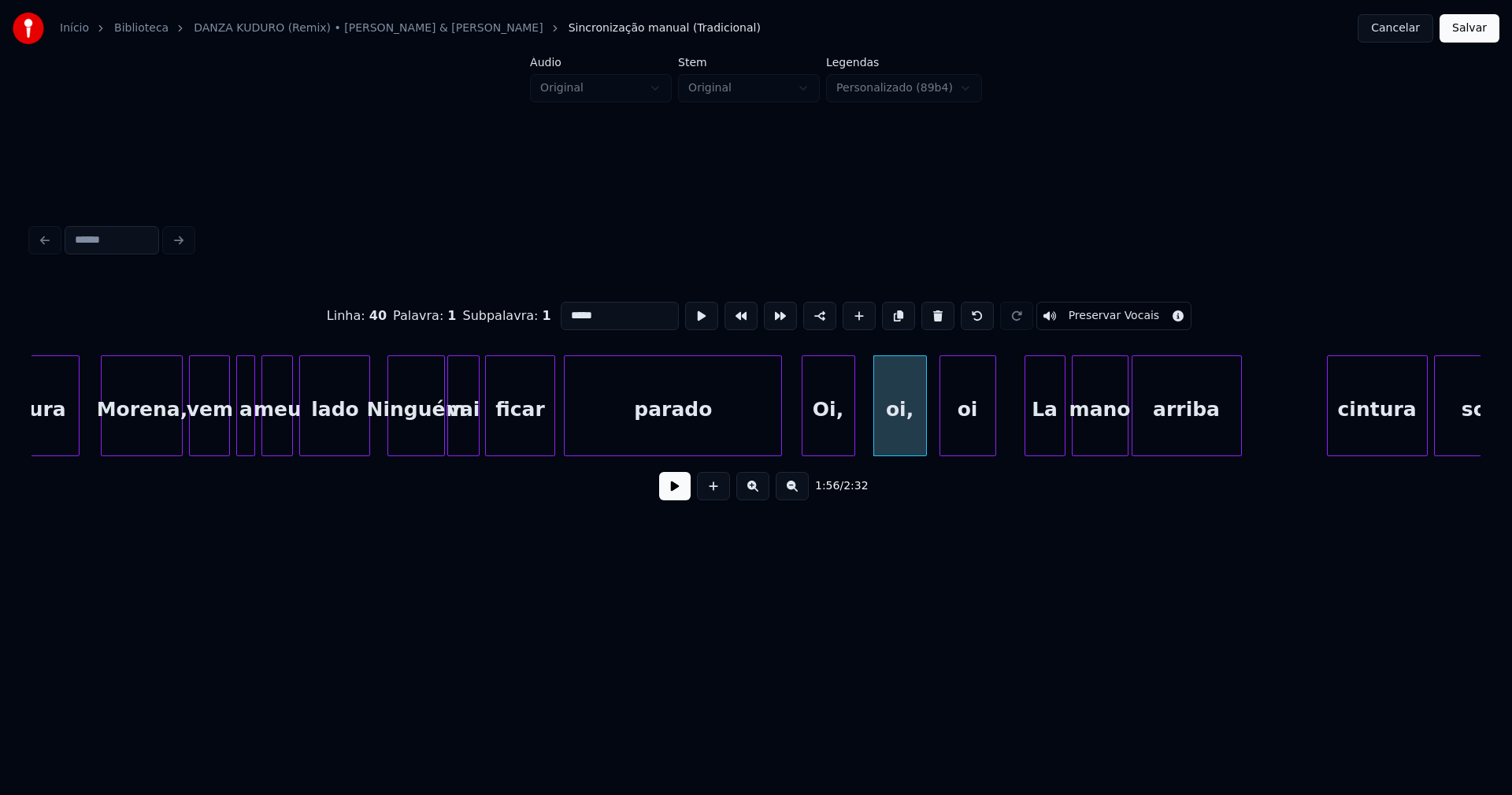
click at [1026, 444] on div at bounding box center [1028, 405] width 4 height 99
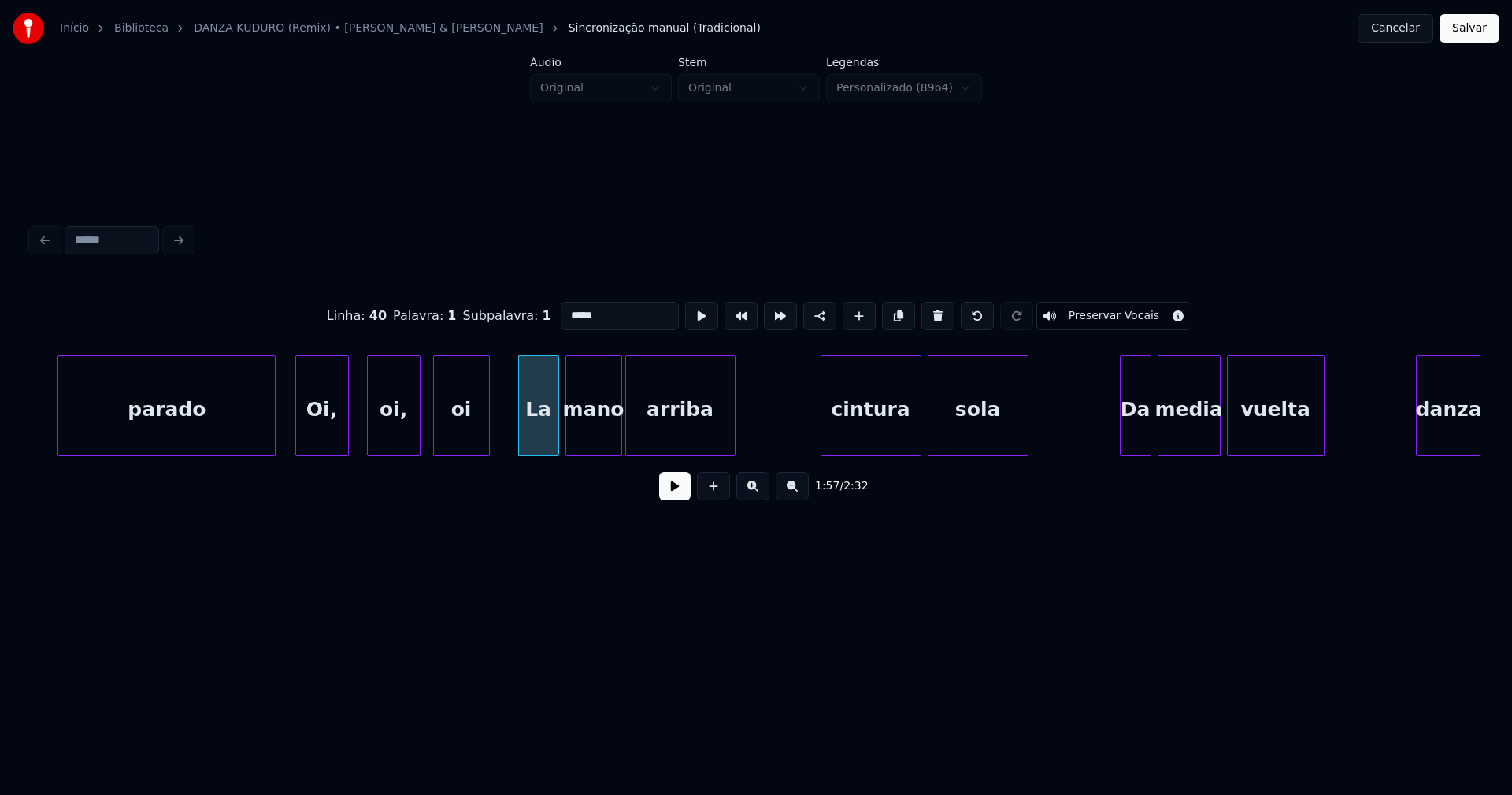
scroll to position [0, 17987]
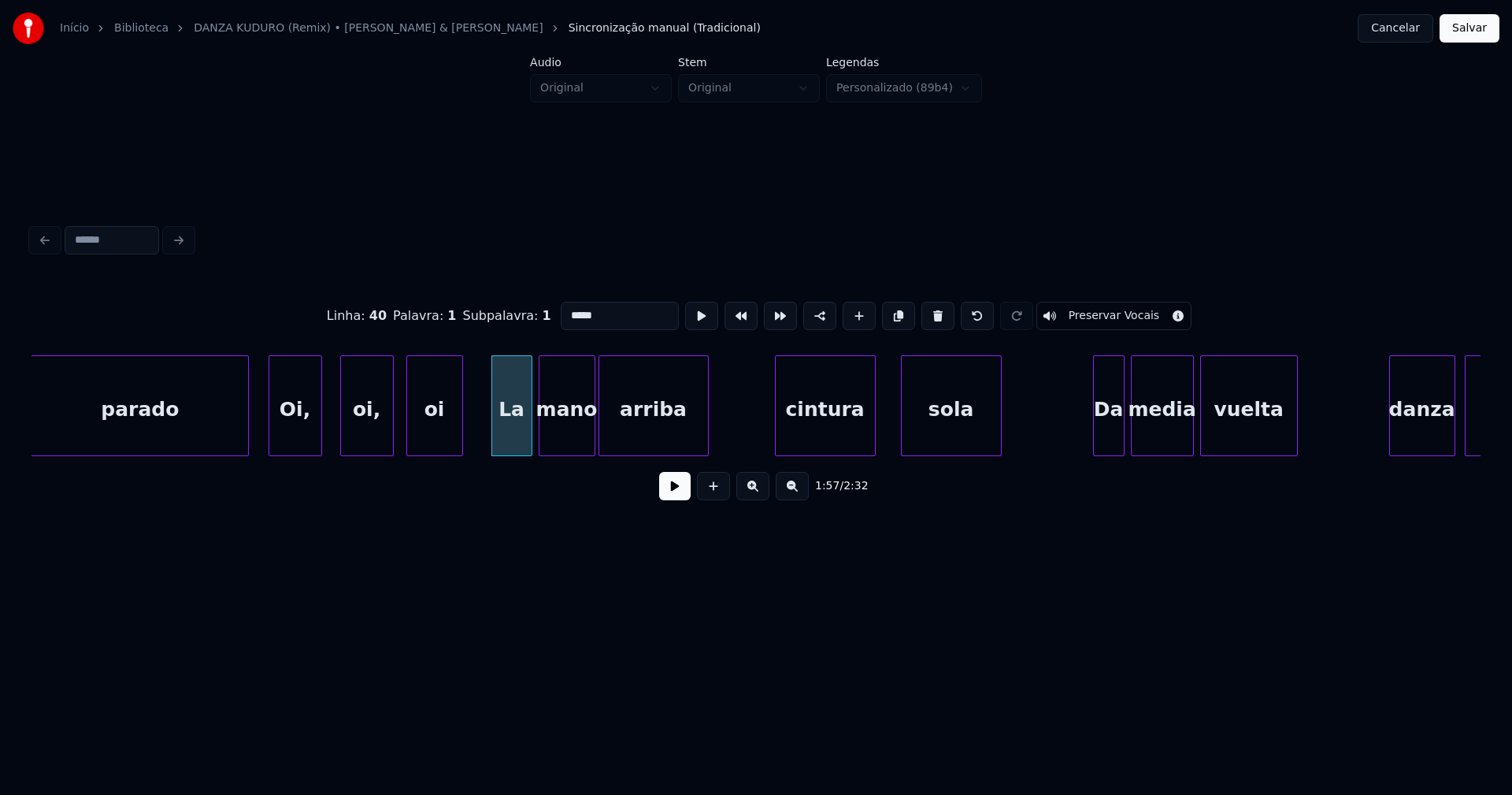
click at [816, 442] on div "cintura" at bounding box center [825, 410] width 99 height 107
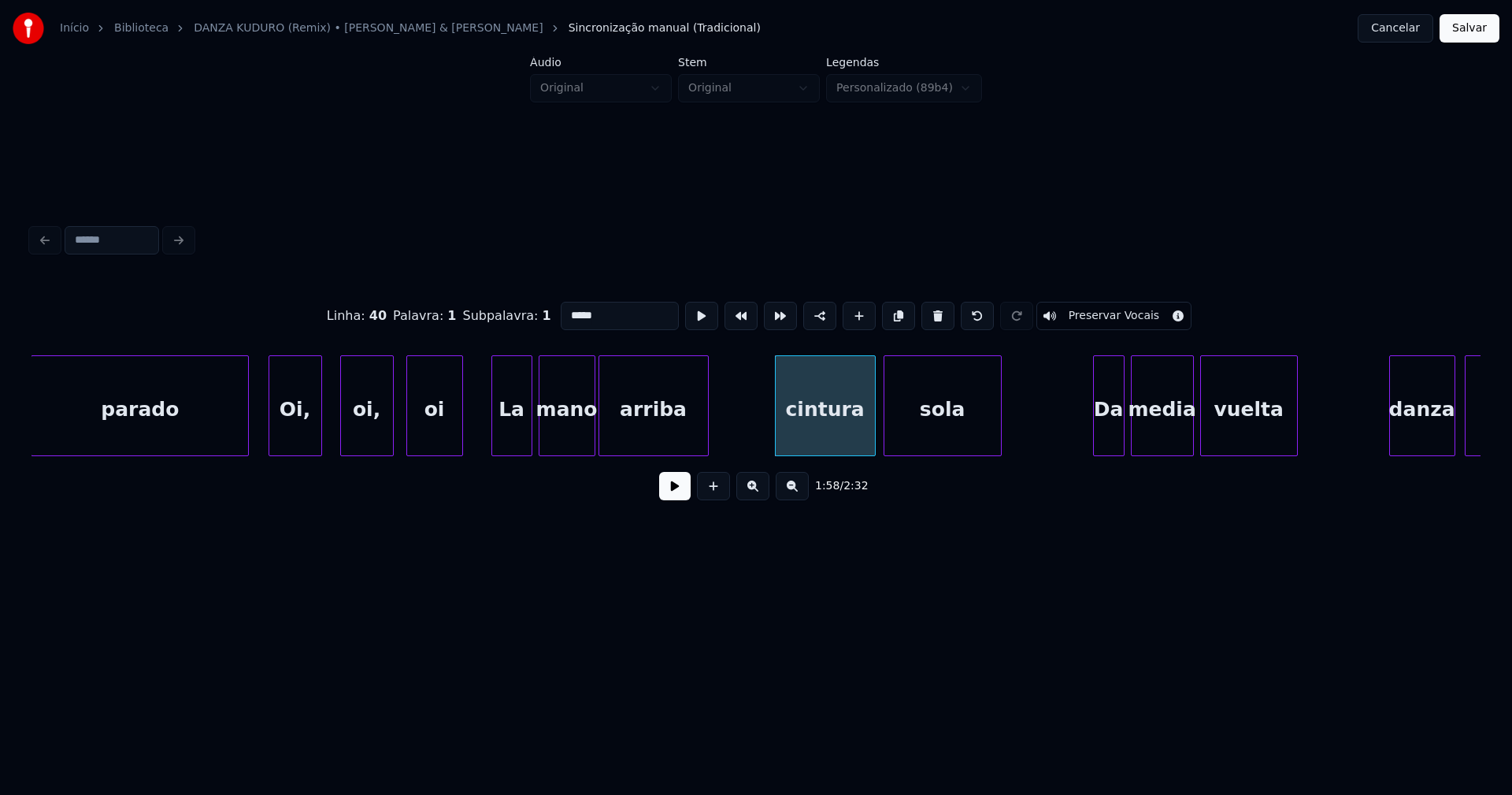
click at [884, 441] on div at bounding box center [886, 405] width 4 height 99
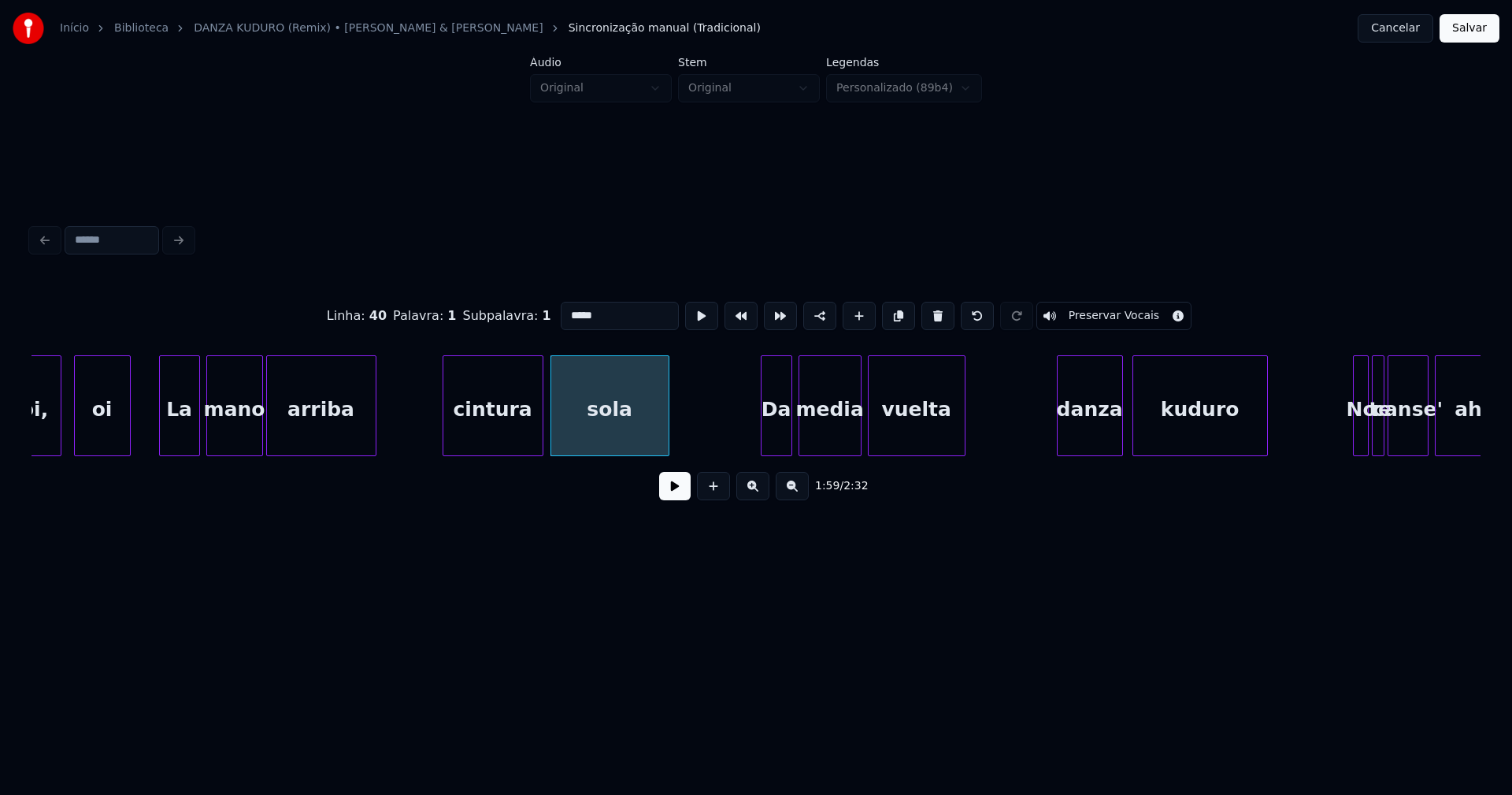
scroll to position [0, 18334]
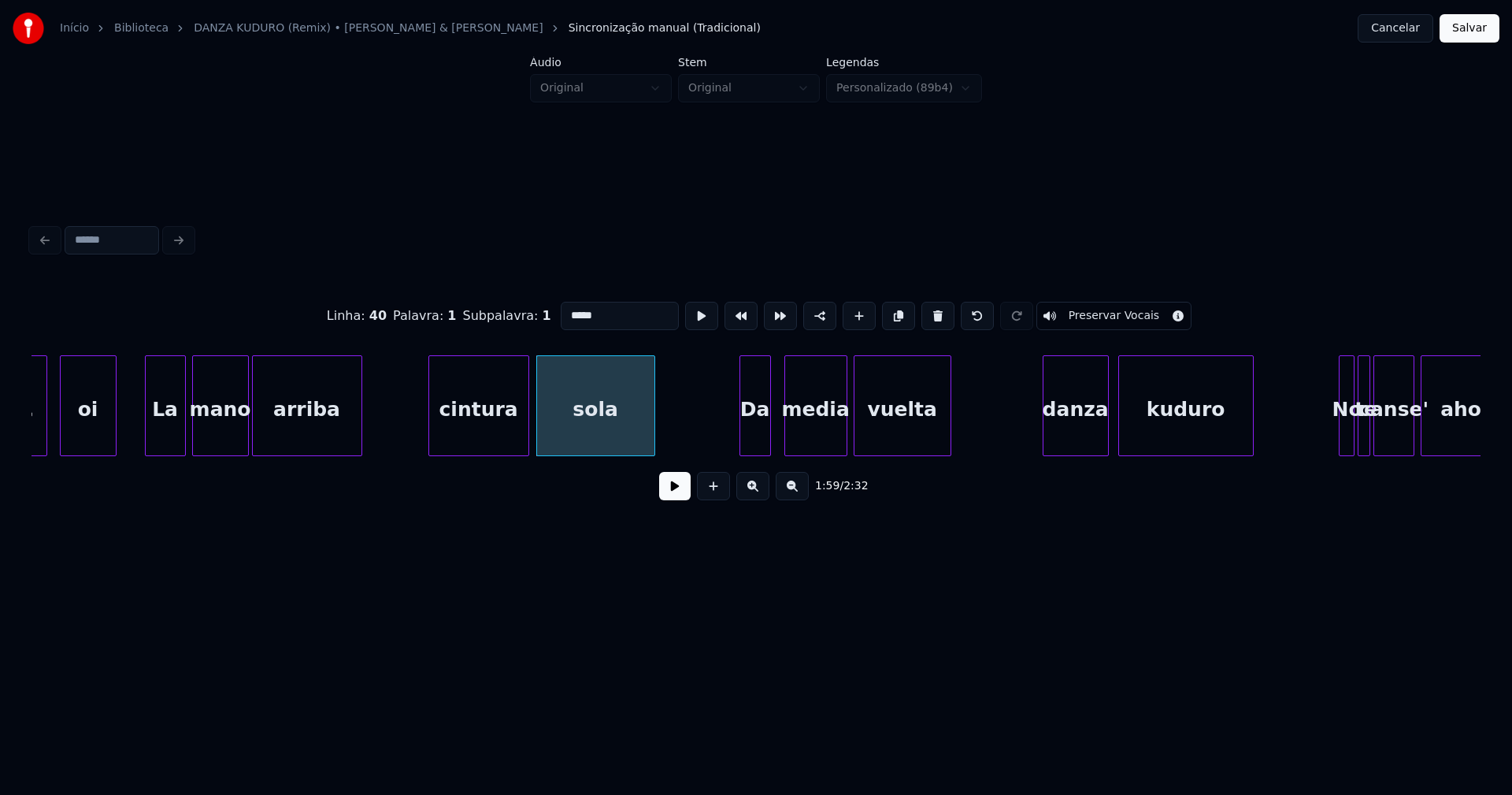
click at [752, 446] on div "Da" at bounding box center [755, 410] width 30 height 107
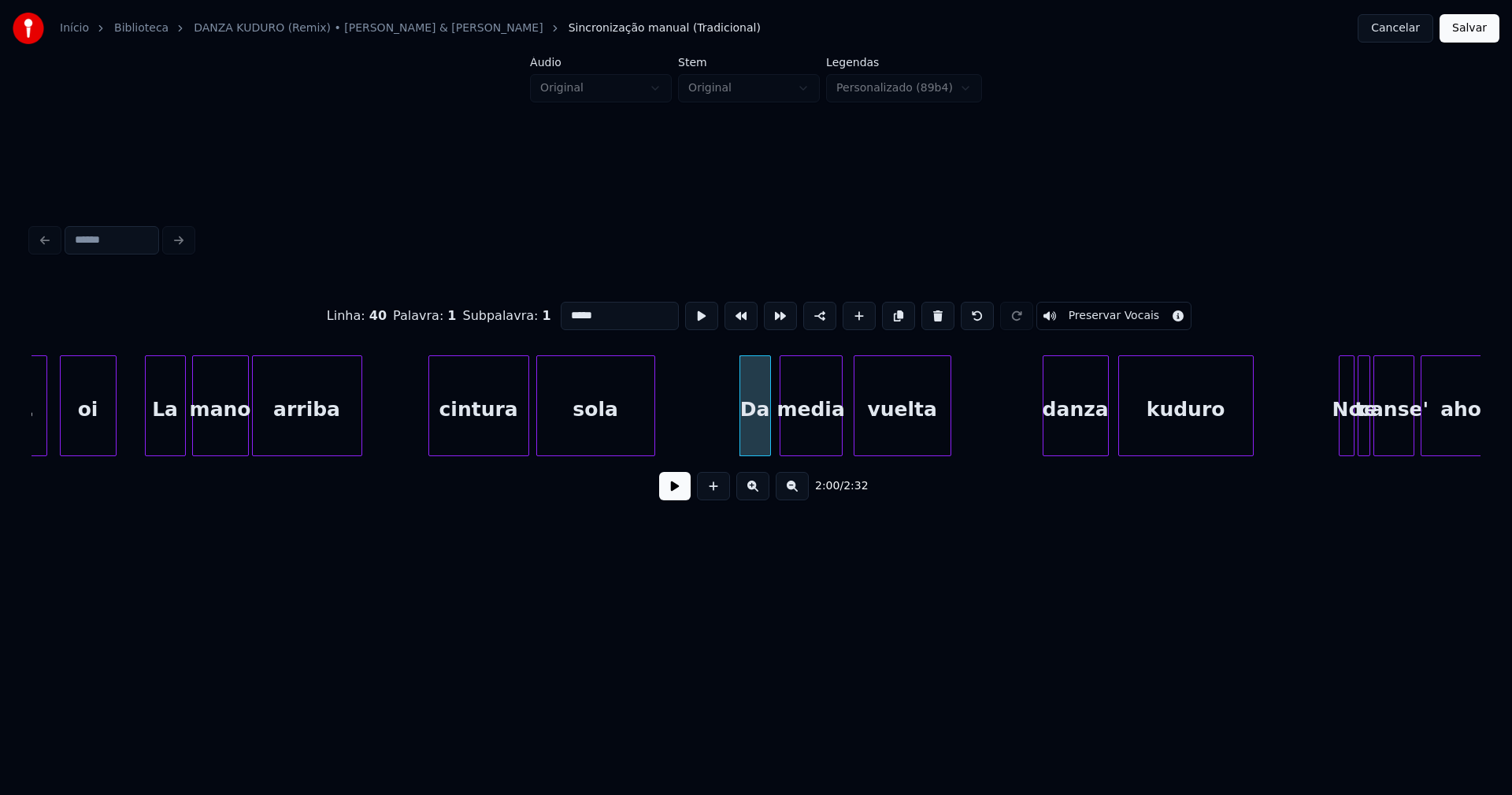
click at [827, 438] on div "media" at bounding box center [810, 410] width 61 height 107
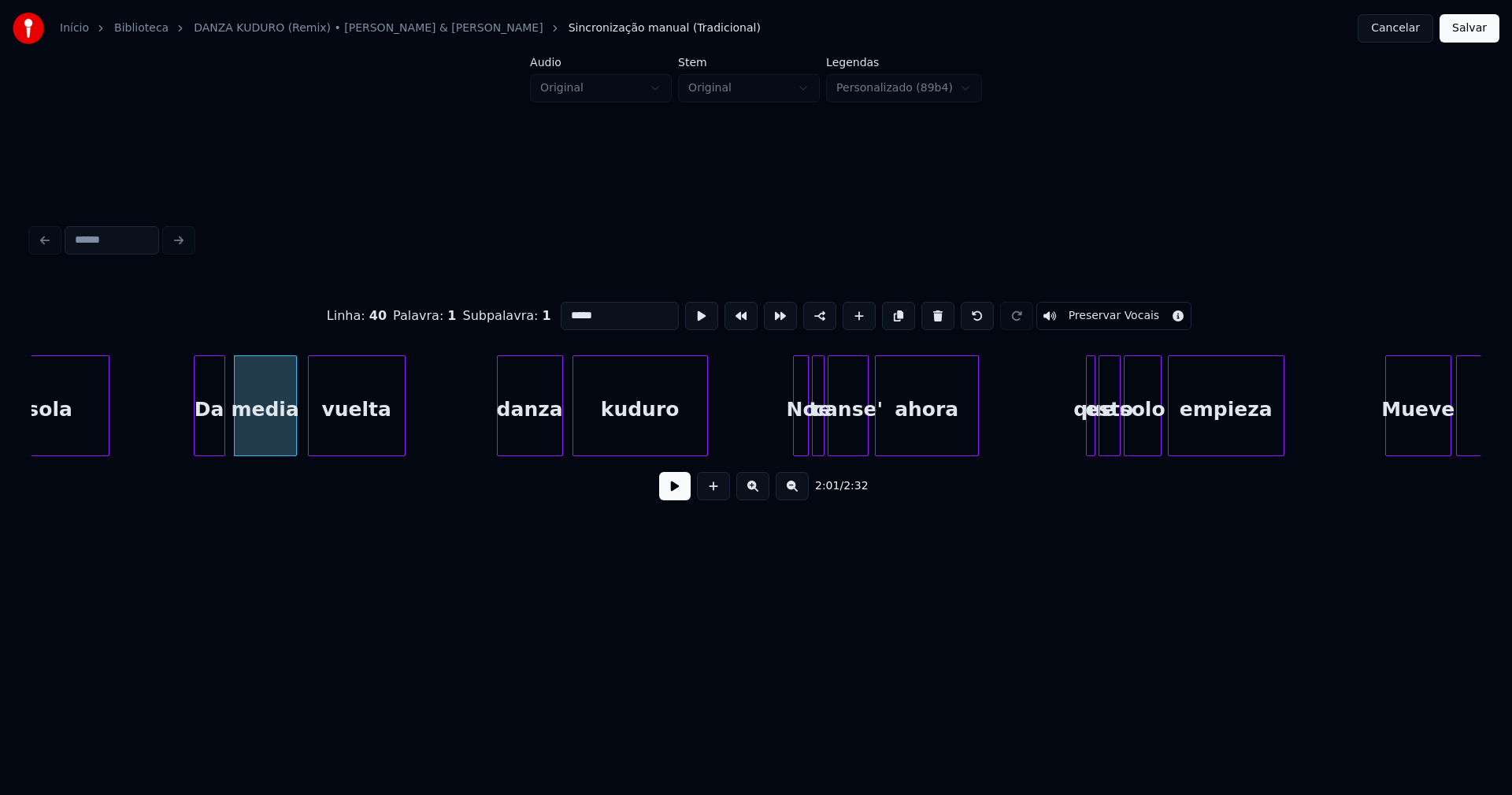
scroll to position [0, 18906]
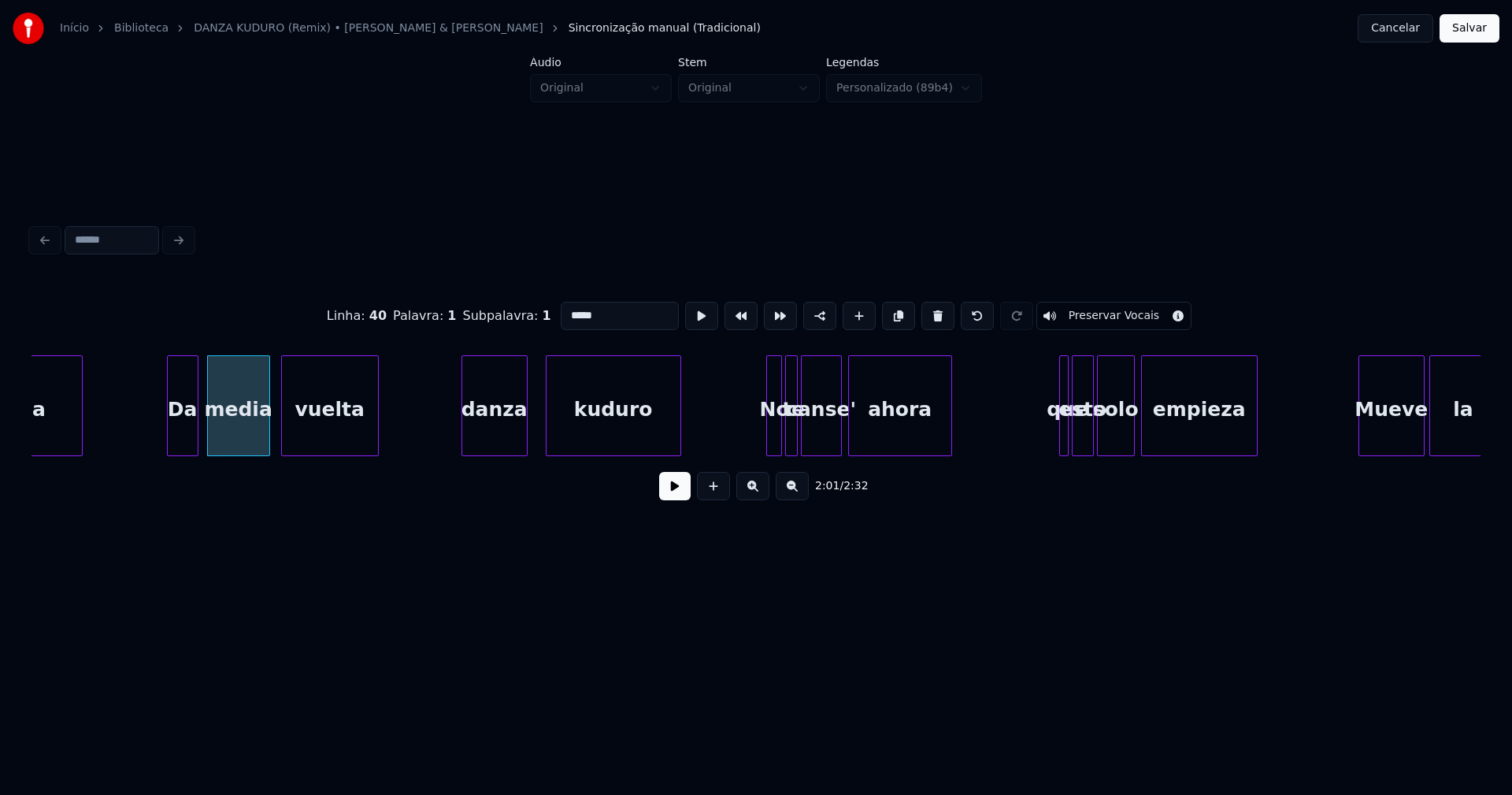
click at [494, 448] on div "danza" at bounding box center [494, 410] width 65 height 107
click at [477, 442] on div "danza" at bounding box center [494, 410] width 65 height 107
drag, startPoint x: 566, startPoint y: 306, endPoint x: 540, endPoint y: 323, distance: 31.1
click at [540, 323] on div "Linha : 52 Palavra : 1 Subpalavra : 1 ***** Preservar Vocais" at bounding box center [756, 316] width 1449 height 78
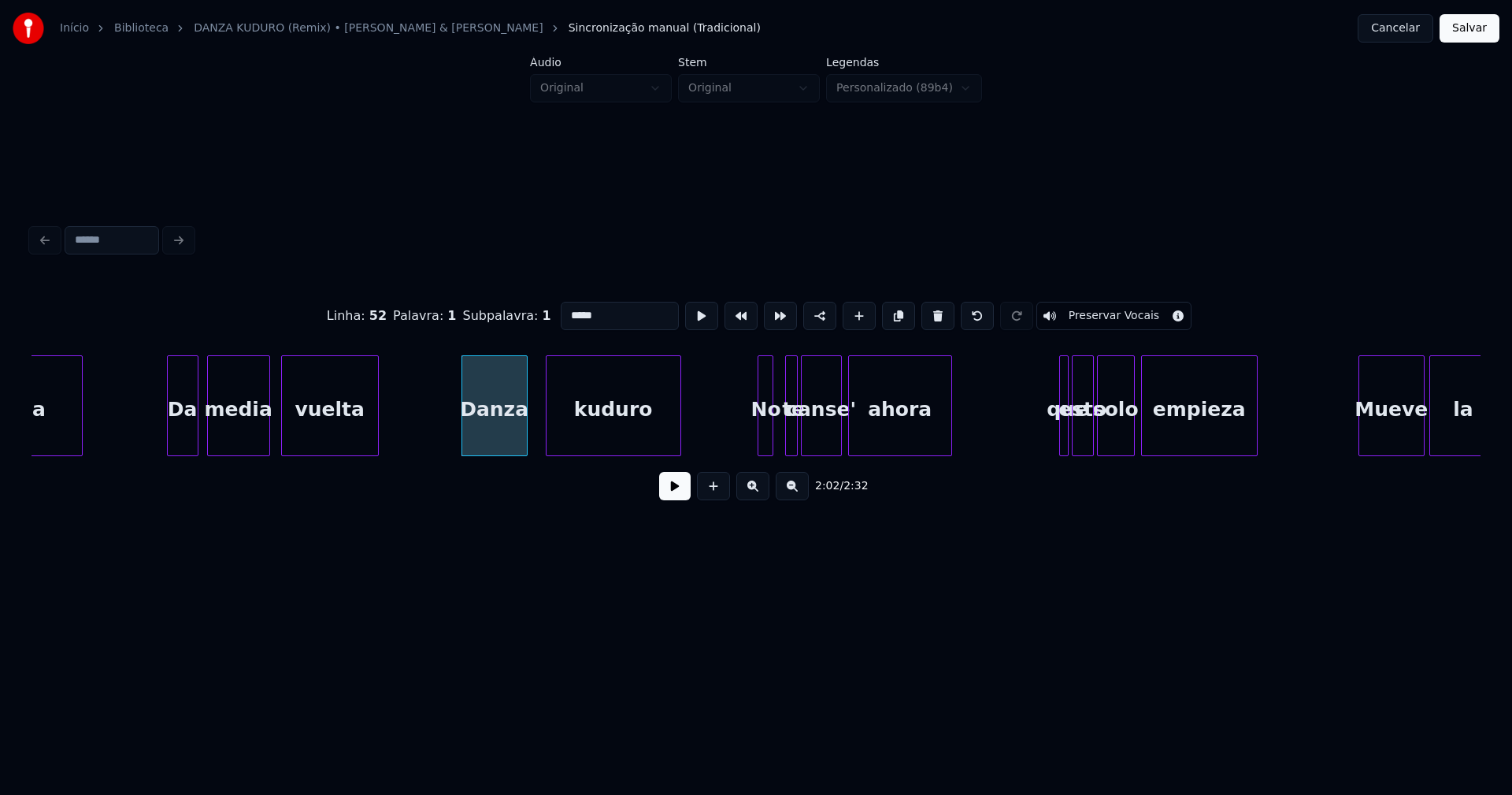
click at [764, 436] on div "No" at bounding box center [766, 410] width 16 height 107
click at [778, 432] on div at bounding box center [779, 405] width 4 height 99
click at [1051, 436] on div at bounding box center [1052, 405] width 4 height 99
click at [1059, 430] on div "que" at bounding box center [1059, 410] width 18 height 107
drag, startPoint x: 566, startPoint y: 310, endPoint x: 548, endPoint y: 318, distance: 19.7
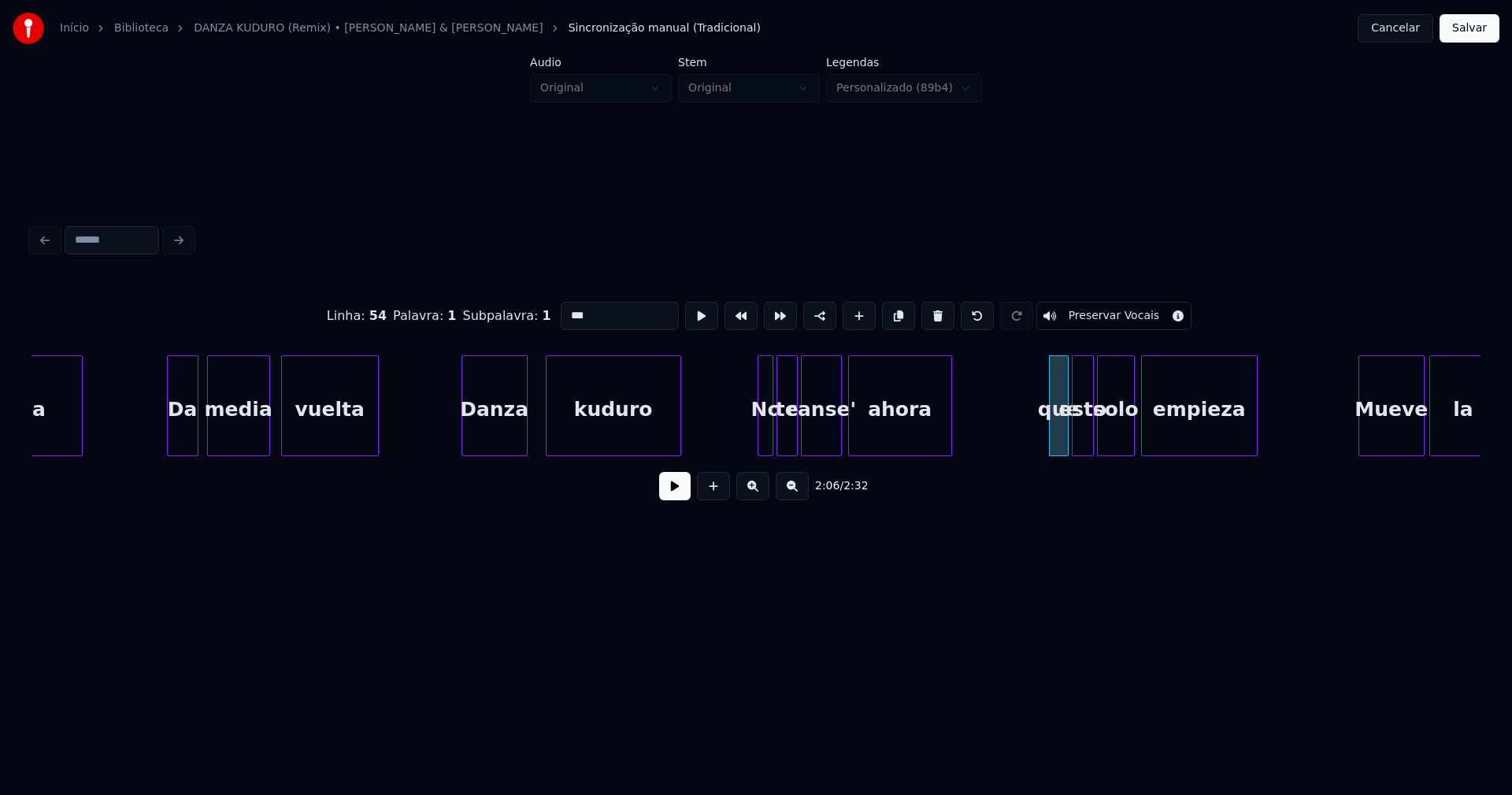
click at [561, 318] on input "***" at bounding box center [620, 316] width 118 height 28
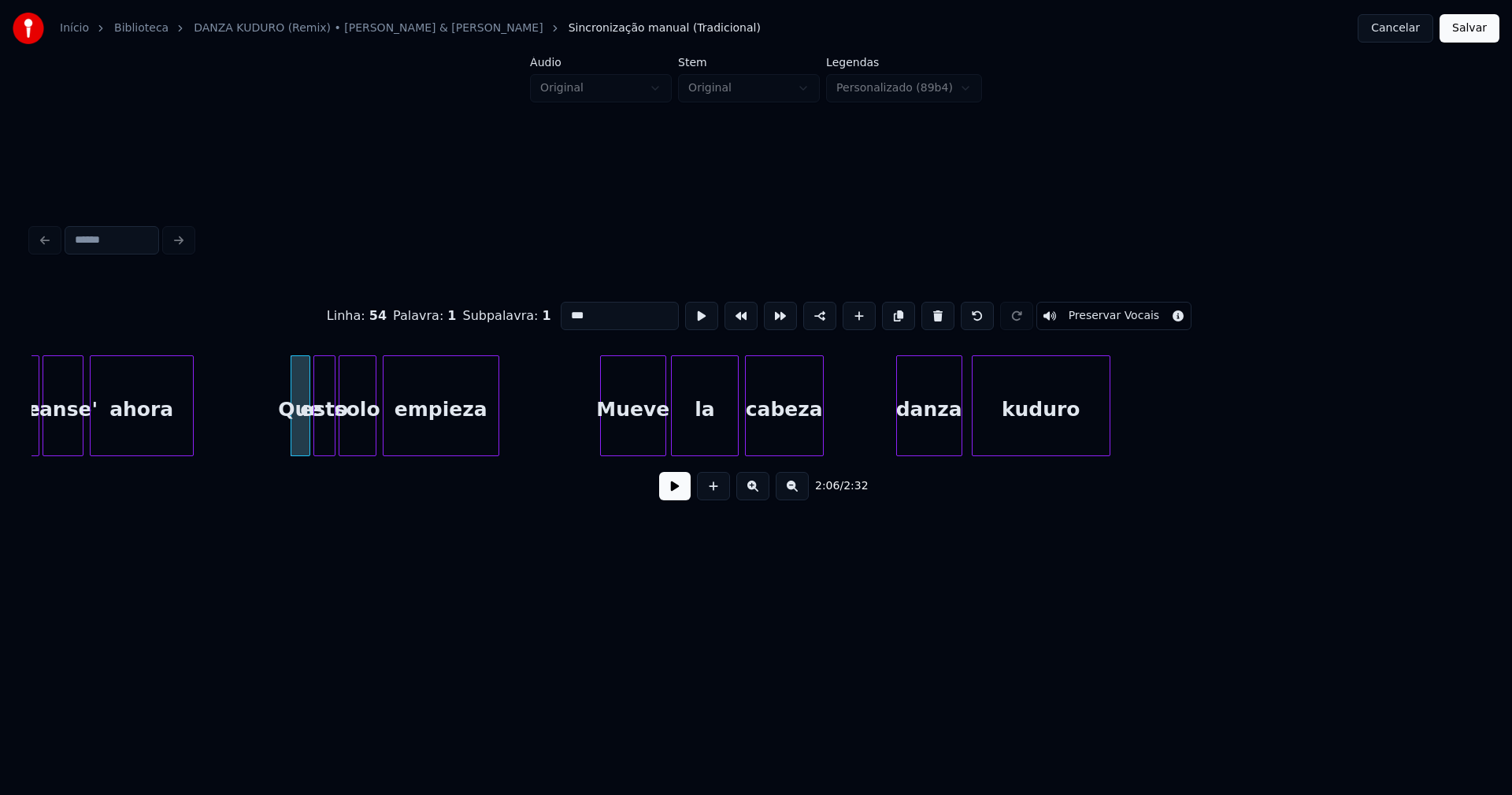
scroll to position [0, 19678]
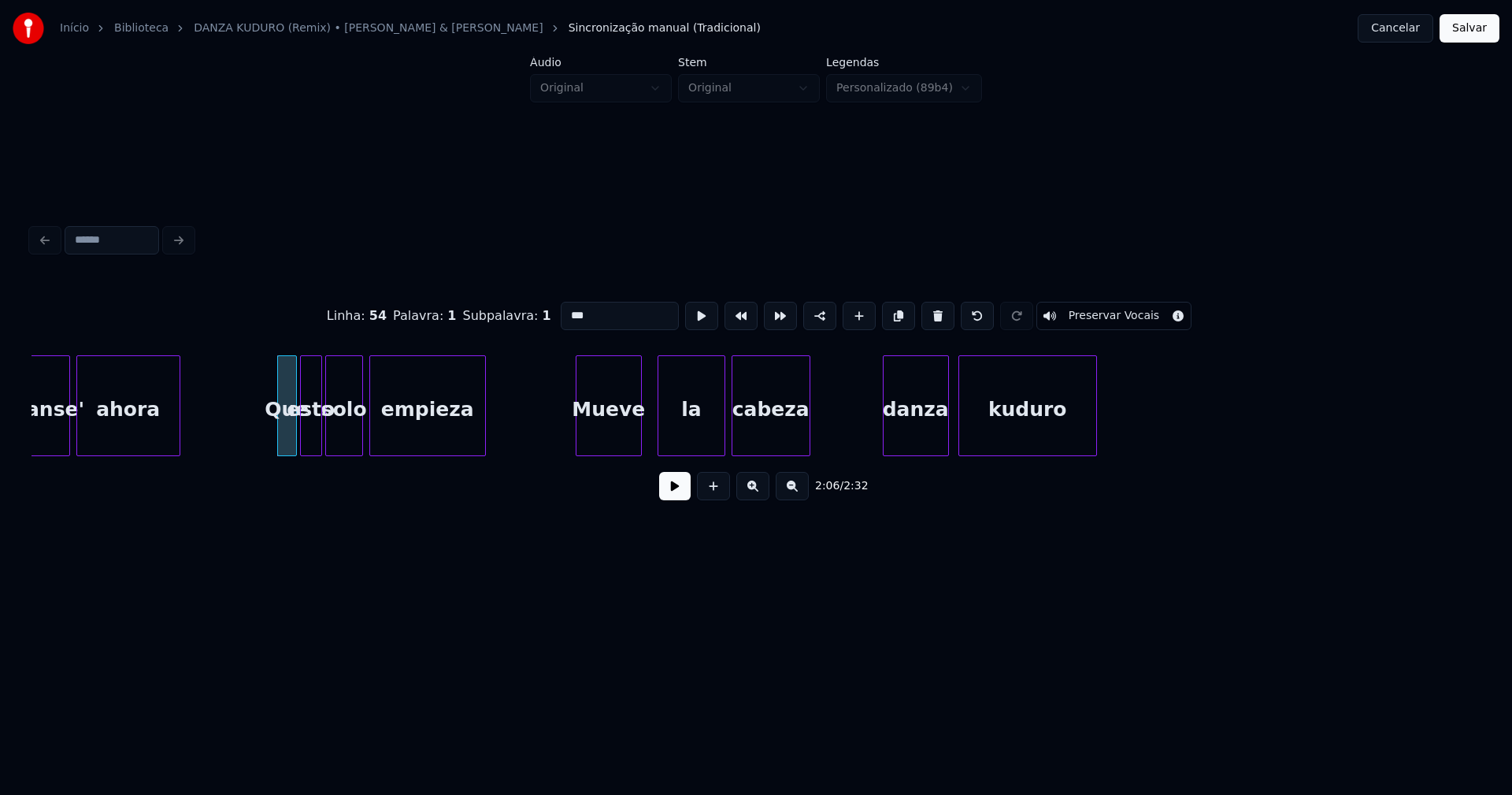
click at [616, 437] on div "Mueve" at bounding box center [609, 410] width 65 height 107
click at [695, 433] on div "la" at bounding box center [686, 410] width 66 height 107
click at [924, 435] on div "danza" at bounding box center [909, 410] width 65 height 107
click at [916, 435] on div "danza" at bounding box center [909, 410] width 65 height 107
drag, startPoint x: 566, startPoint y: 306, endPoint x: 529, endPoint y: 321, distance: 39.9
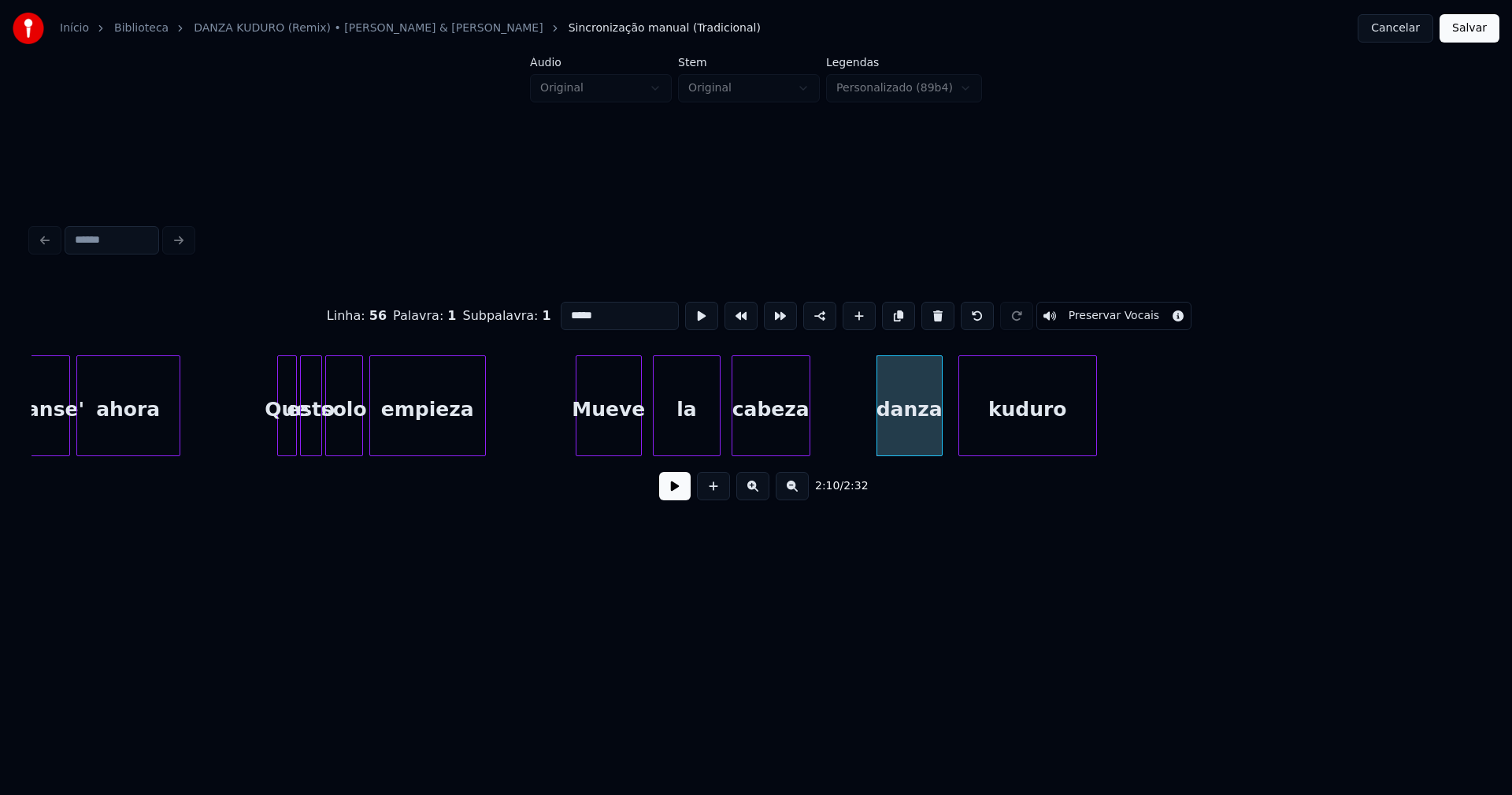
click at [533, 321] on div "Linha : 56 [GEOGRAPHIC_DATA] : 1 Subpalavra : 1 ***** Preservar Vocais" at bounding box center [756, 316] width 1449 height 78
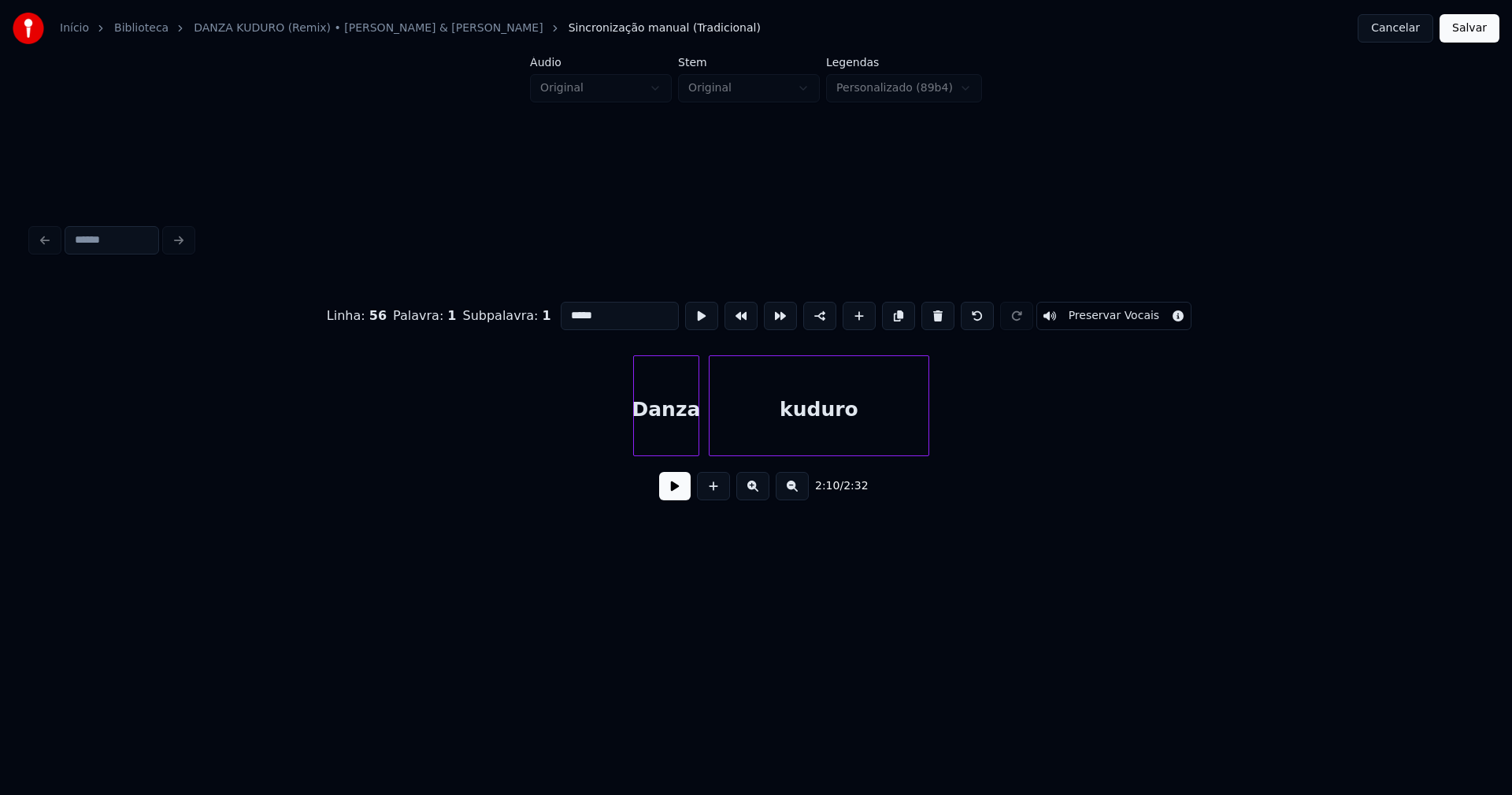
scroll to position [0, 22301]
click at [646, 442] on div "Danza" at bounding box center [649, 410] width 65 height 107
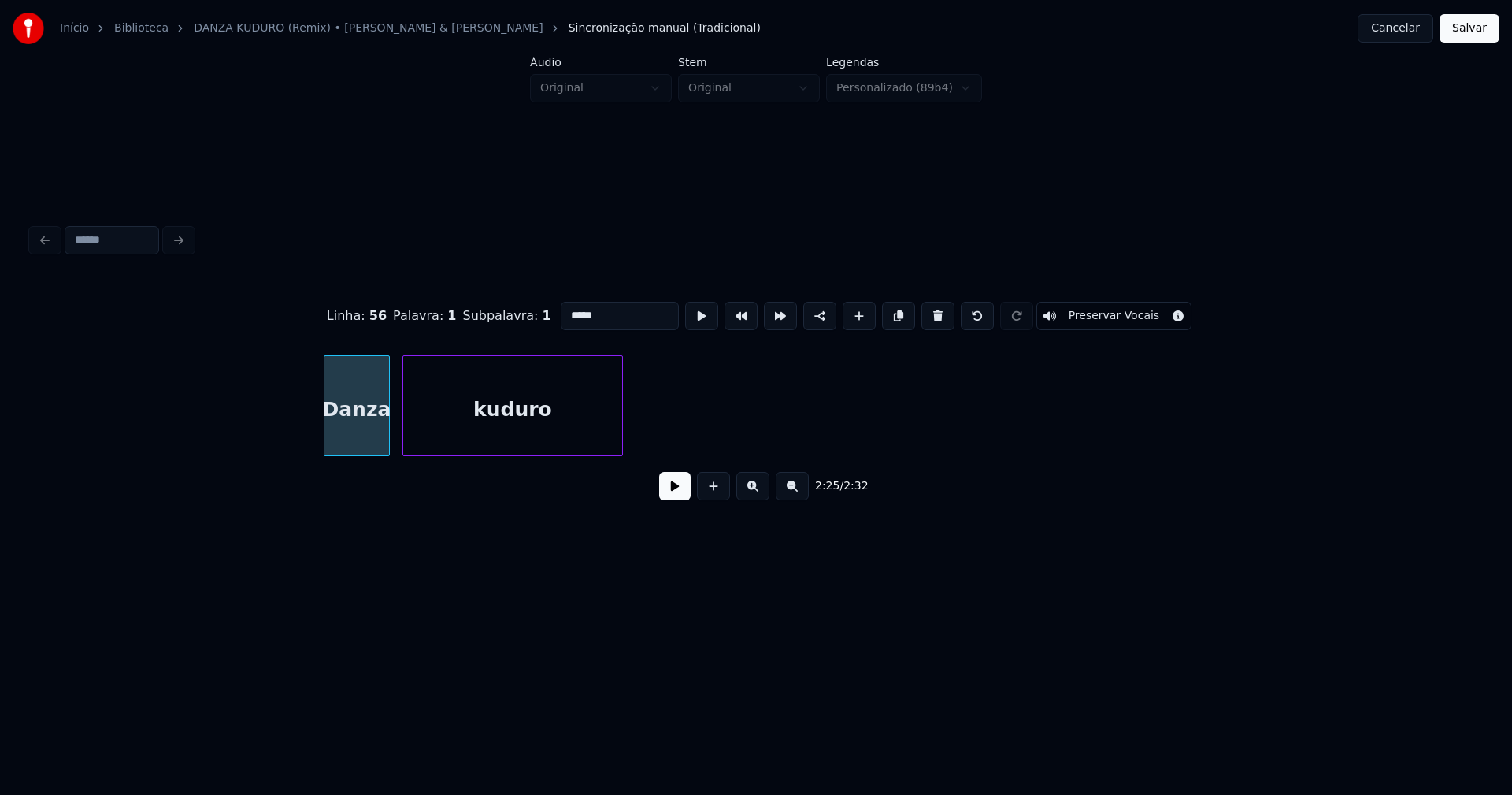
type input "*****"
click at [1471, 31] on button "Salvar" at bounding box center [1469, 28] width 59 height 28
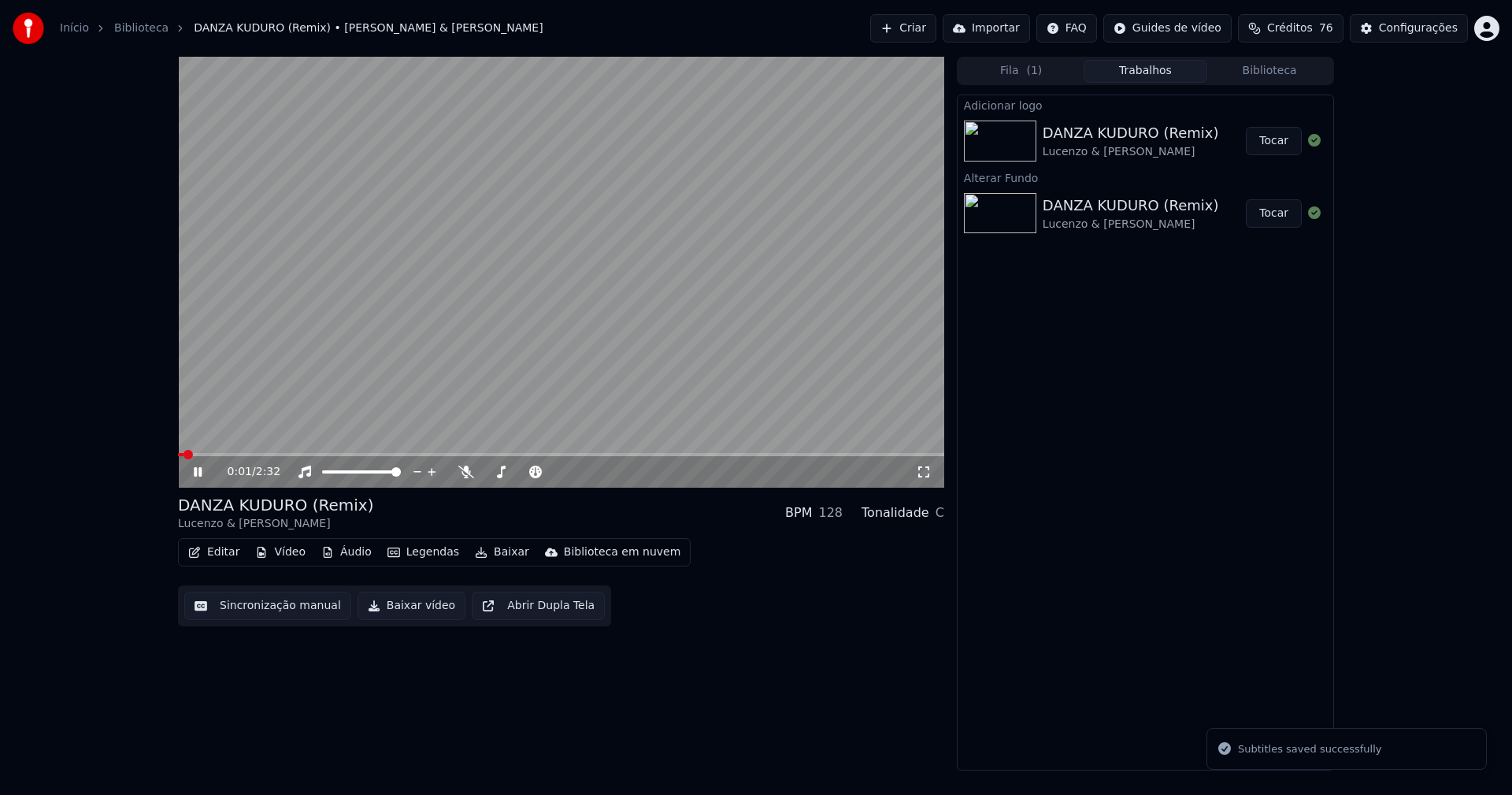
click at [925, 473] on icon at bounding box center [924, 472] width 16 height 13
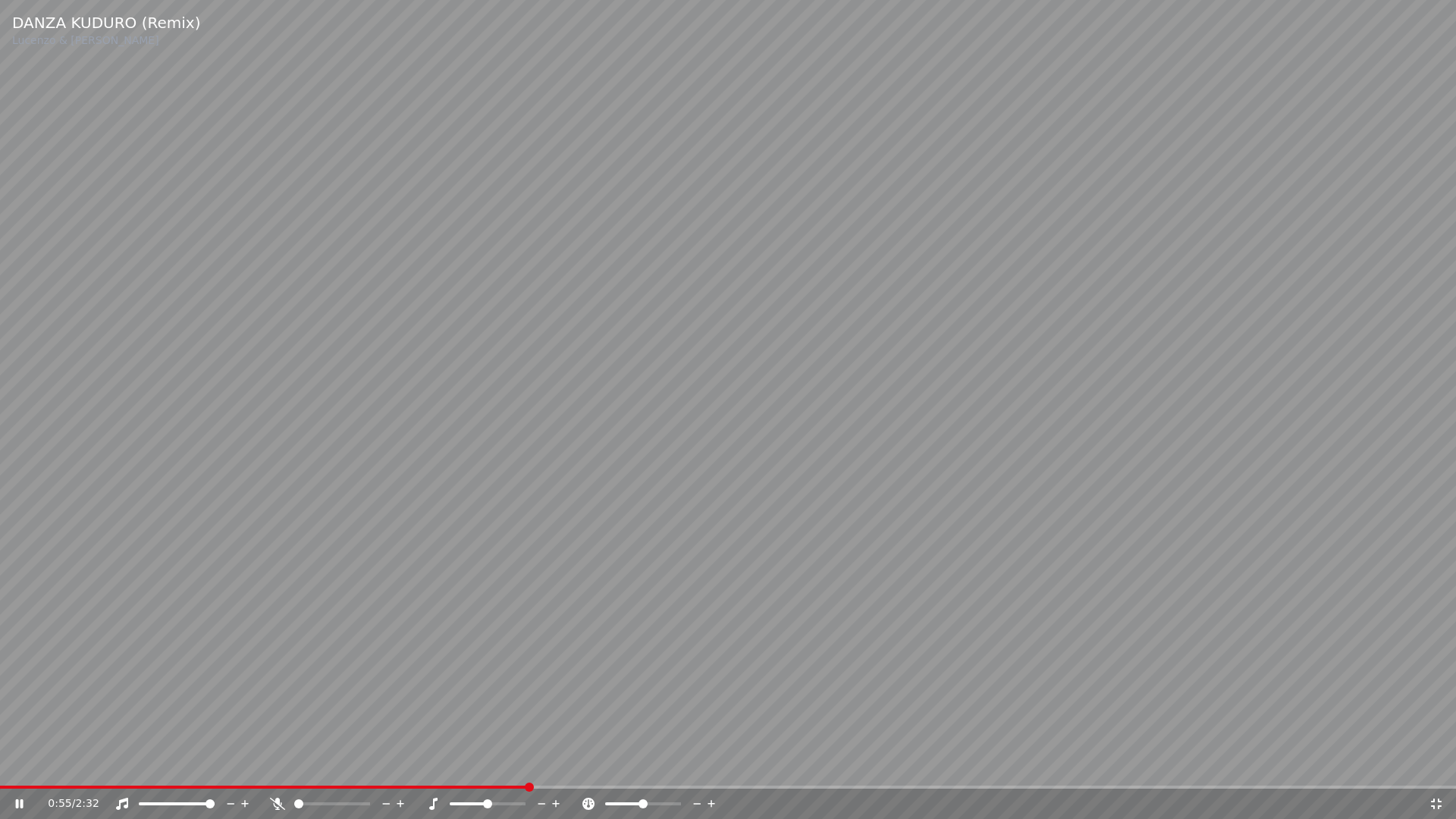
drag, startPoint x: 1441, startPoint y: 808, endPoint x: 1455, endPoint y: 525, distance: 283.3
click at [1444, 764] on icon at bounding box center [1436, 803] width 15 height 12
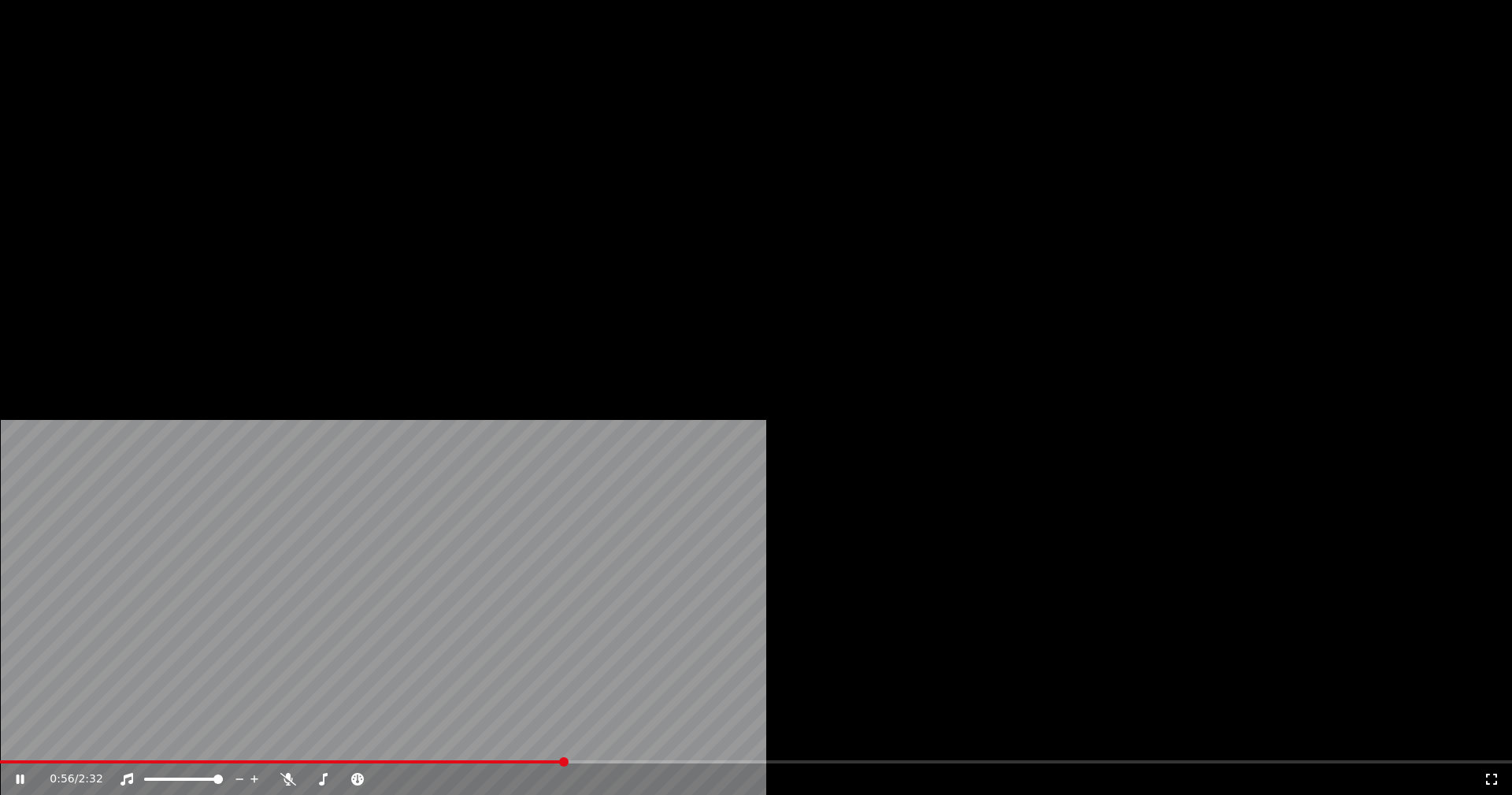
click at [220, 132] on button "Editar" at bounding box center [214, 122] width 64 height 22
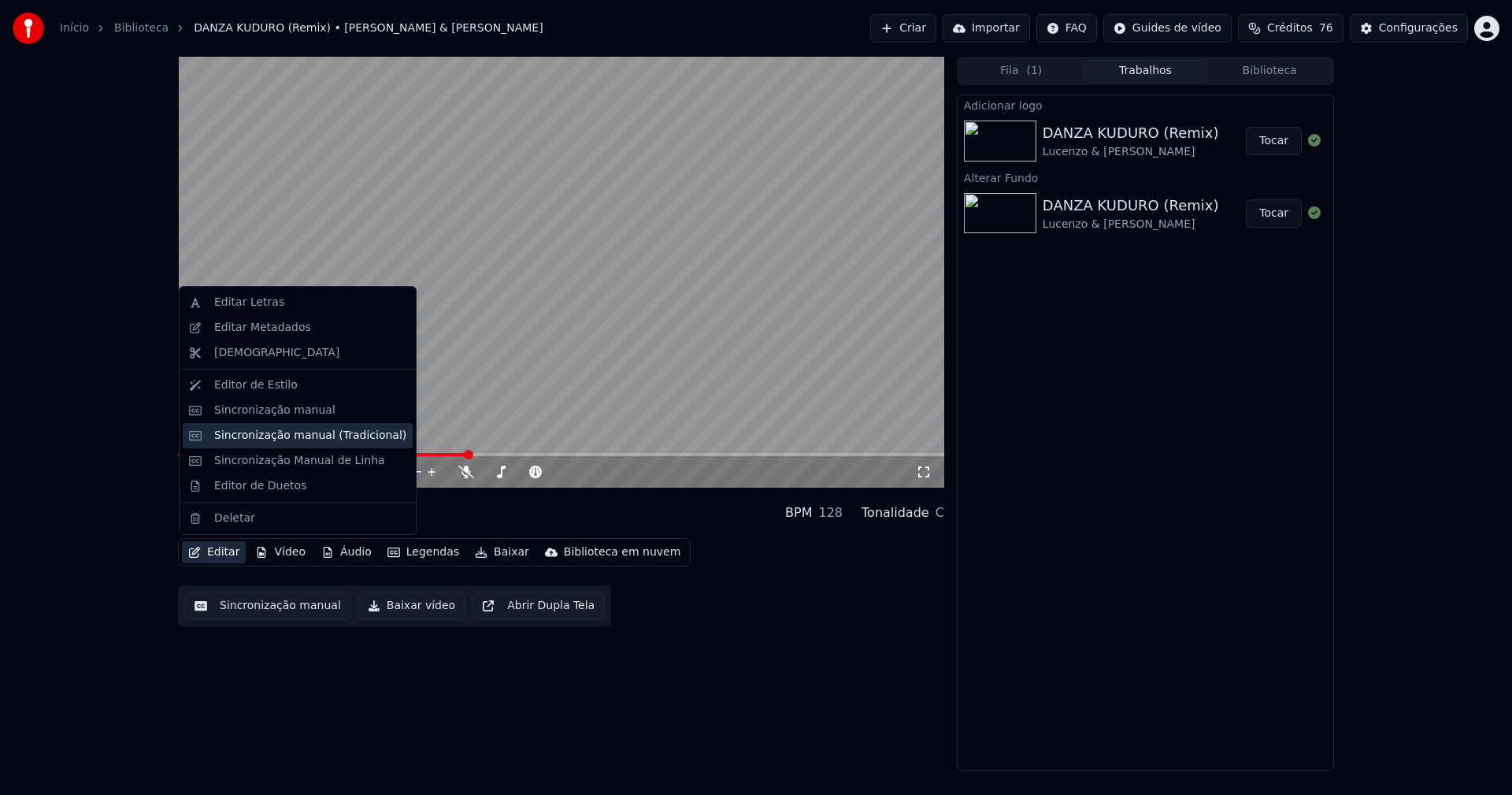
click at [264, 441] on div "Sincronização manual (Tradicional)" at bounding box center [310, 435] width 192 height 16
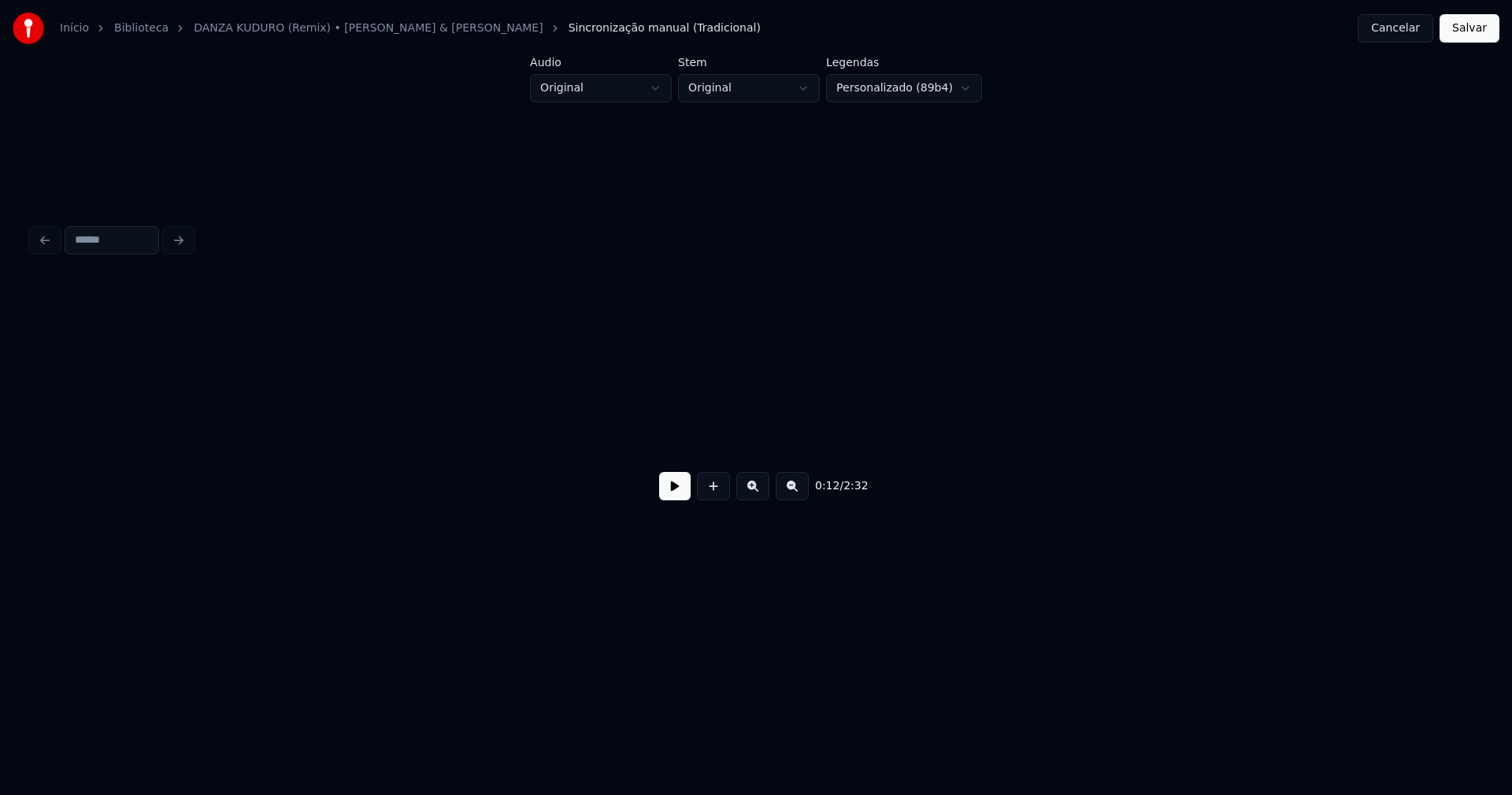
scroll to position [0, 1906]
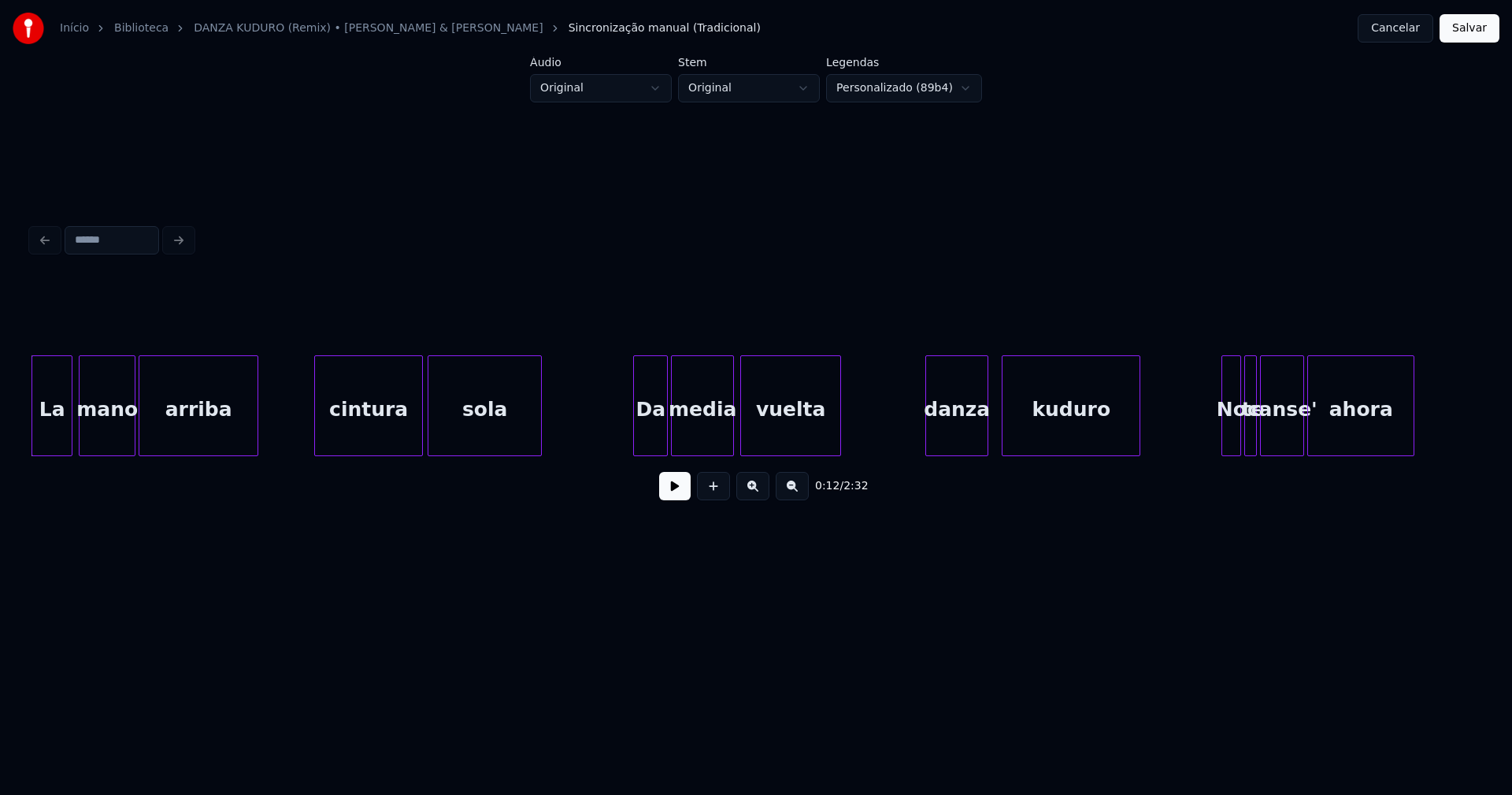
click at [364, 434] on div "cintura" at bounding box center [368, 410] width 107 height 107
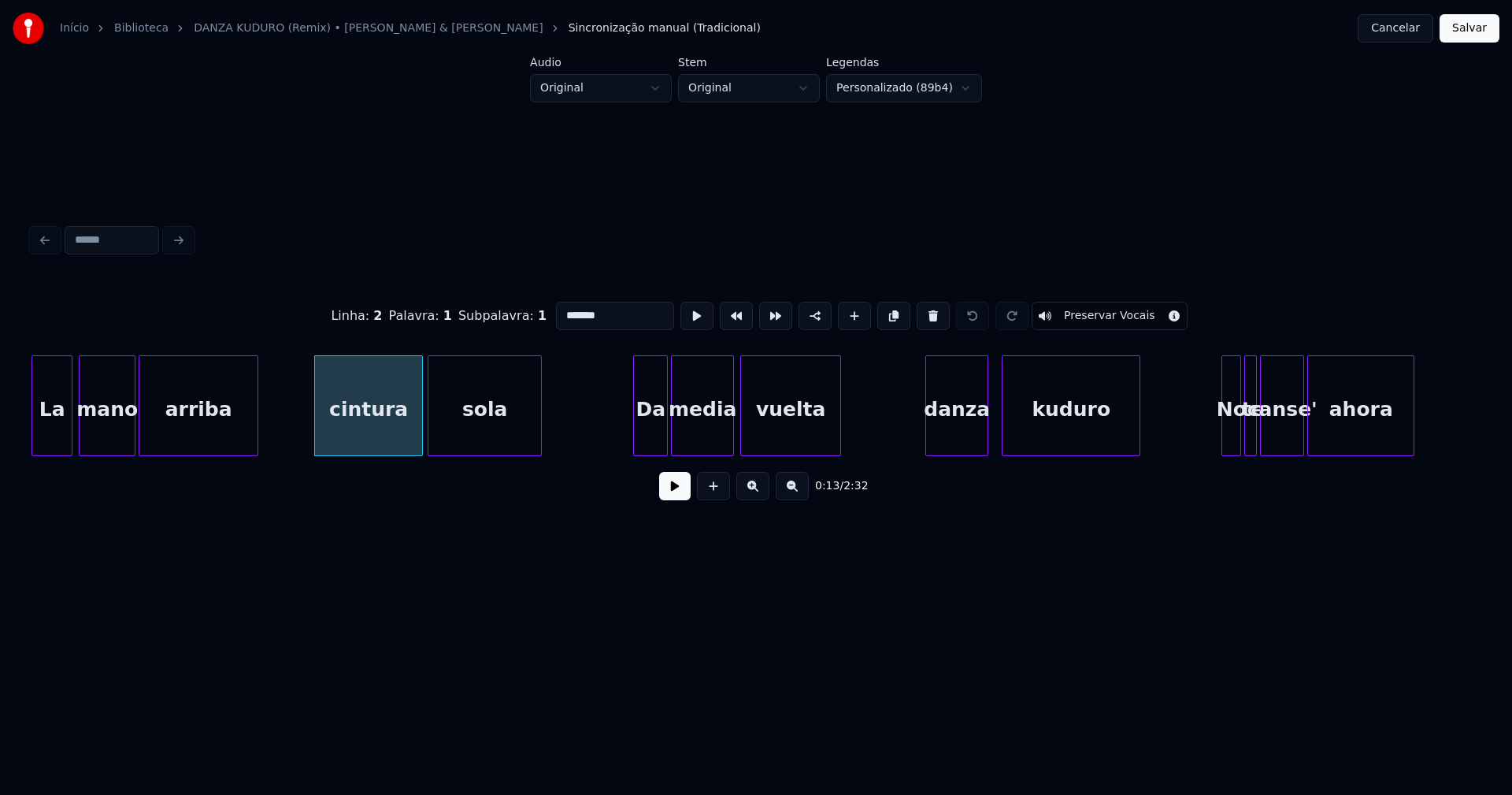
drag, startPoint x: 559, startPoint y: 308, endPoint x: 533, endPoint y: 316, distance: 27.2
click at [534, 316] on div "Linha : 2 Palavra : 1 Subpalavra : 1 ******* Preservar Vocais" at bounding box center [756, 316] width 1449 height 78
click at [962, 437] on div "danza" at bounding box center [956, 410] width 61 height 107
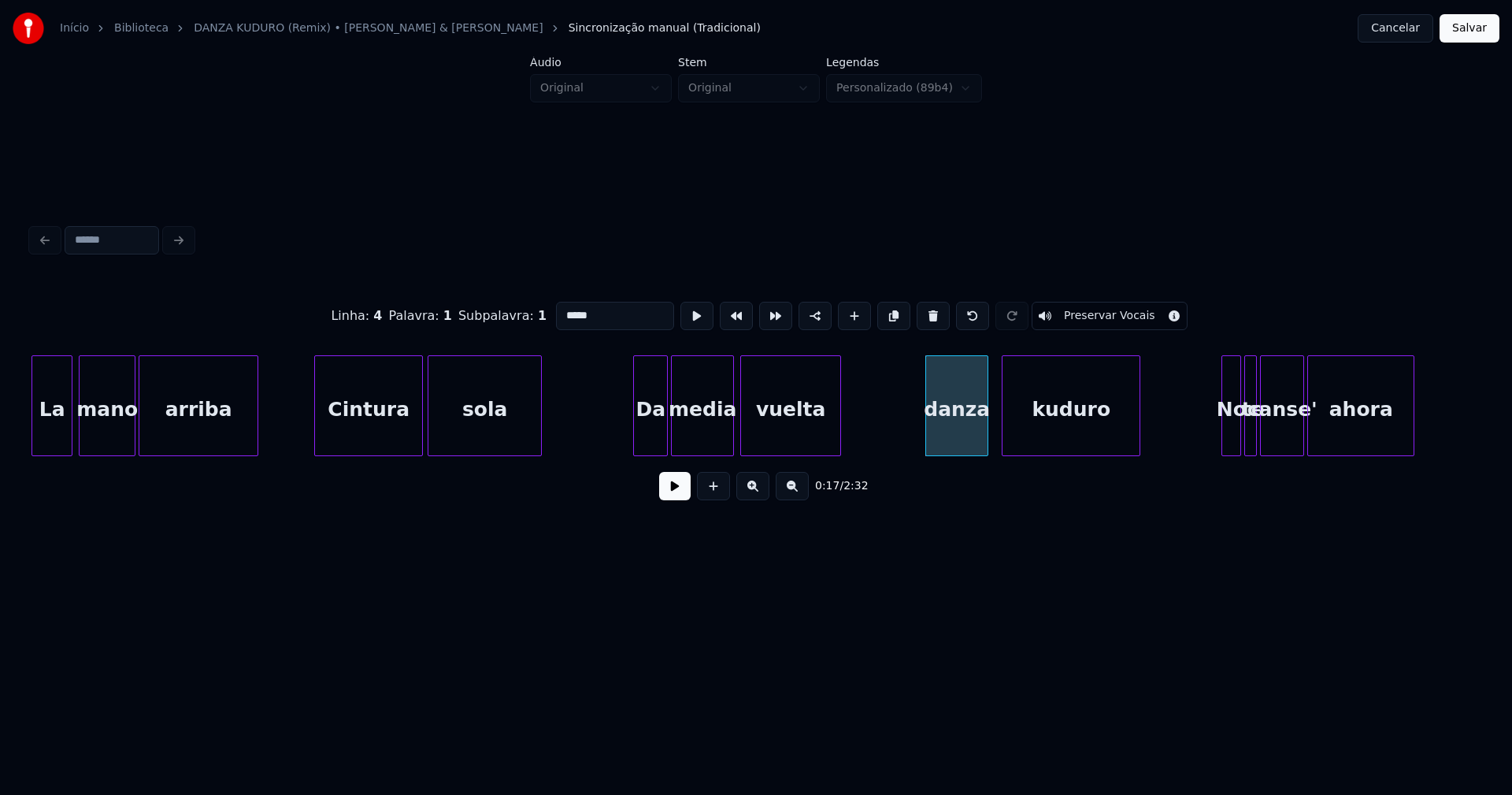
drag, startPoint x: 561, startPoint y: 307, endPoint x: 541, endPoint y: 315, distance: 21.5
click at [541, 315] on div "Linha : 4 Palavra : 1 Subpalavra : 1 ***** Preservar Vocais" at bounding box center [756, 316] width 1449 height 78
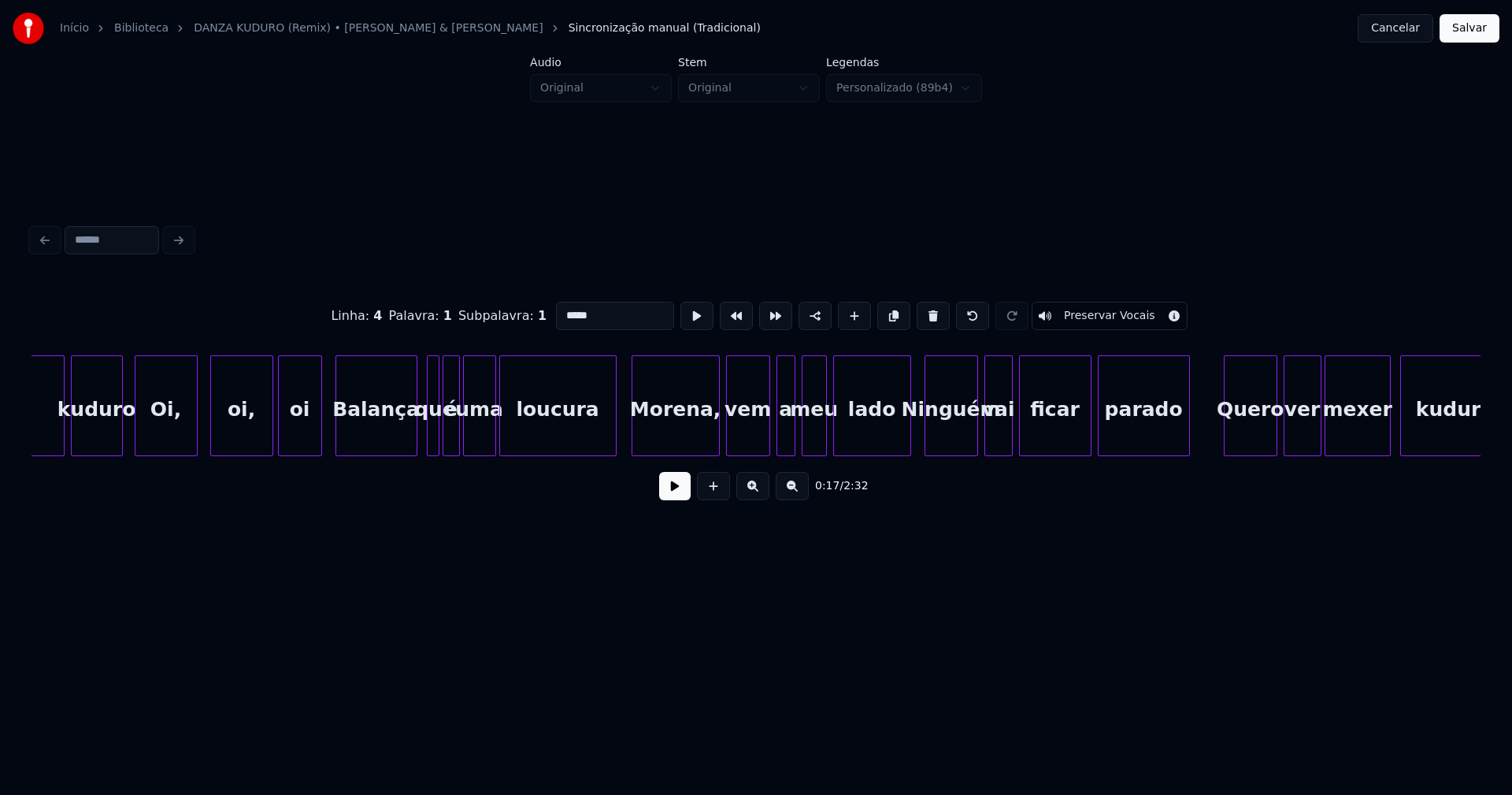
scroll to position [0, 6297]
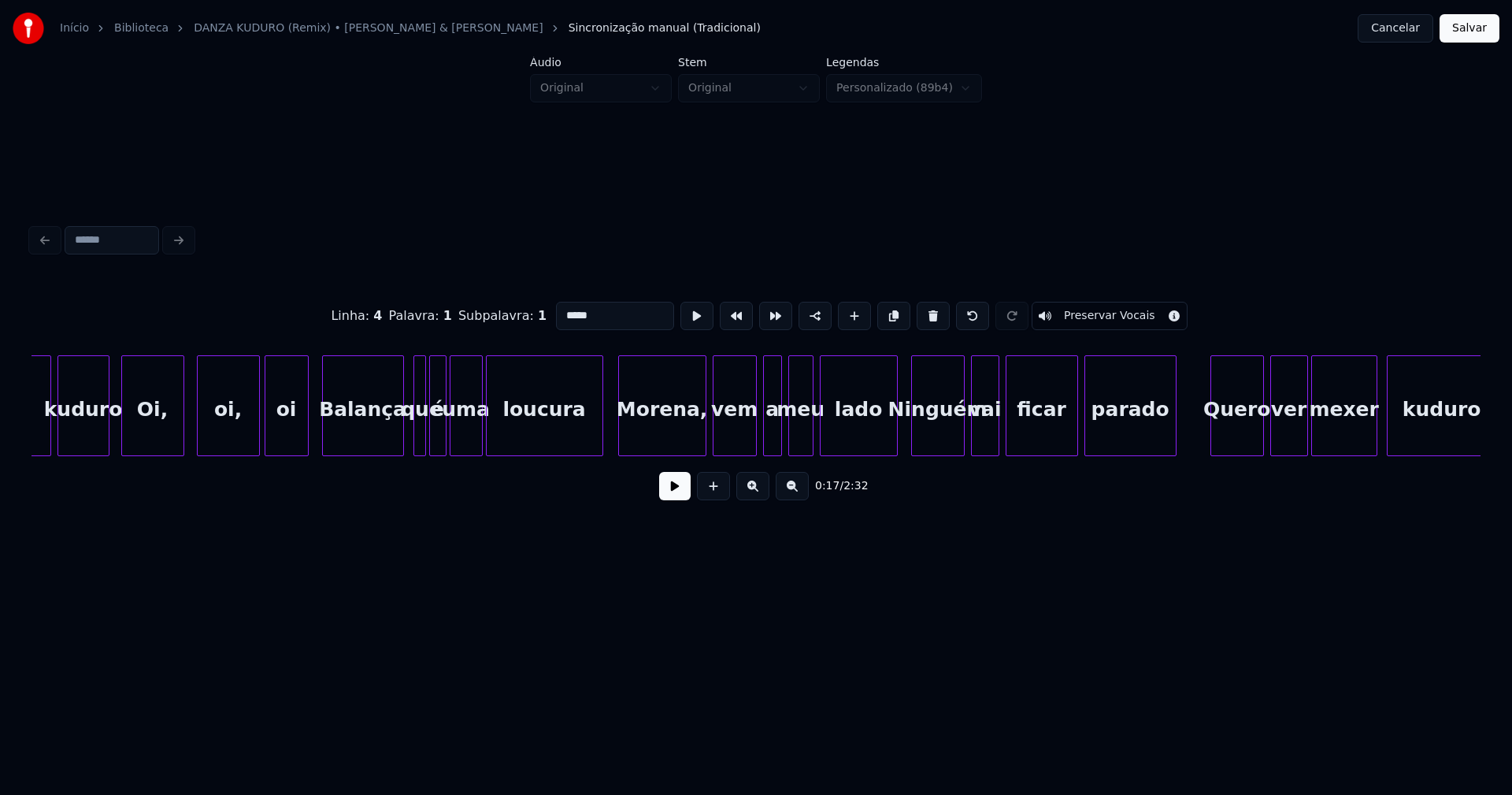
click at [690, 430] on div "Morena," at bounding box center [662, 410] width 87 height 107
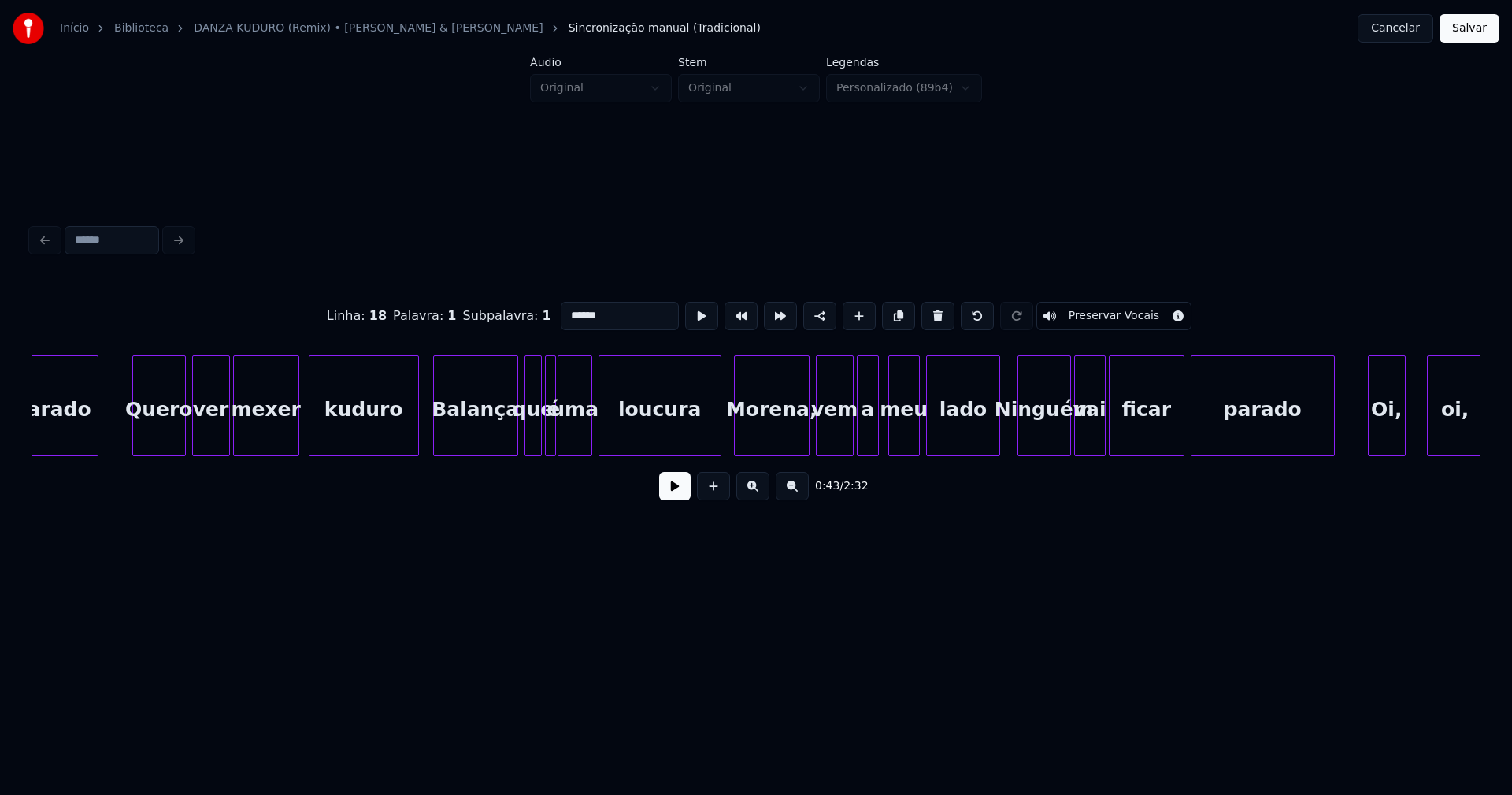
scroll to position [0, 7429]
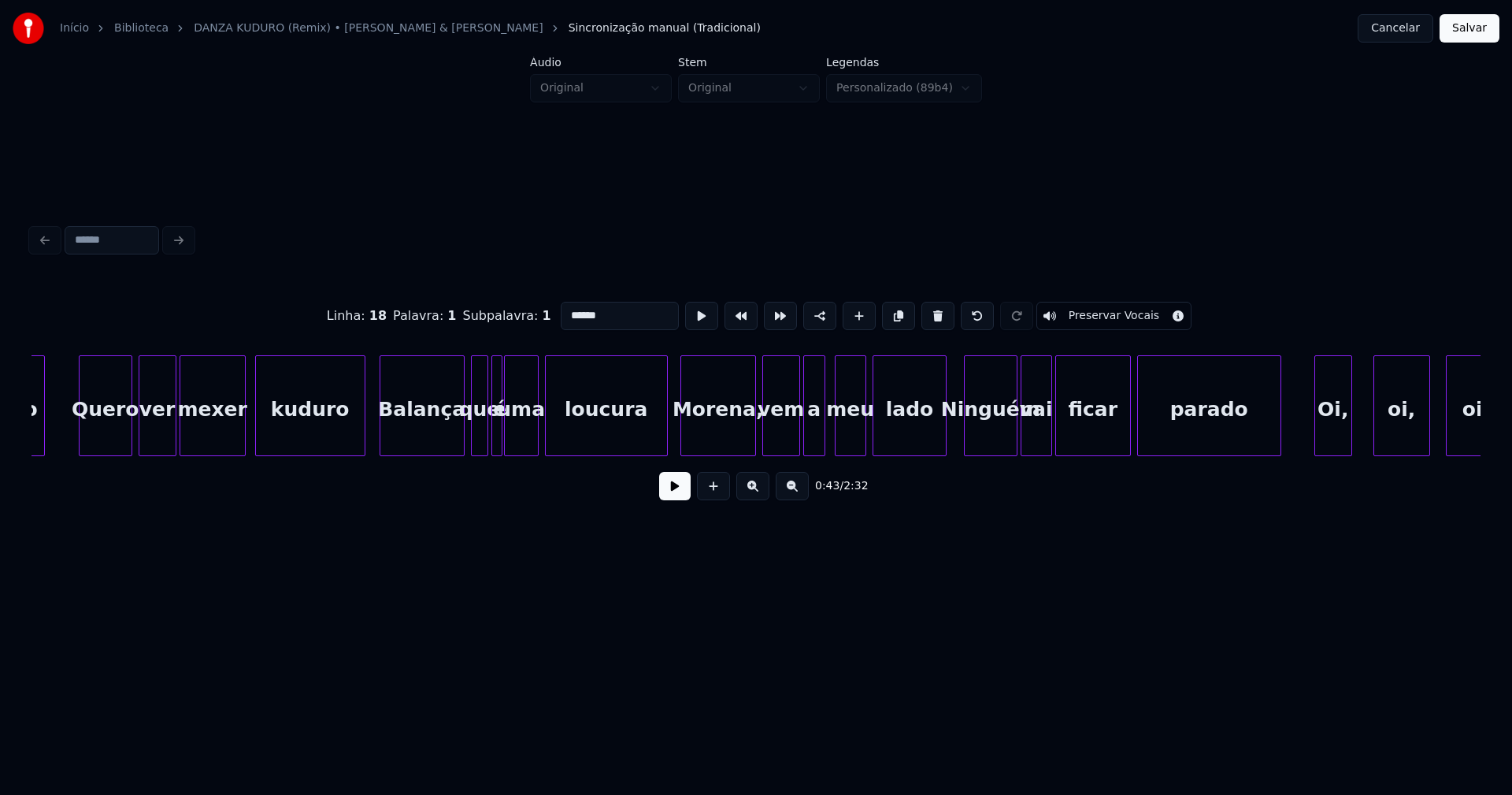
click at [722, 446] on div "Morena," at bounding box center [718, 410] width 74 height 107
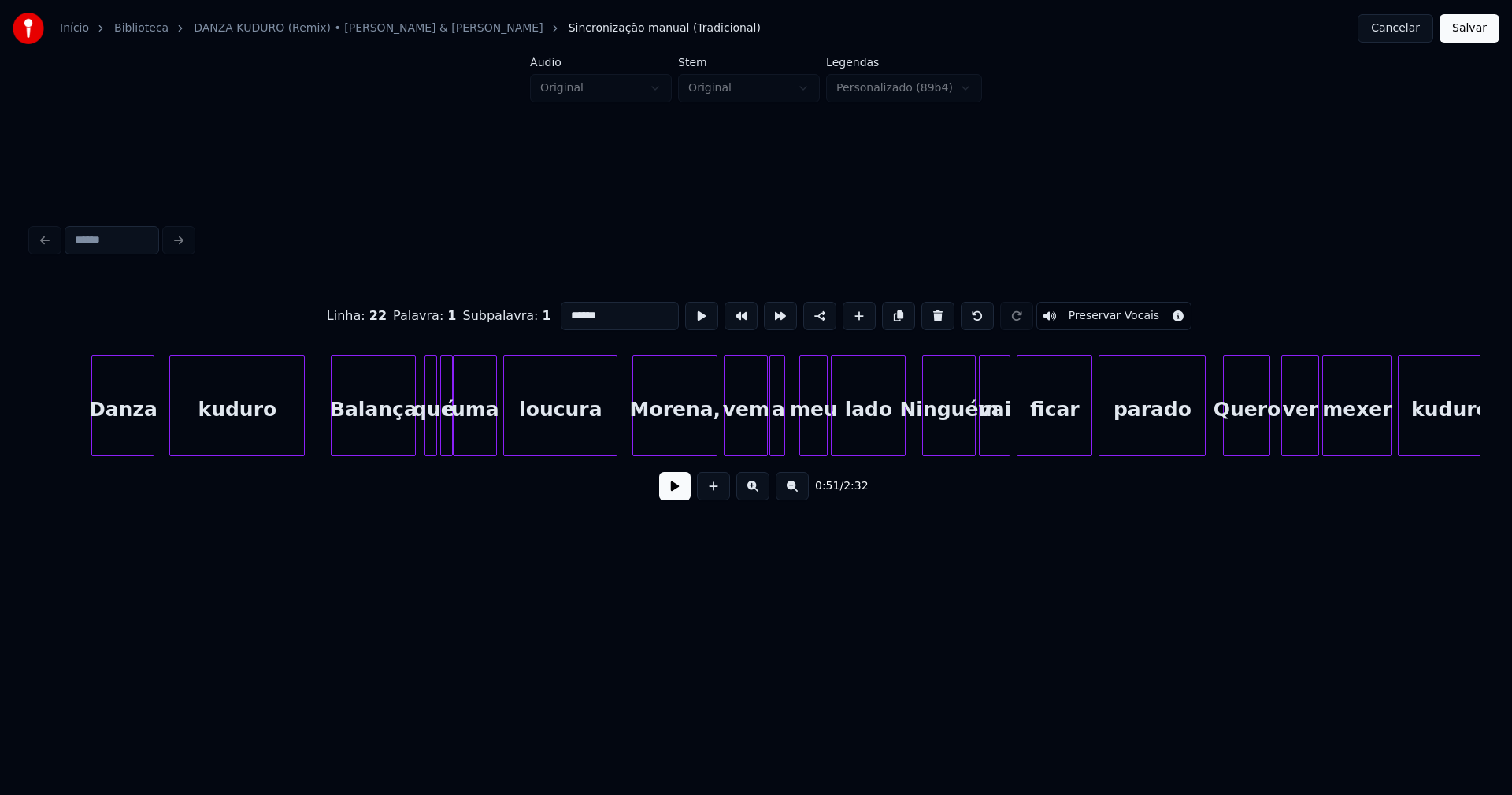
scroll to position [0, 15750]
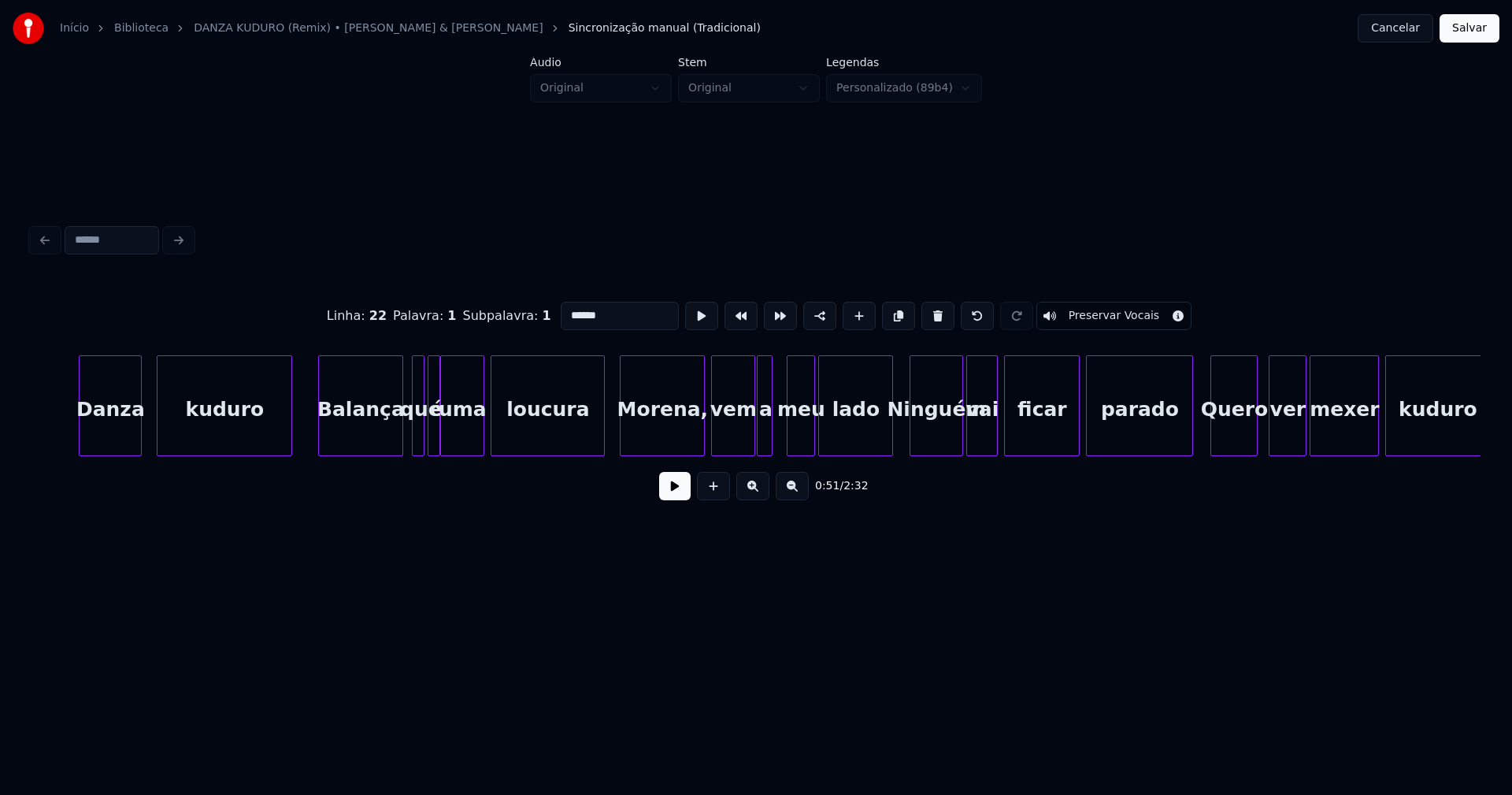
click at [671, 440] on div "Morena," at bounding box center [662, 410] width 84 height 107
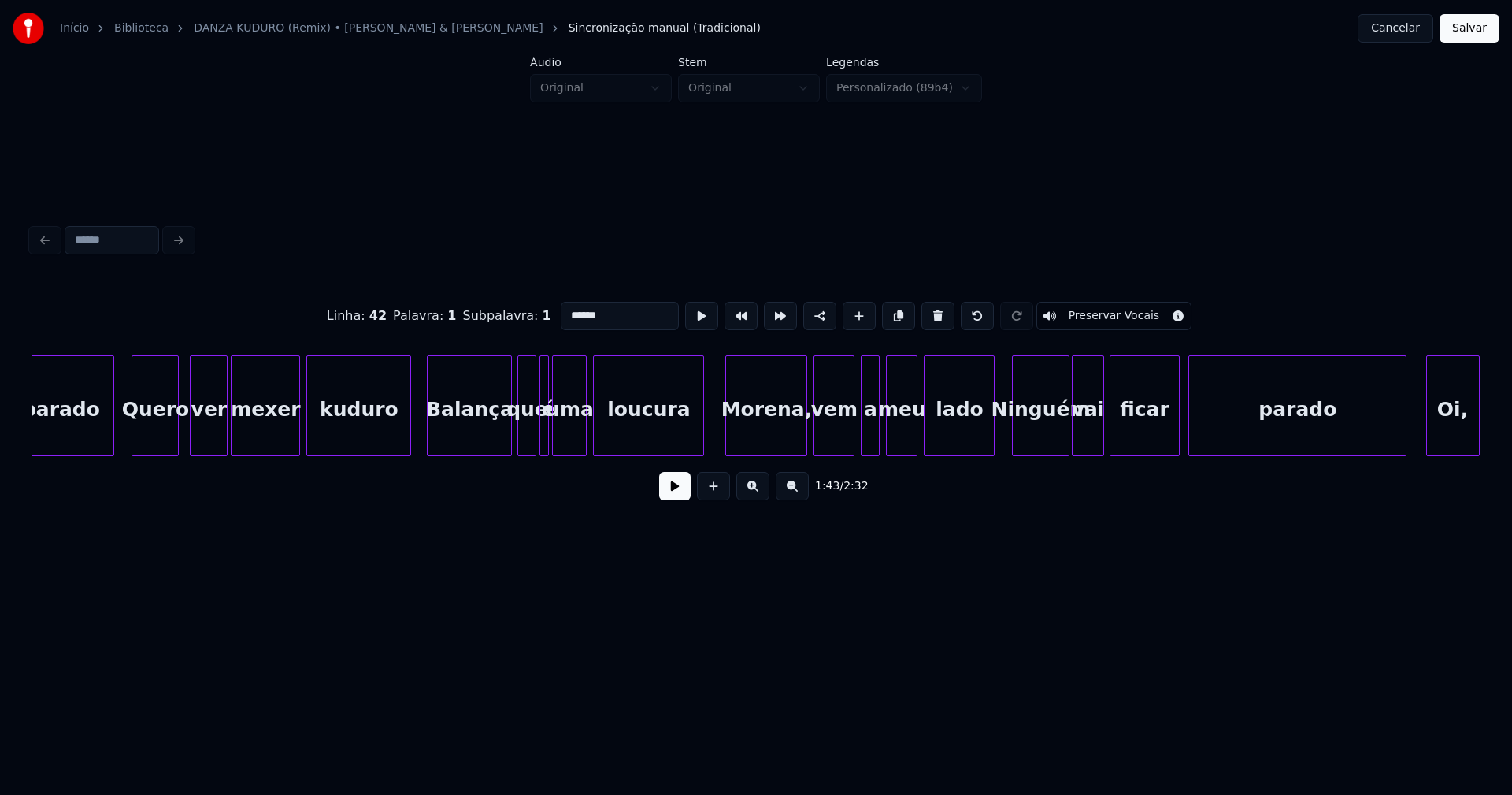
scroll to position [0, 16895]
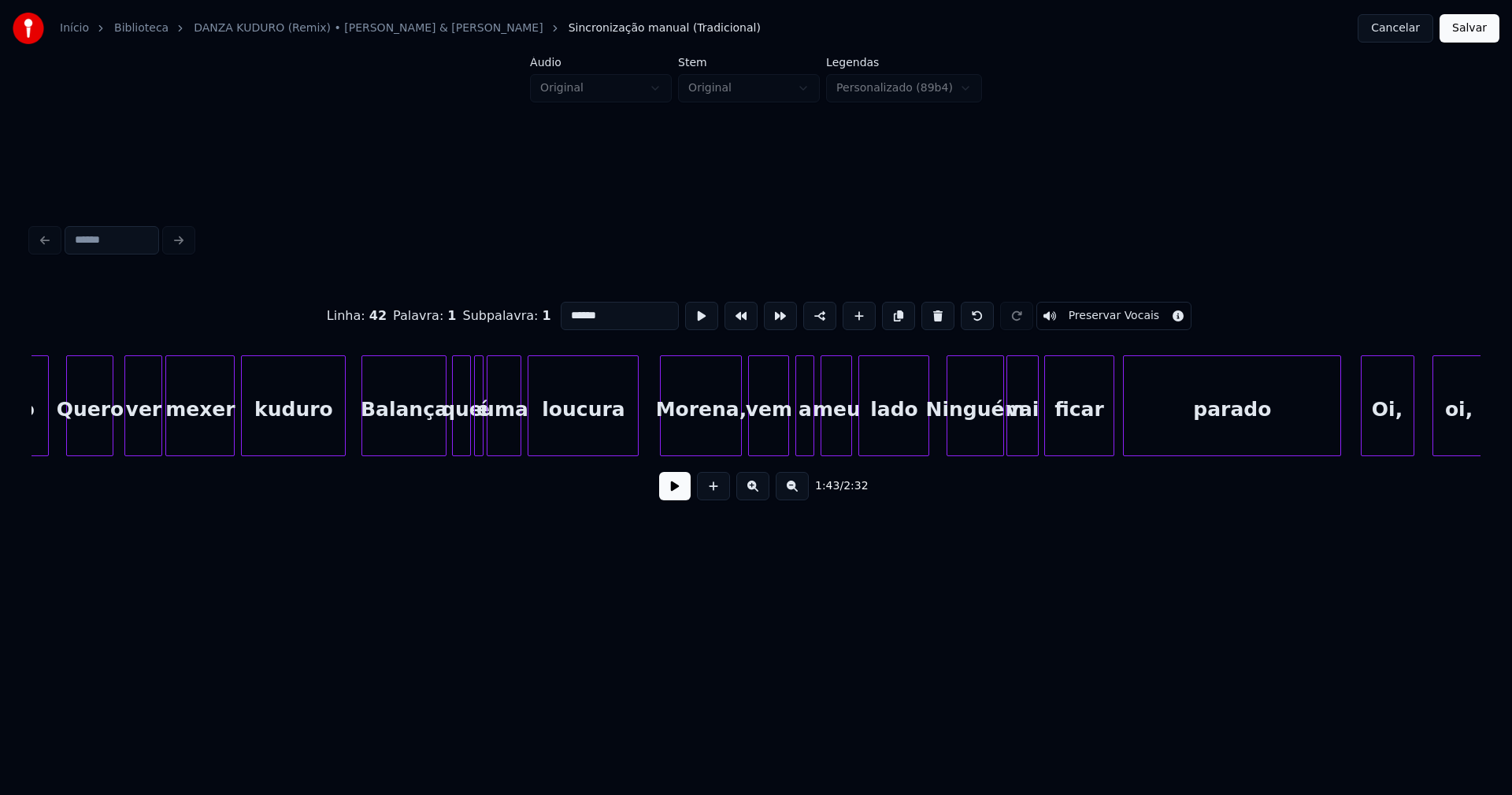
click at [707, 439] on div "Morena," at bounding box center [701, 410] width 80 height 107
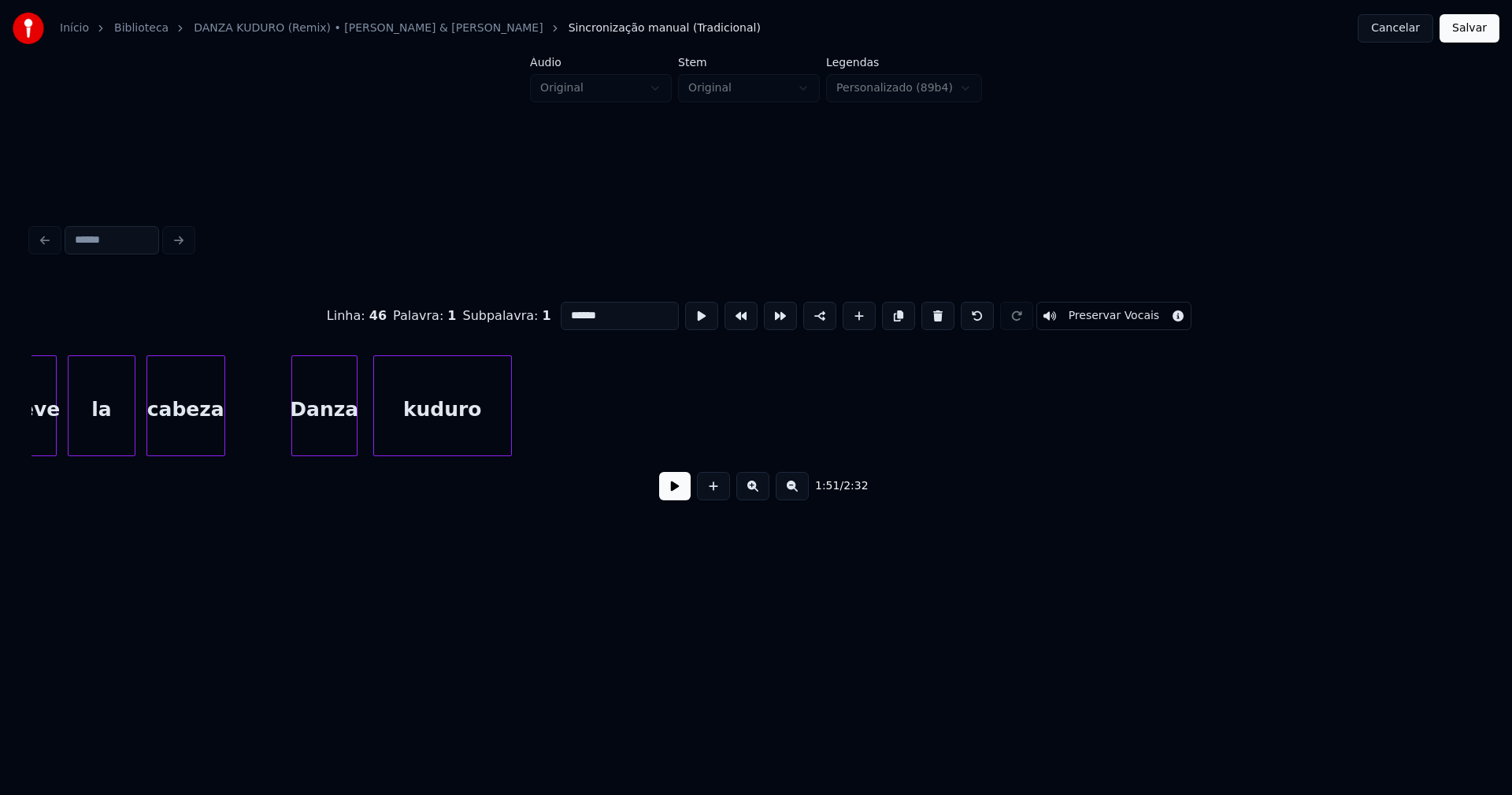
scroll to position [0, 20278]
type input "******"
click at [1464, 34] on button "Salvar" at bounding box center [1469, 28] width 59 height 28
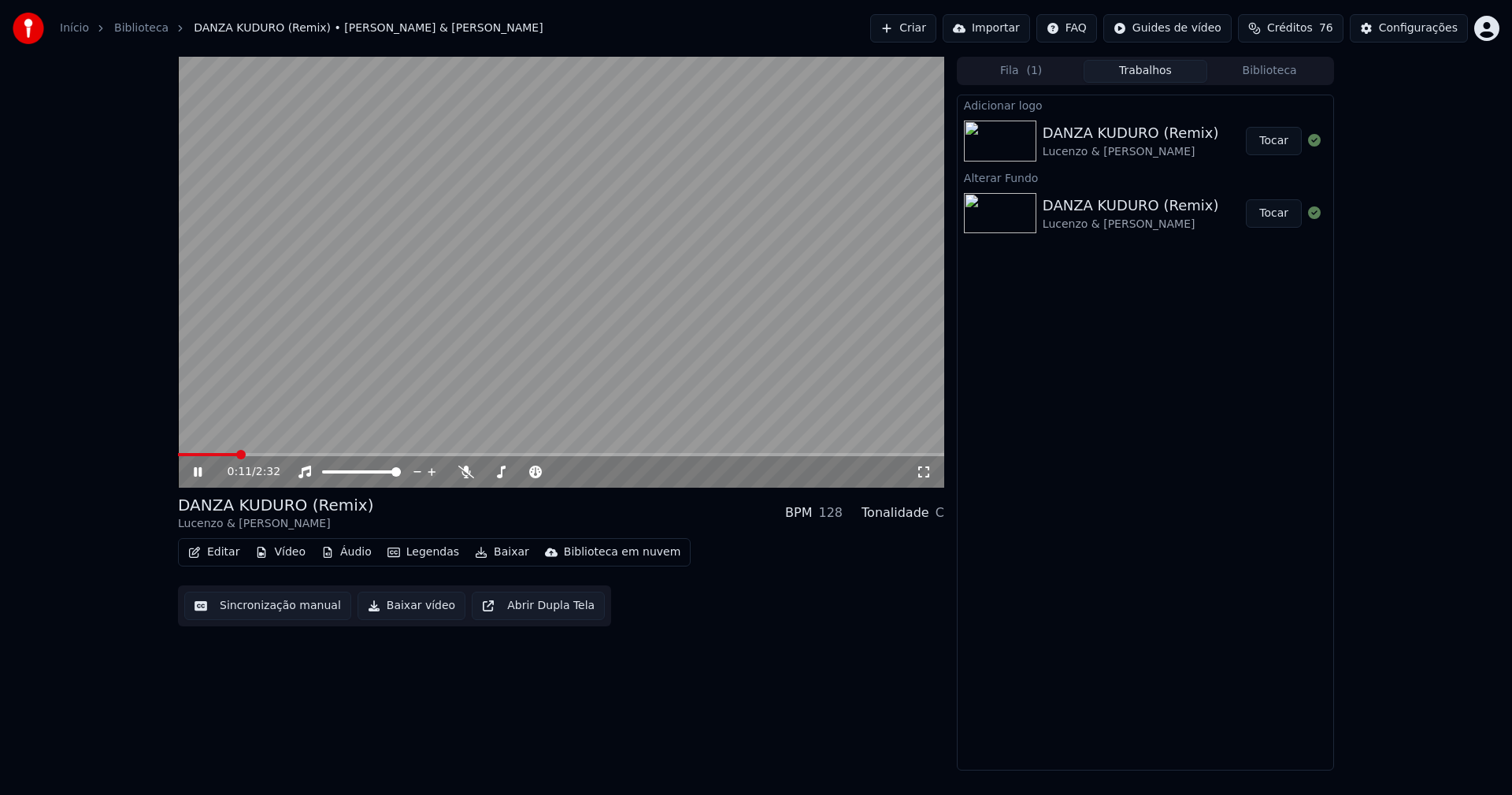
click at [201, 478] on icon at bounding box center [209, 472] width 37 height 13
click at [409, 613] on button "Baixar vídeo" at bounding box center [411, 605] width 108 height 28
click at [206, 552] on button "Editar" at bounding box center [214, 553] width 64 height 22
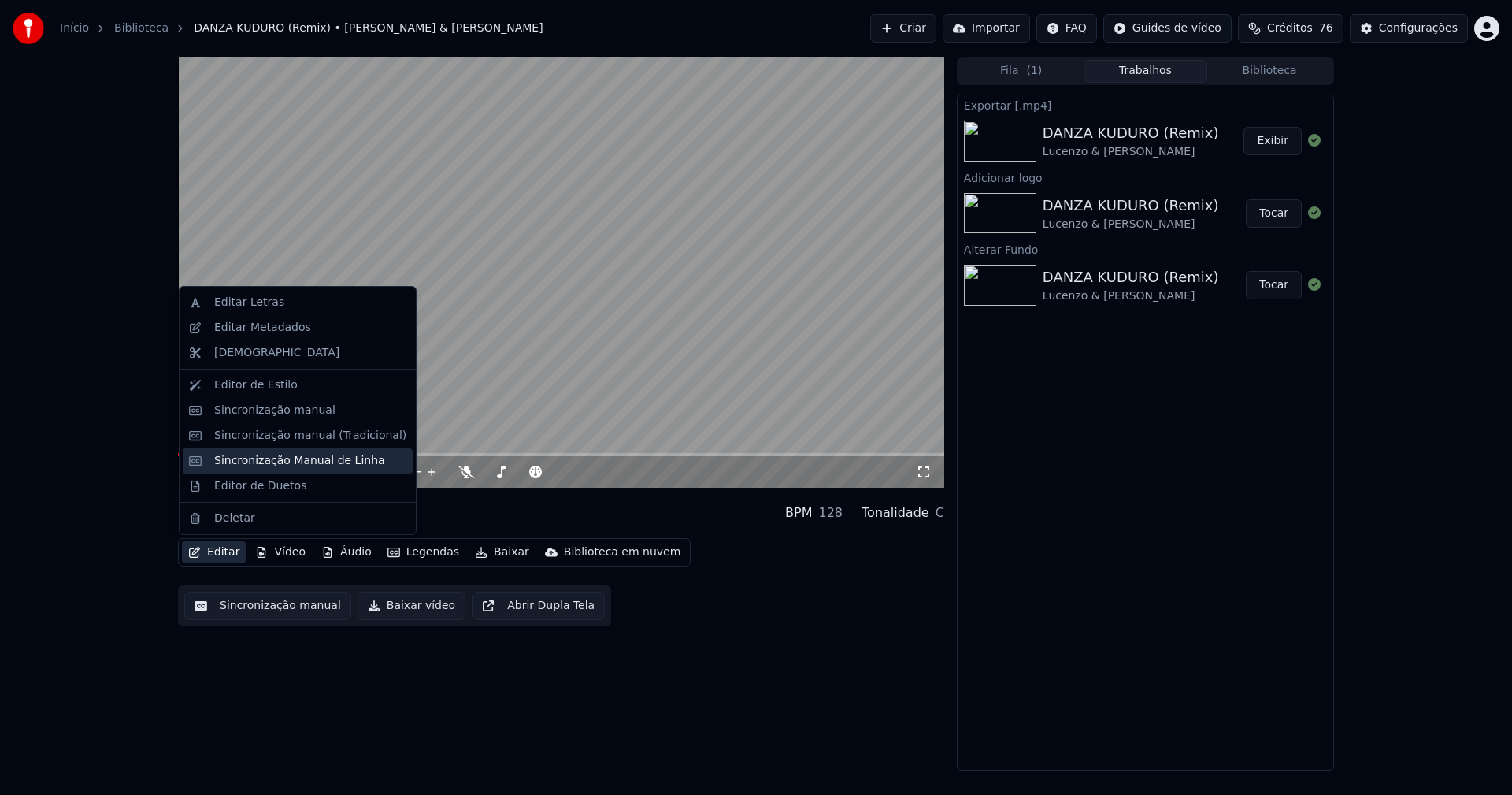
click at [281, 460] on div "Sincronização Manual de Linha" at bounding box center [300, 460] width 171 height 16
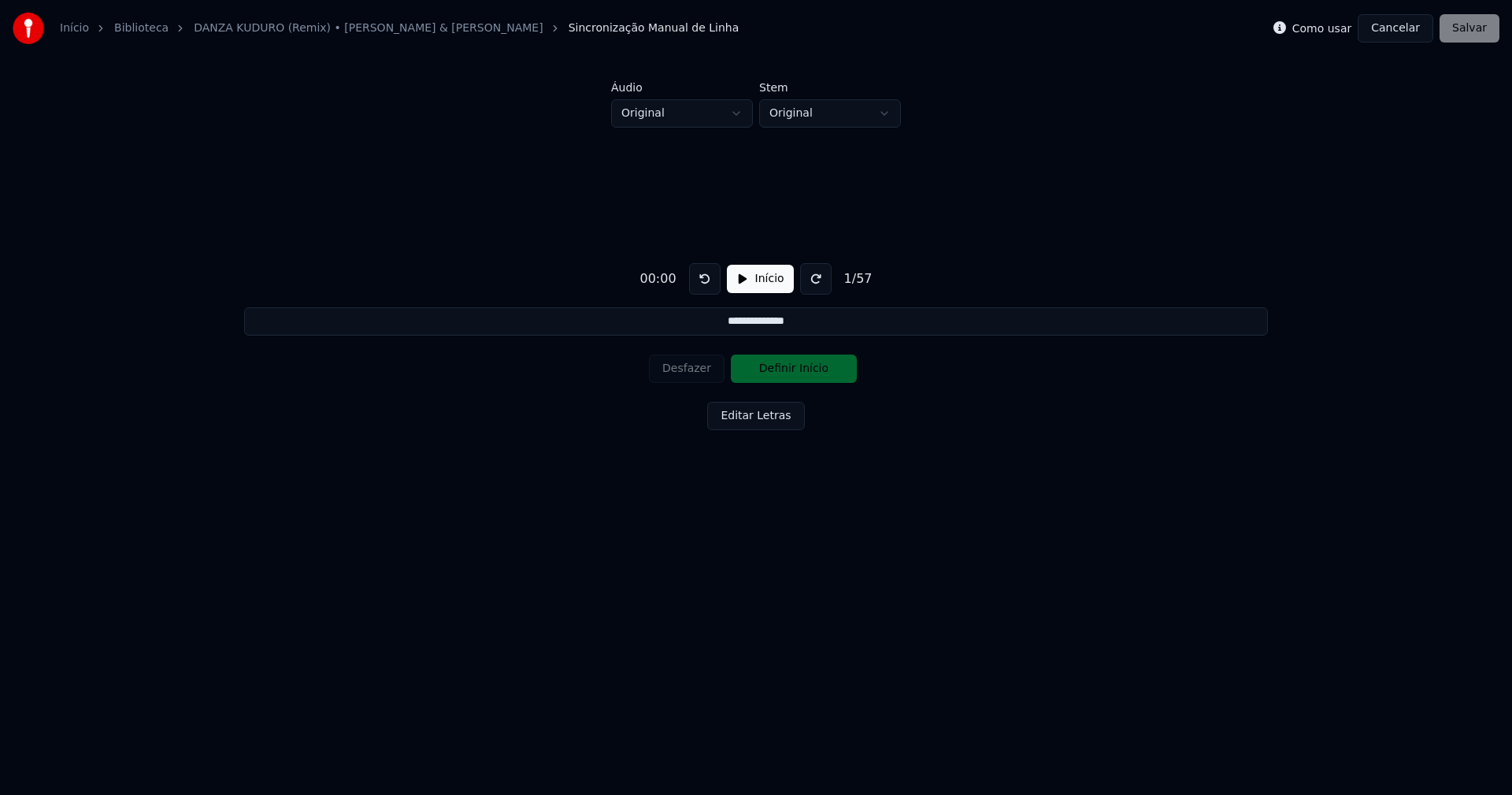
click at [1412, 23] on button "Cancelar" at bounding box center [1396, 28] width 76 height 28
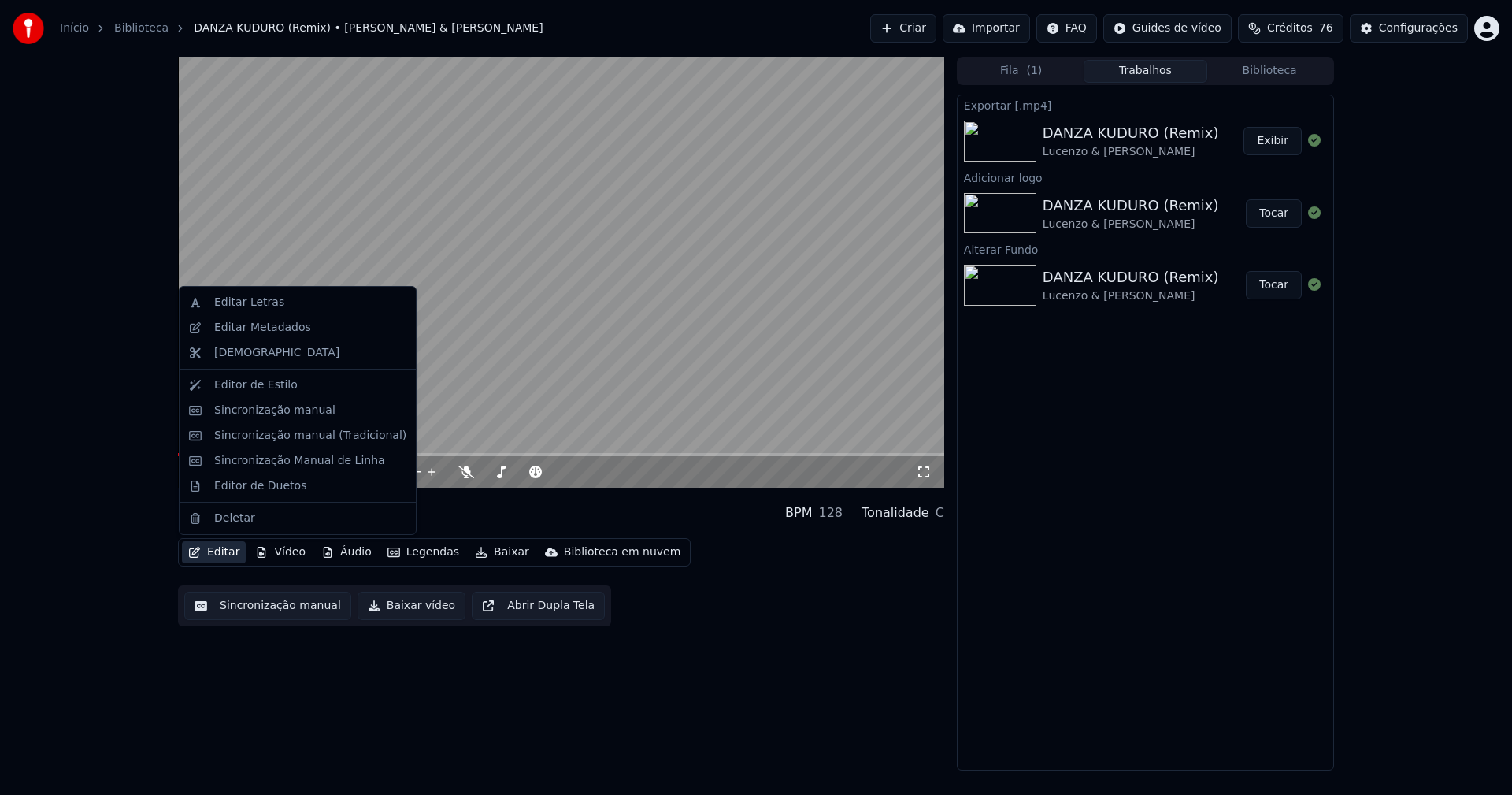
click at [229, 546] on button "Editar" at bounding box center [214, 553] width 64 height 22
click at [264, 325] on div "Editar Metadados" at bounding box center [263, 328] width 97 height 16
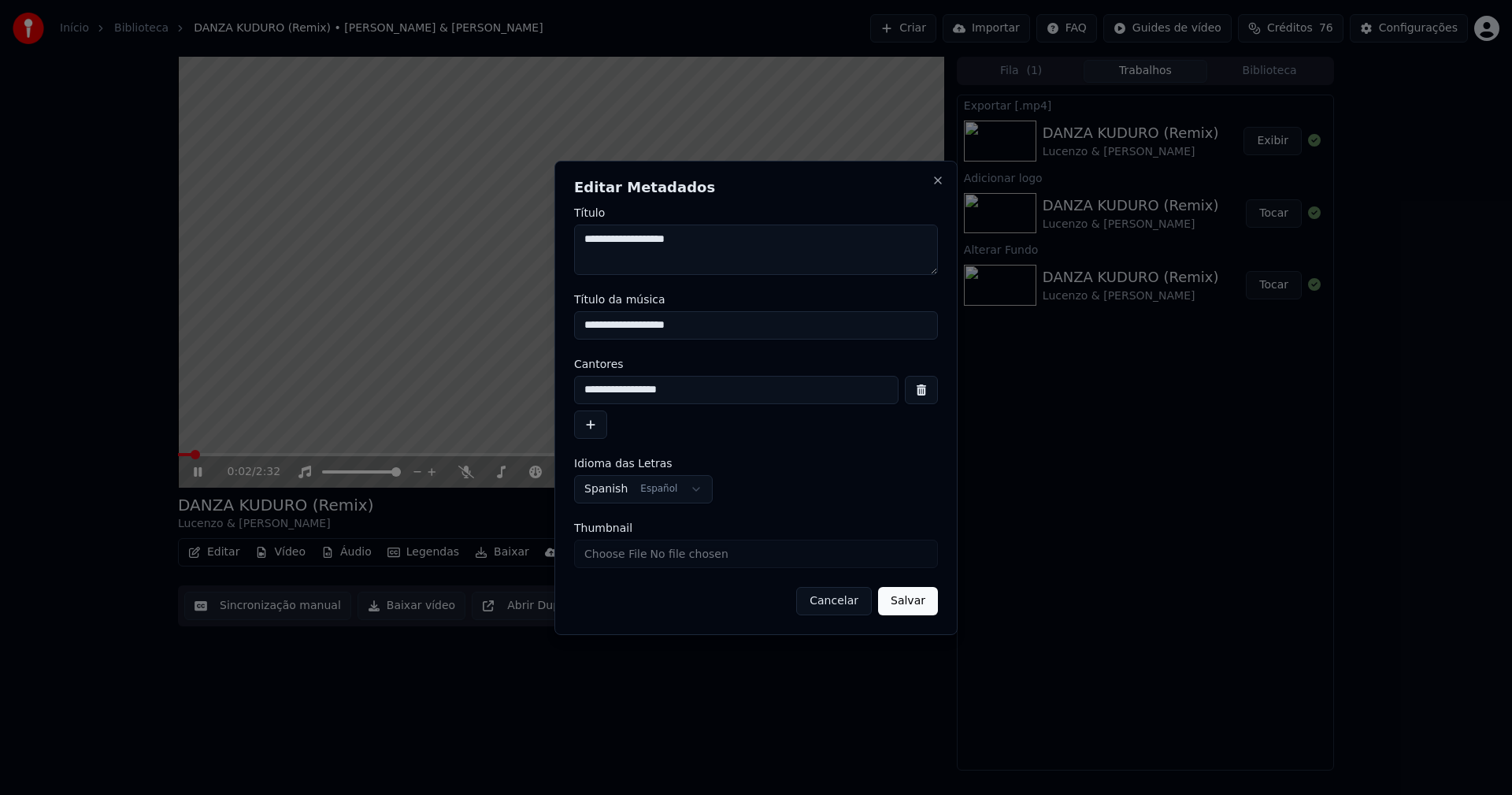
click at [622, 555] on input "Thumbnail" at bounding box center [756, 554] width 364 height 28
type input "**********"
click at [909, 604] on button "Salvar" at bounding box center [908, 601] width 59 height 28
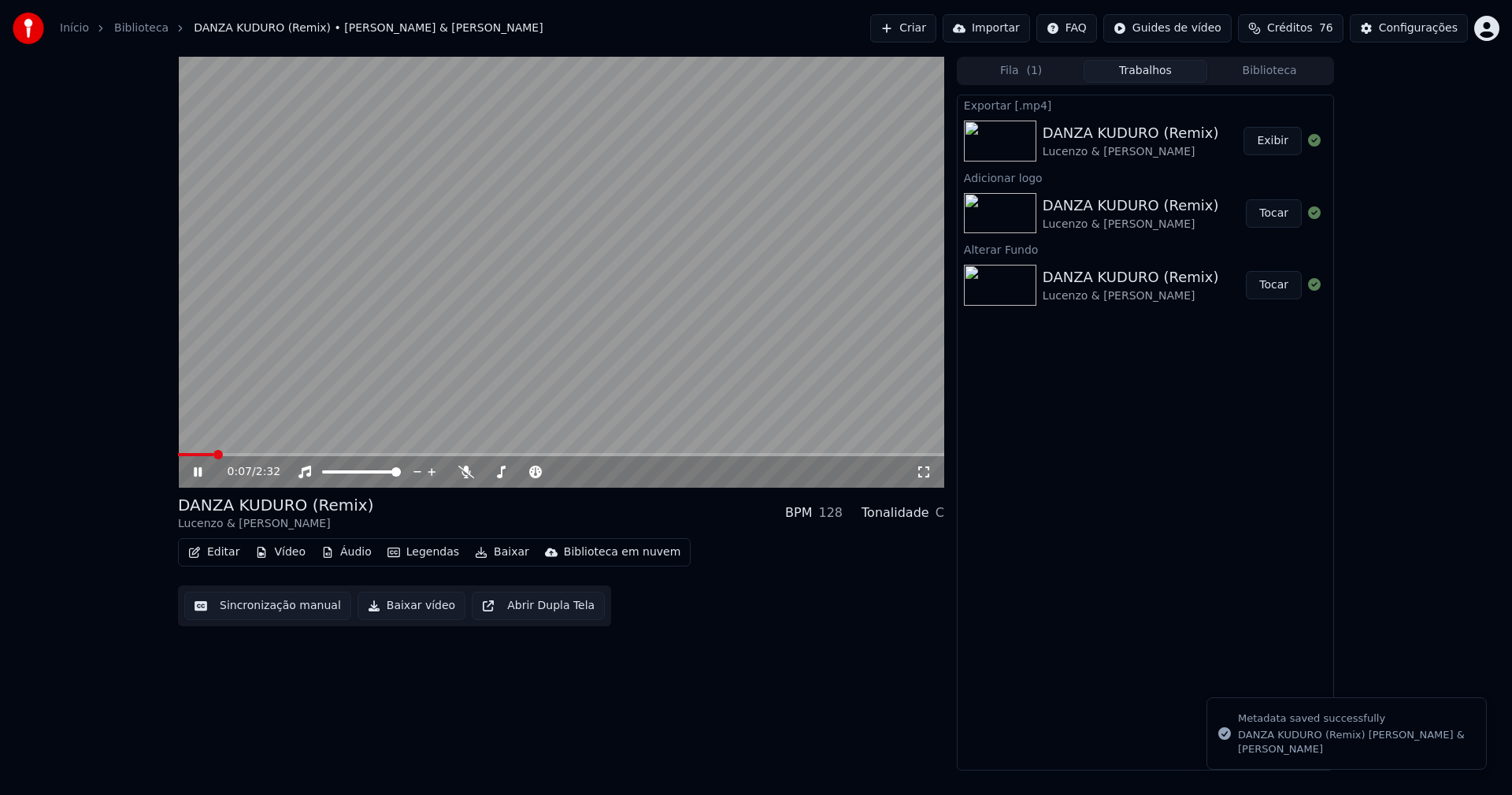
click at [1295, 74] on button "Biblioteca" at bounding box center [1270, 71] width 124 height 22
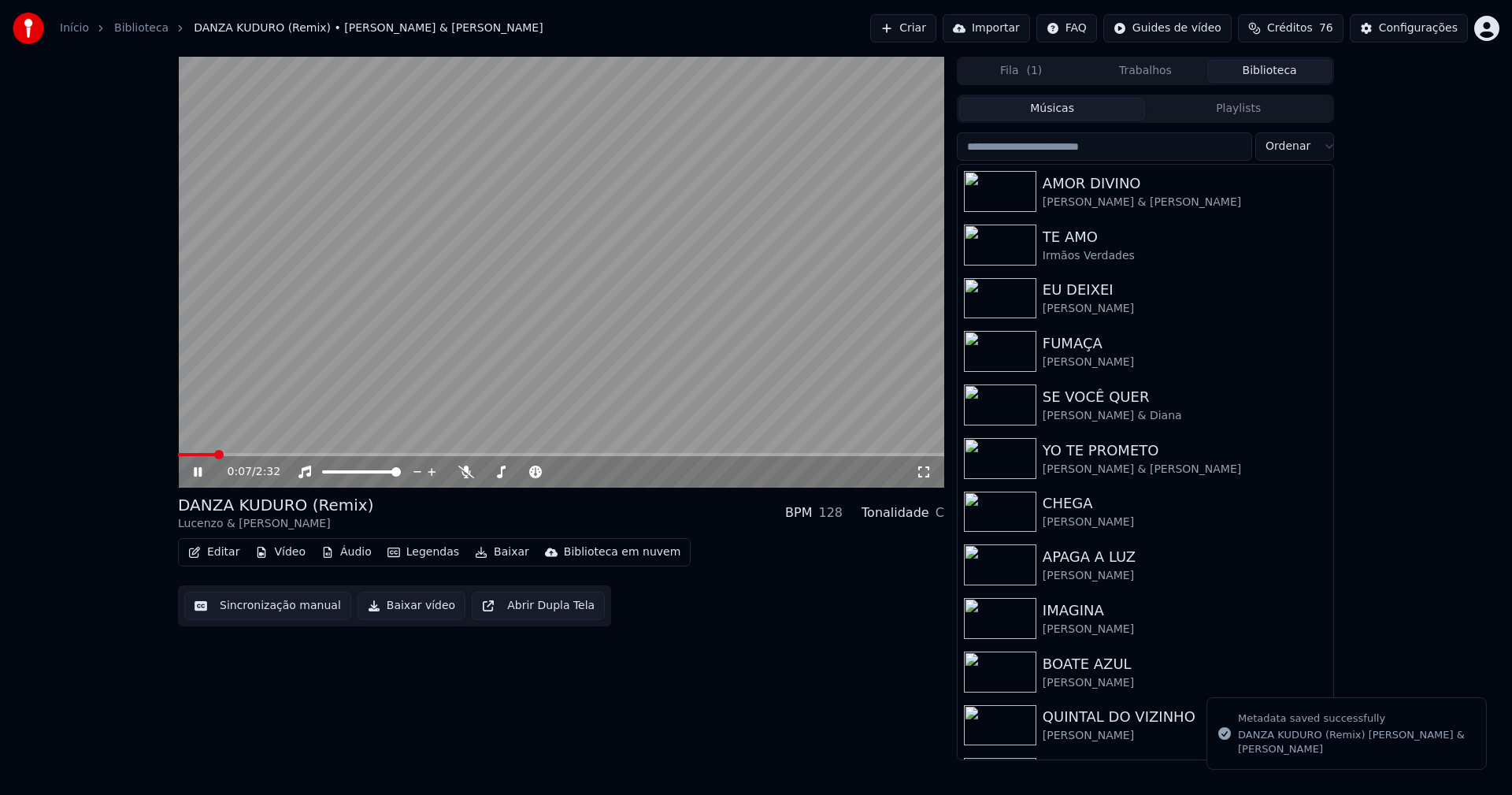
click at [1103, 151] on input "search" at bounding box center [1104, 146] width 296 height 28
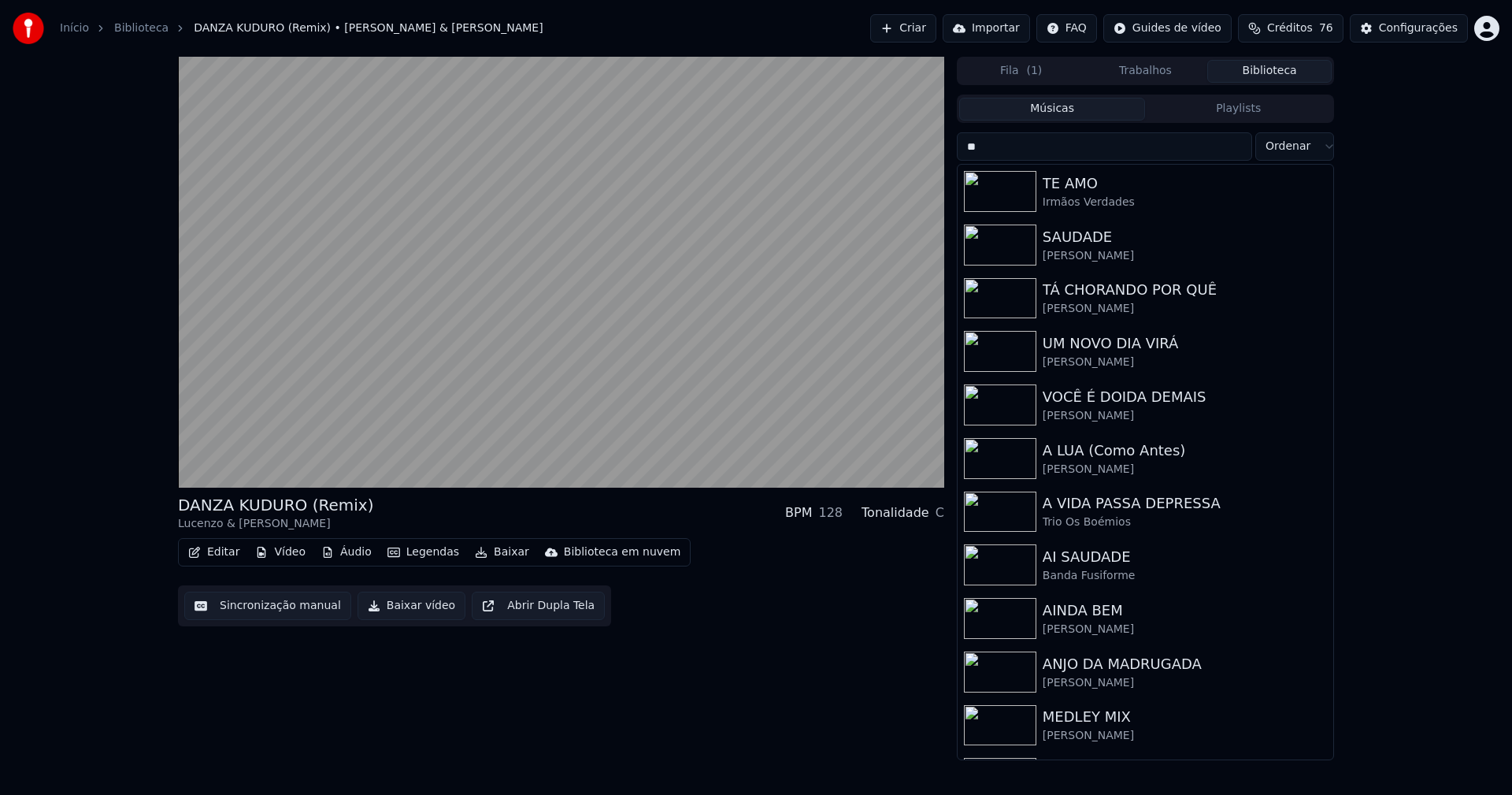
type input "***"
